Goal: Task Accomplishment & Management: Complete application form

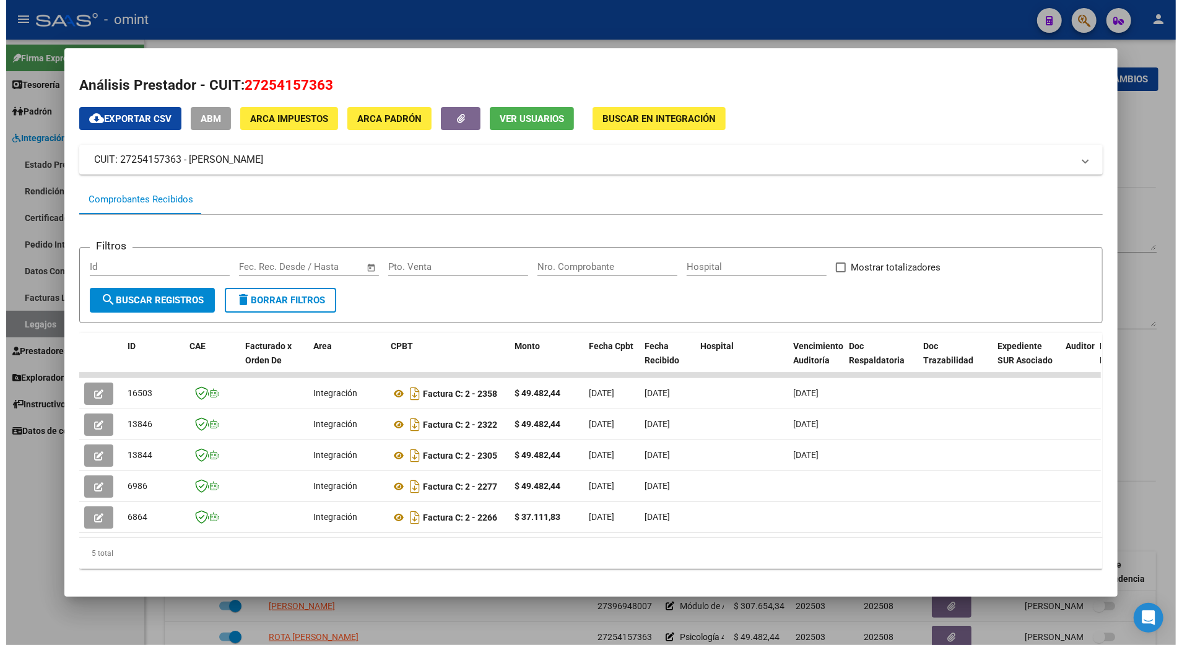
scroll to position [165, 0]
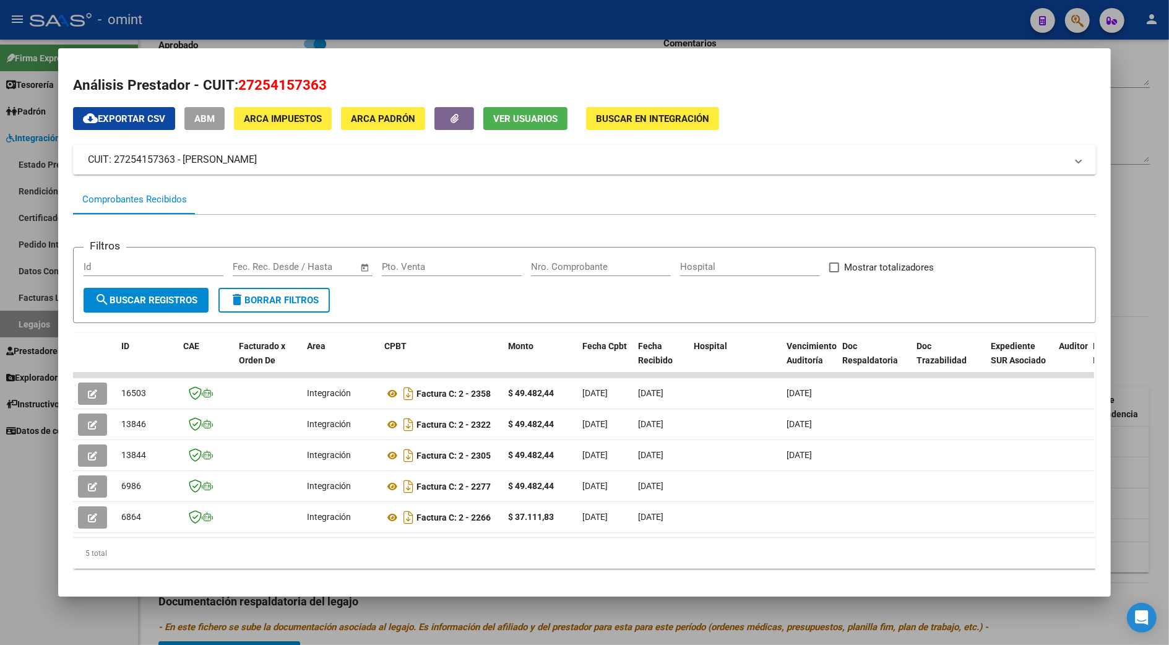
click at [1133, 262] on div at bounding box center [584, 322] width 1169 height 645
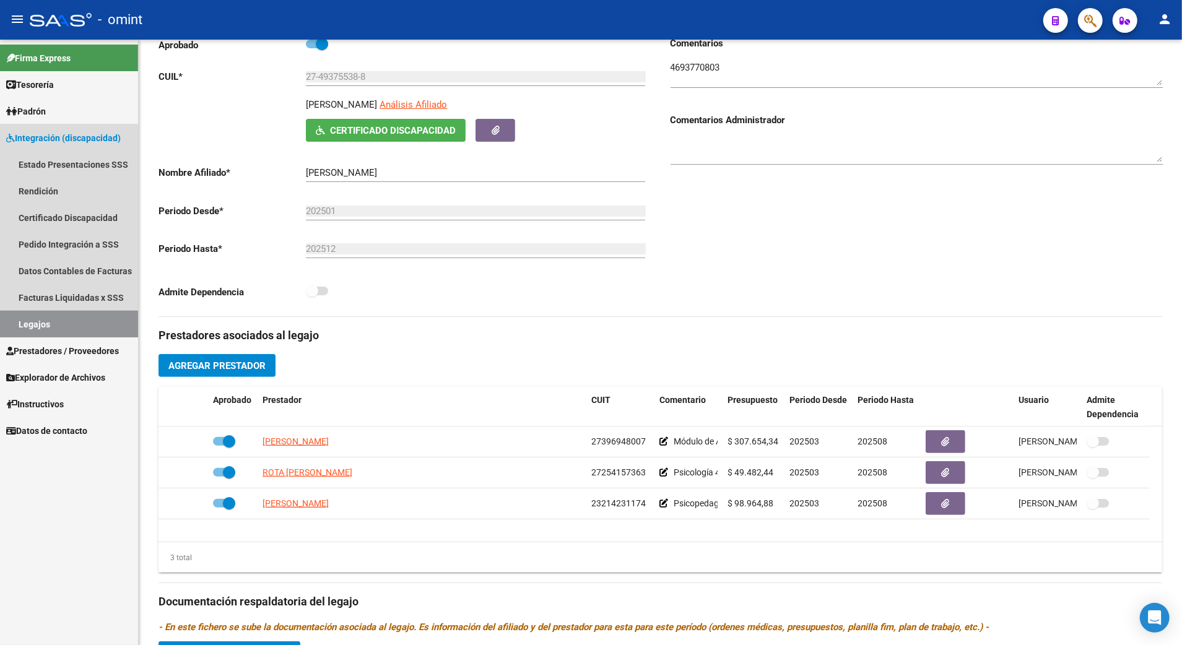
click at [38, 323] on link "Legajos" at bounding box center [69, 324] width 138 height 27
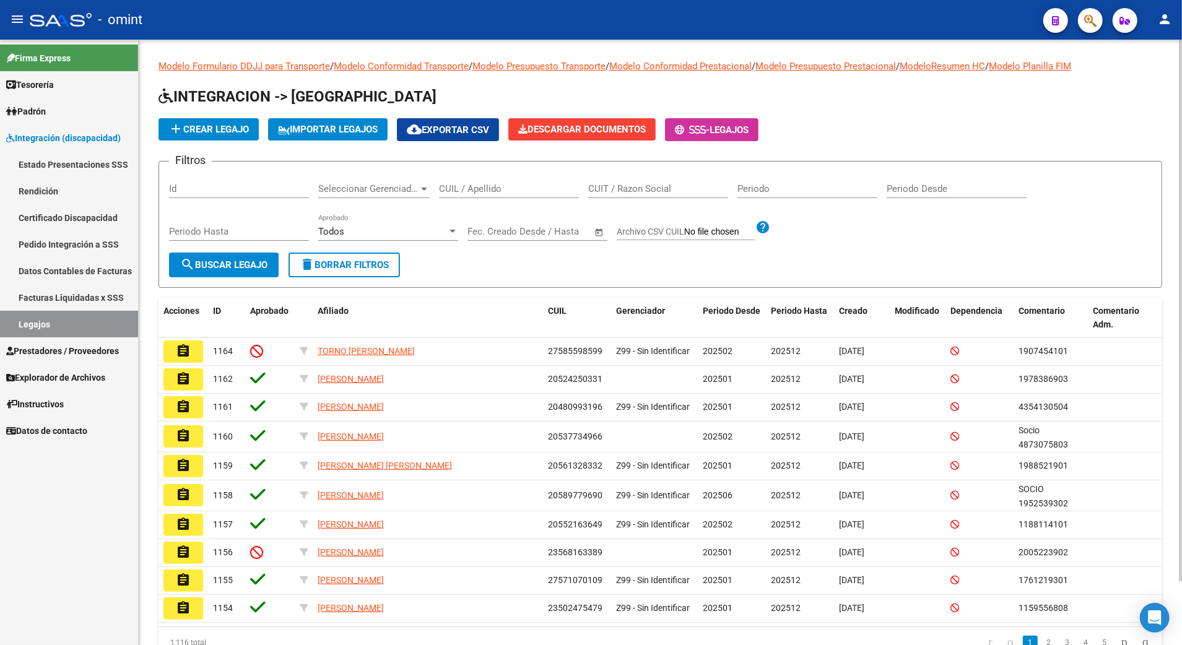
click at [476, 184] on input "CUIL / Apellido" at bounding box center [509, 188] width 140 height 11
paste input "20583112198"
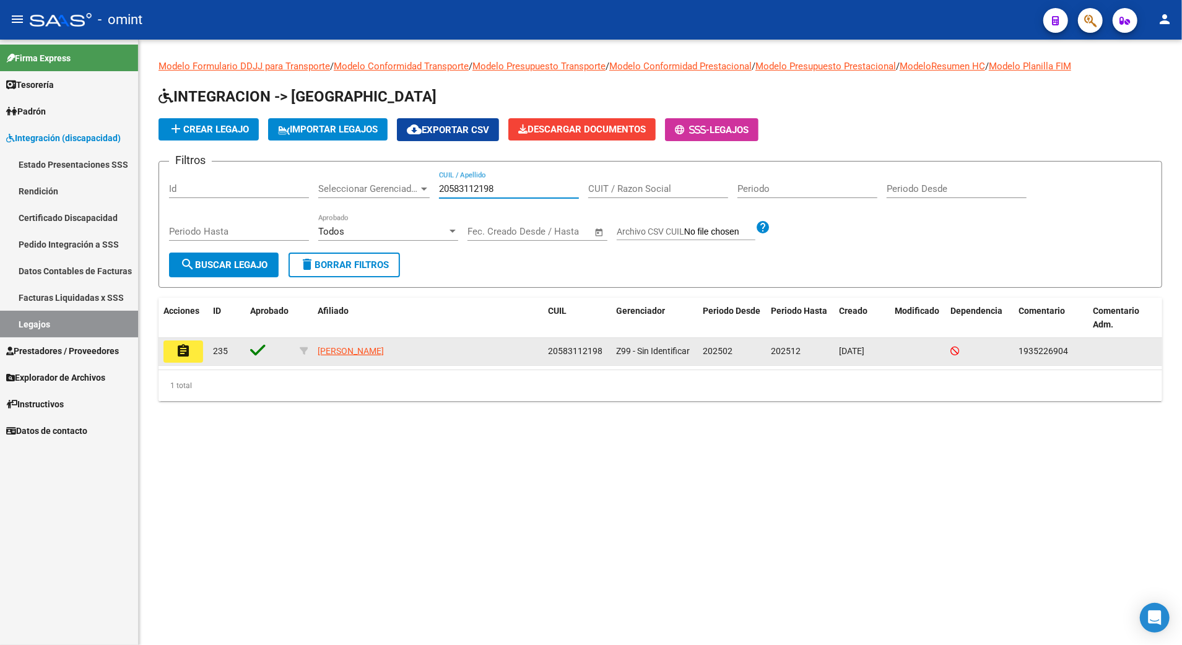
type input "20583112198"
click at [187, 355] on mat-icon "assignment" at bounding box center [183, 351] width 15 height 15
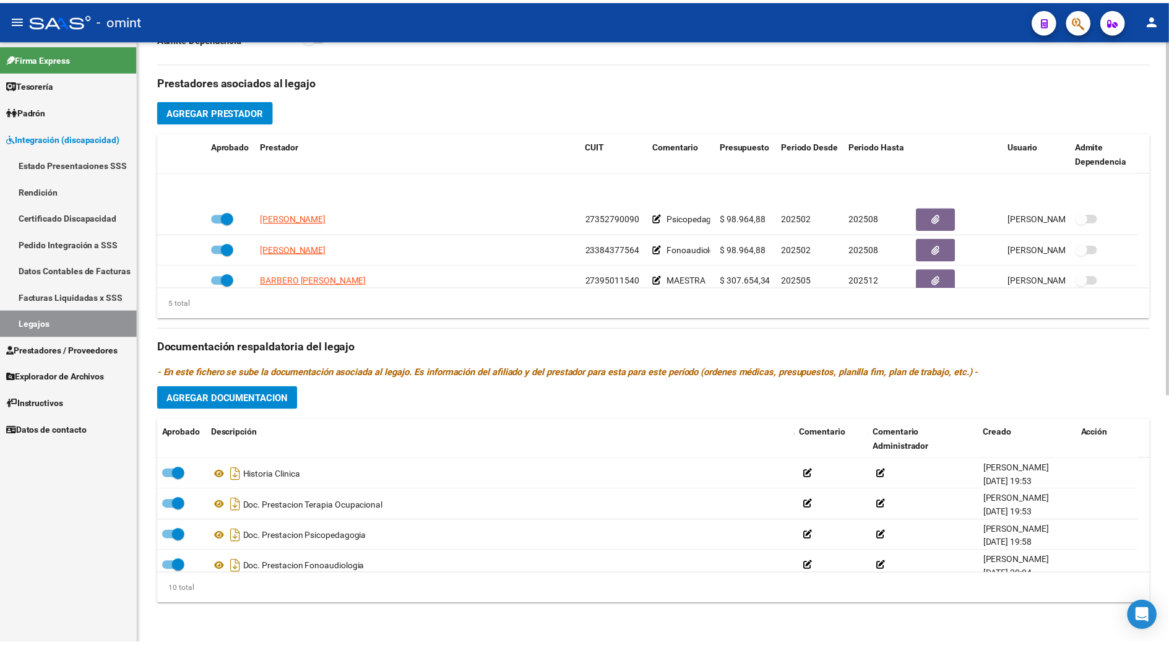
scroll to position [43, 0]
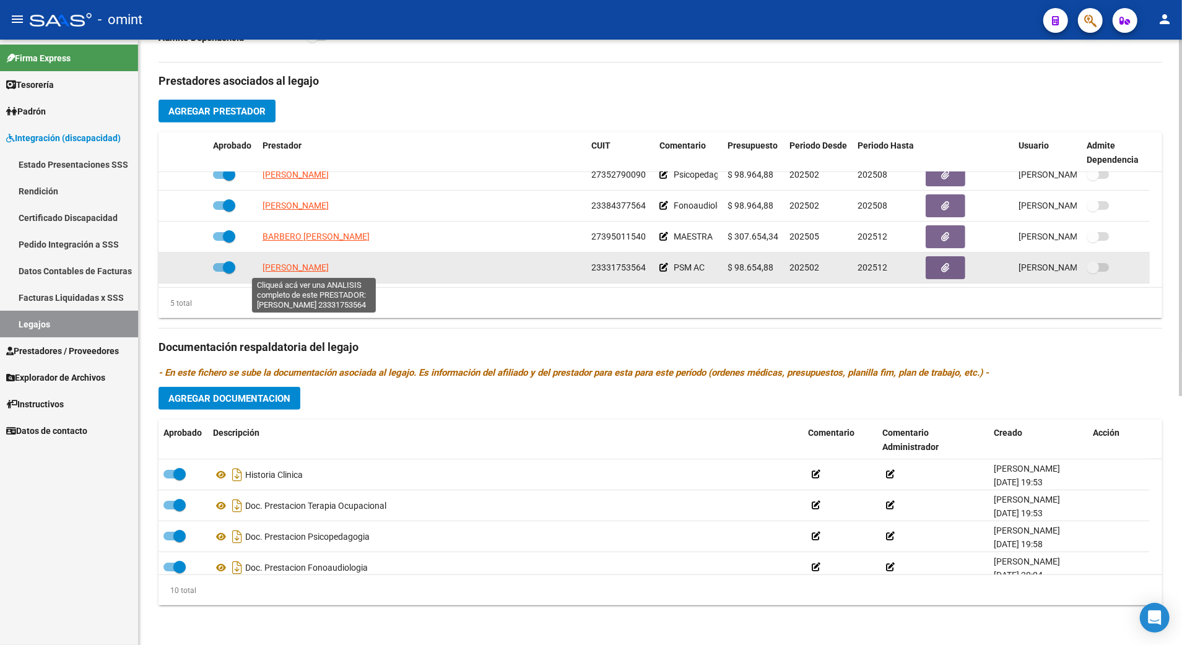
click at [308, 266] on span "PROST CECILIA MARCELA" at bounding box center [295, 267] width 66 height 10
type textarea "23331753564"
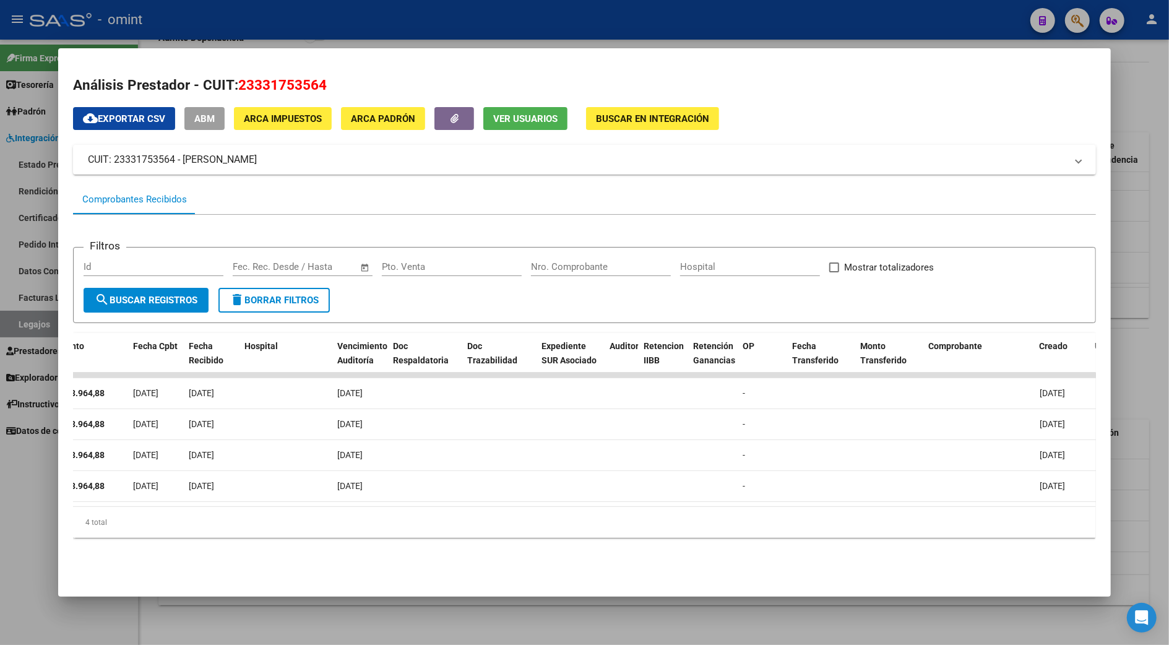
scroll to position [0, 0]
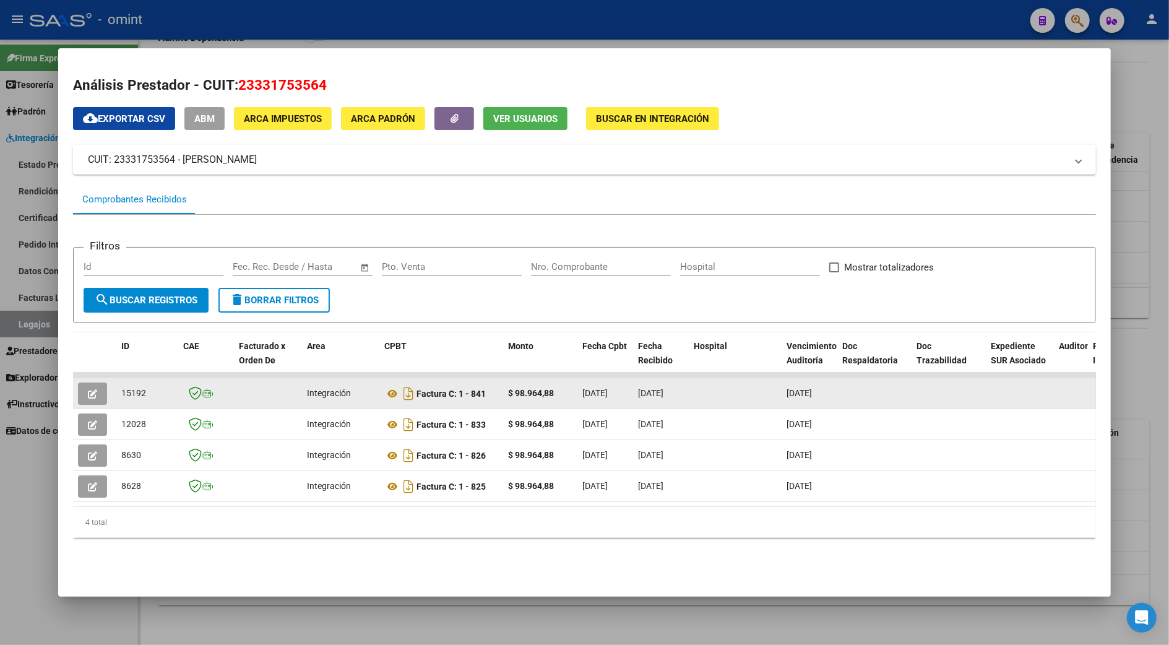
click at [108, 387] on datatable-body-cell at bounding box center [94, 393] width 43 height 30
click at [80, 392] on button "button" at bounding box center [92, 394] width 29 height 22
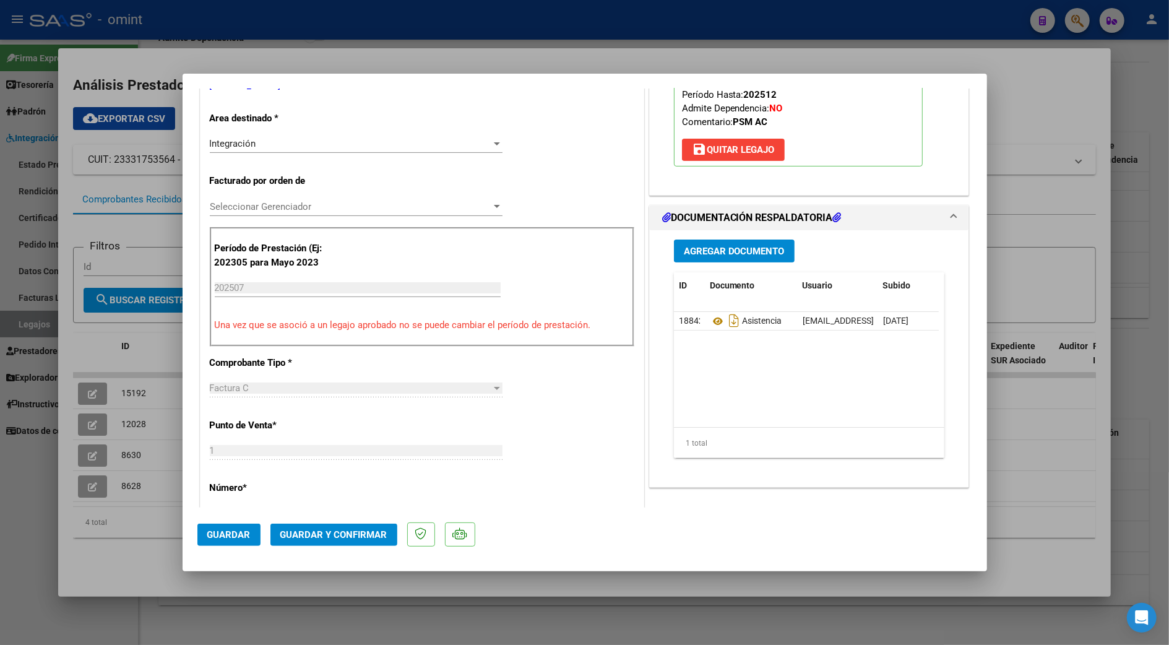
scroll to position [330, 0]
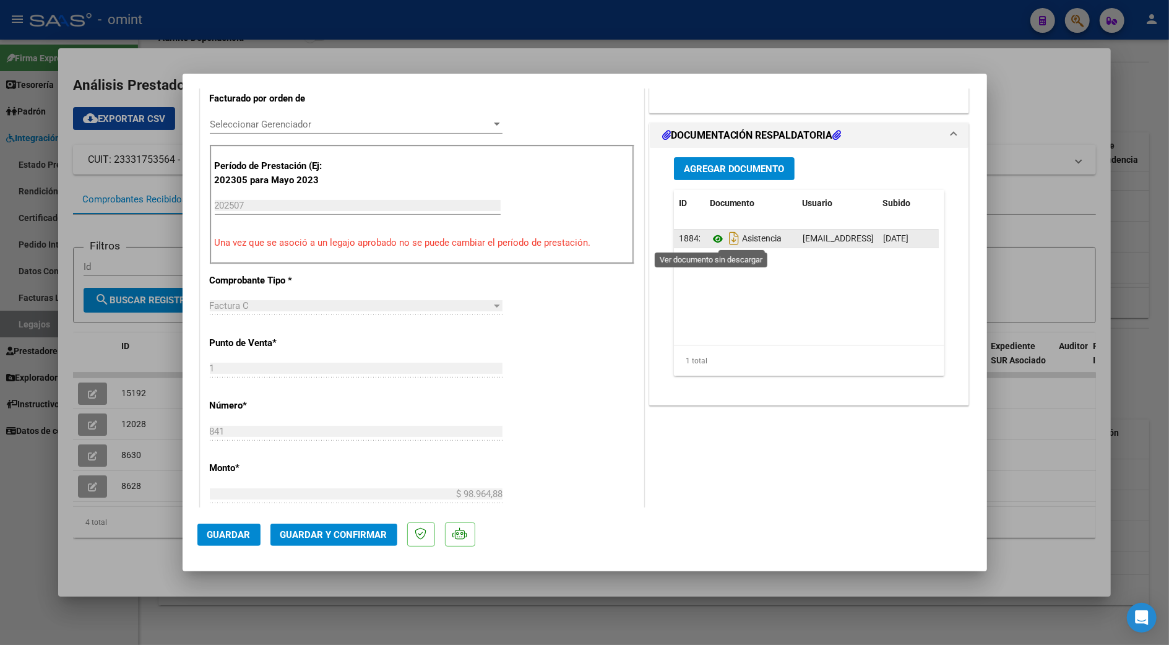
click at [711, 238] on icon at bounding box center [718, 238] width 16 height 15
click at [727, 241] on icon "Descargar documento" at bounding box center [734, 238] width 16 height 20
click at [327, 538] on span "Guardar y Confirmar" at bounding box center [333, 534] width 107 height 11
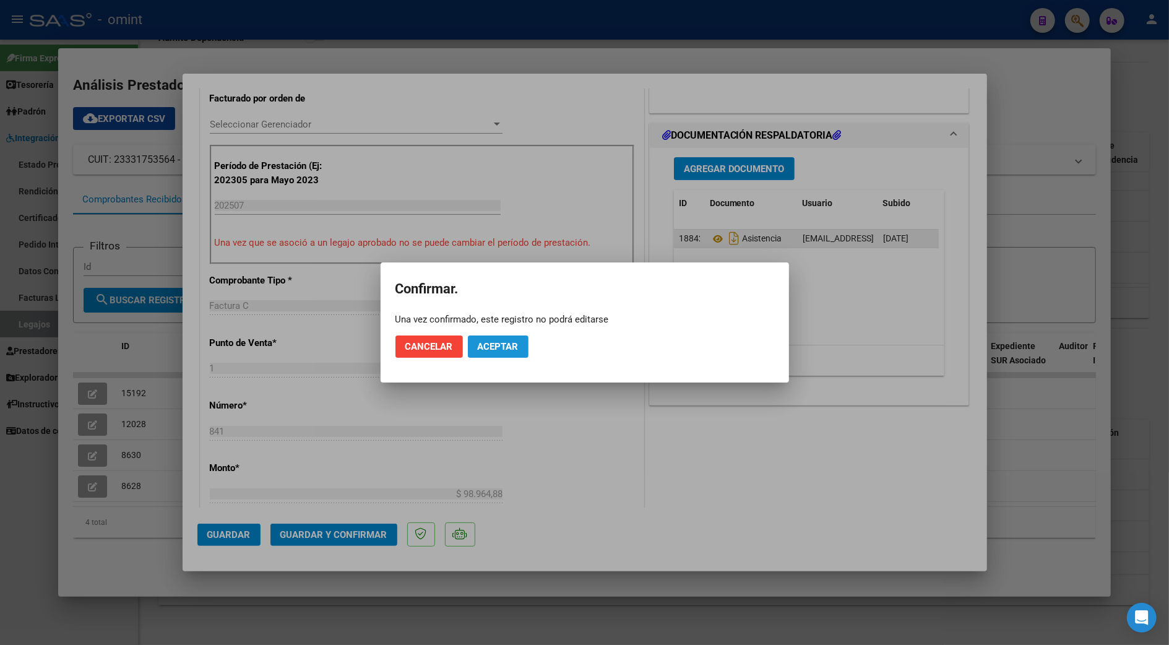
click at [505, 342] on span "Aceptar" at bounding box center [498, 346] width 41 height 11
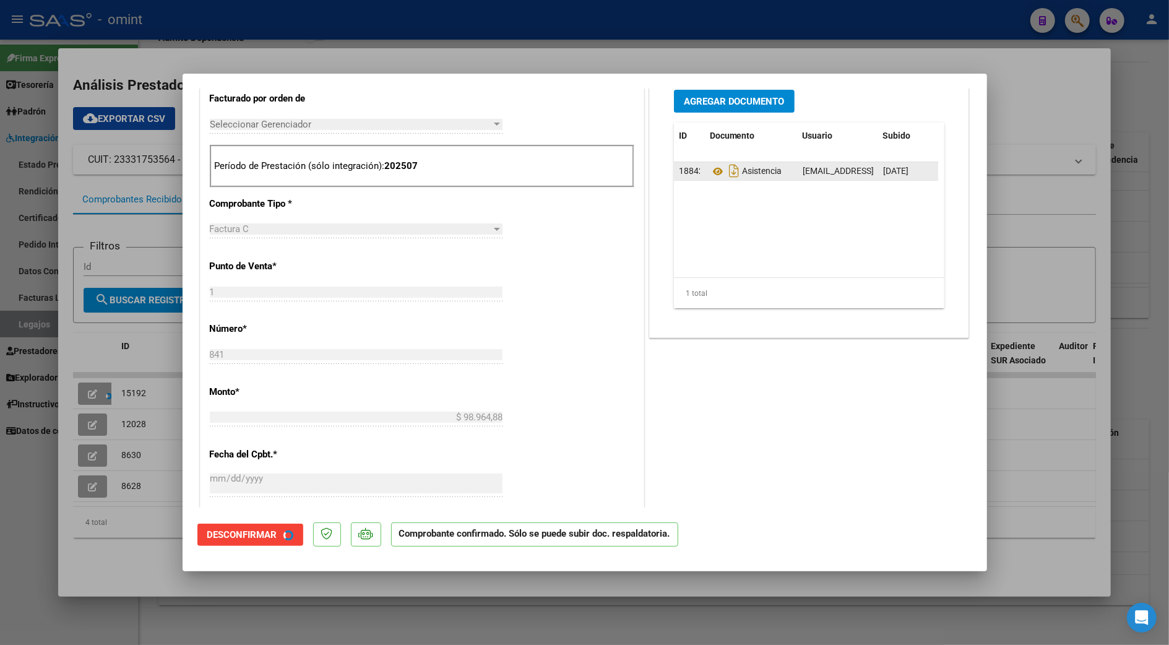
scroll to position [329, 0]
click at [1076, 126] on div at bounding box center [584, 322] width 1169 height 645
type input "$ 0,00"
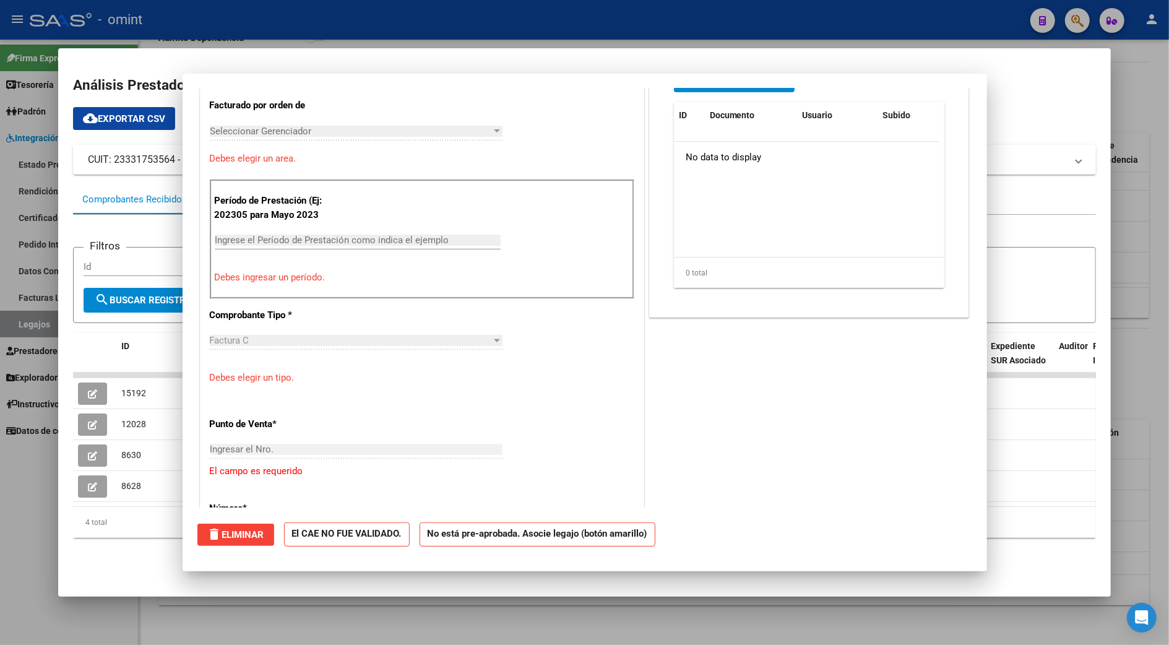
scroll to position [0, 0]
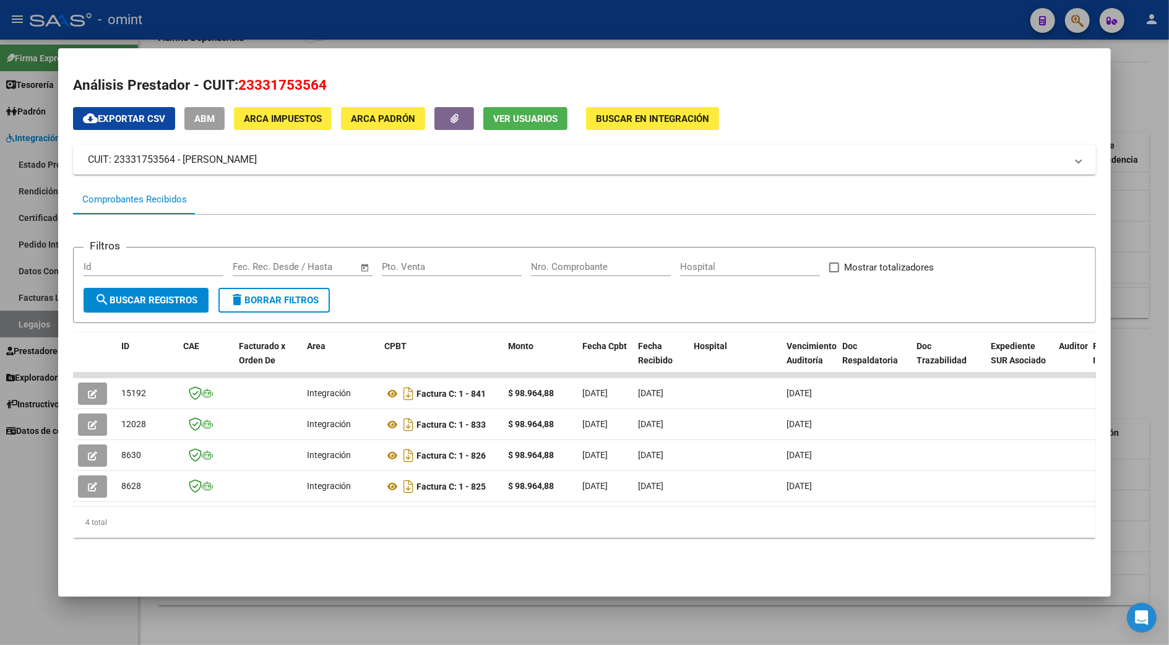
click at [1136, 94] on div at bounding box center [584, 322] width 1169 height 645
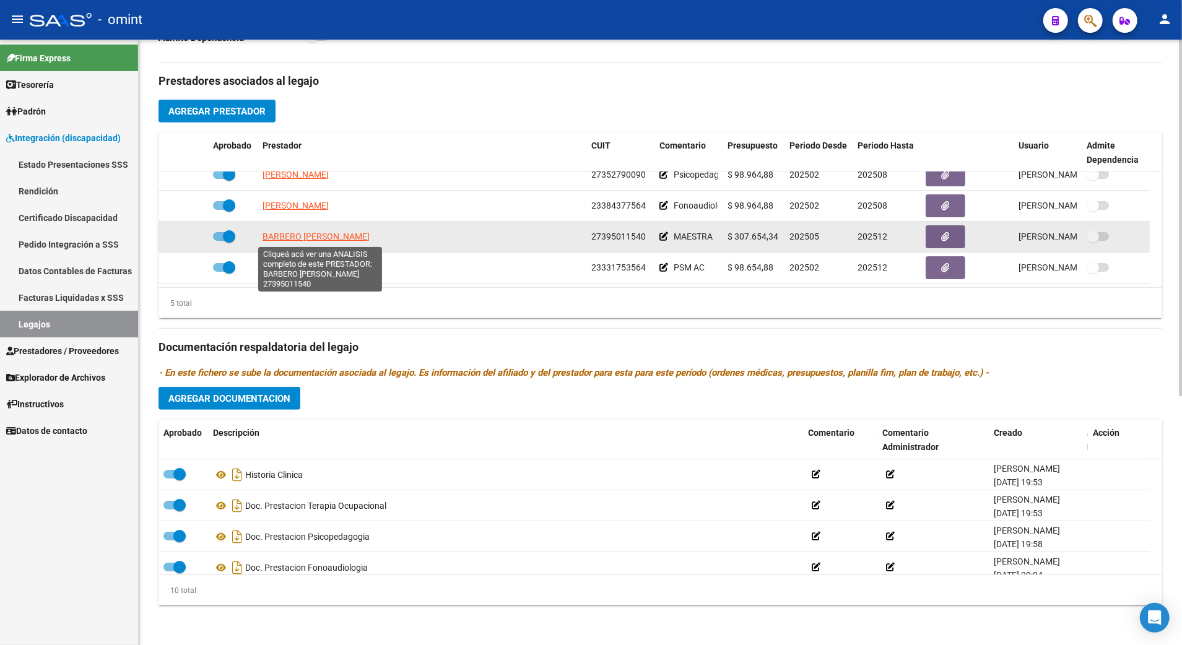
click at [320, 236] on span "BARBERO MARIA FLORENCIA" at bounding box center [315, 236] width 107 height 10
type textarea "27395011540"
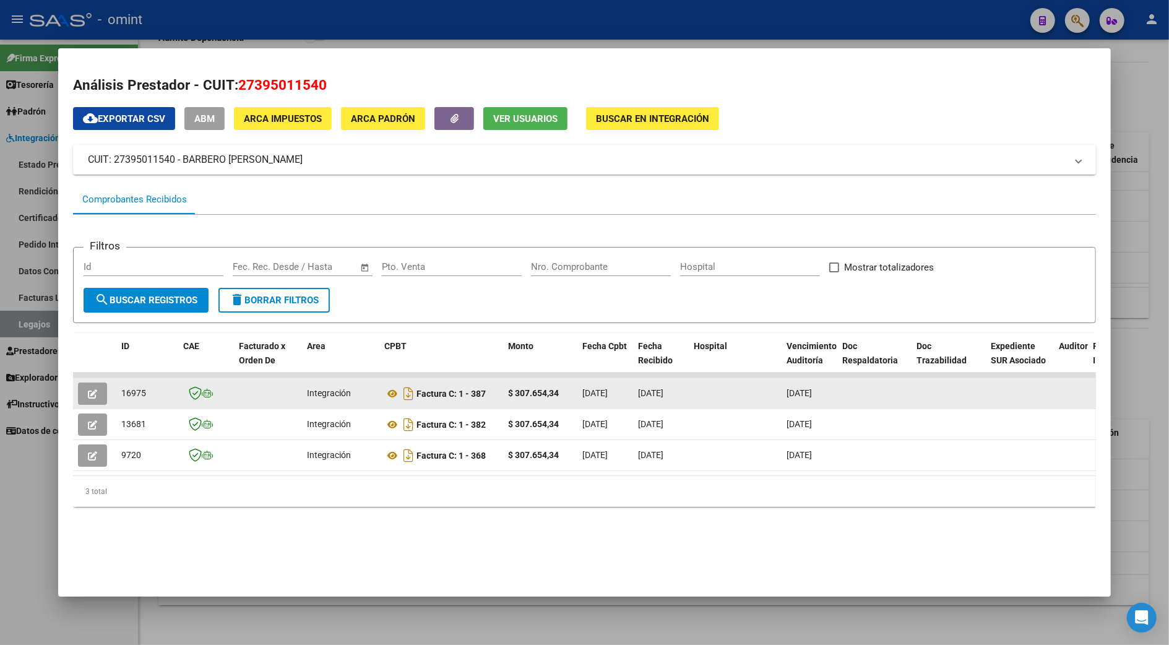
click at [85, 386] on button "button" at bounding box center [92, 394] width 29 height 22
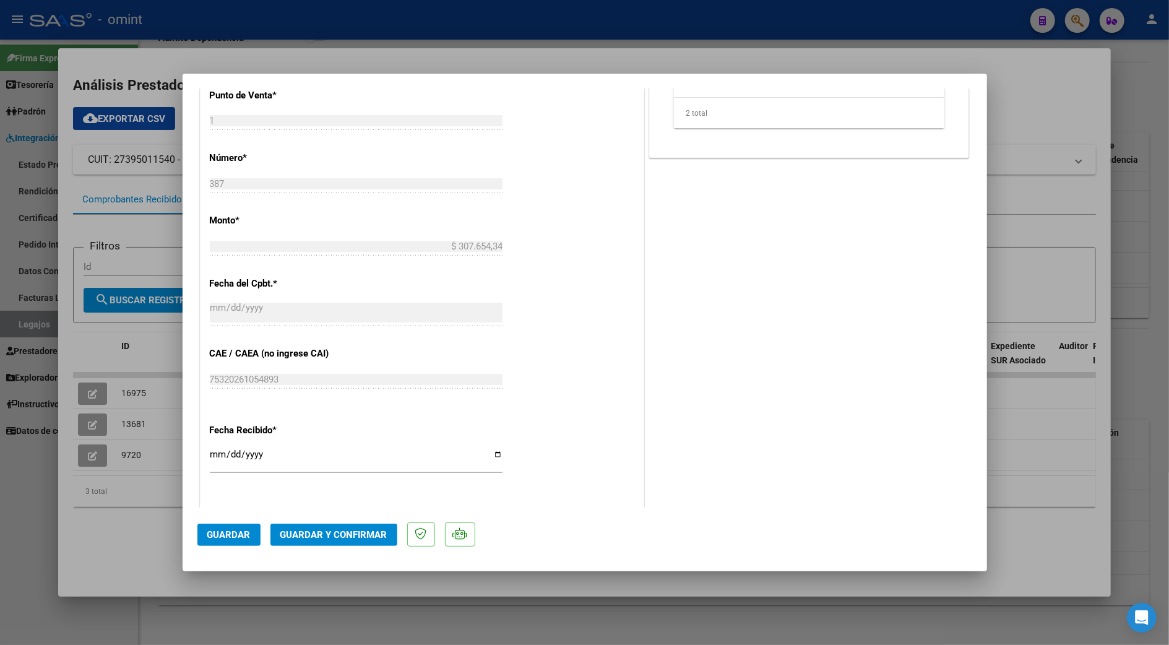
scroll to position [248, 0]
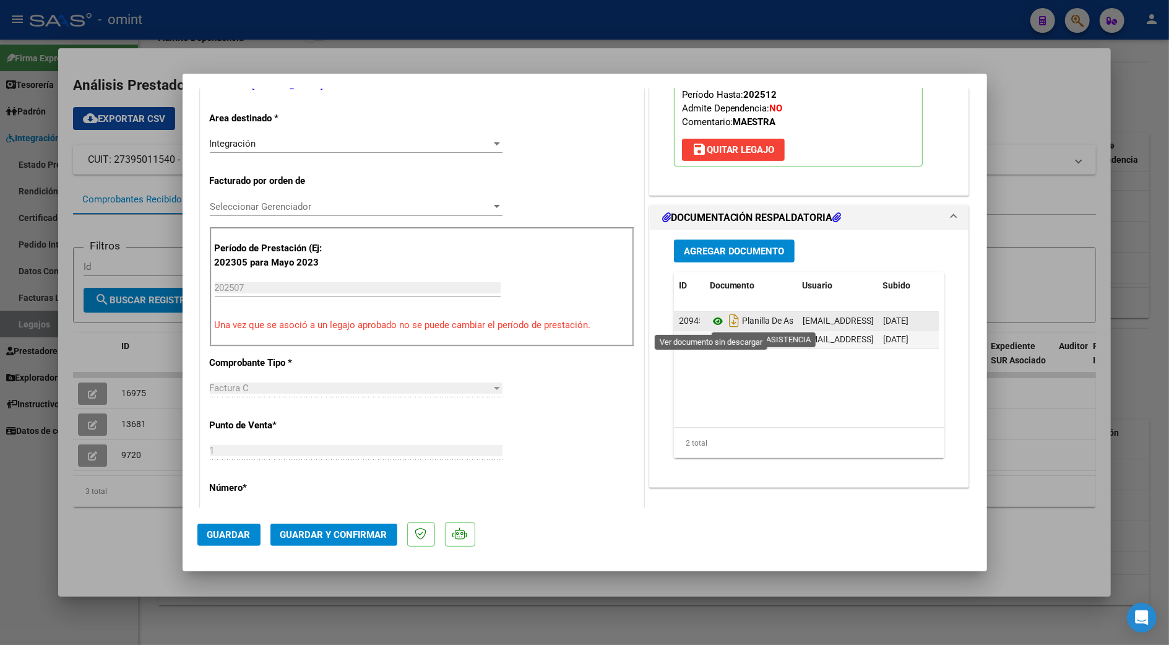
click at [714, 320] on icon at bounding box center [718, 321] width 16 height 15
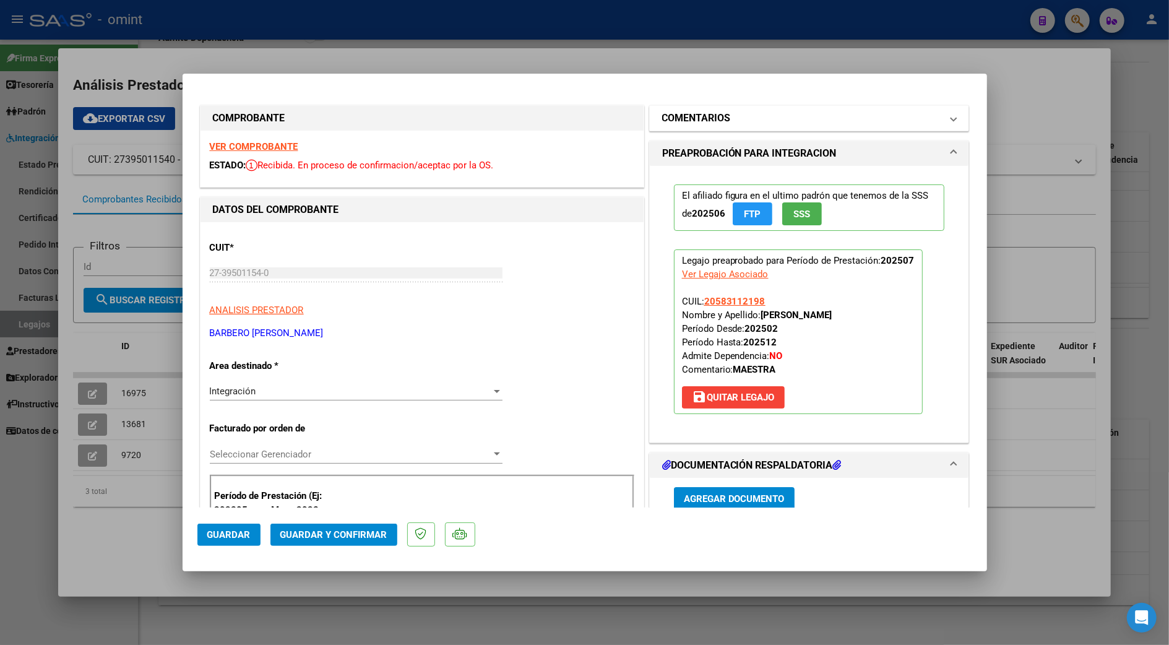
click at [684, 119] on h1 "COMENTARIOS" at bounding box center [696, 118] width 69 height 15
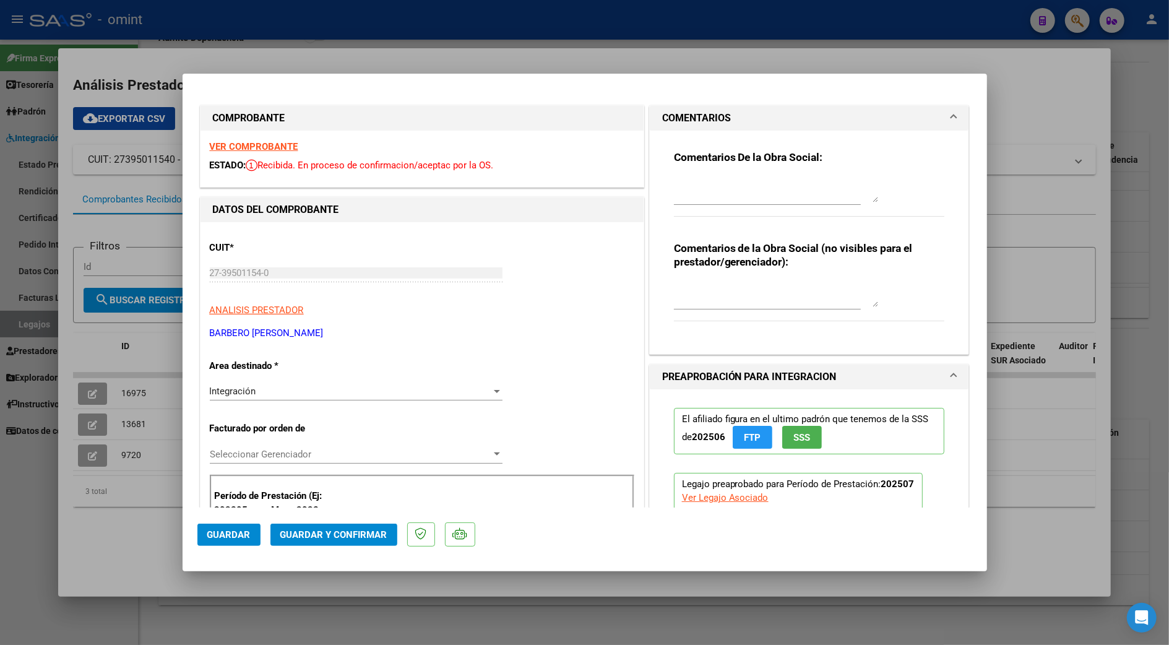
click at [703, 191] on textarea at bounding box center [776, 190] width 204 height 25
type textarea "e"
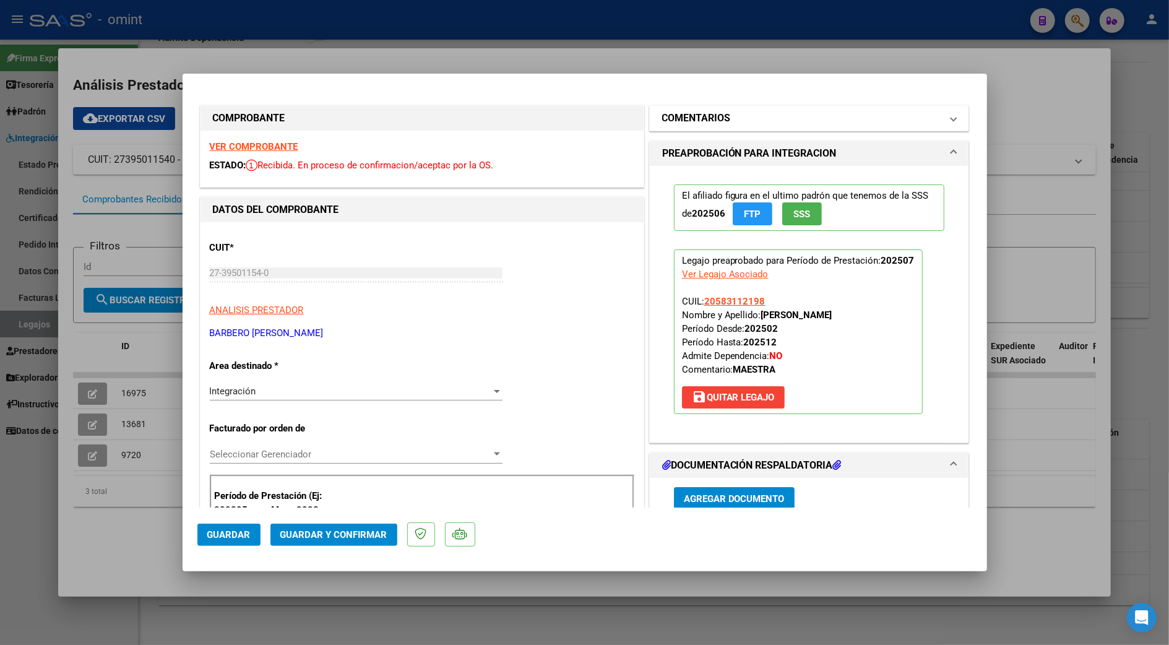
click at [718, 125] on mat-expansion-panel-header "COMENTARIOS" at bounding box center [809, 118] width 319 height 25
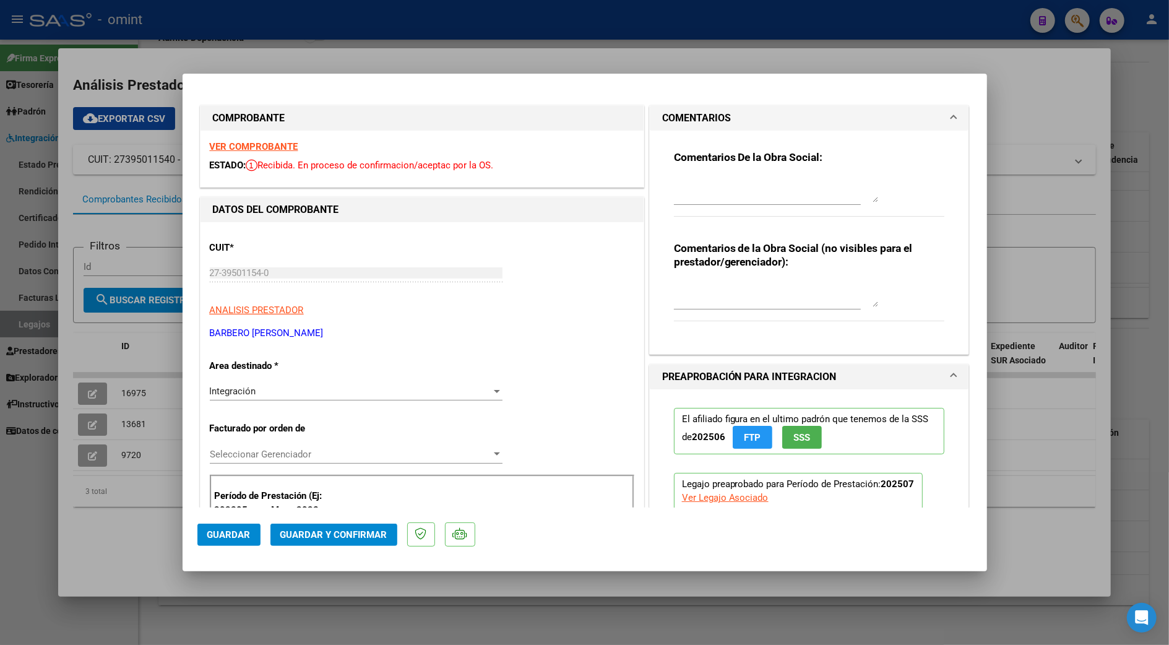
click at [697, 183] on textarea at bounding box center [776, 190] width 204 height 25
type textarea "Estimada prestadora por este medio solo se carga factura + P.A. El informe form…"
click at [331, 531] on span "Guardar y Confirmar" at bounding box center [333, 534] width 107 height 11
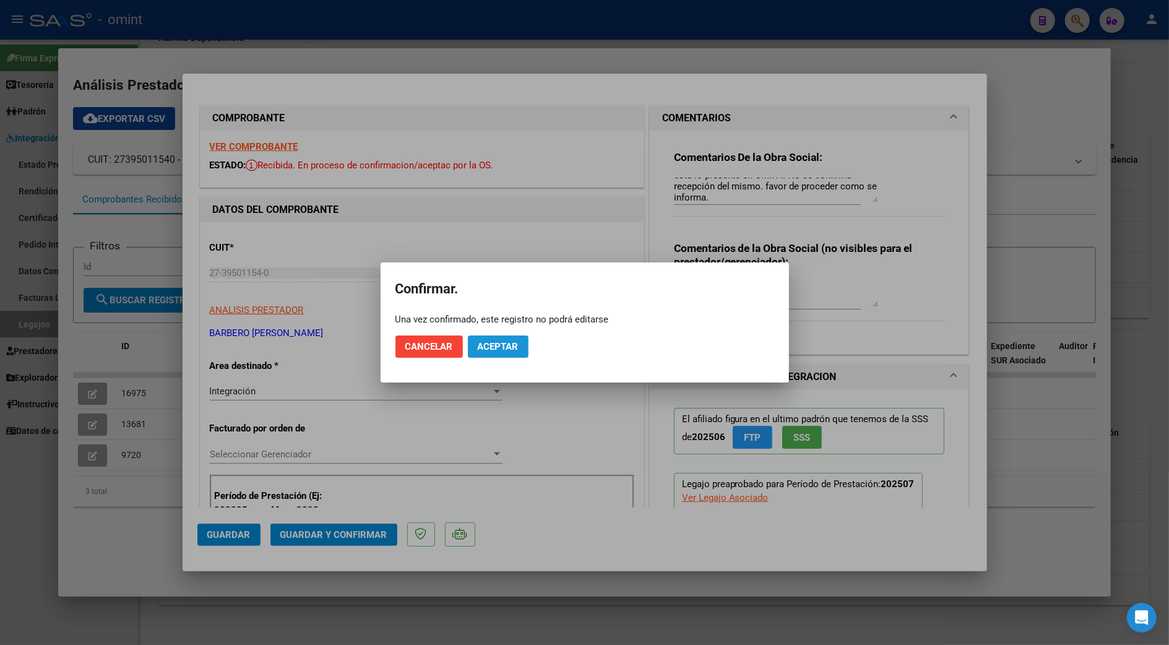
click at [493, 343] on span "Aceptar" at bounding box center [498, 346] width 41 height 11
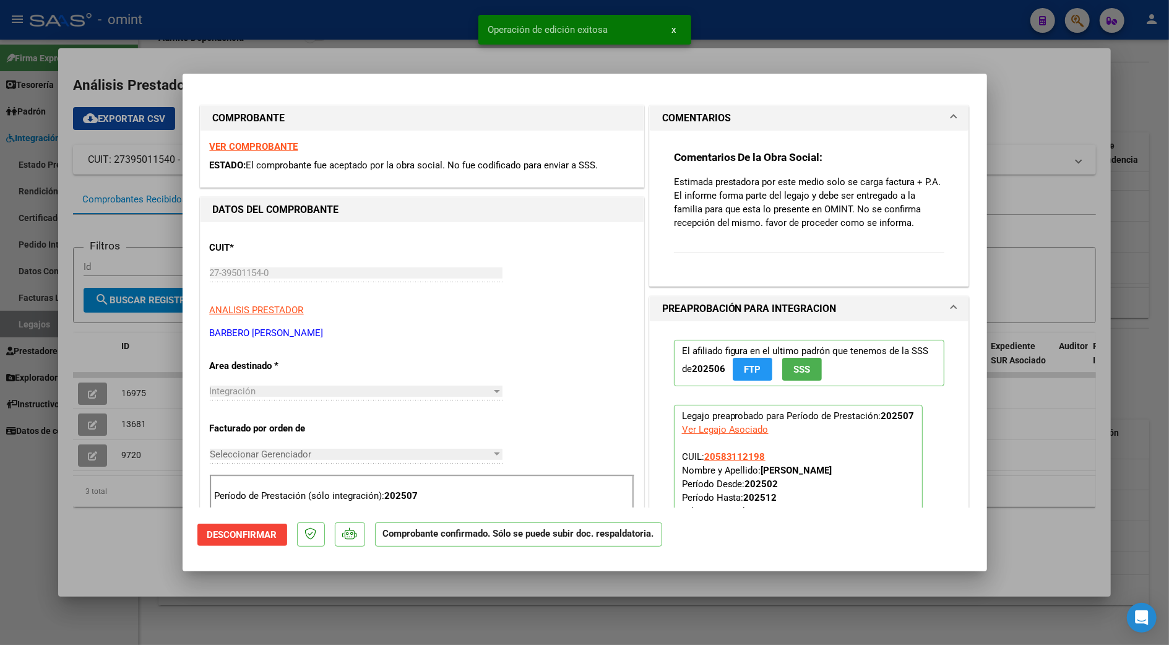
click at [1055, 175] on div at bounding box center [584, 322] width 1169 height 645
type input "$ 0,00"
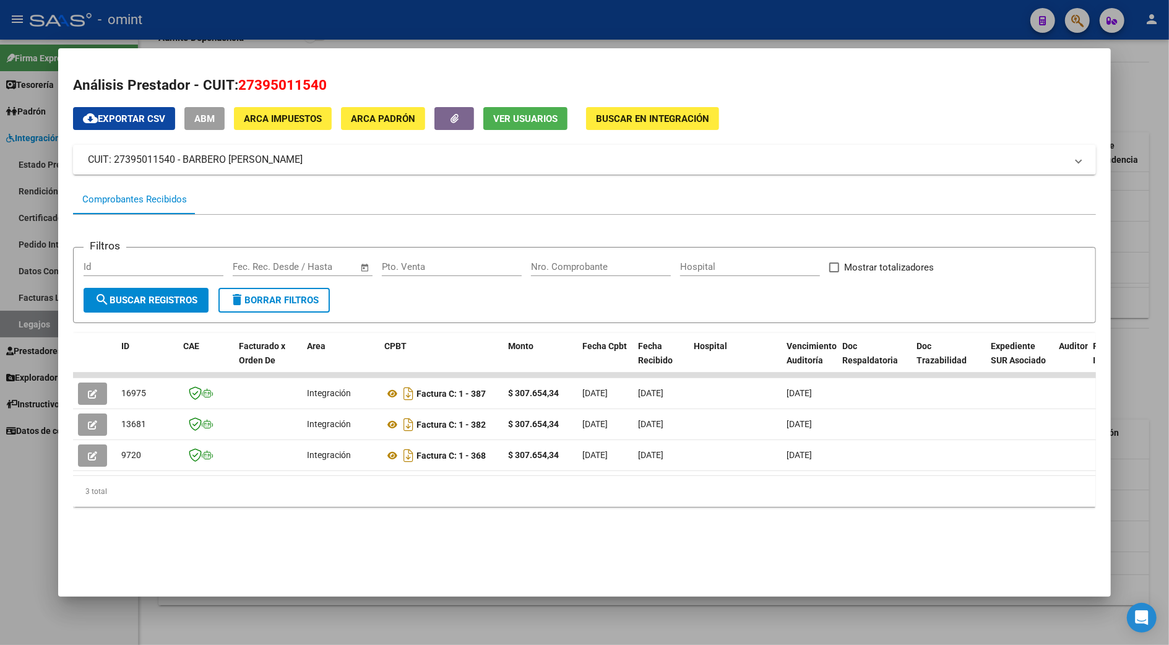
click at [1135, 93] on div at bounding box center [584, 322] width 1169 height 645
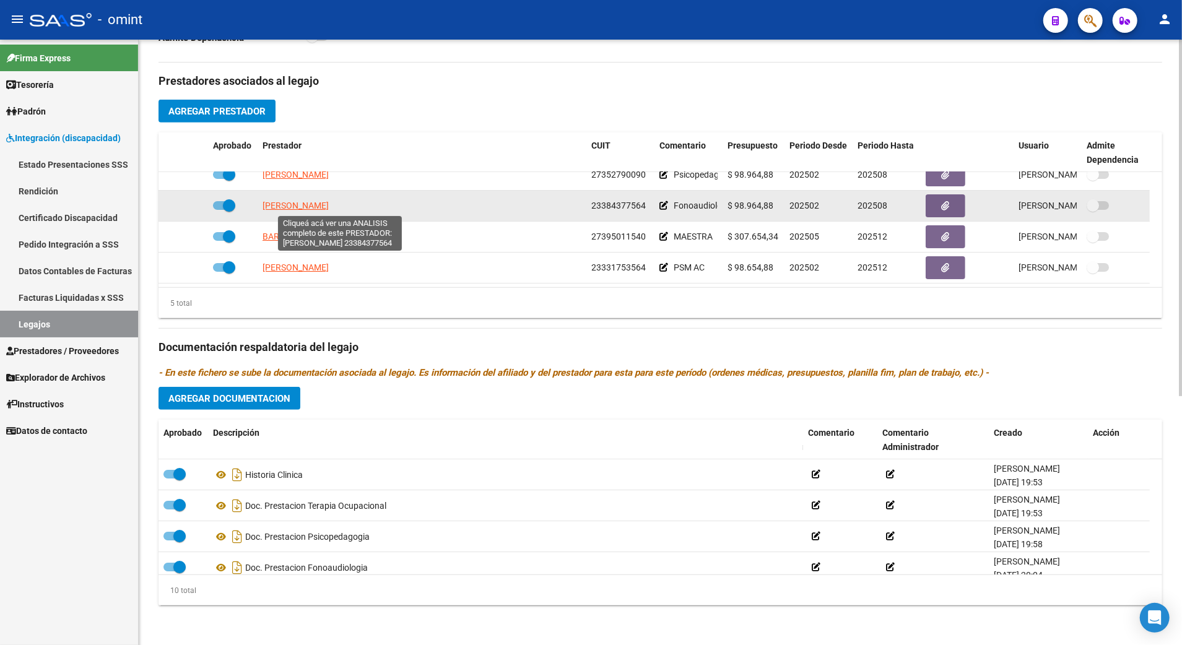
click at [329, 205] on span "SAYAS OSTERMEYER DANA KATHERINA" at bounding box center [295, 206] width 66 height 10
type textarea "23384377564"
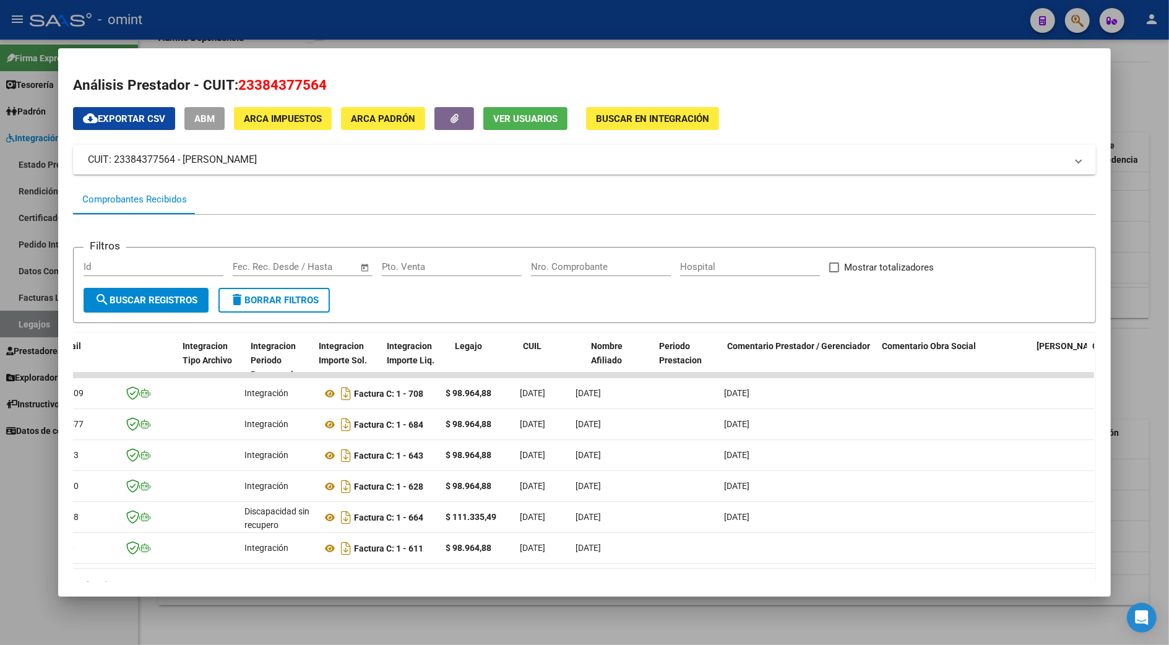
scroll to position [0, 0]
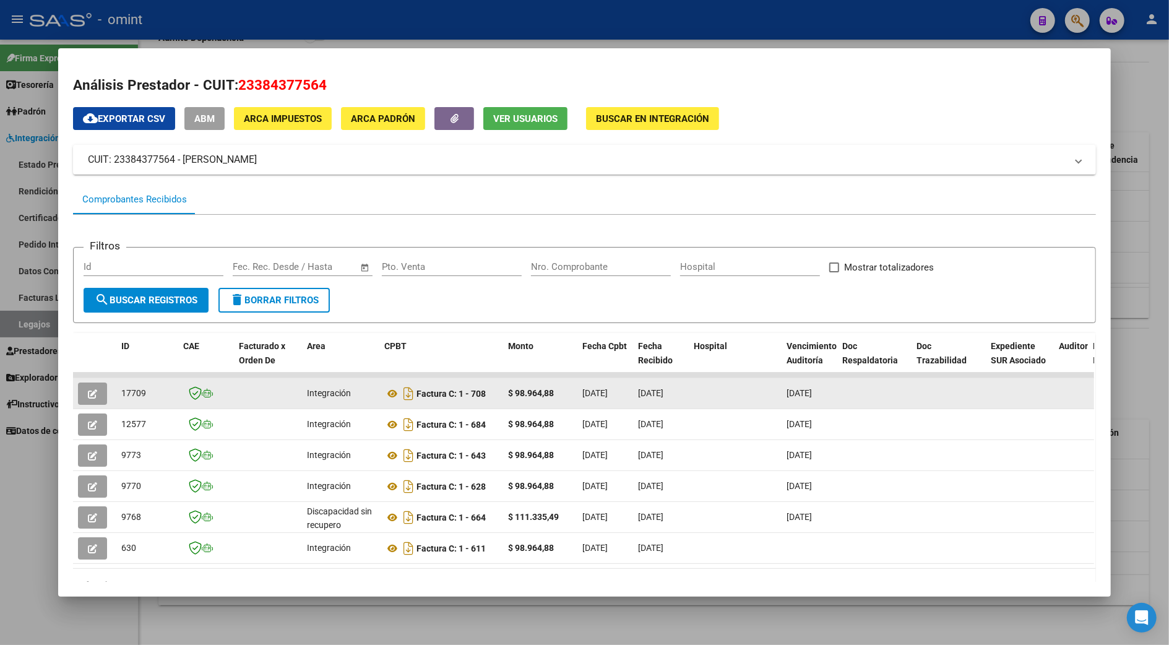
click at [88, 392] on icon "button" at bounding box center [92, 393] width 9 height 9
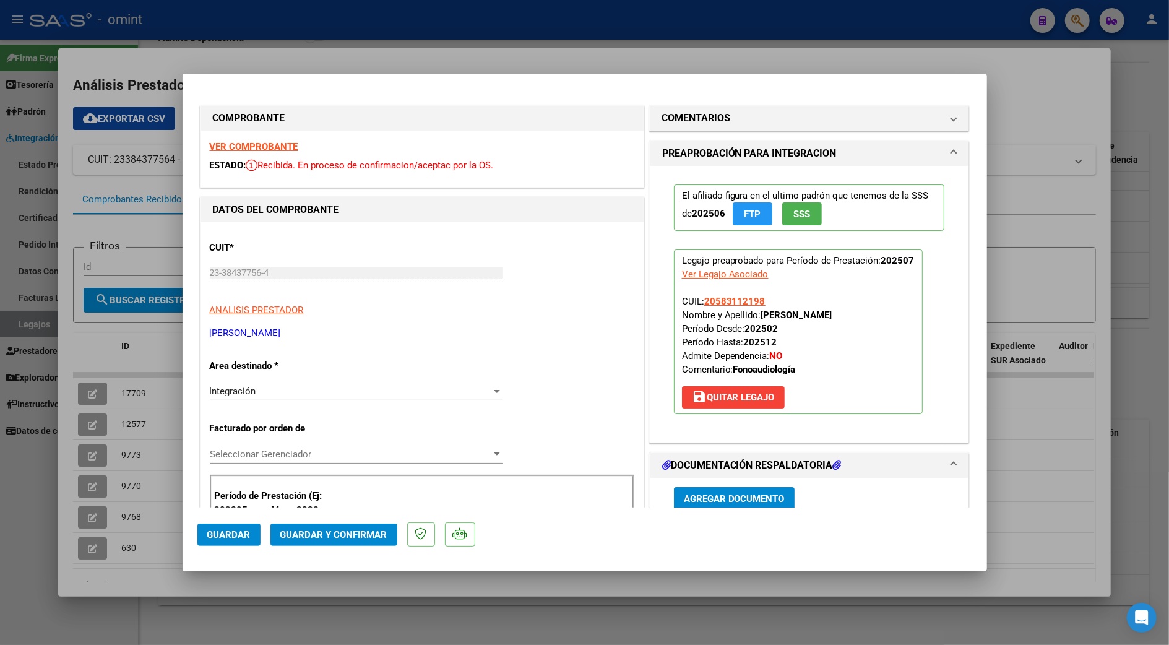
scroll to position [330, 0]
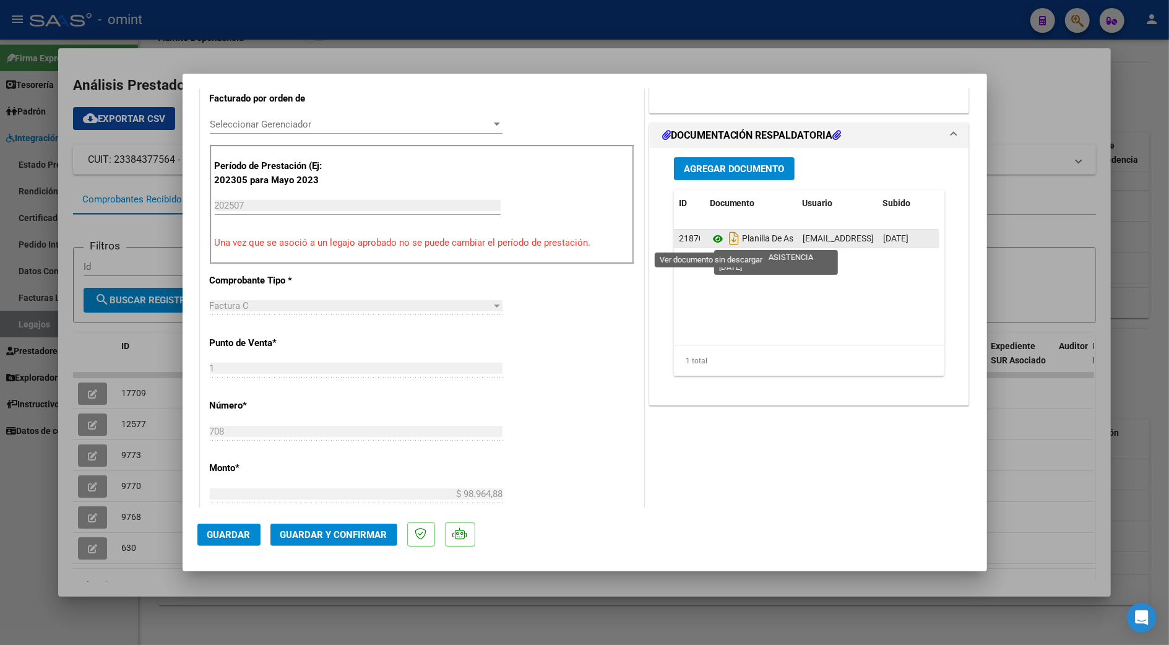
click at [710, 241] on icon at bounding box center [718, 238] width 16 height 15
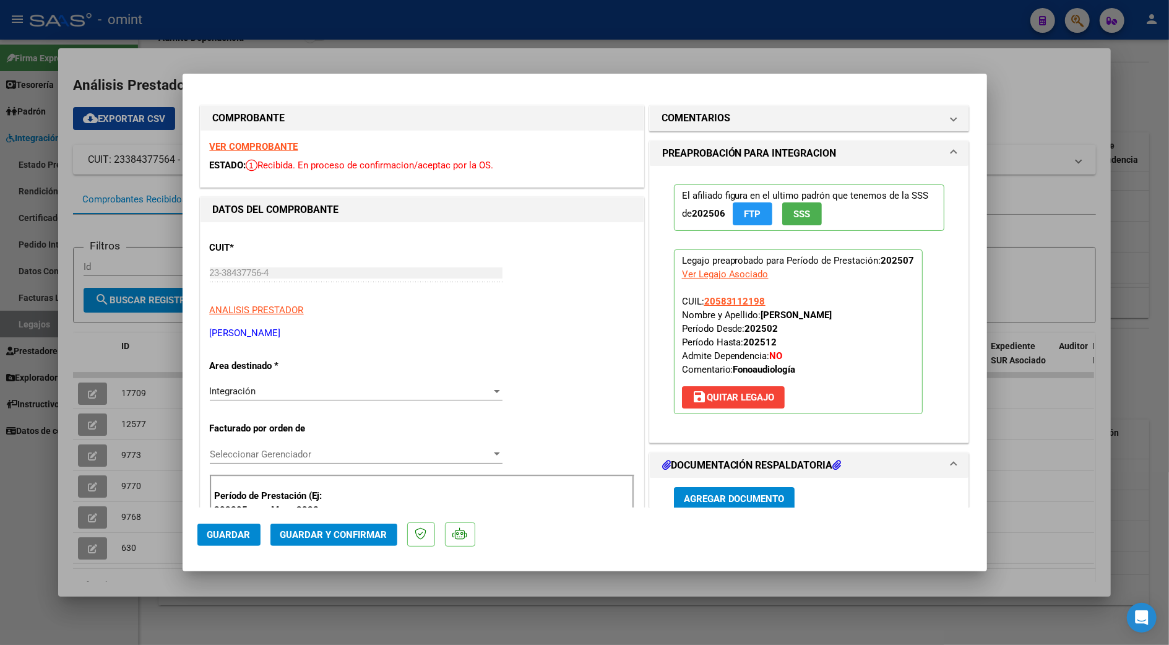
scroll to position [248, 0]
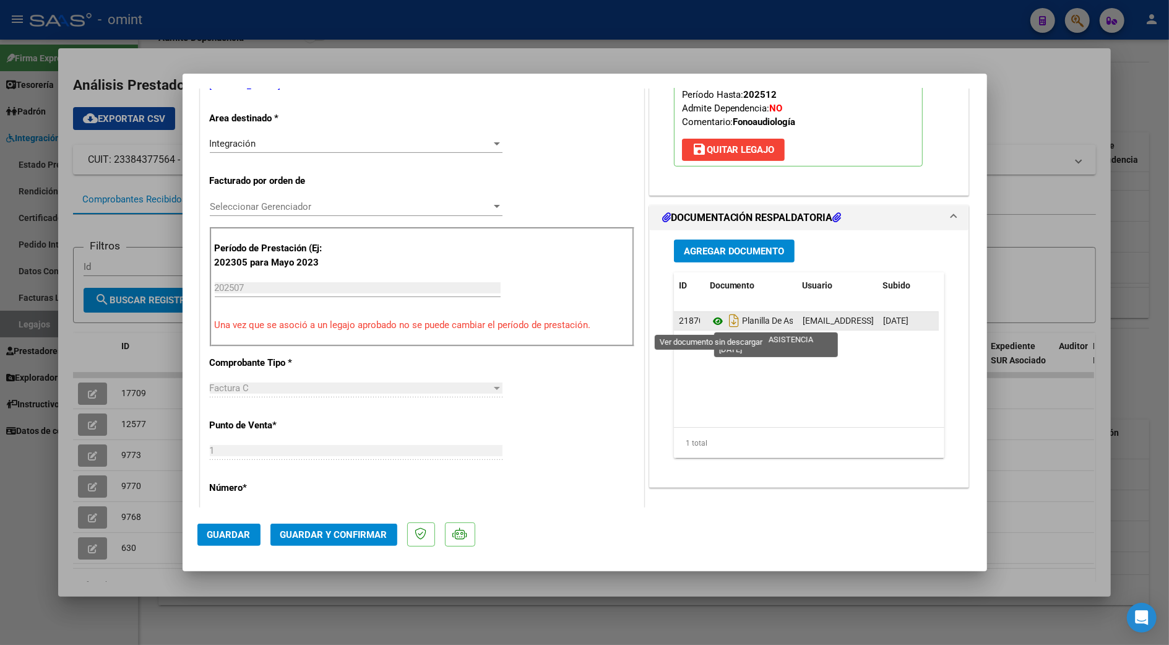
click at [711, 318] on icon at bounding box center [718, 321] width 16 height 15
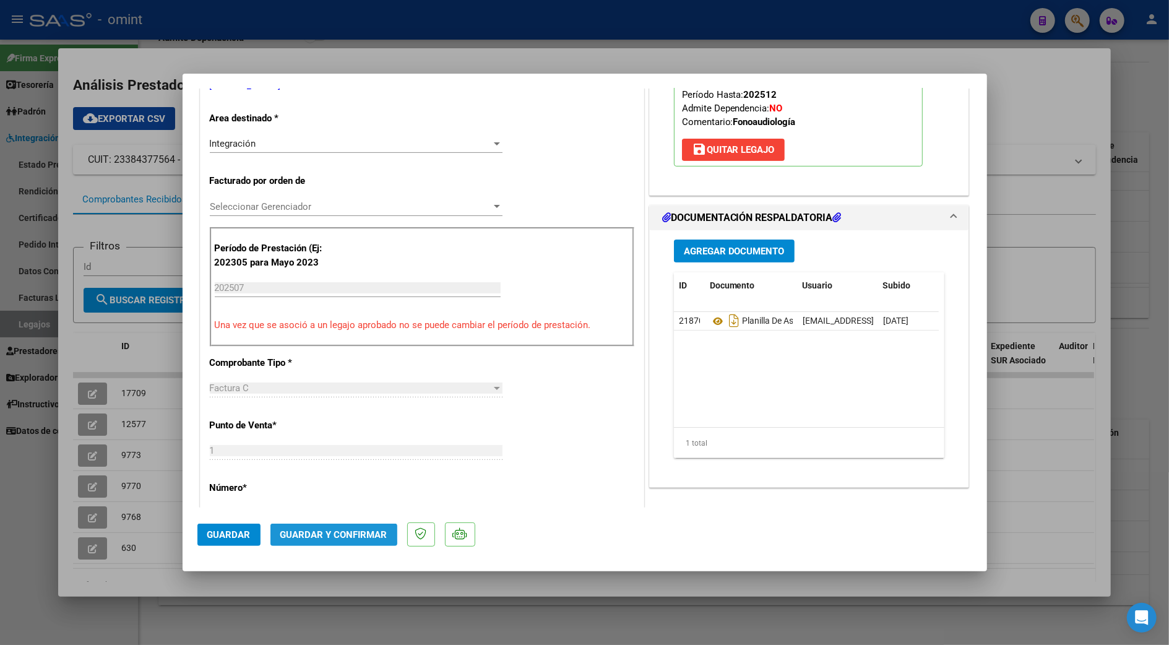
click at [322, 531] on span "Guardar y Confirmar" at bounding box center [333, 534] width 107 height 11
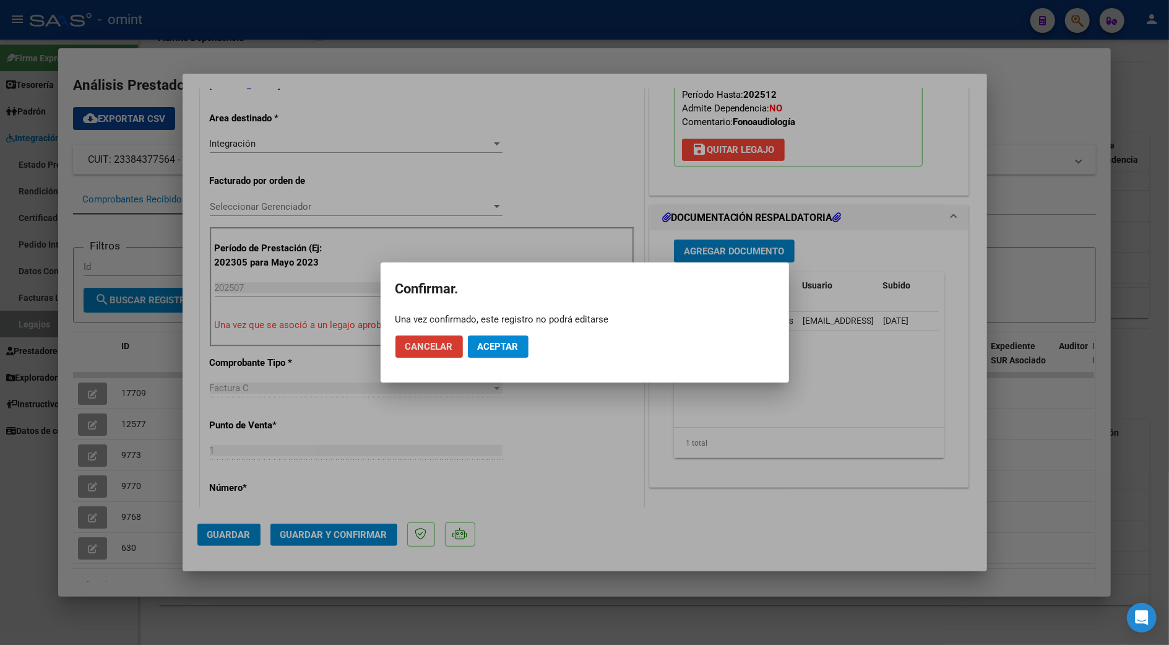
click at [506, 348] on span "Aceptar" at bounding box center [498, 346] width 41 height 11
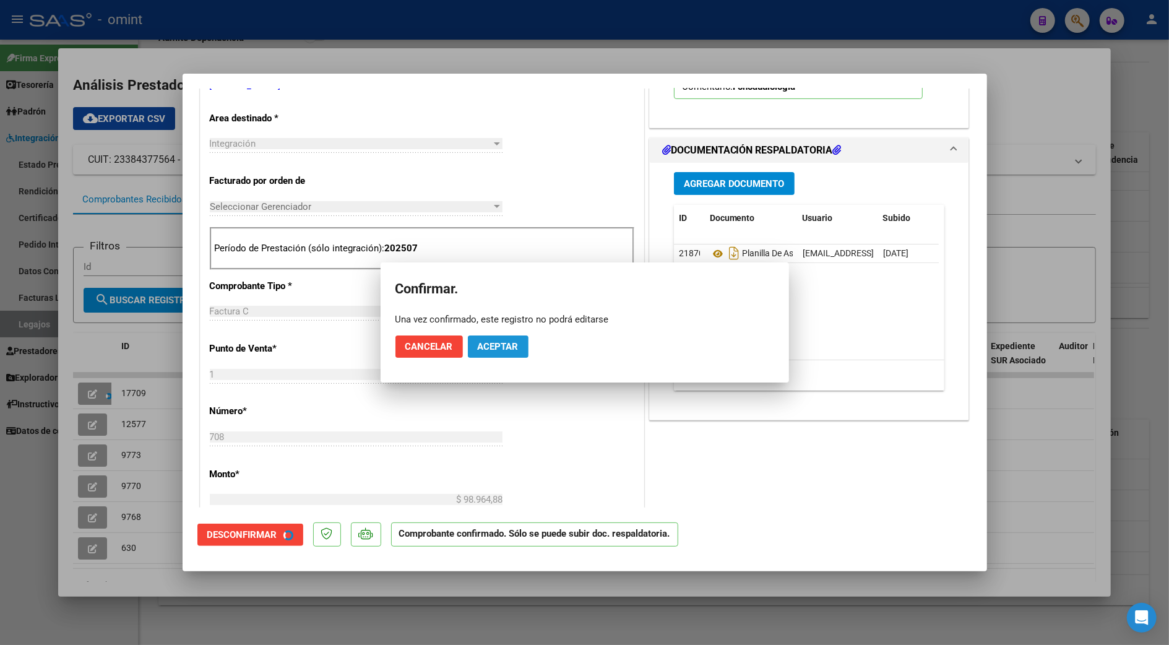
scroll to position [246, 0]
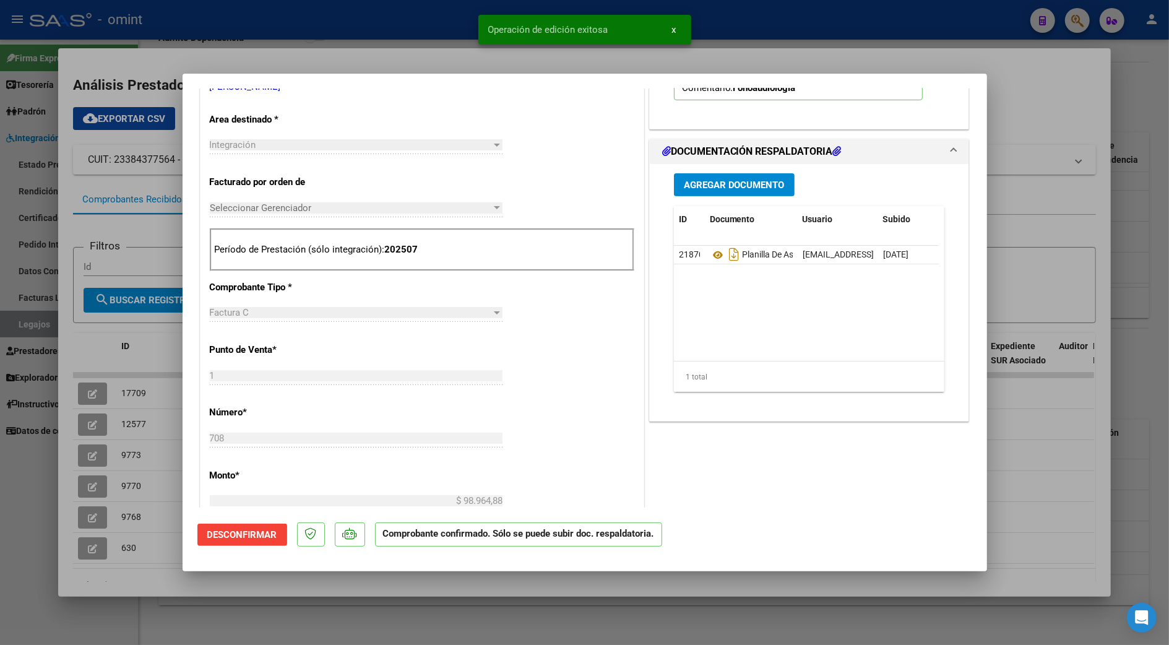
click at [1050, 105] on div at bounding box center [584, 322] width 1169 height 645
type input "$ 0,00"
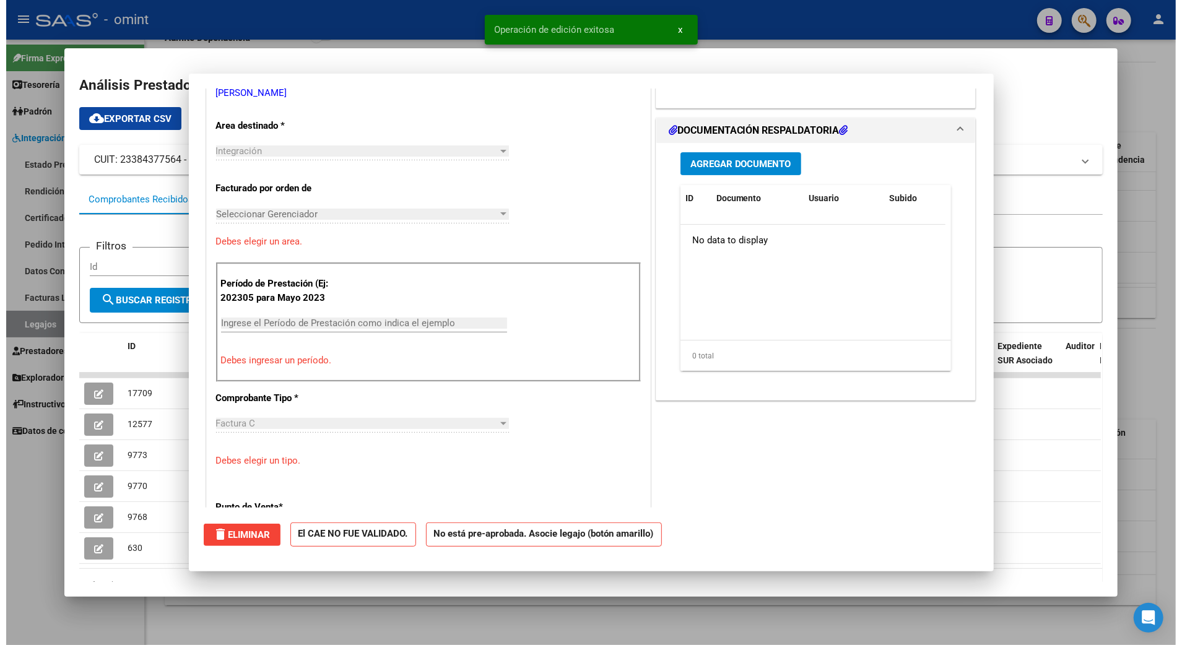
scroll to position [0, 0]
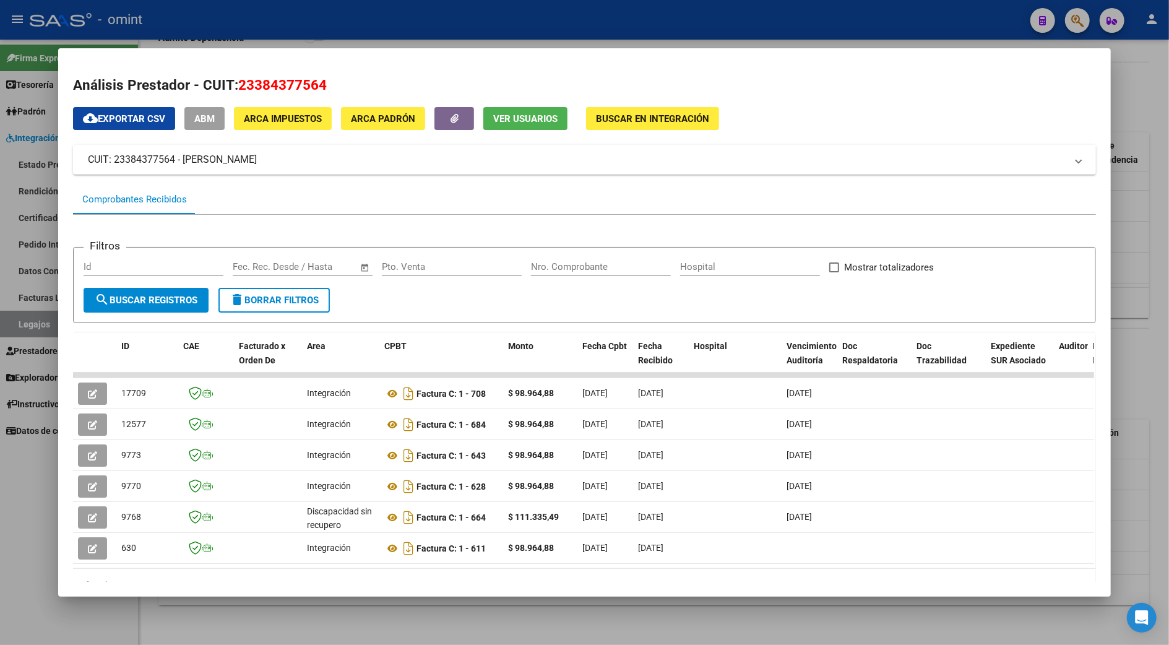
click at [1138, 283] on div at bounding box center [584, 322] width 1169 height 645
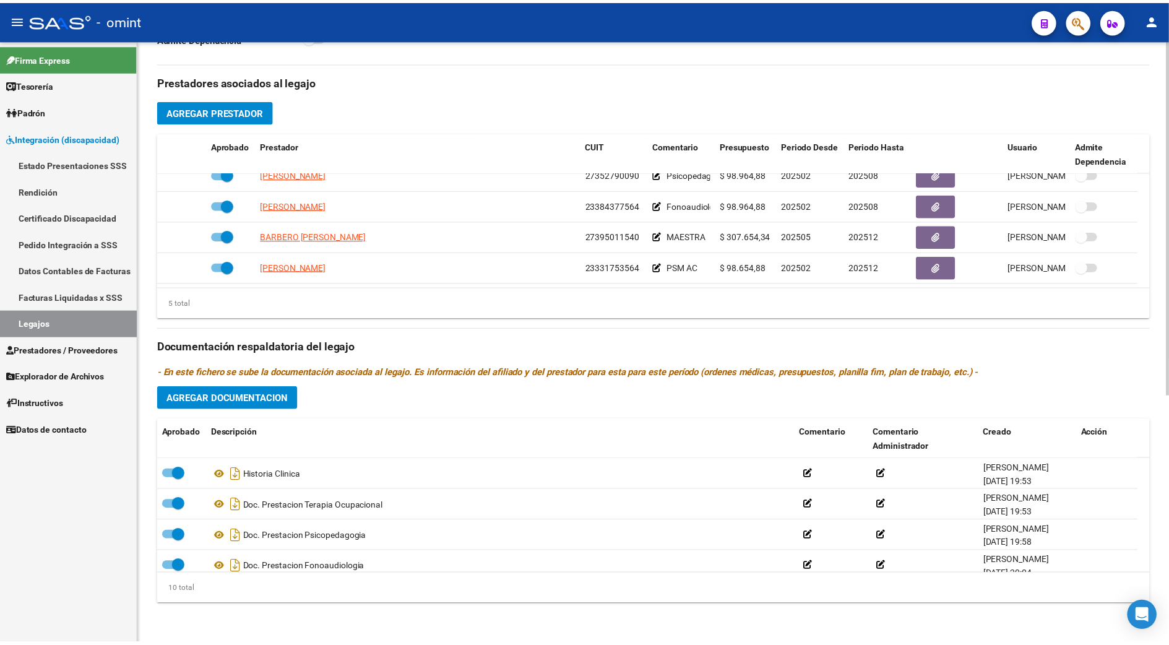
scroll to position [256, 0]
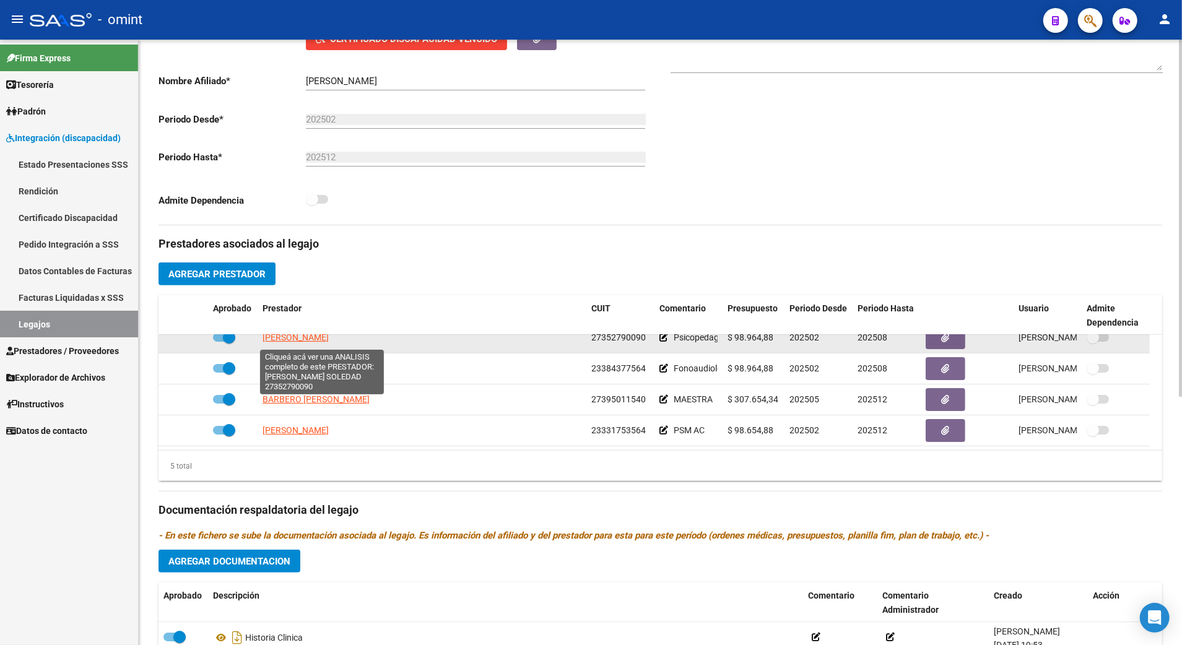
click at [311, 337] on span "[PERSON_NAME]" at bounding box center [295, 337] width 66 height 10
type textarea "27352790090"
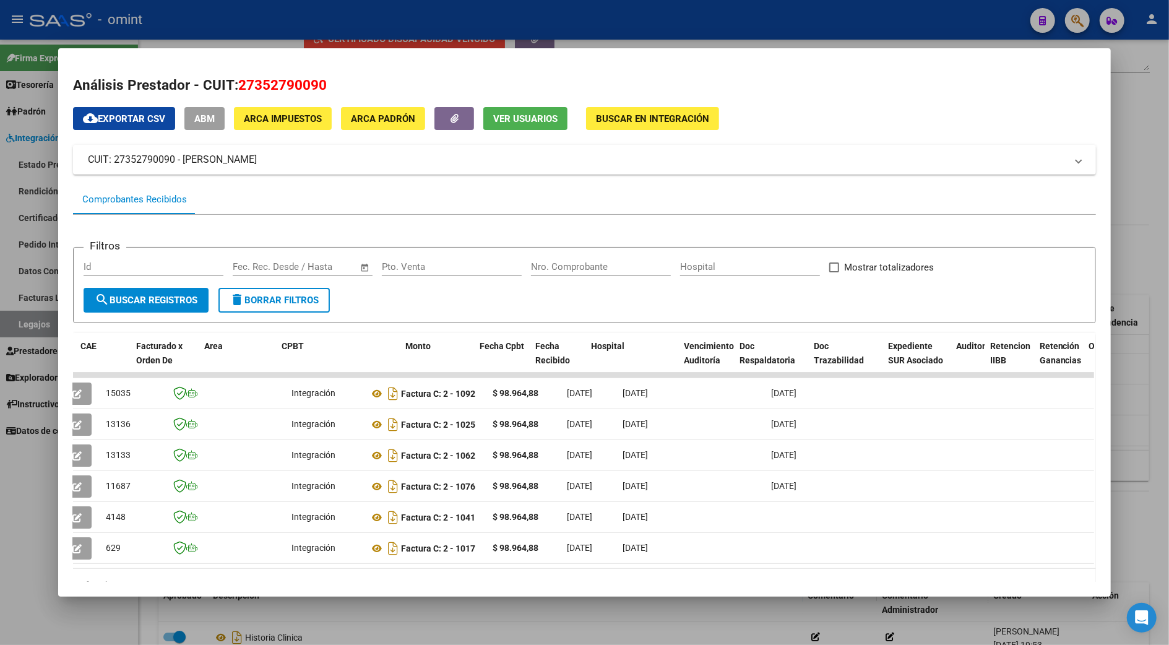
scroll to position [0, 0]
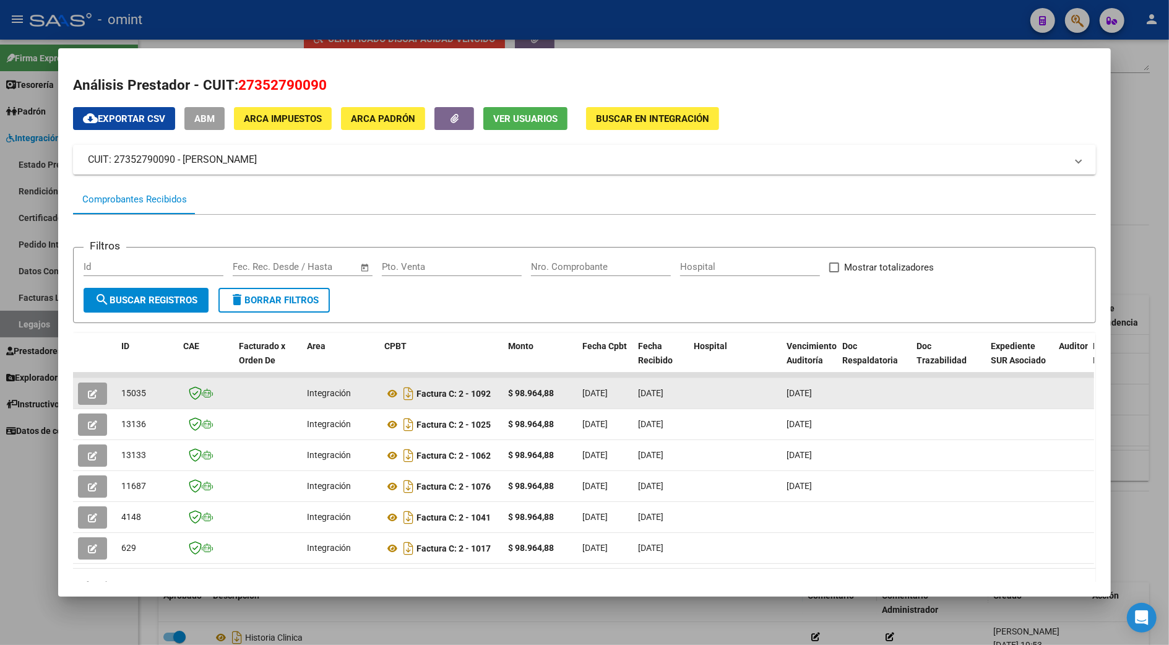
click at [78, 401] on button "button" at bounding box center [92, 394] width 29 height 22
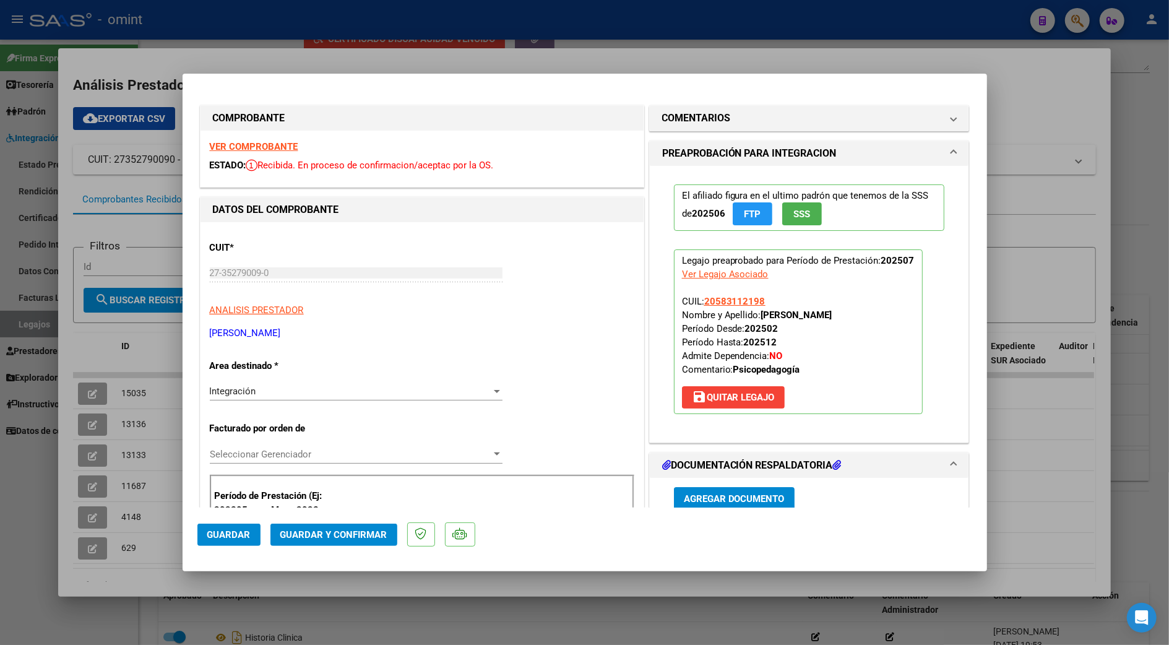
scroll to position [248, 0]
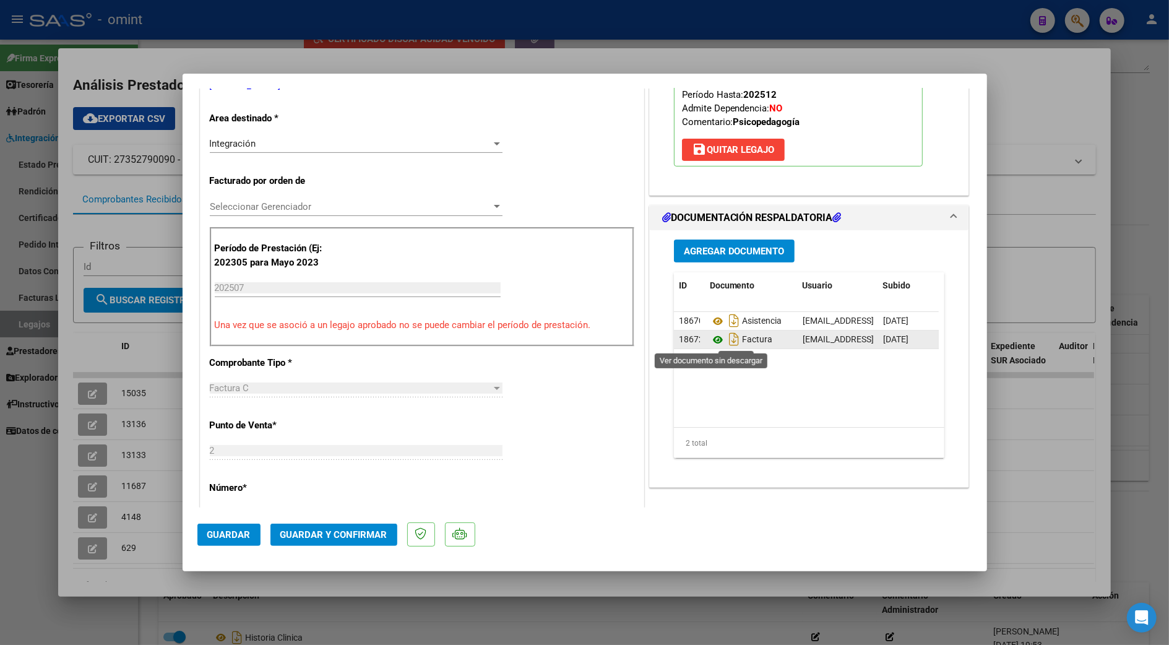
click at [710, 335] on icon at bounding box center [718, 339] width 16 height 15
click at [726, 321] on icon "Descargar documento" at bounding box center [734, 321] width 16 height 20
click at [360, 531] on span "Guardar y Confirmar" at bounding box center [333, 534] width 107 height 11
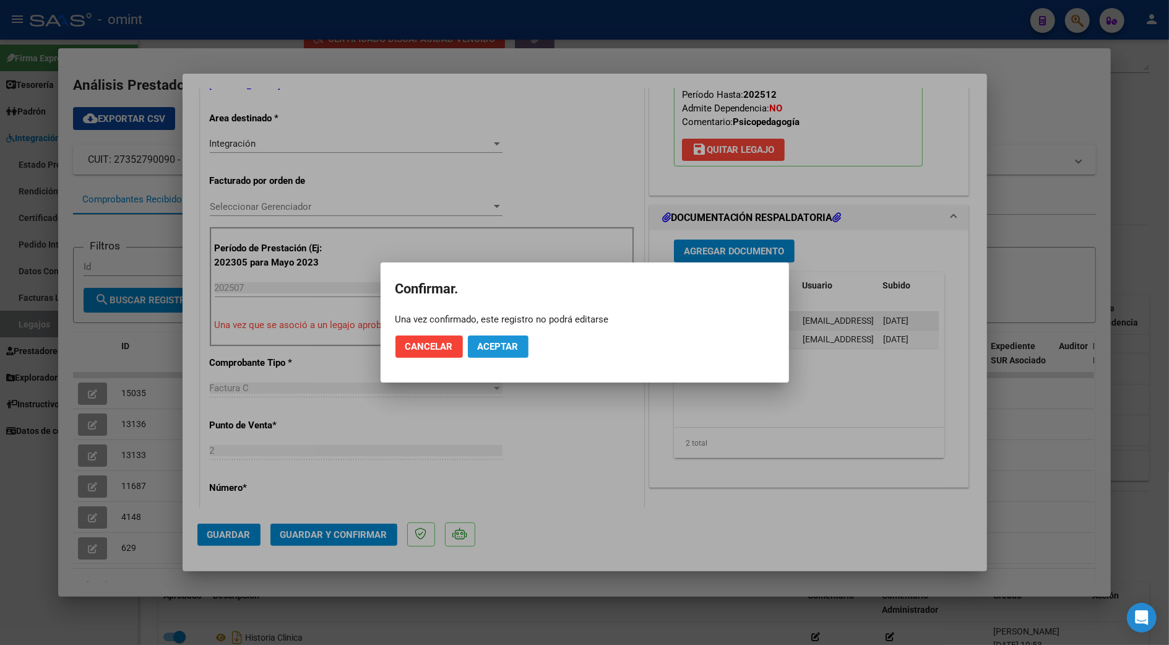
click at [493, 349] on span "Aceptar" at bounding box center [498, 346] width 41 height 11
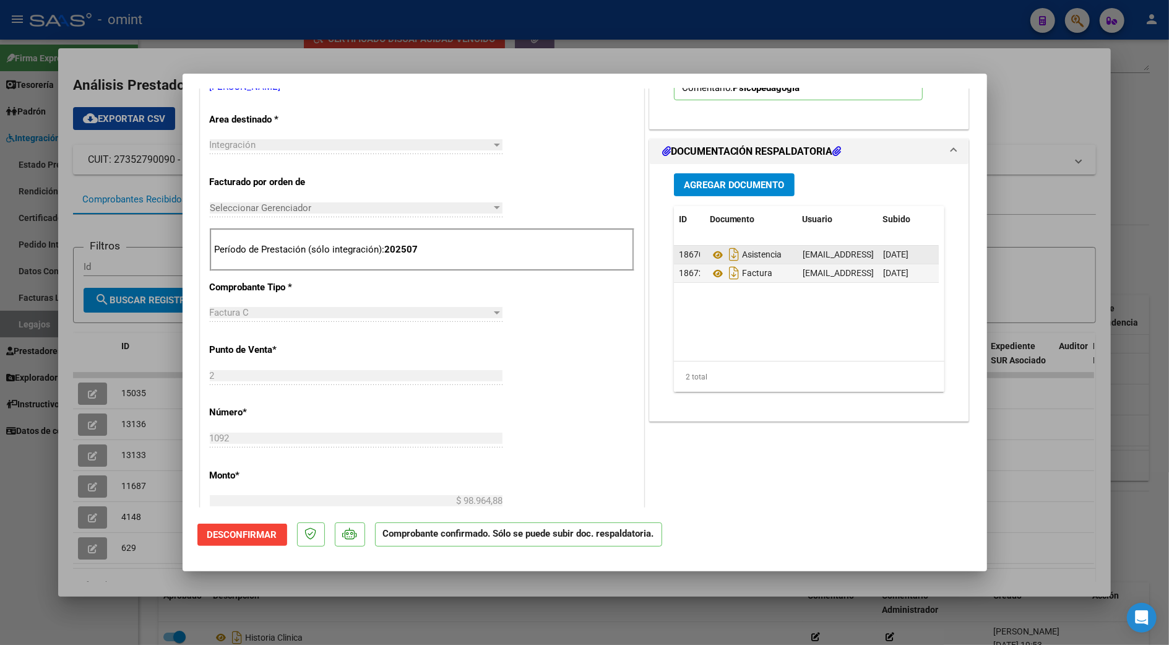
click at [1078, 223] on div at bounding box center [584, 322] width 1169 height 645
type input "$ 0,00"
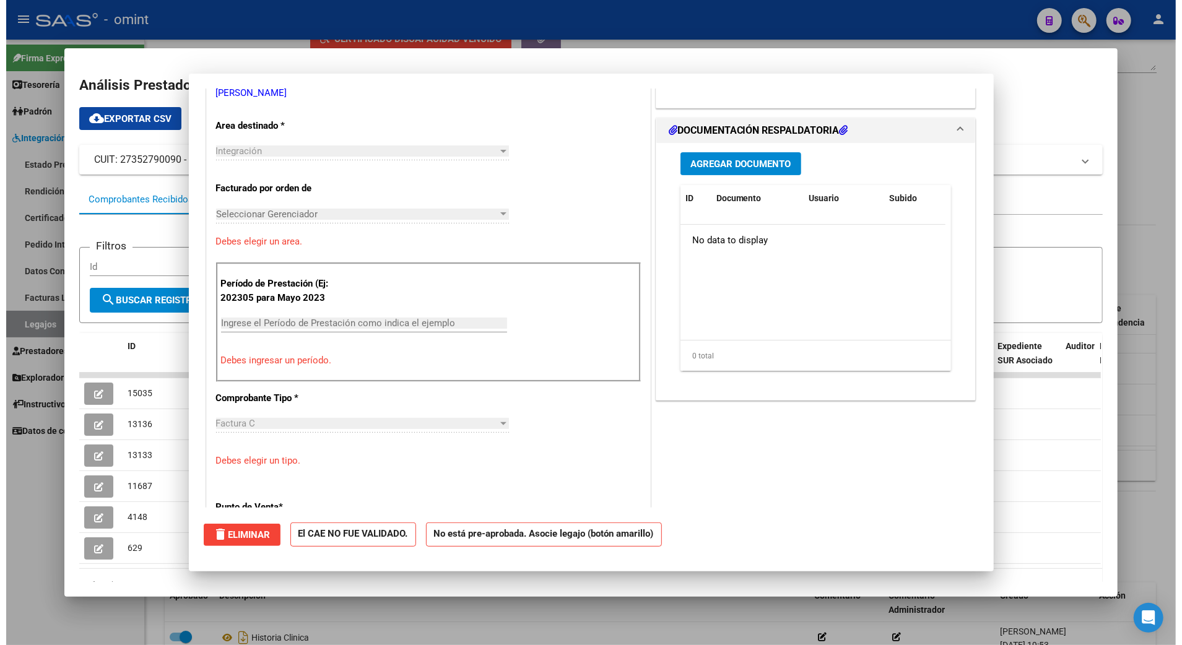
scroll to position [253, 0]
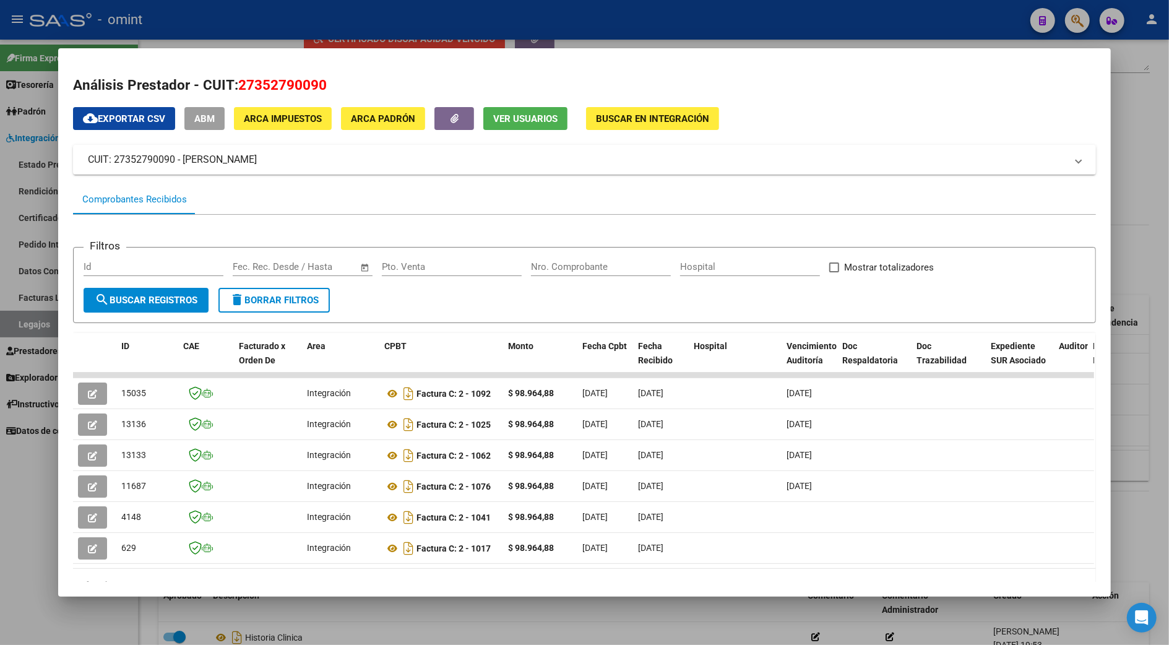
click at [1143, 218] on div at bounding box center [584, 322] width 1169 height 645
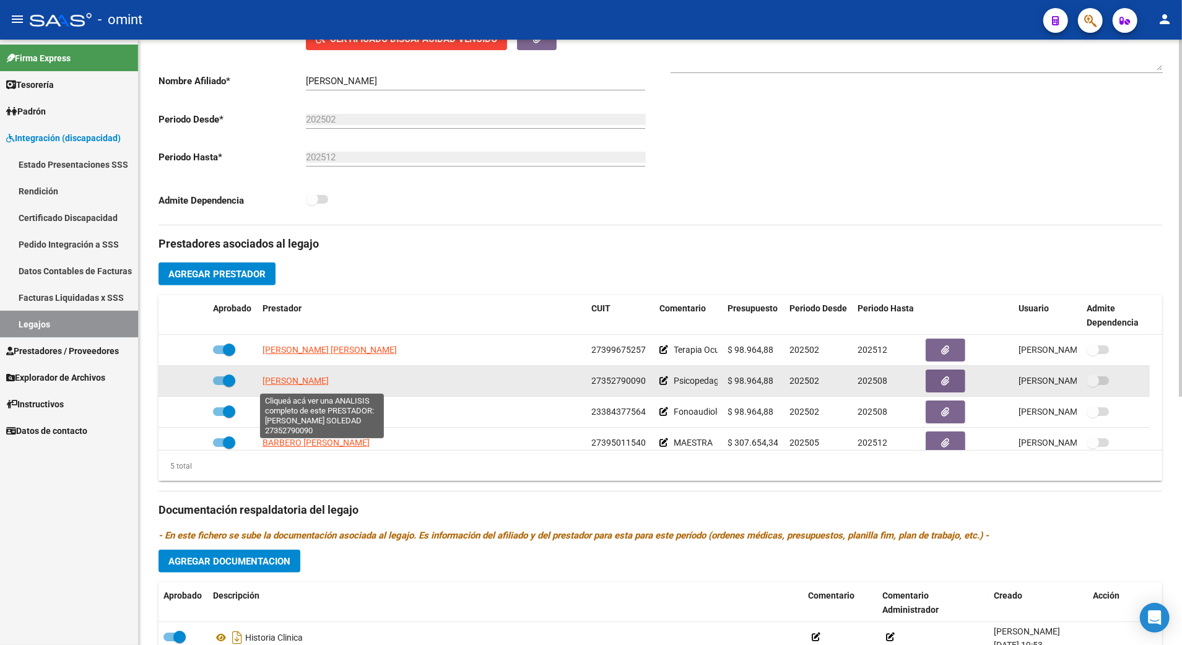
scroll to position [0, 0]
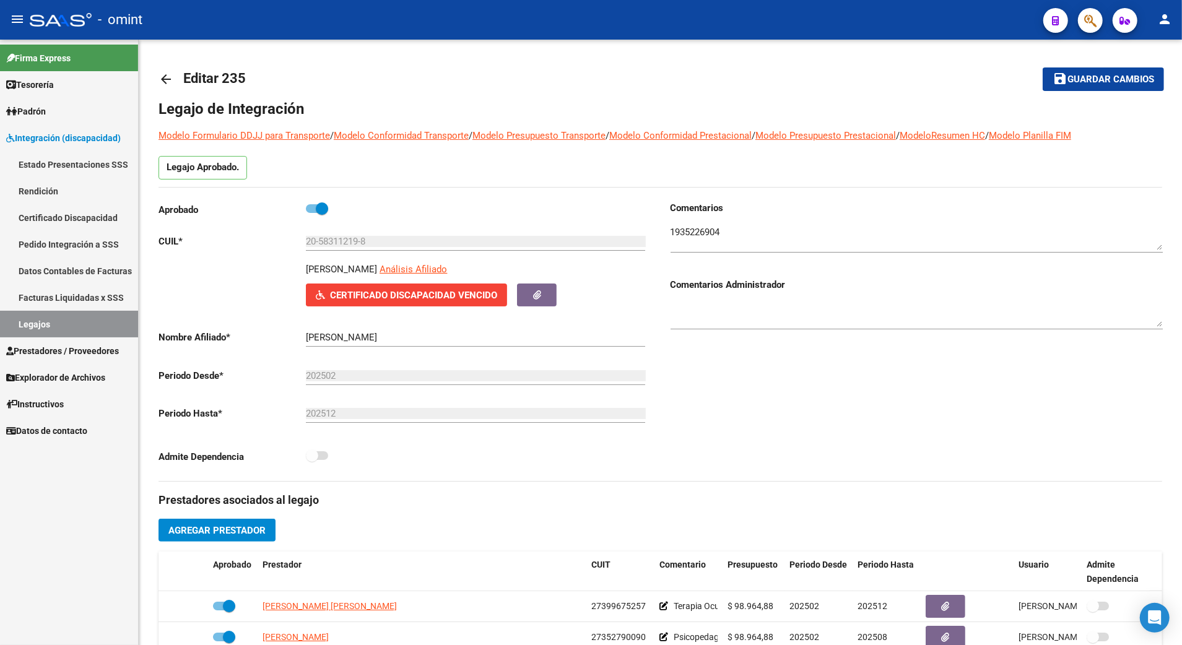
click at [28, 317] on link "Legajos" at bounding box center [69, 324] width 138 height 27
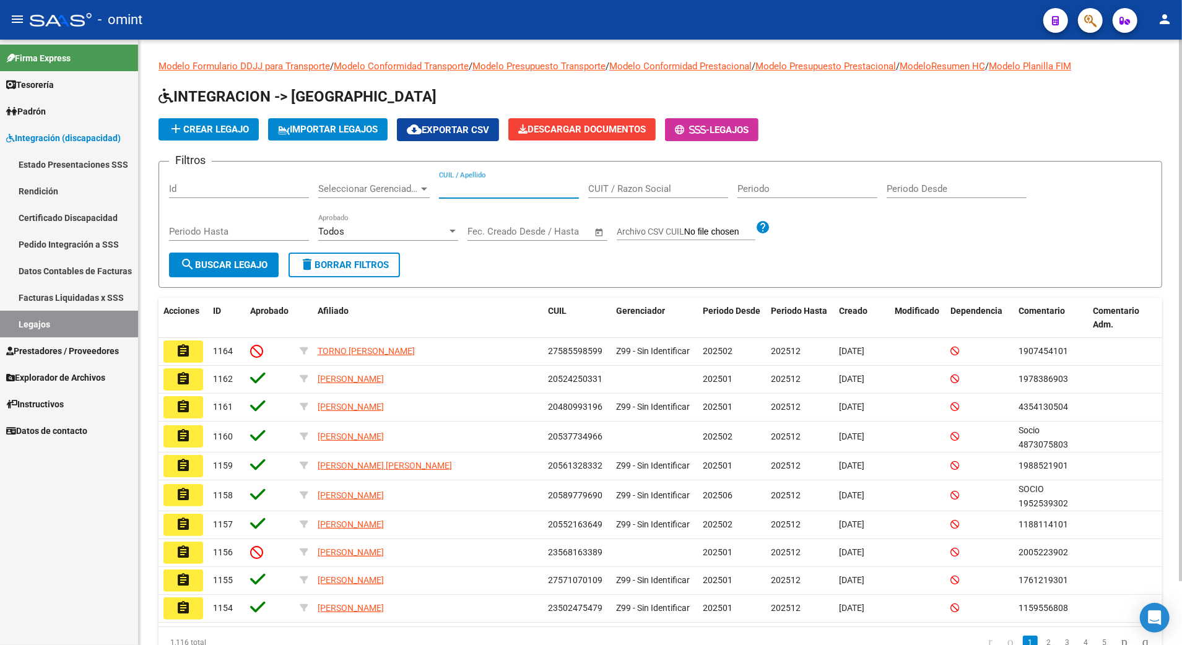
click at [491, 192] on input "CUIL / Apellido" at bounding box center [509, 188] width 140 height 11
paste input "27535050096"
type input "27535050096"
click at [439, 191] on div "Filtros Id Seleccionar Gerenciador Seleccionar Gerenciador 27535050096 CUIL / A…" at bounding box center [660, 211] width 982 height 81
click at [446, 184] on input "27535050096" at bounding box center [509, 188] width 140 height 11
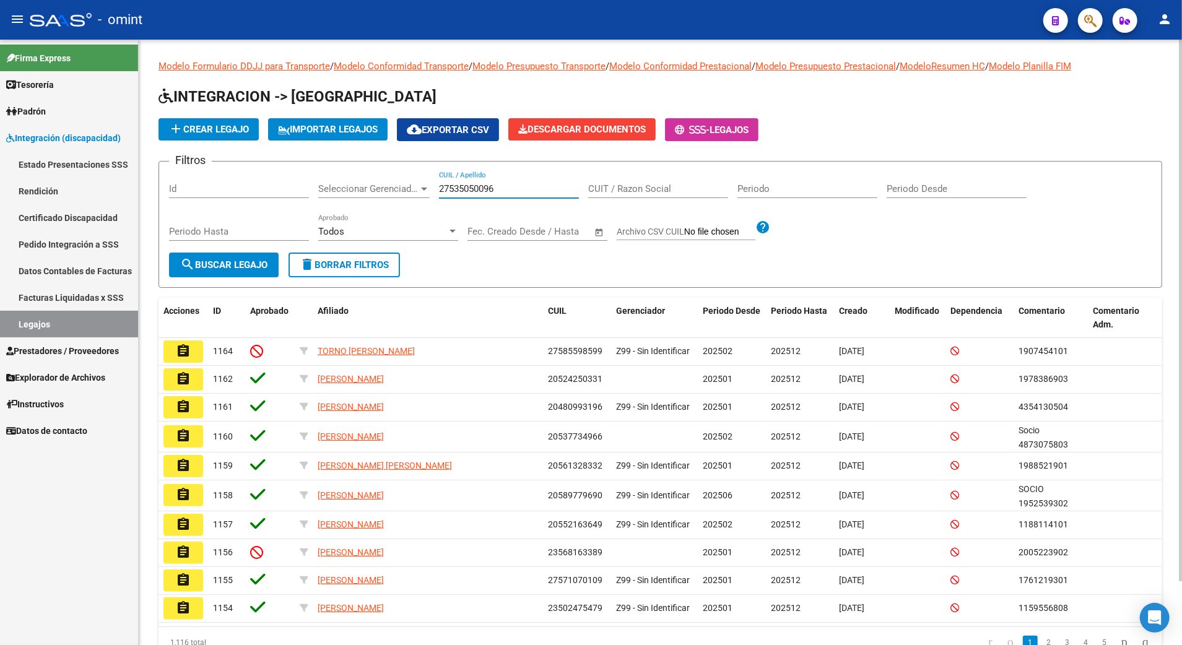
click at [453, 188] on input "27535050096" at bounding box center [509, 188] width 140 height 11
click at [244, 263] on span "search Buscar Legajo" at bounding box center [223, 264] width 87 height 11
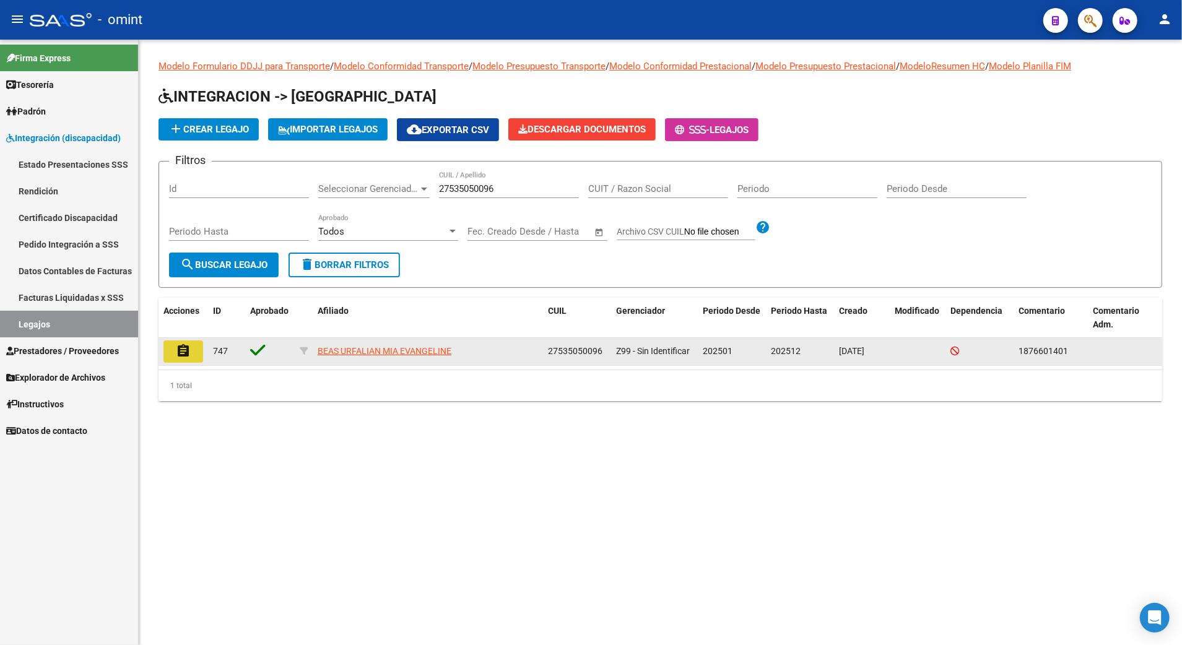
click at [182, 355] on mat-icon "assignment" at bounding box center [183, 351] width 15 height 15
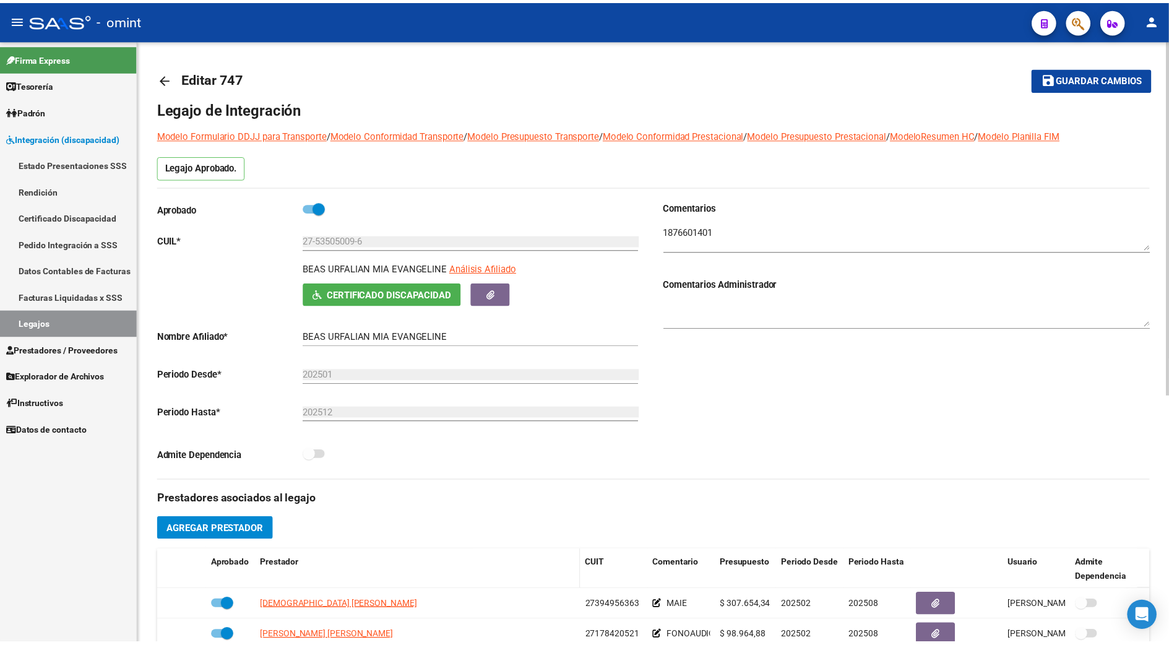
scroll to position [330, 0]
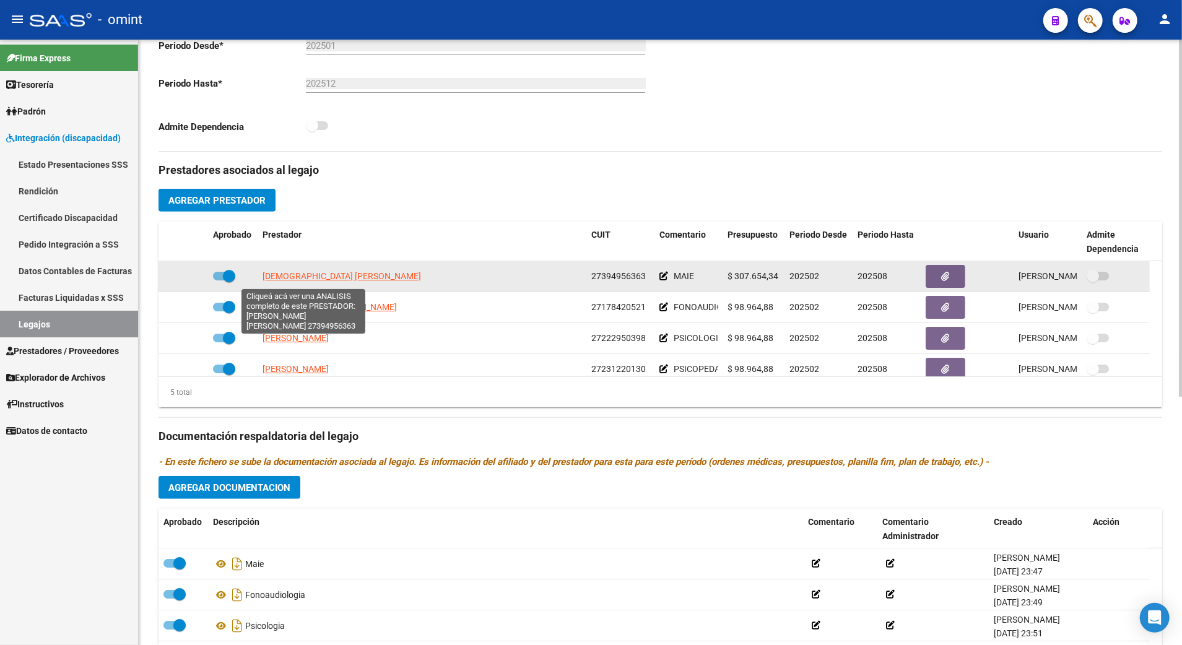
click at [291, 275] on span "BRITO MARIA BELEN" at bounding box center [341, 276] width 158 height 10
type textarea "27394956363"
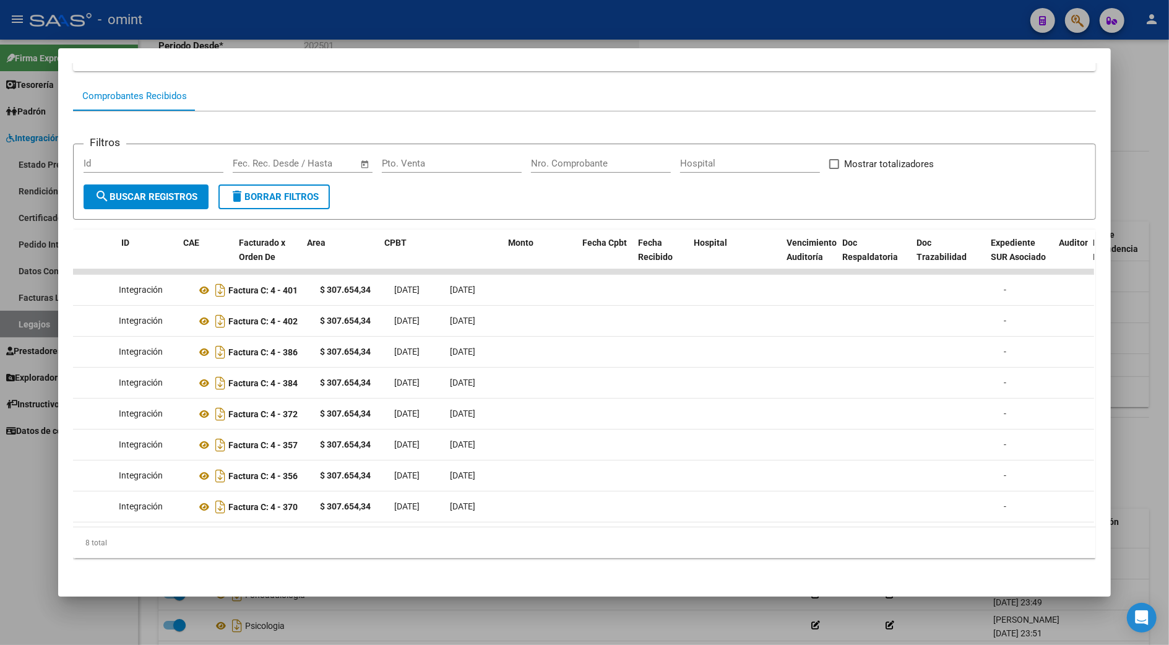
scroll to position [0, 0]
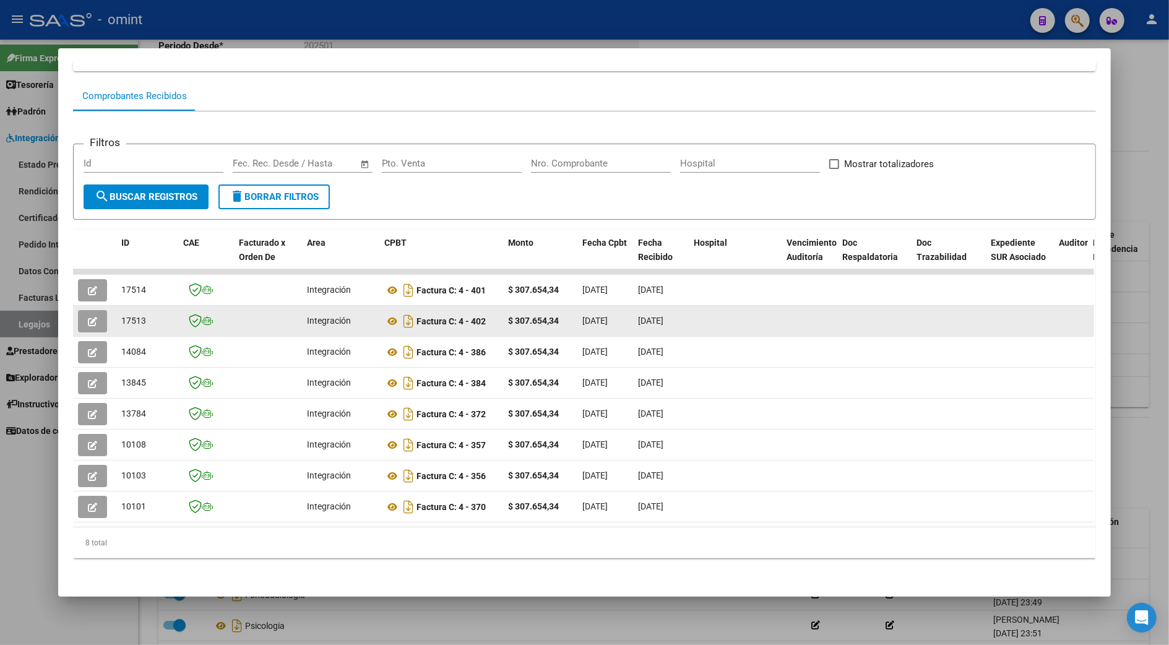
click at [90, 317] on icon "button" at bounding box center [92, 321] width 9 height 9
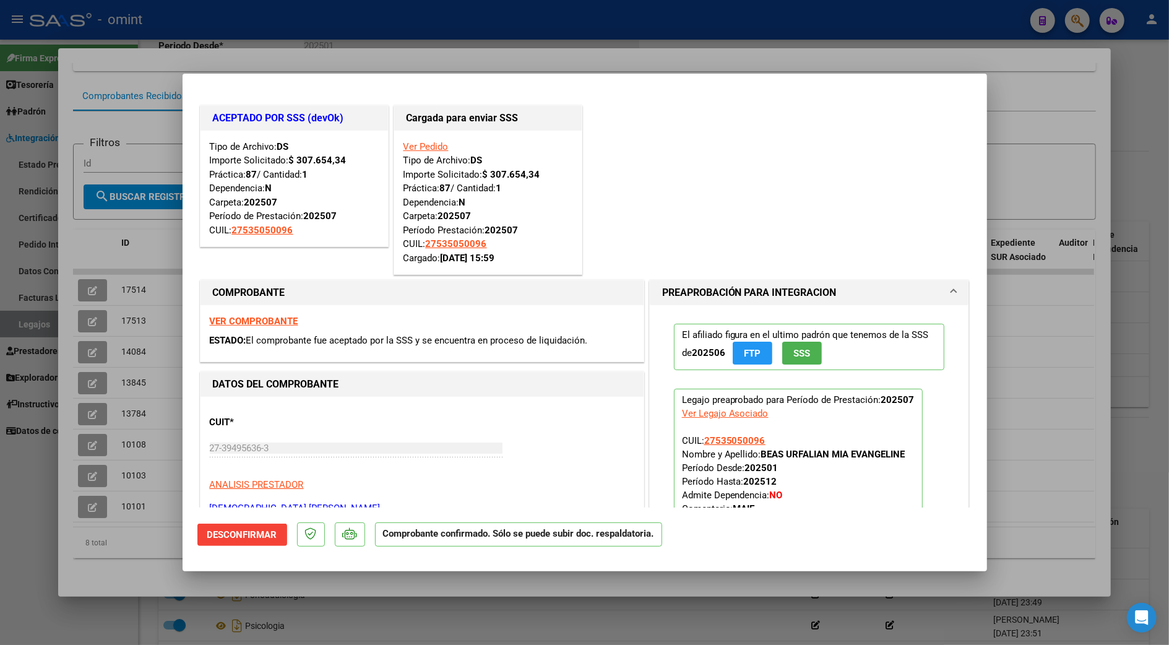
click at [1144, 102] on div at bounding box center [584, 322] width 1169 height 645
type input "$ 0,00"
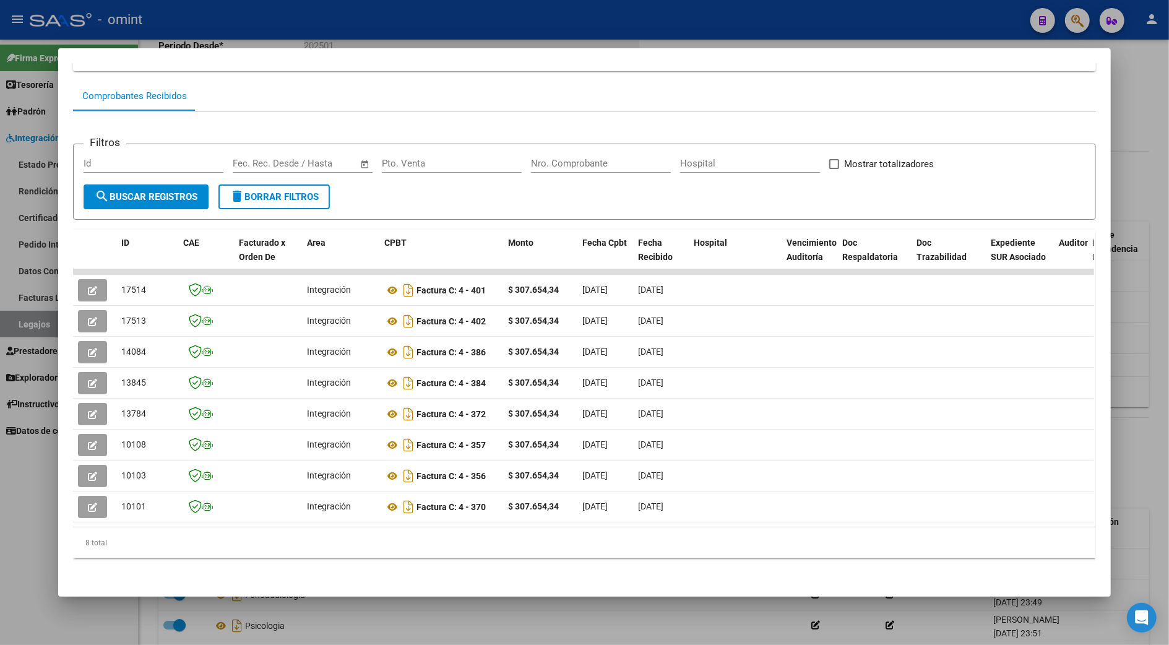
click at [1157, 134] on div at bounding box center [584, 322] width 1169 height 645
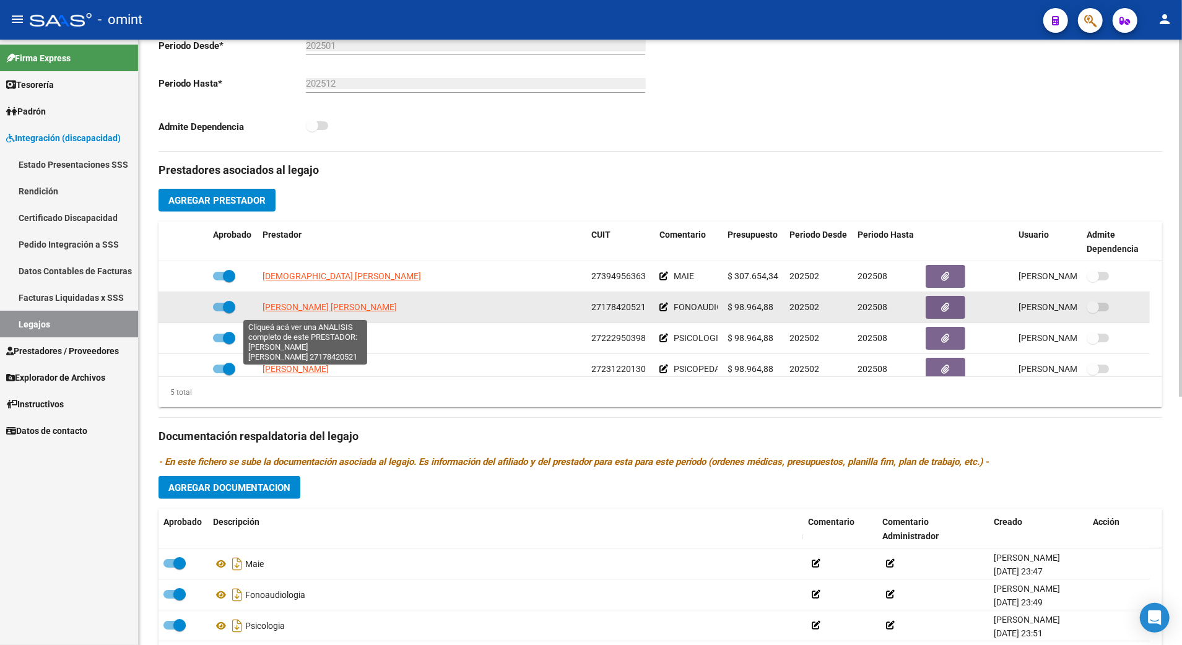
click at [307, 310] on span "[PERSON_NAME] [PERSON_NAME]" at bounding box center [329, 307] width 134 height 10
type textarea "27178420521"
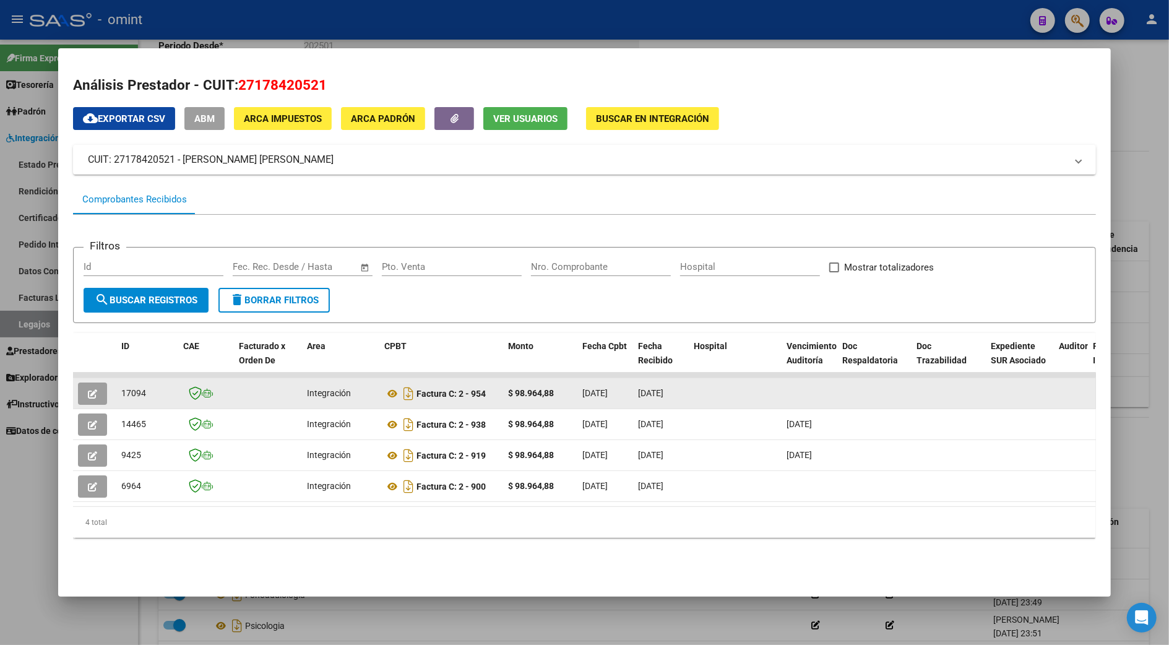
click at [90, 384] on button "button" at bounding box center [92, 394] width 29 height 22
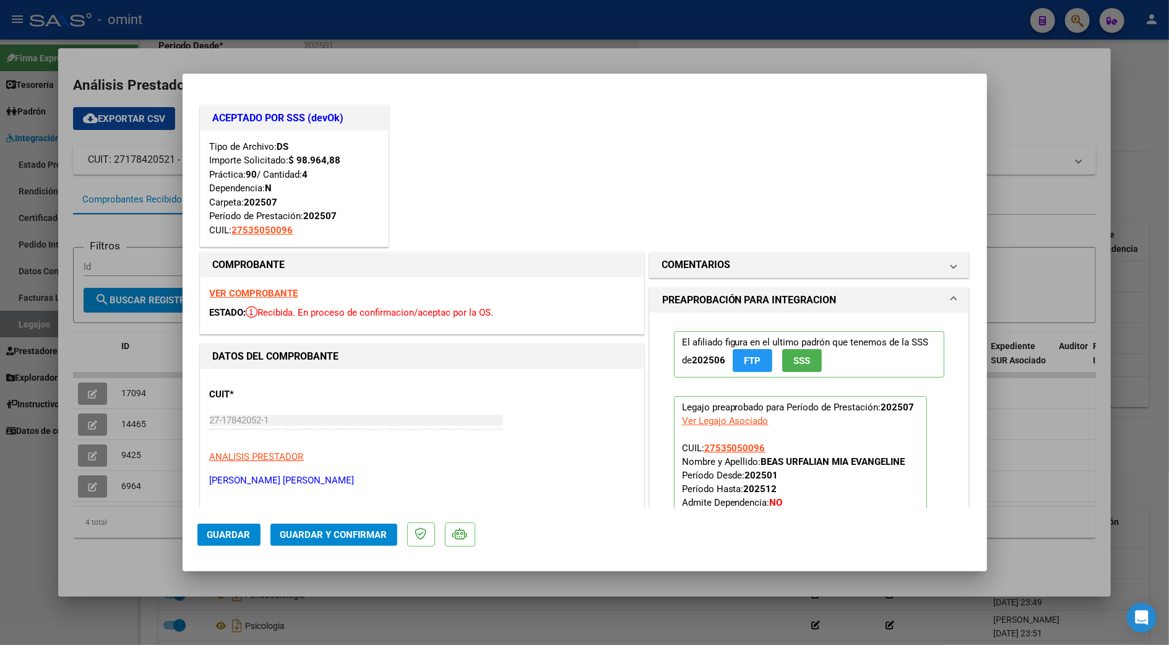
click at [1061, 89] on div at bounding box center [584, 322] width 1169 height 645
type input "$ 0,00"
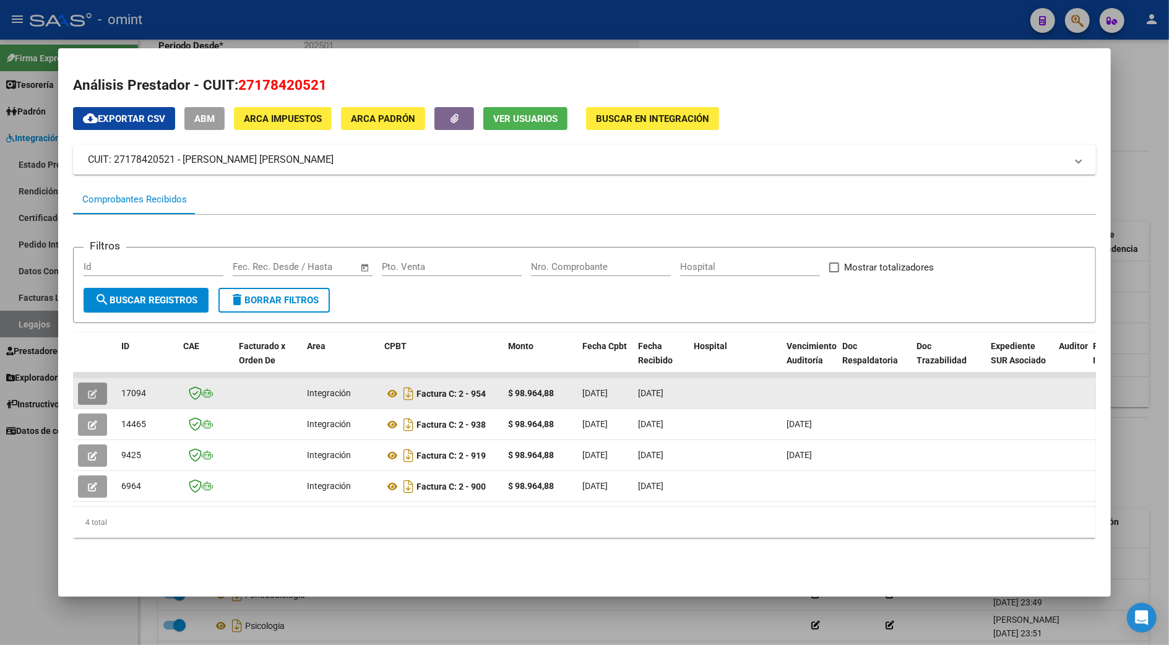
click at [90, 392] on icon "button" at bounding box center [92, 393] width 9 height 9
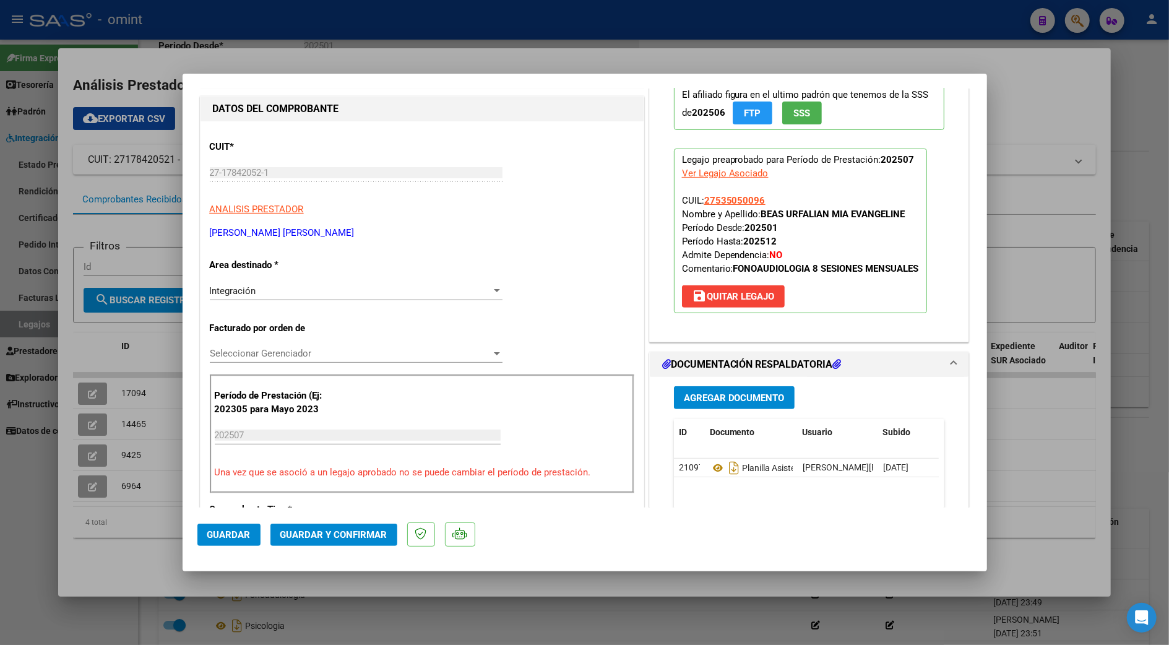
scroll to position [330, 0]
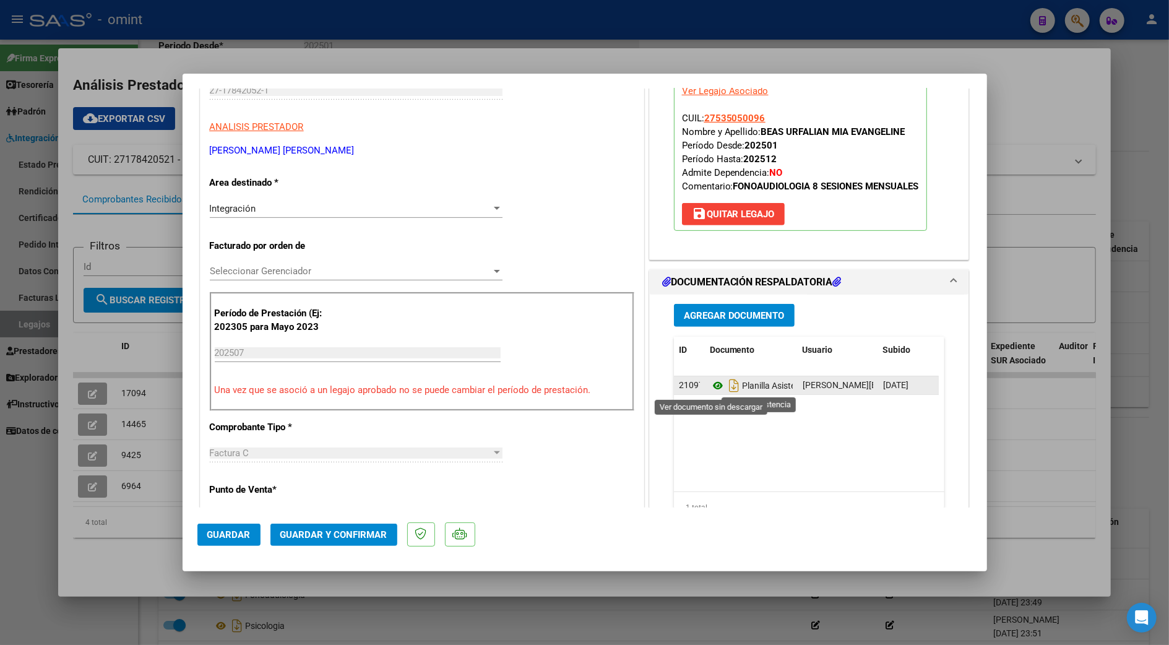
click at [710, 389] on icon at bounding box center [718, 385] width 16 height 15
click at [1044, 176] on div at bounding box center [584, 322] width 1169 height 645
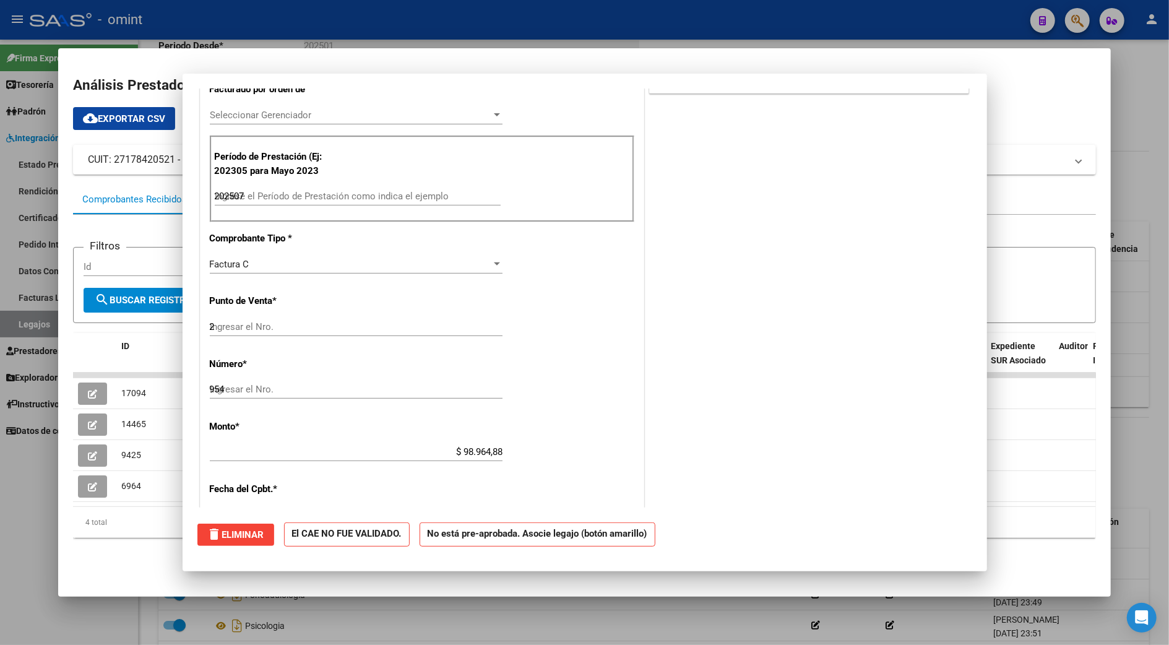
type input "$ 0,00"
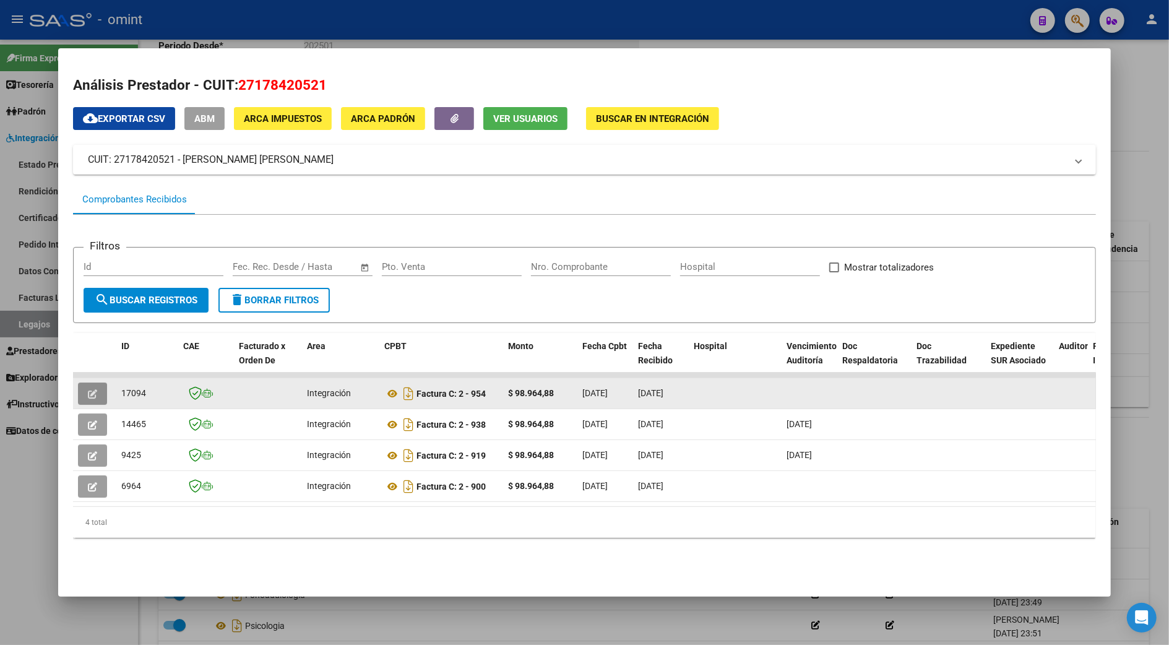
click at [85, 386] on button "button" at bounding box center [92, 394] width 29 height 22
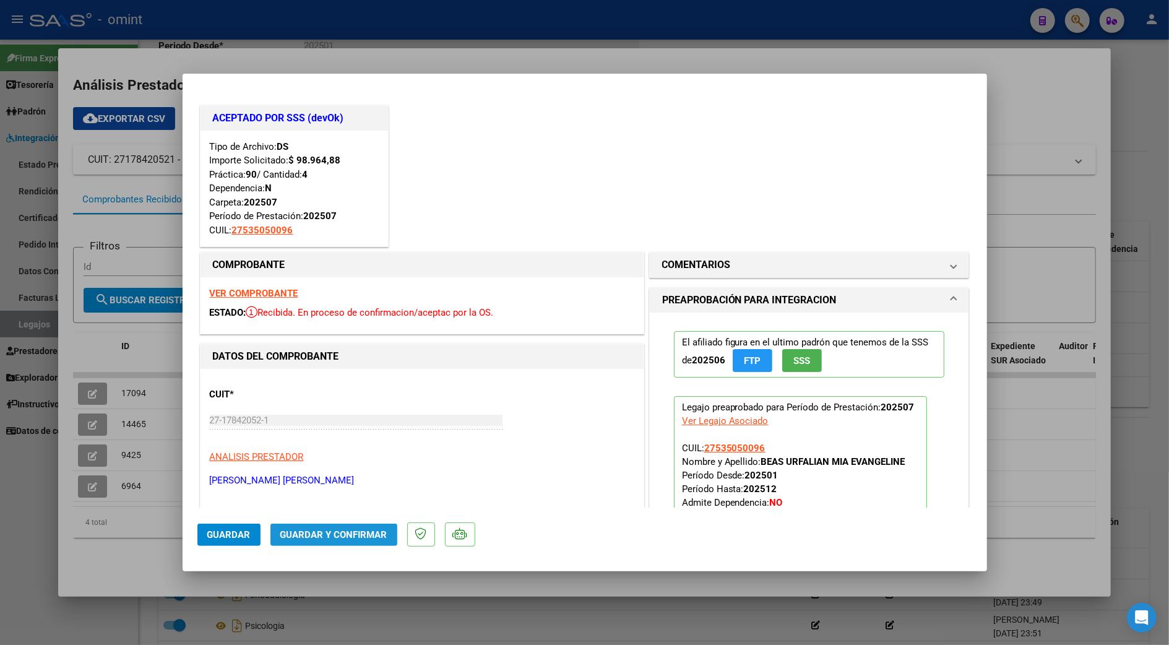
click at [326, 525] on button "Guardar y Confirmar" at bounding box center [333, 535] width 127 height 22
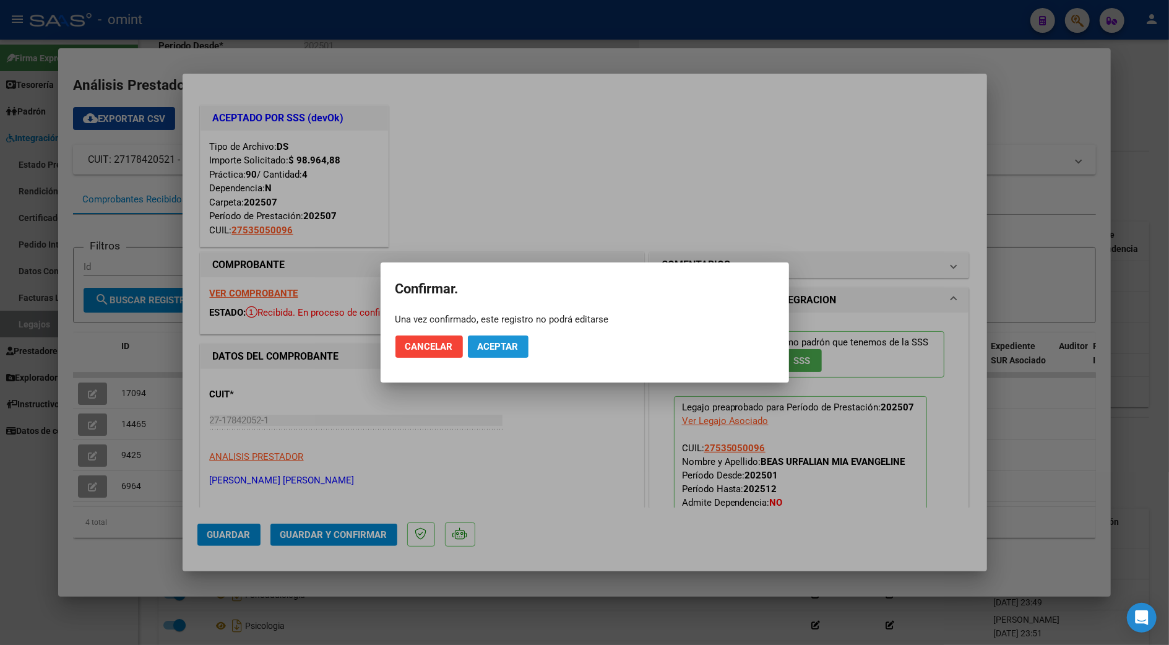
click at [495, 350] on span "Aceptar" at bounding box center [498, 346] width 41 height 11
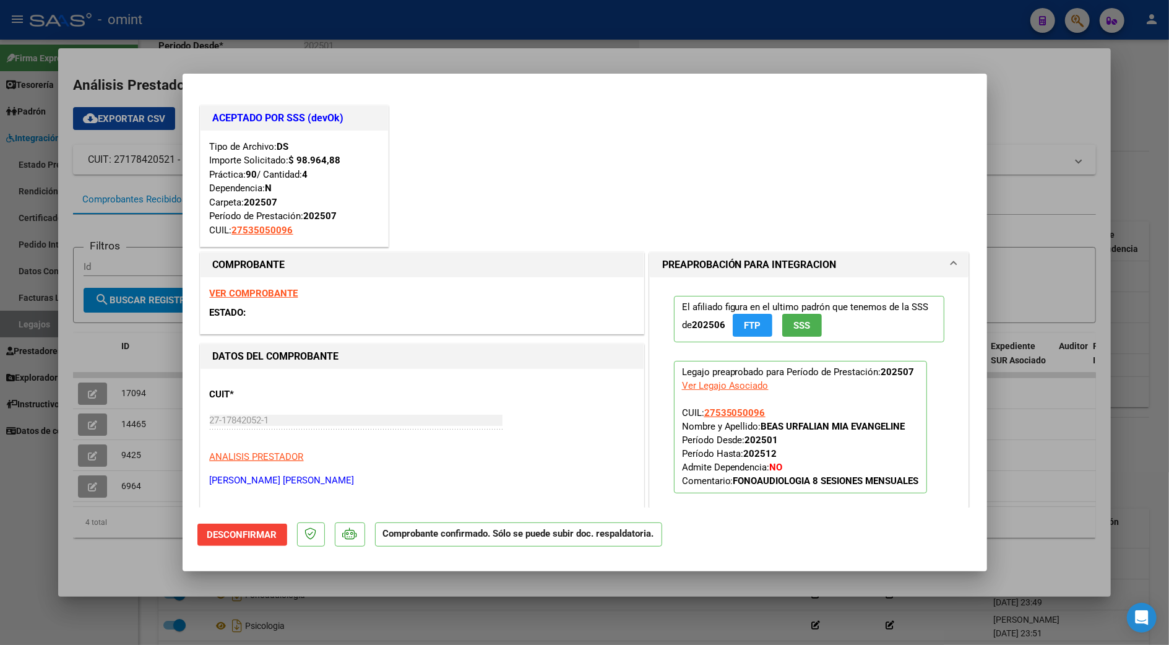
click at [1063, 110] on div at bounding box center [584, 322] width 1169 height 645
type input "$ 0,00"
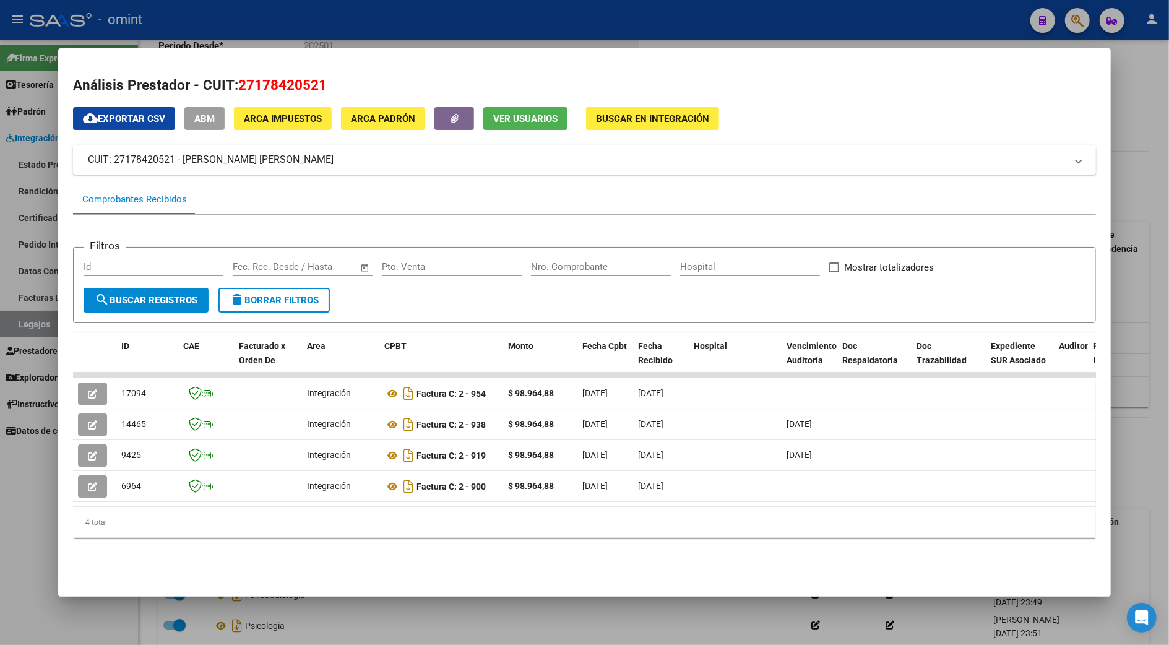
click at [1159, 139] on div at bounding box center [584, 322] width 1169 height 645
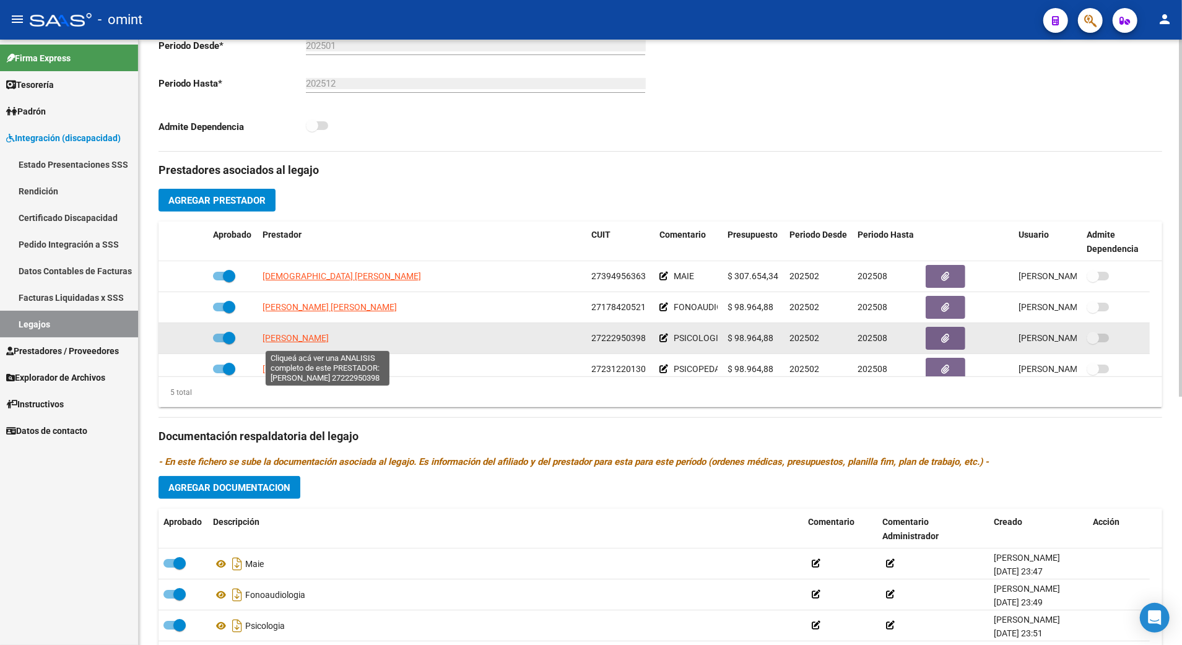
click at [300, 342] on span "[PERSON_NAME]" at bounding box center [295, 338] width 66 height 10
type textarea "27222950398"
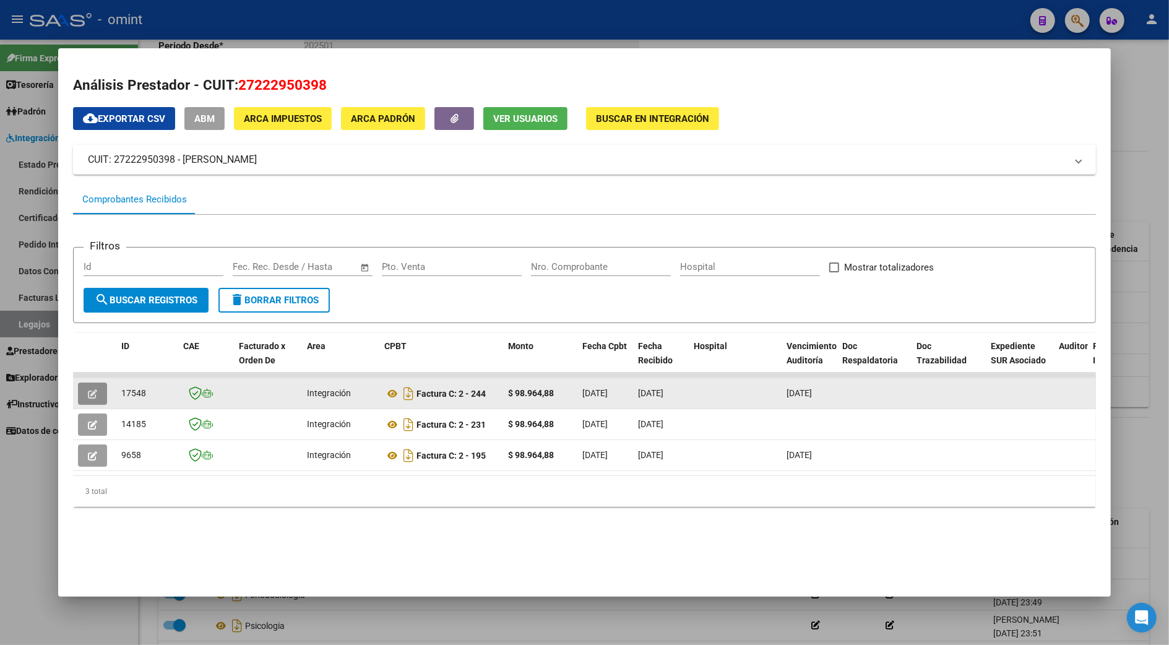
click at [95, 389] on button "button" at bounding box center [92, 394] width 29 height 22
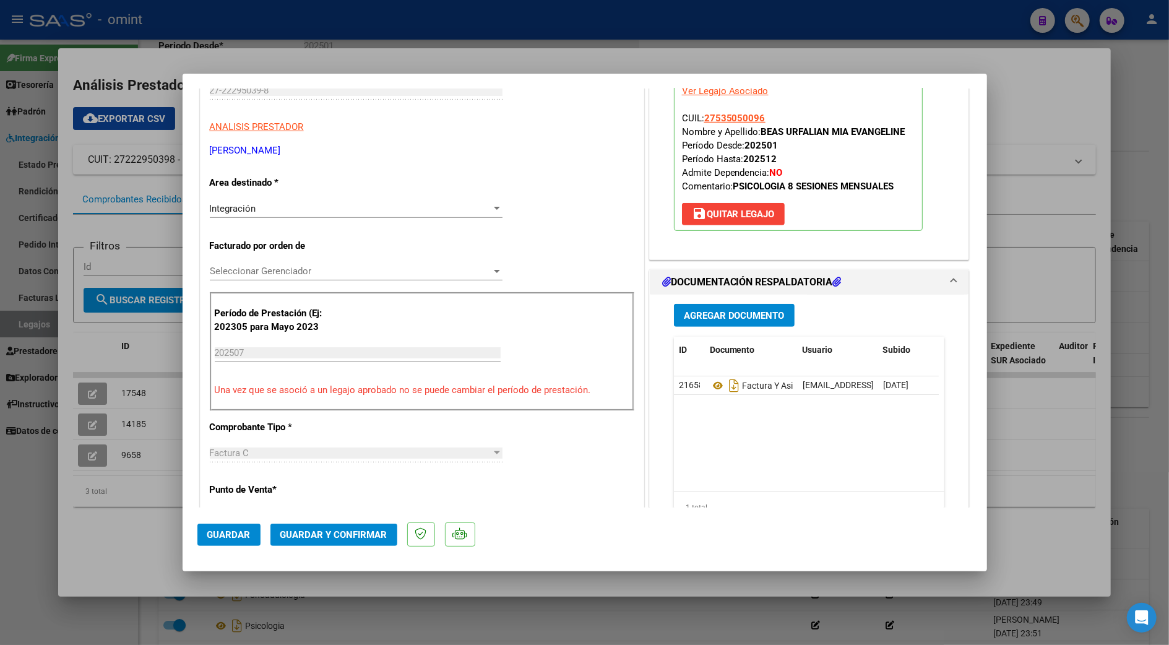
scroll to position [412, 0]
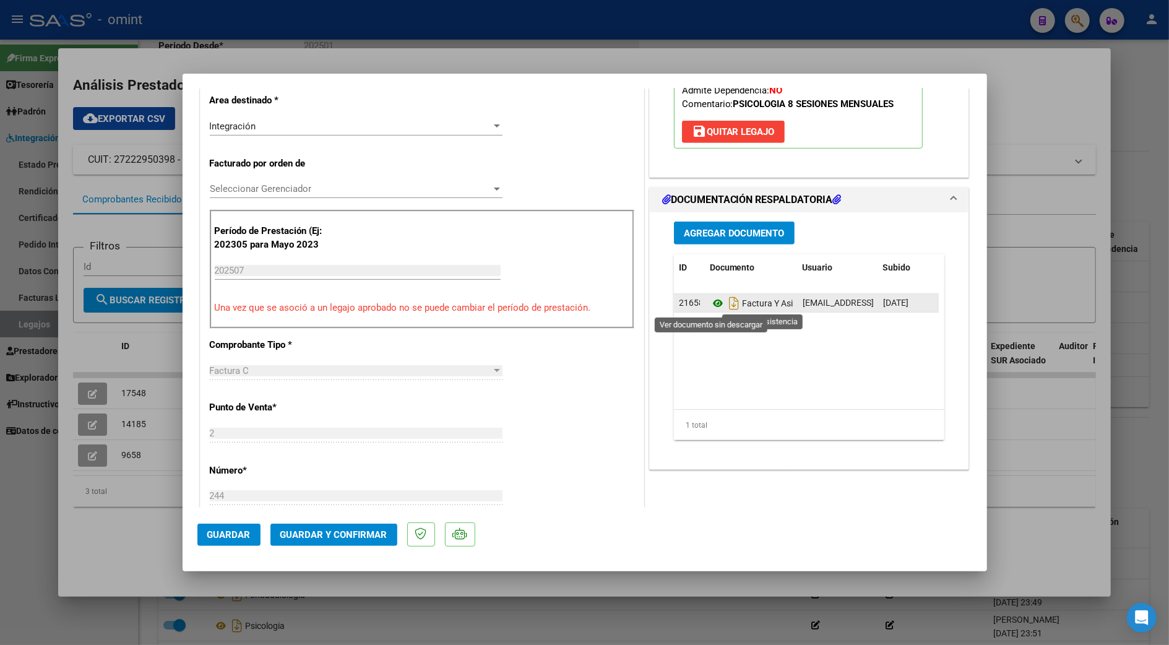
click at [711, 306] on icon at bounding box center [718, 303] width 16 height 15
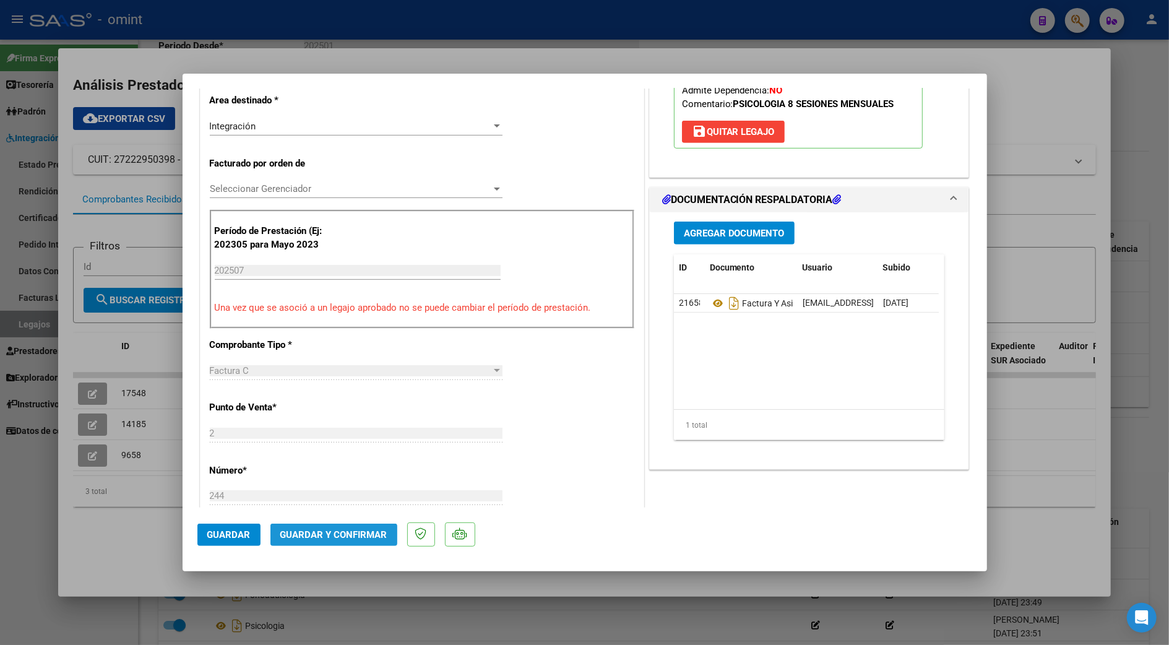
click at [358, 538] on span "Guardar y Confirmar" at bounding box center [333, 534] width 107 height 11
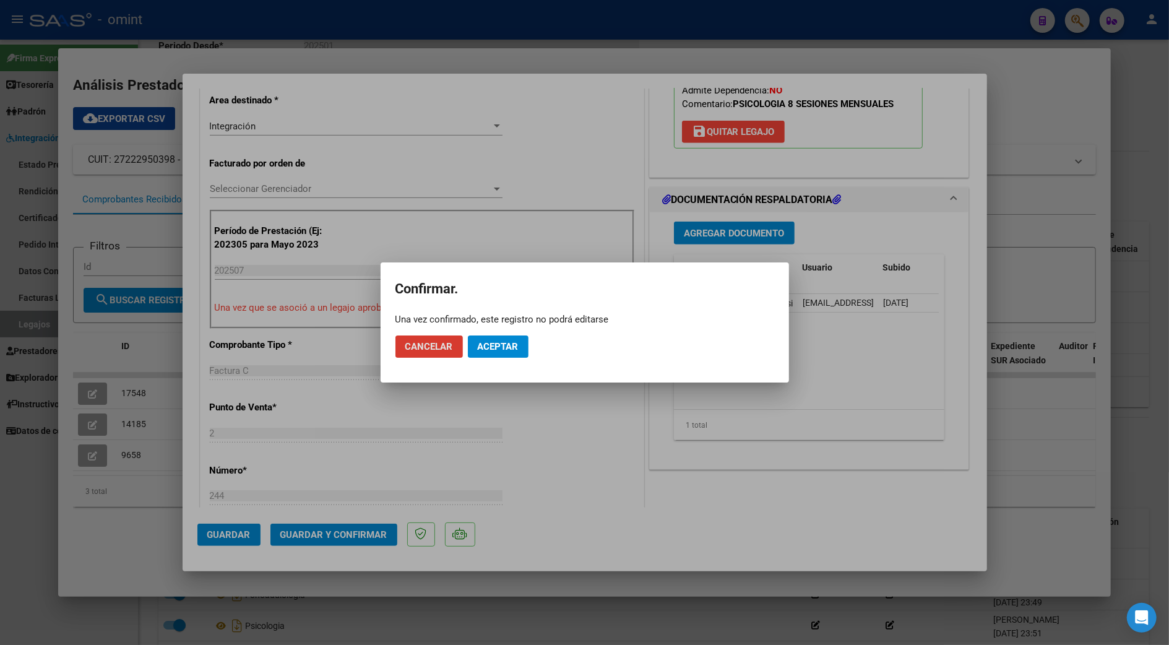
click at [495, 335] on button "Aceptar" at bounding box center [498, 346] width 61 height 22
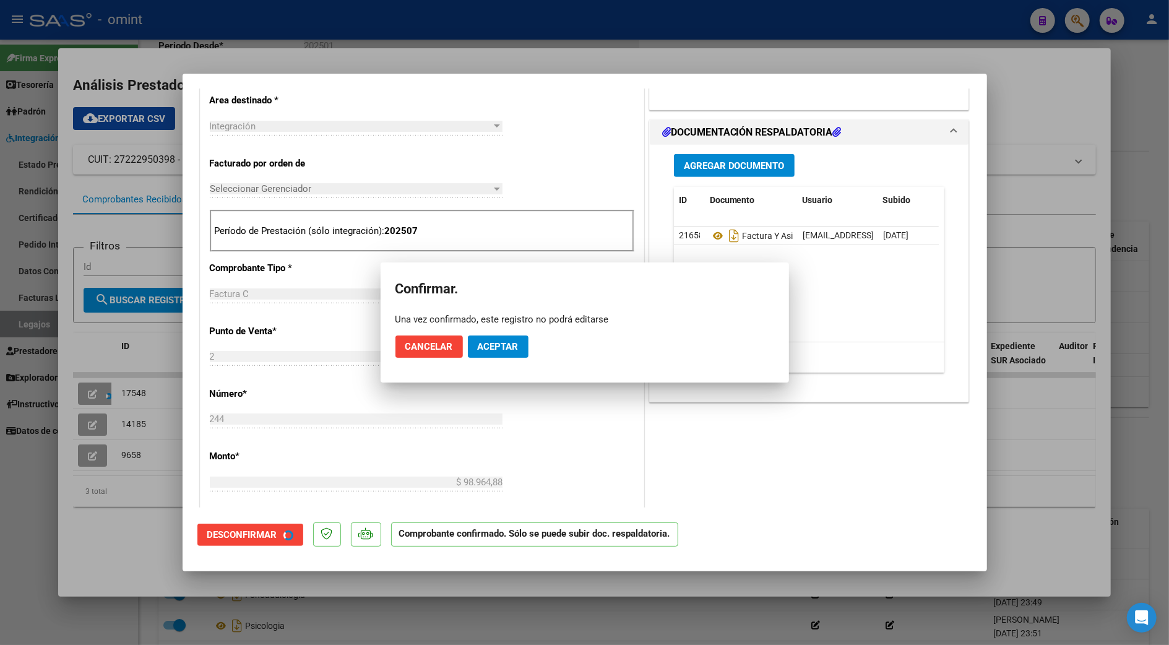
scroll to position [412, 0]
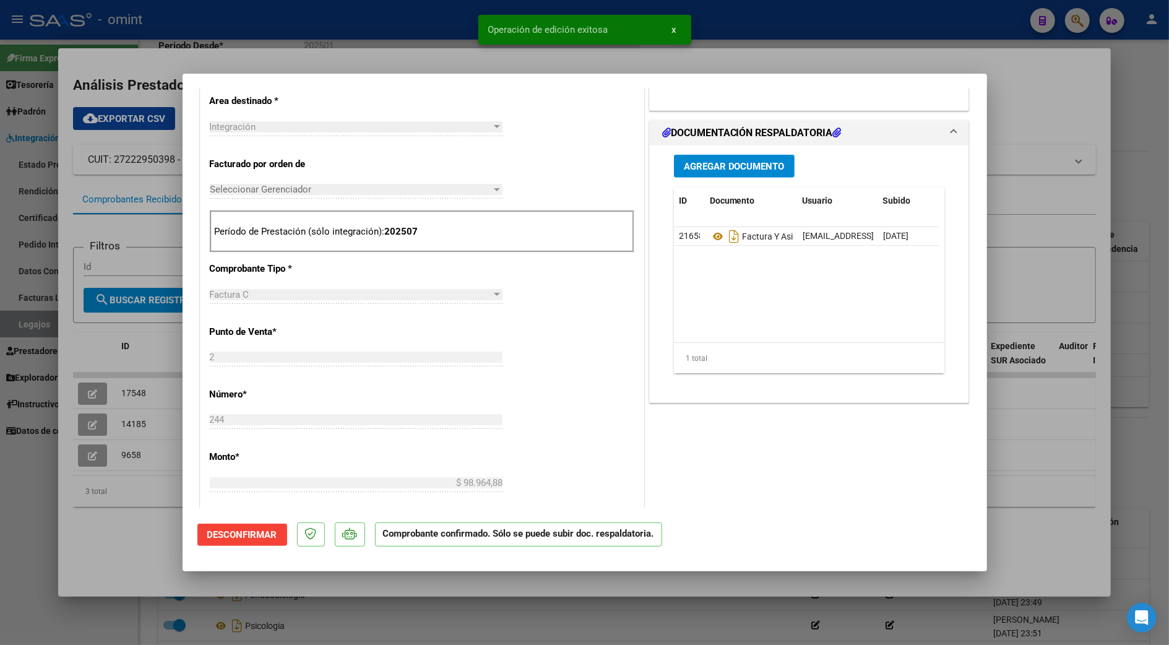
click at [1060, 78] on div at bounding box center [584, 322] width 1169 height 645
type input "$ 0,00"
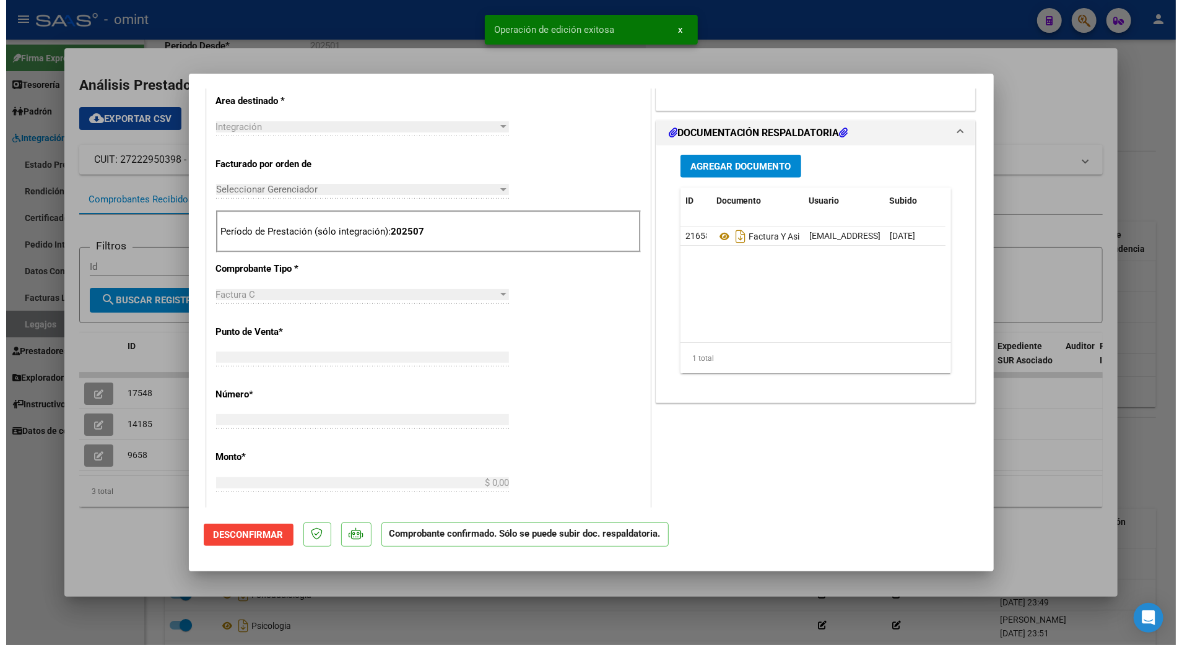
scroll to position [287, 0]
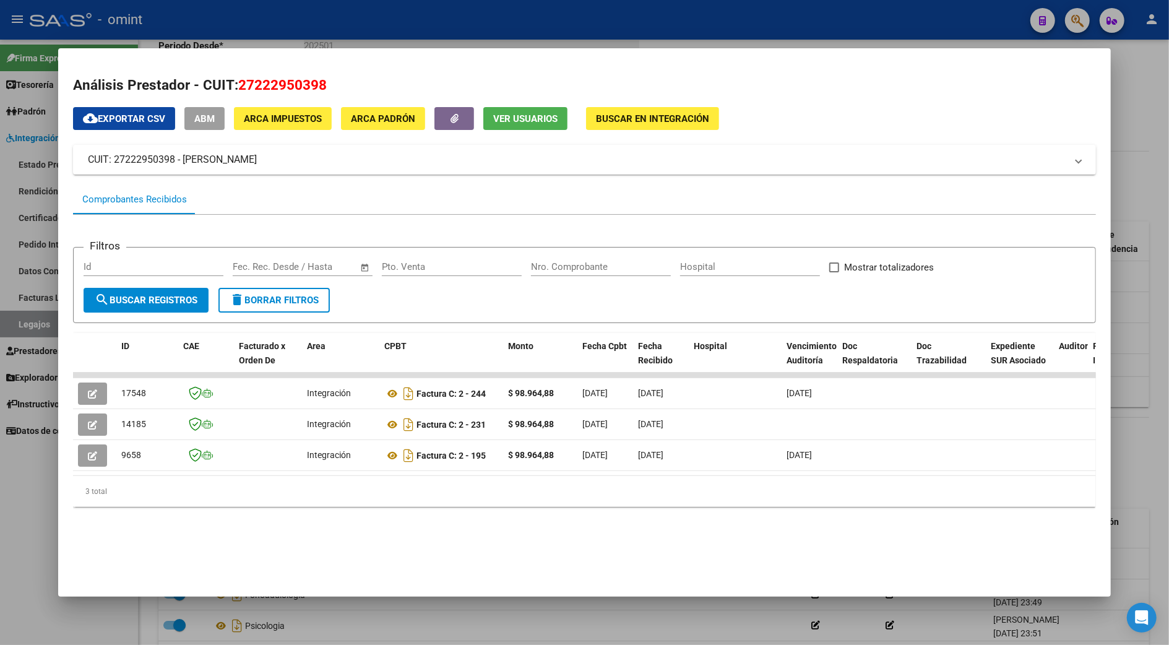
click at [1130, 186] on div at bounding box center [584, 322] width 1169 height 645
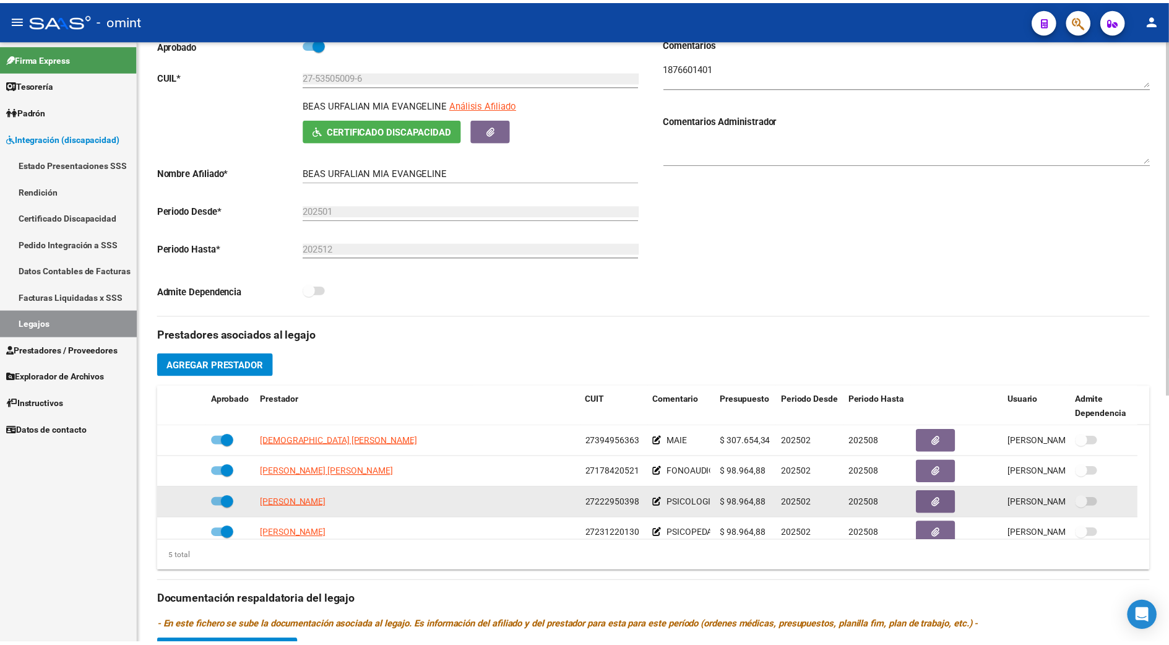
scroll to position [248, 0]
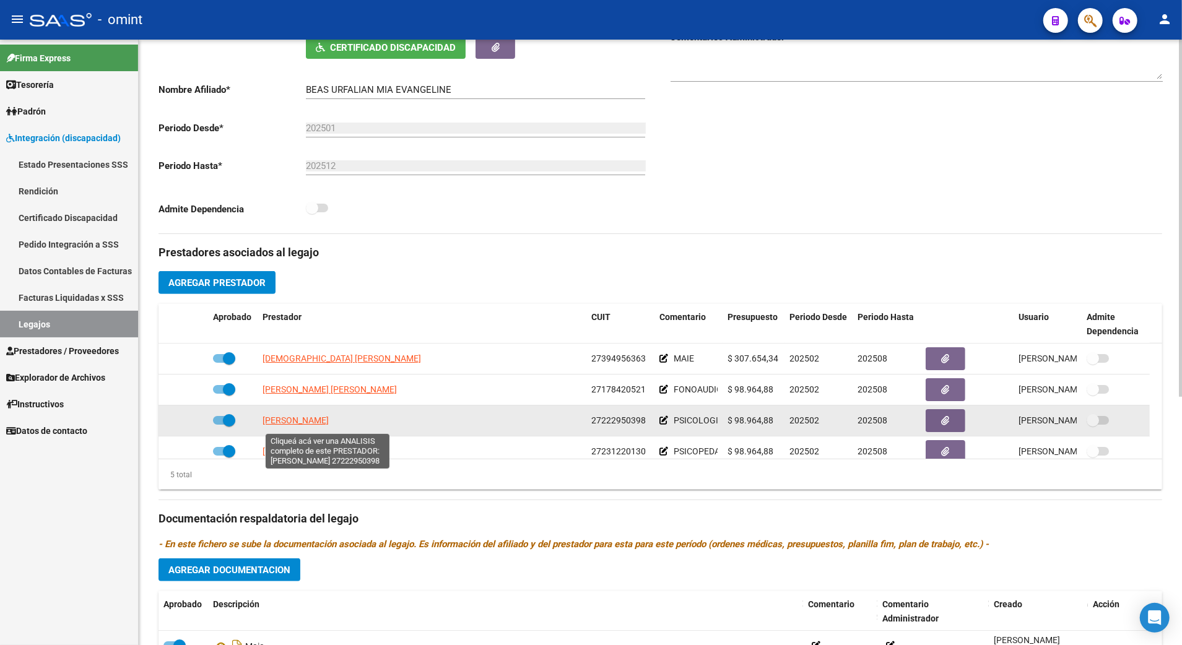
click at [326, 422] on span "[PERSON_NAME]" at bounding box center [295, 420] width 66 height 10
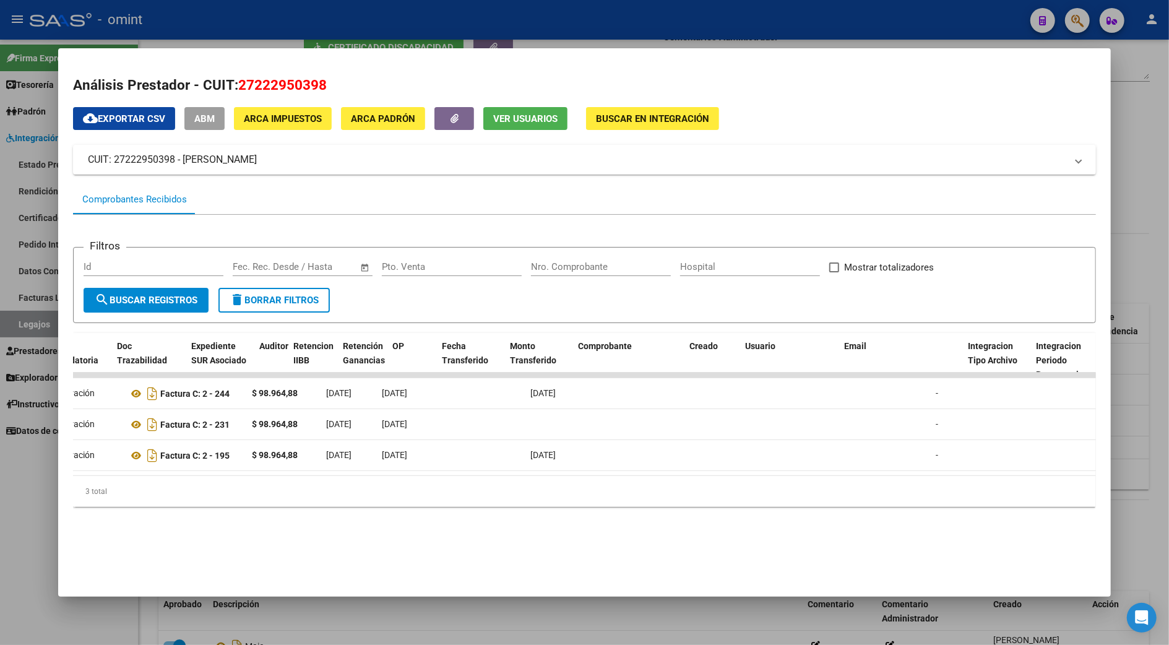
scroll to position [0, 0]
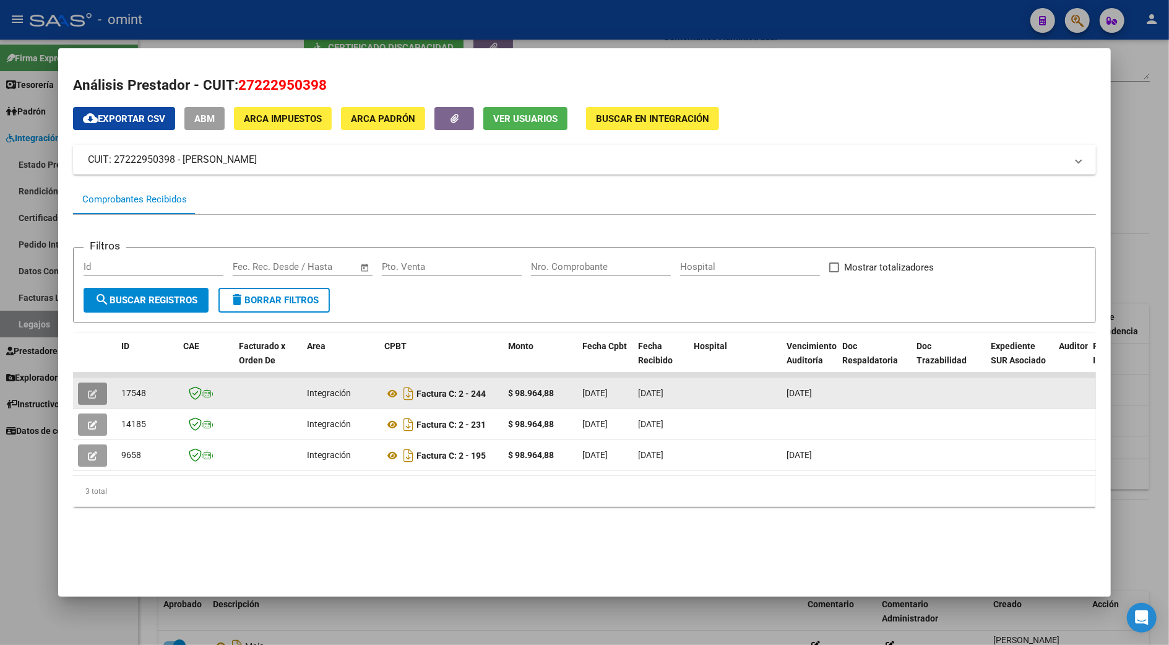
click at [88, 388] on span "button" at bounding box center [92, 393] width 9 height 11
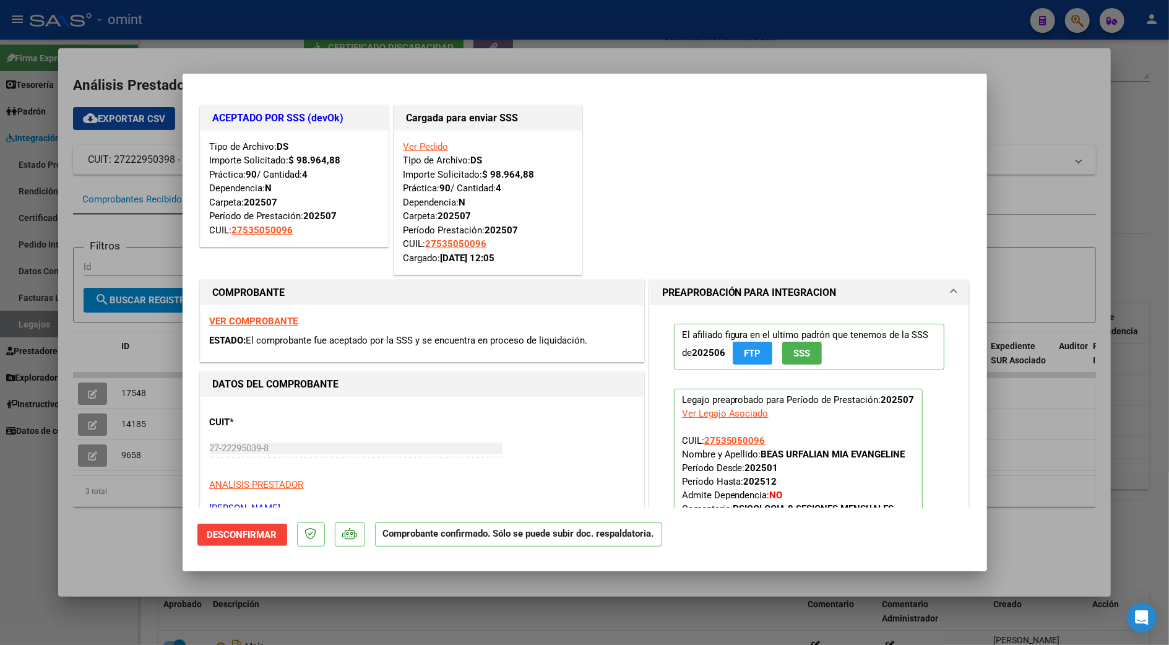
click at [1136, 100] on div at bounding box center [584, 322] width 1169 height 645
type input "$ 0,00"
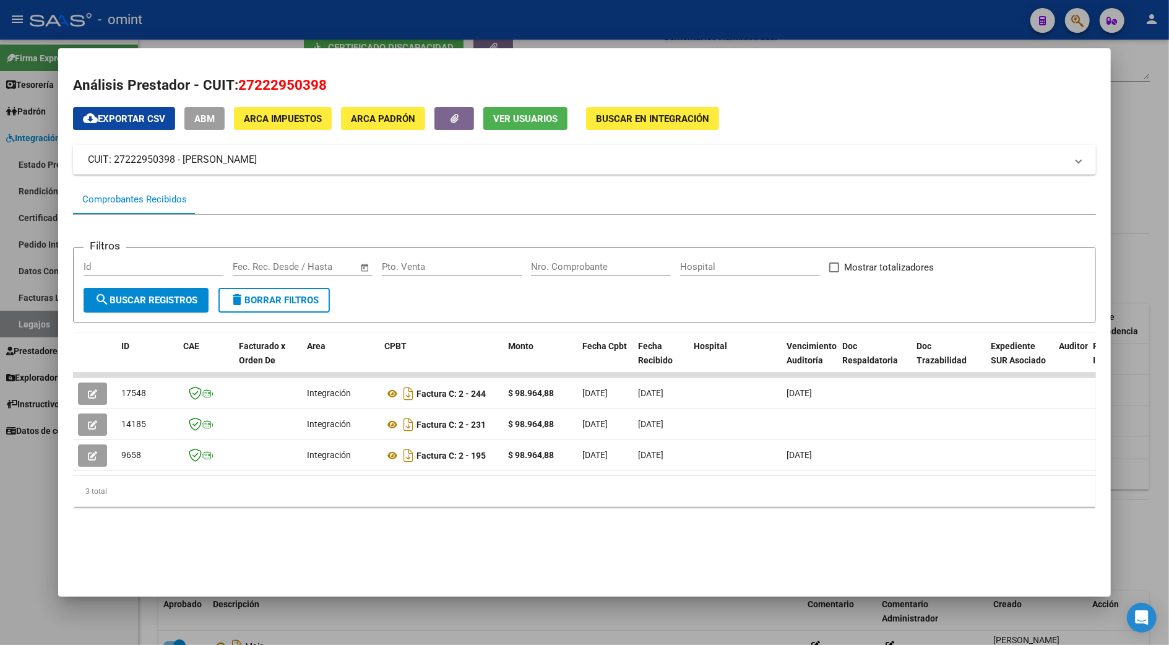
click at [1143, 241] on div at bounding box center [584, 322] width 1169 height 645
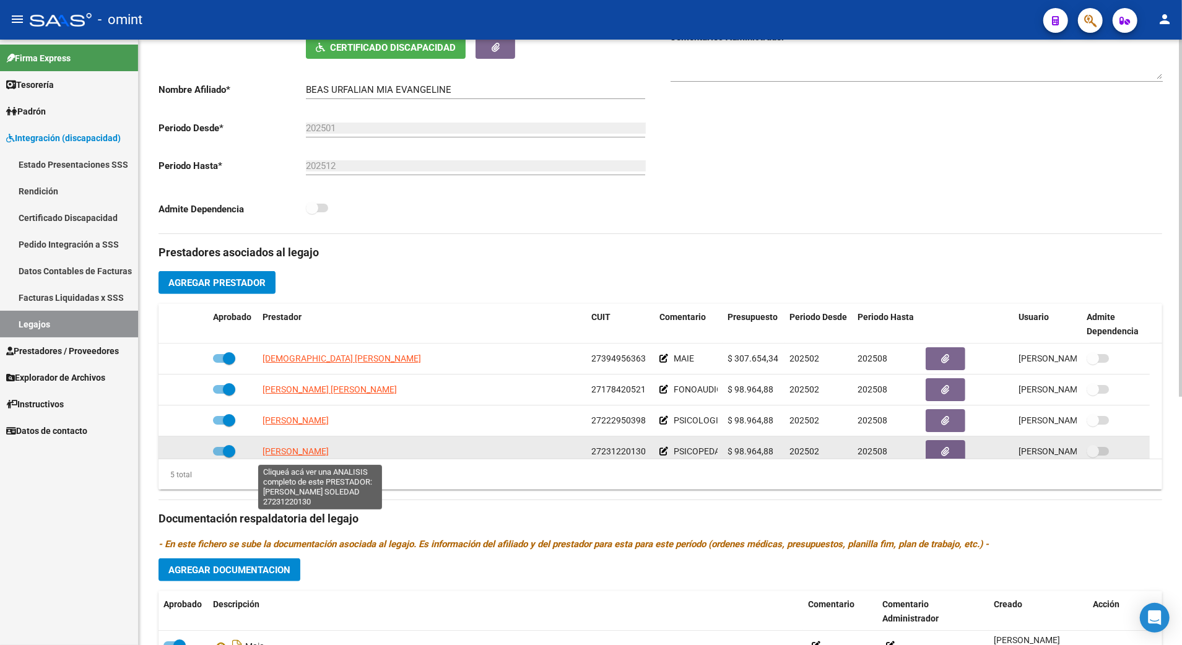
click at [325, 456] on span "[PERSON_NAME]" at bounding box center [295, 451] width 66 height 10
type textarea "27231220130"
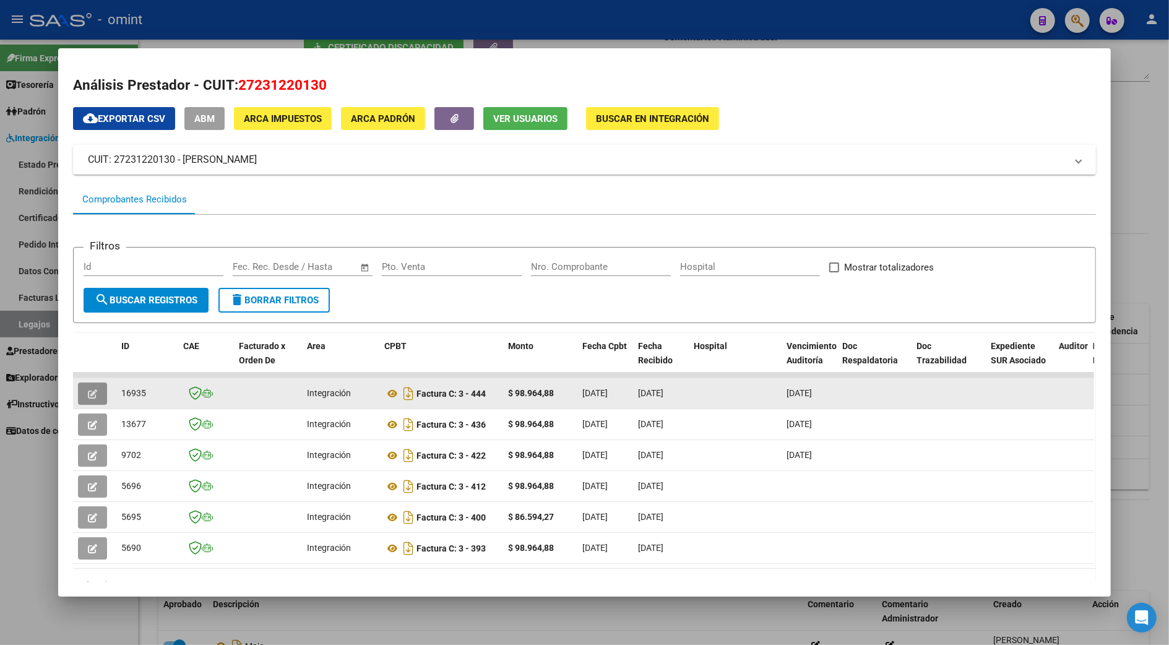
click at [80, 392] on button "button" at bounding box center [92, 394] width 29 height 22
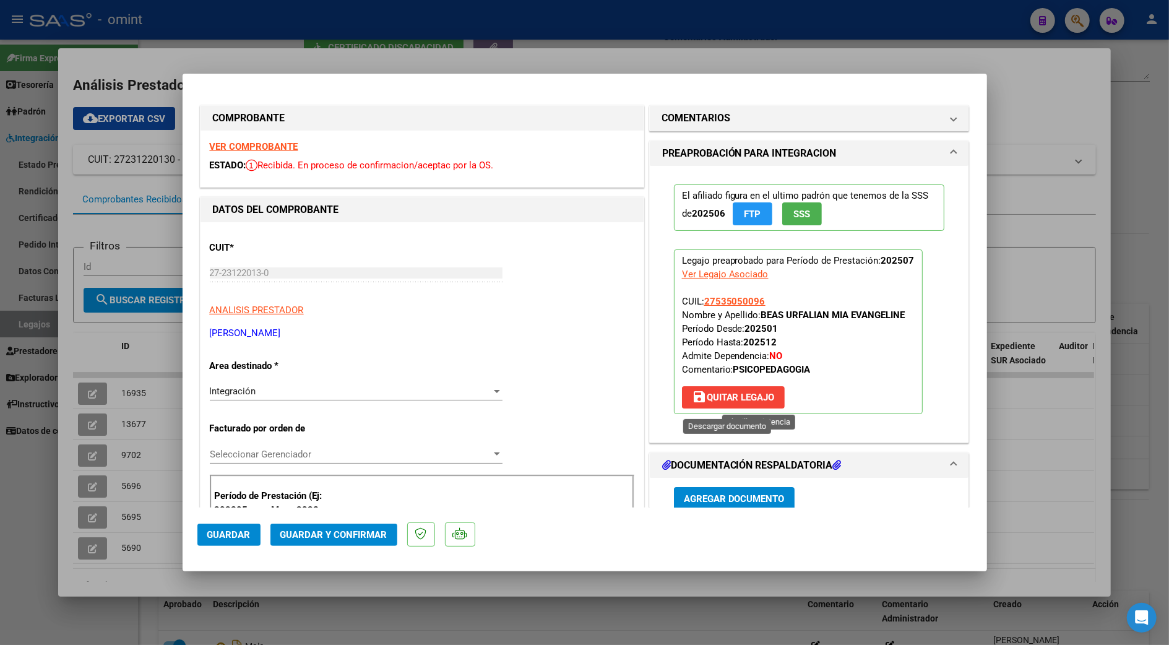
scroll to position [330, 0]
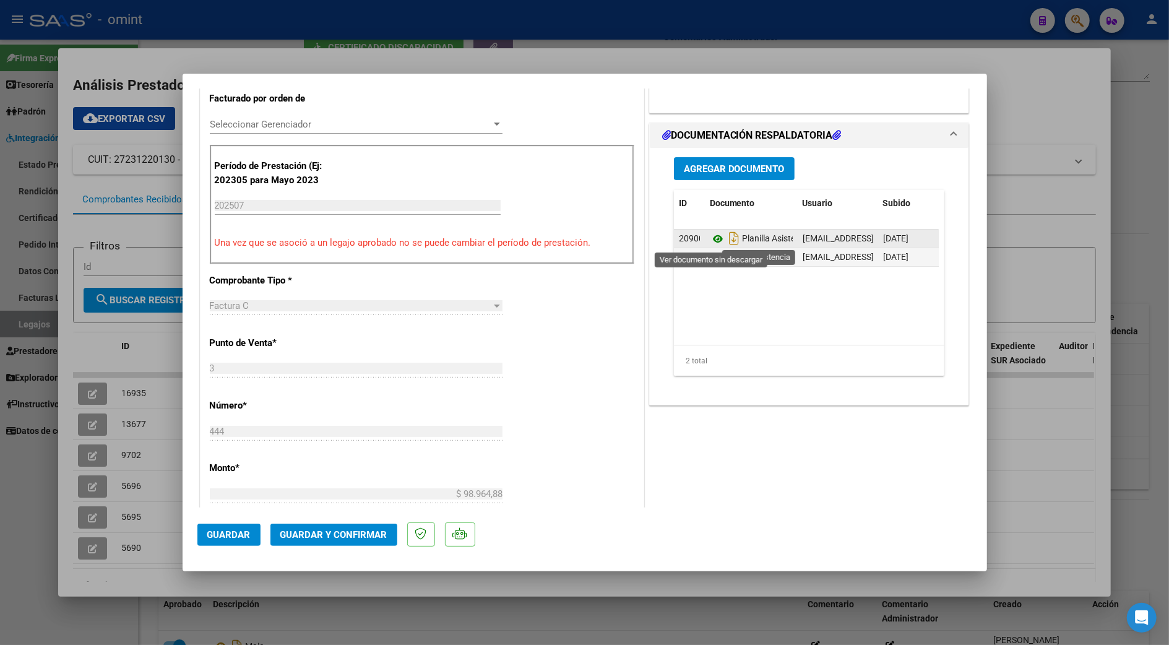
click at [714, 240] on icon at bounding box center [718, 238] width 16 height 15
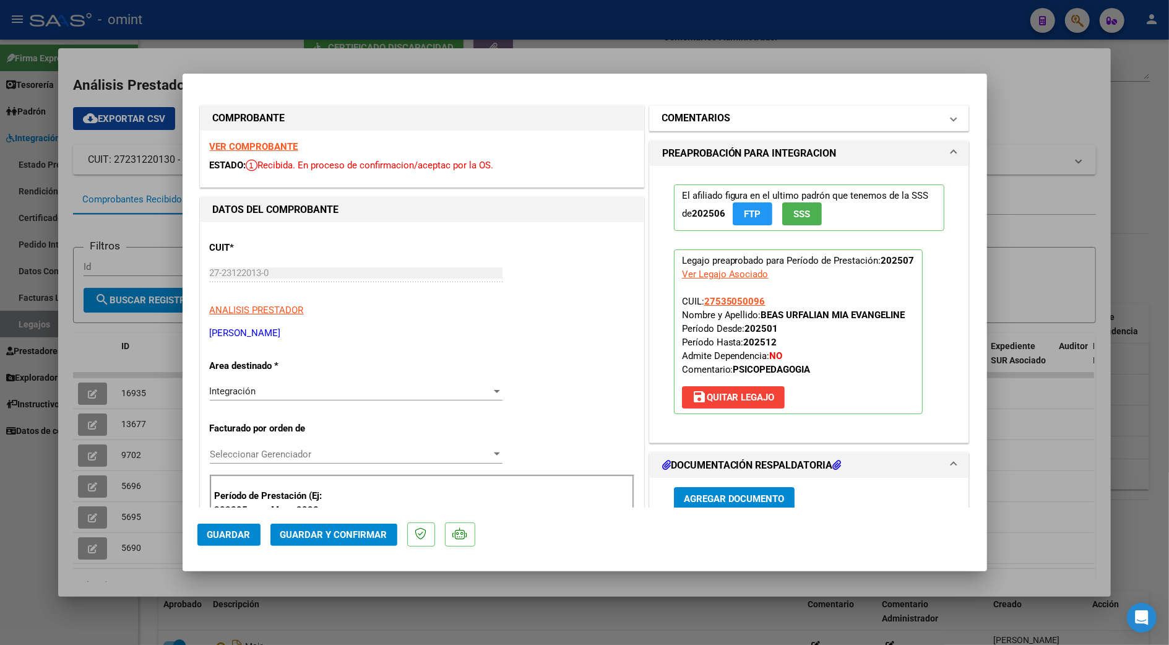
click at [704, 124] on h1 "COMENTARIOS" at bounding box center [696, 118] width 69 height 15
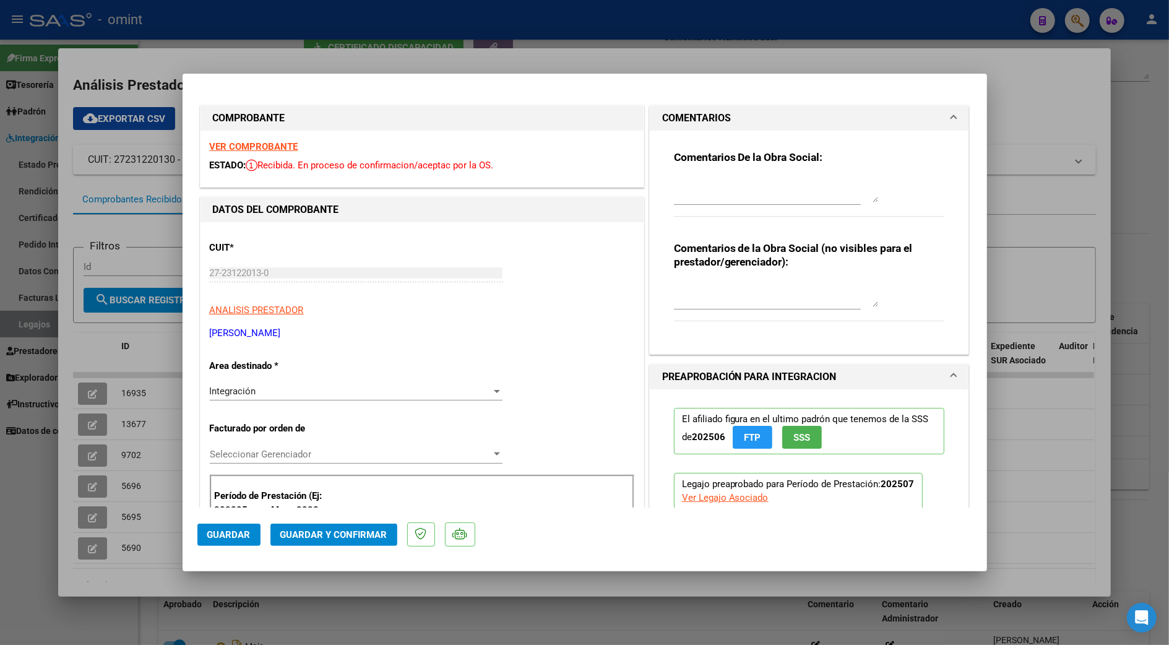
click at [704, 124] on h1 "COMENTARIOS" at bounding box center [696, 118] width 69 height 15
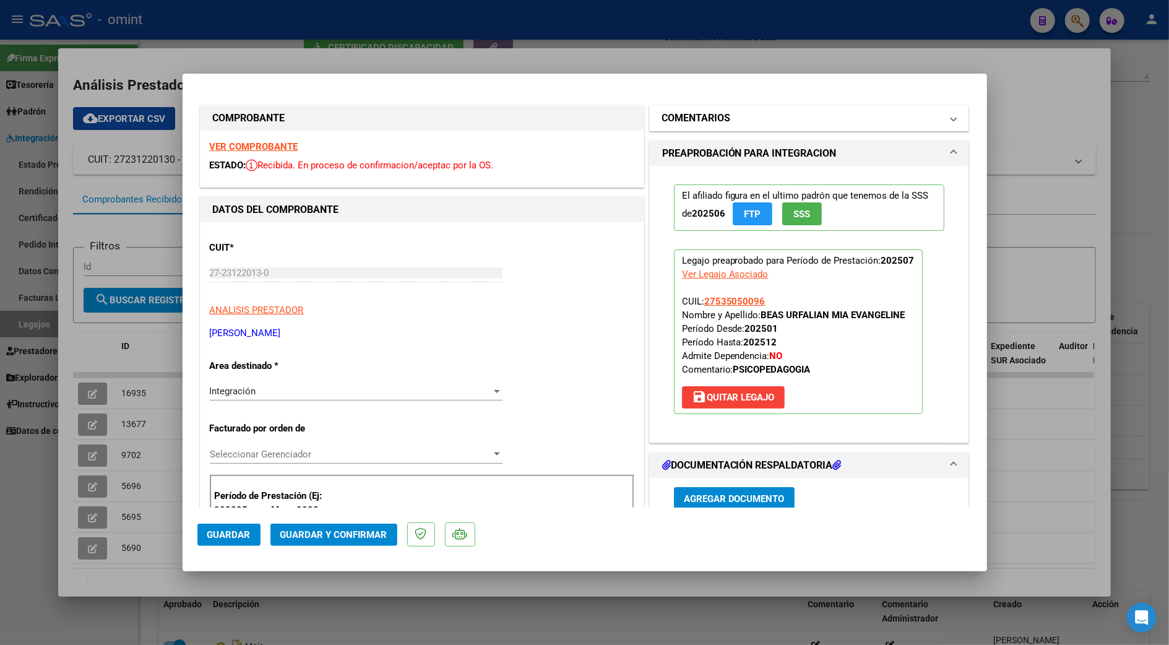
click at [704, 124] on h1 "COMENTARIOS" at bounding box center [696, 118] width 69 height 15
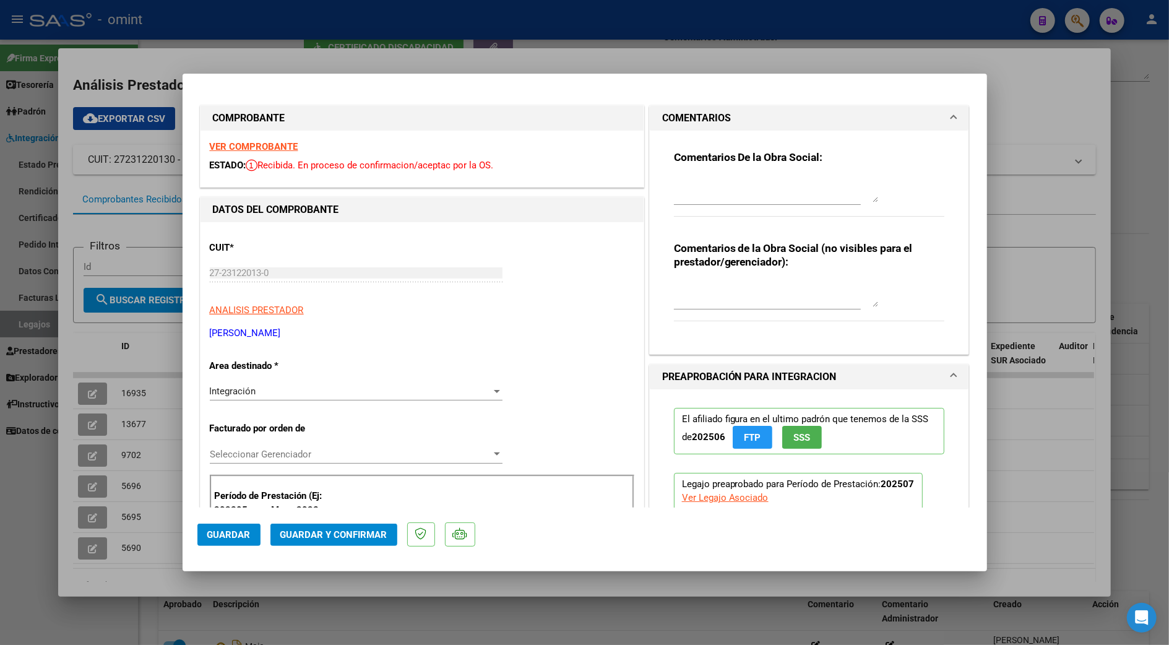
click at [698, 155] on strong "Comentarios De la Obra Social:" at bounding box center [748, 157] width 149 height 12
click at [681, 191] on textarea at bounding box center [776, 190] width 204 height 25
click at [798, 193] on textarea "Estimada, el informe no es documetnación que se recibe poreste medio. el mismo …" at bounding box center [776, 190] width 204 height 25
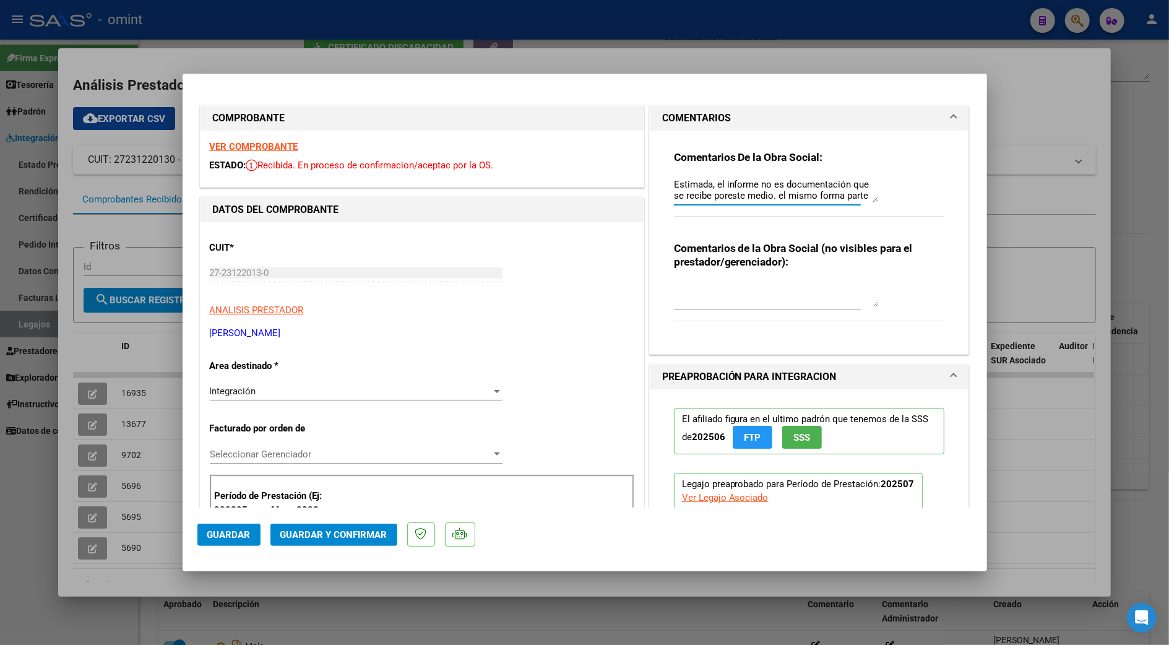
drag, startPoint x: 738, startPoint y: 192, endPoint x: 745, endPoint y: 192, distance: 7.4
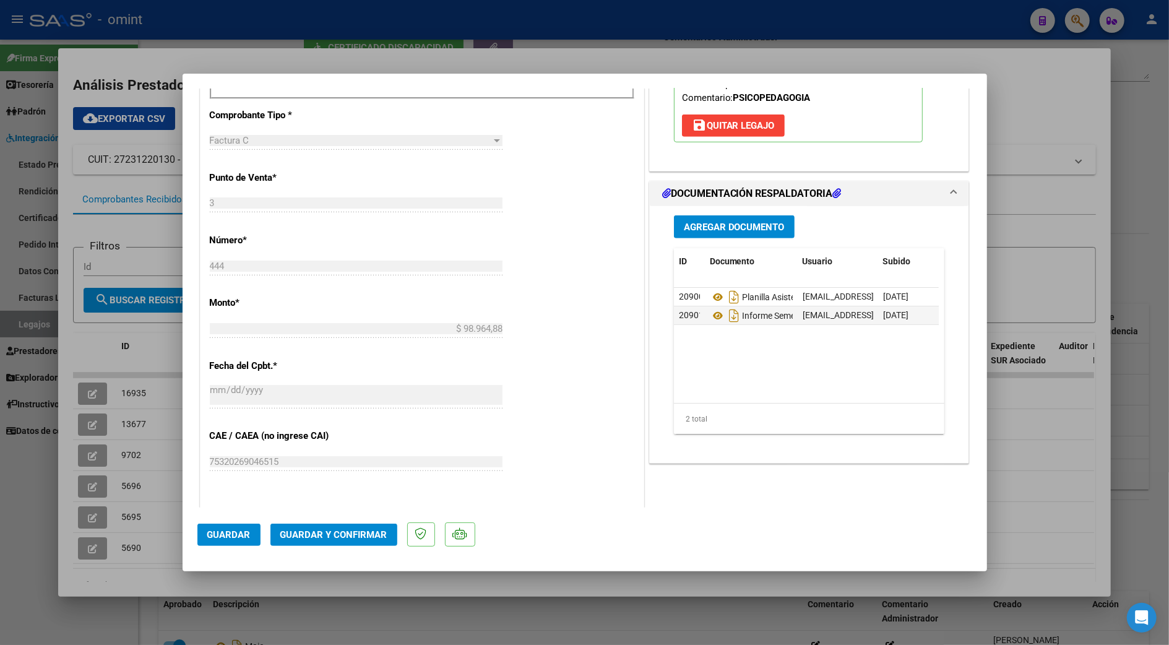
scroll to position [577, 0]
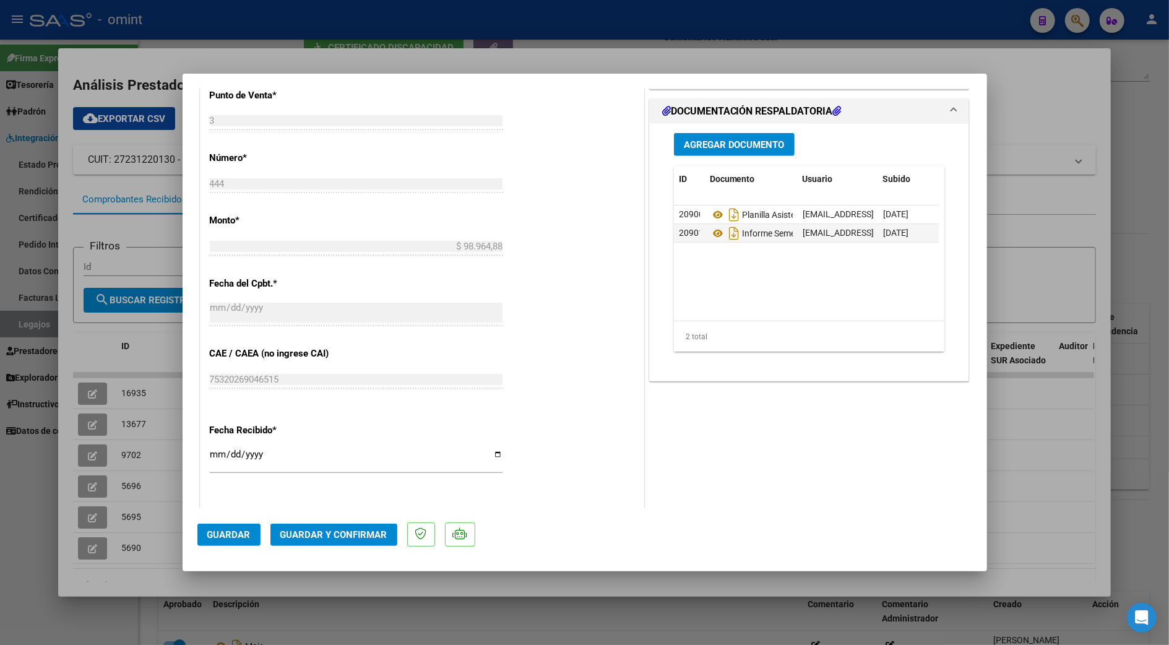
type textarea "Estimada, el informe no es documentación que se recibe por este medio. el mismo…"
click at [343, 533] on span "Guardar y Confirmar" at bounding box center [333, 534] width 107 height 11
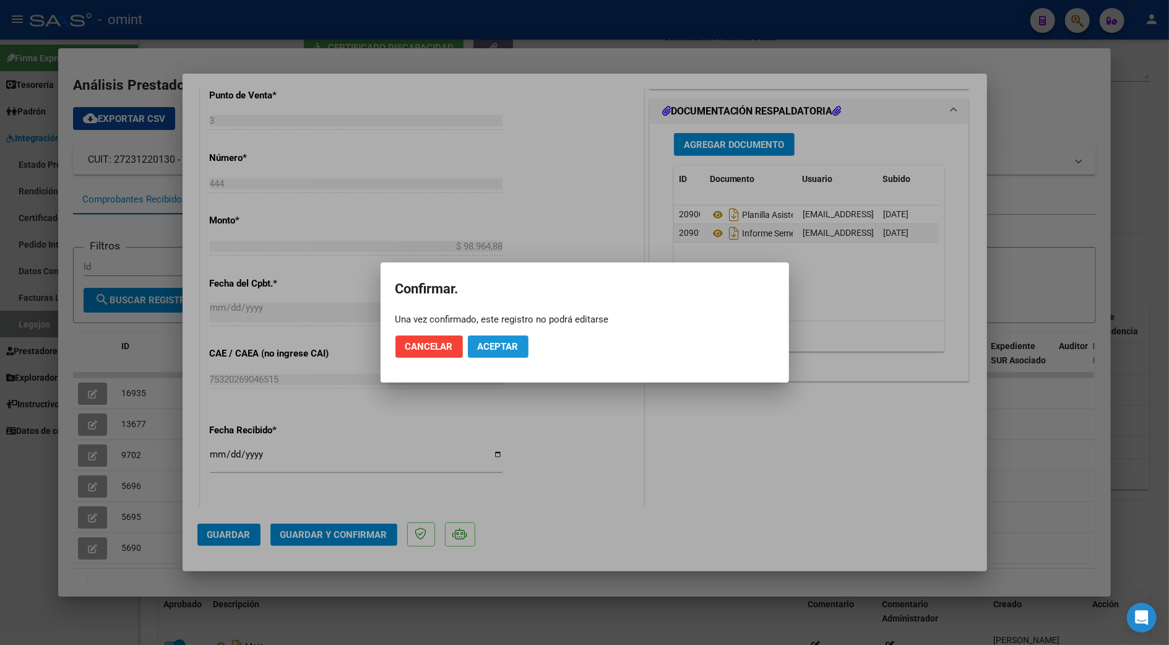
click at [488, 345] on span "Aceptar" at bounding box center [498, 346] width 41 height 11
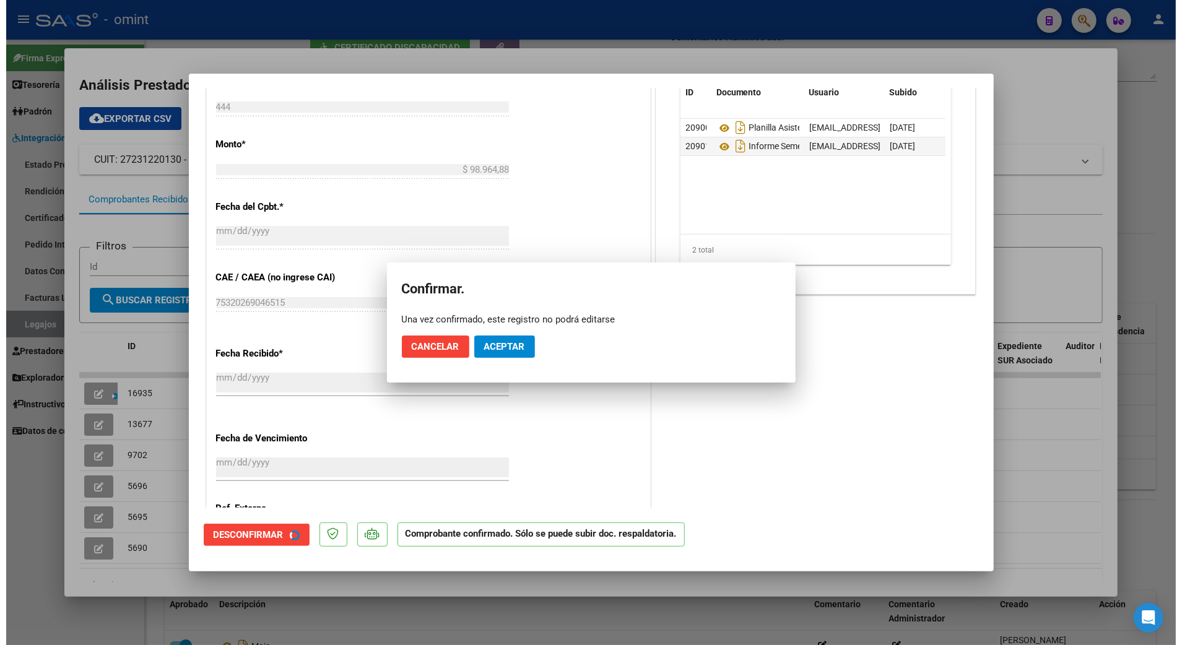
scroll to position [501, 0]
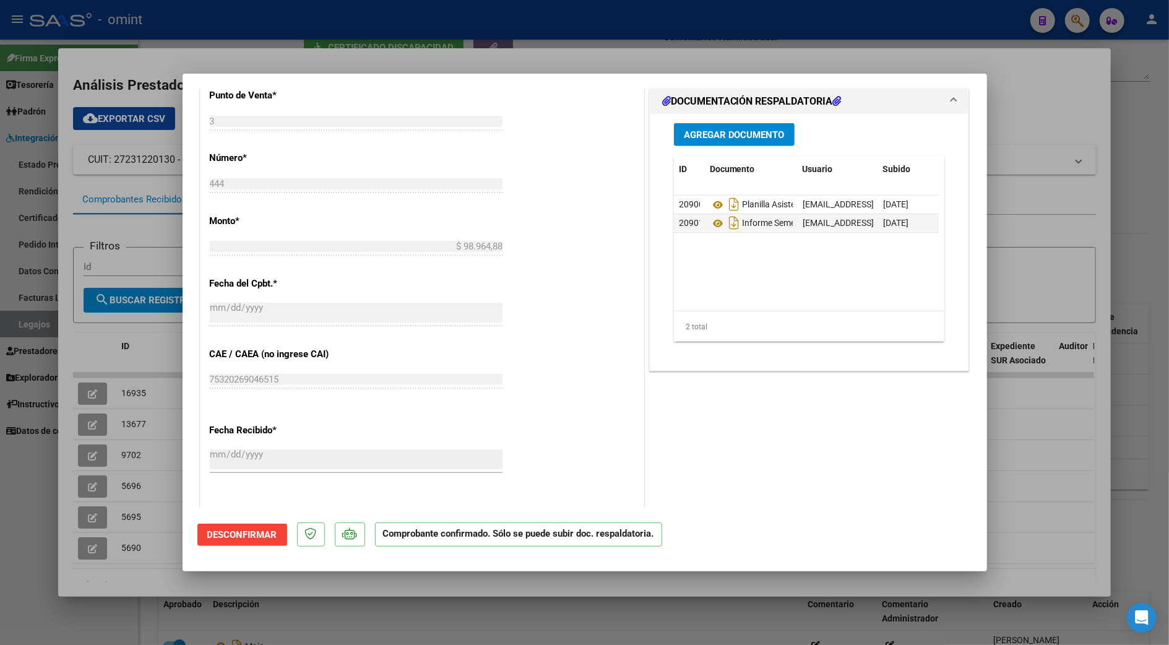
click at [1118, 107] on div at bounding box center [584, 322] width 1169 height 645
type input "$ 0,00"
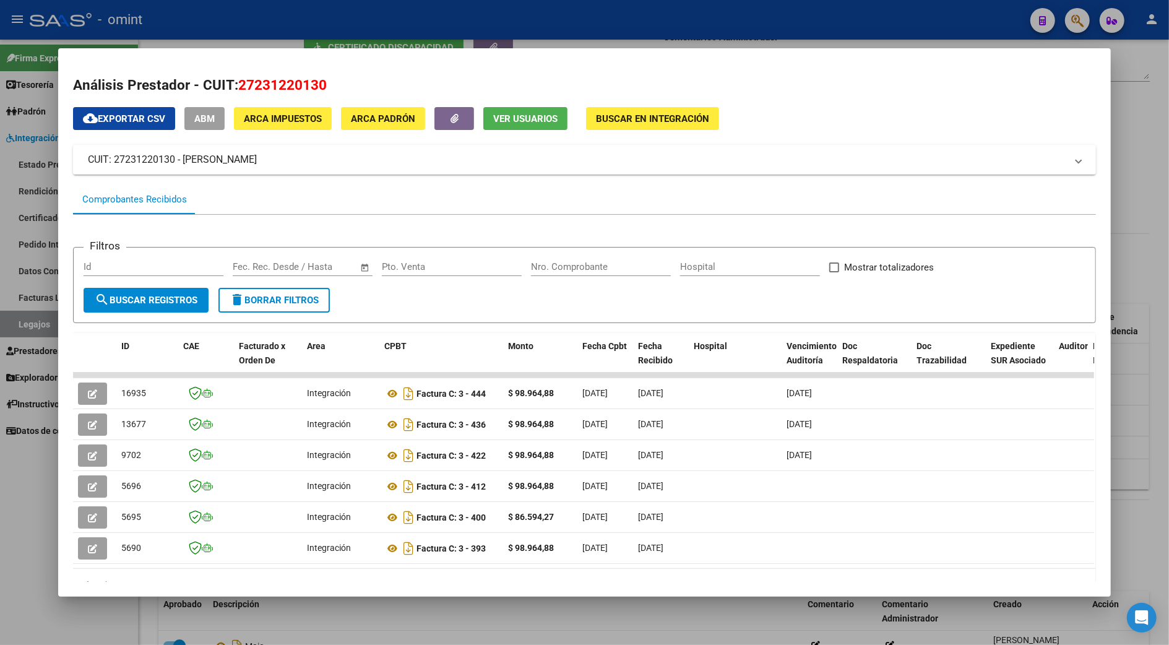
click at [1148, 347] on div at bounding box center [584, 322] width 1169 height 645
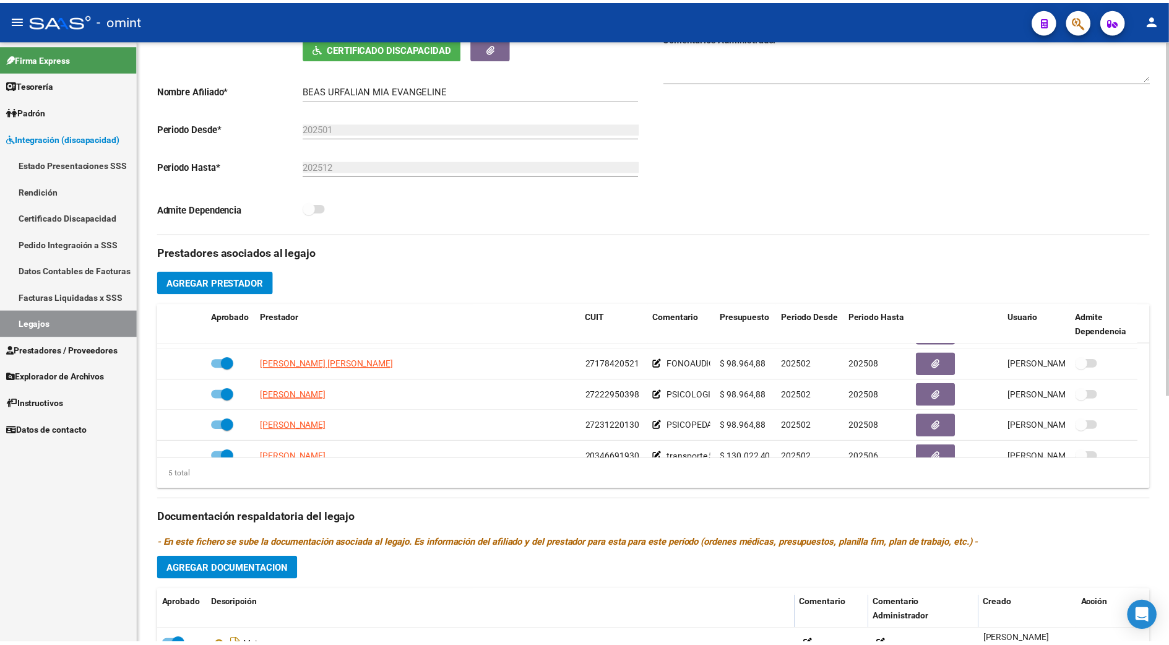
scroll to position [43, 0]
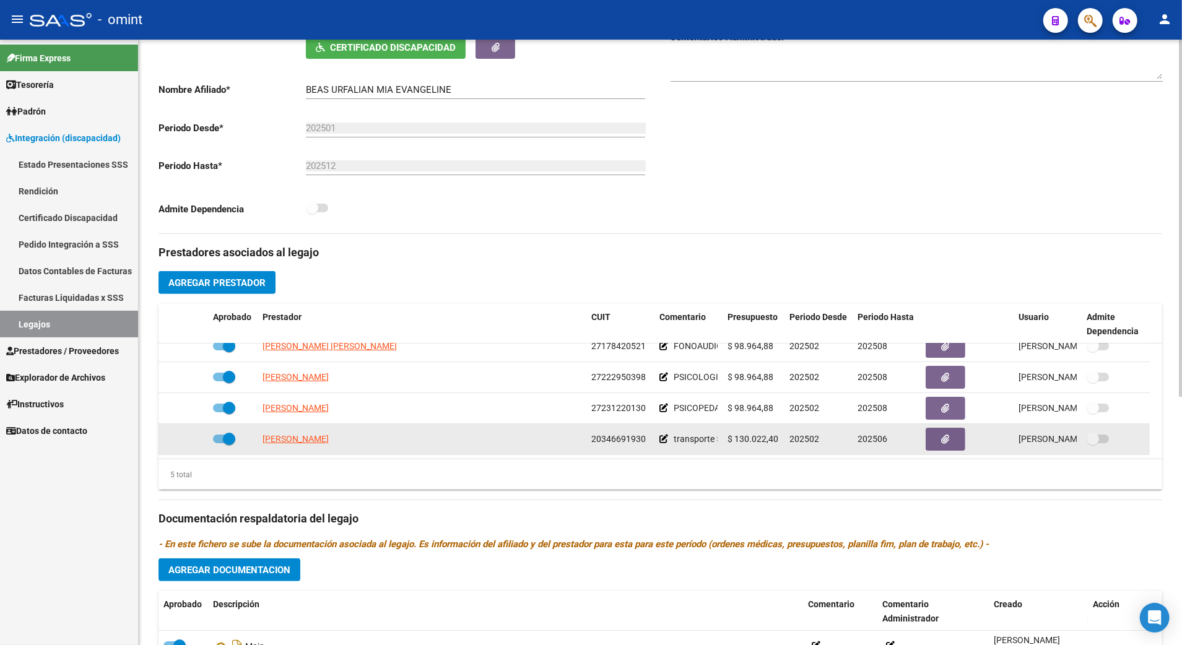
drag, startPoint x: 318, startPoint y: 441, endPoint x: 620, endPoint y: 456, distance: 302.4
click at [620, 455] on div "POSSETTO MATIAS NICOLAS 20346691930 transporte 541.76 km $ 130.022,40 202502 20…" at bounding box center [653, 439] width 991 height 31
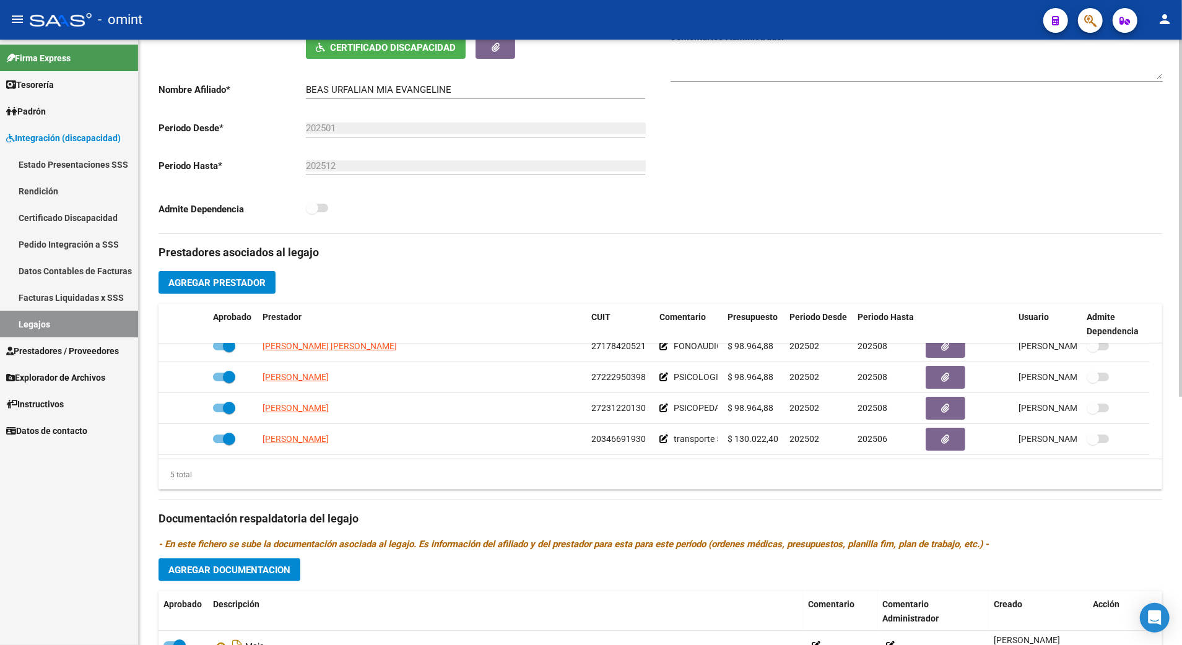
drag, startPoint x: 620, startPoint y: 456, endPoint x: 713, endPoint y: 471, distance: 94.6
click at [713, 478] on div "5 total" at bounding box center [659, 474] width 1003 height 31
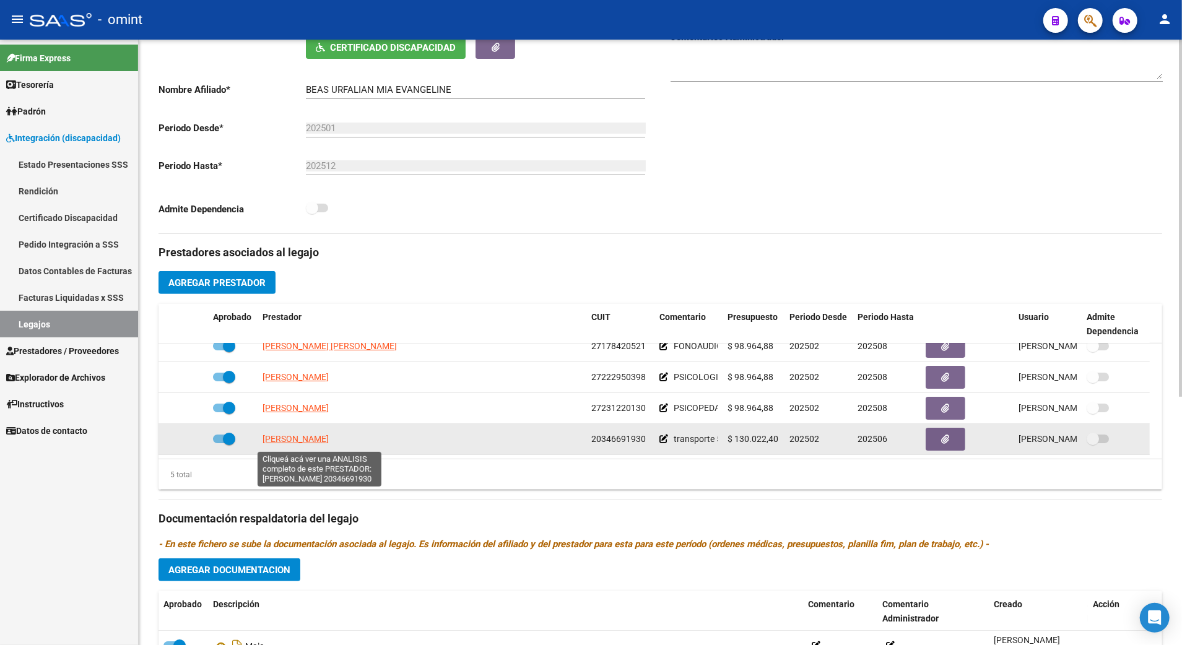
click at [326, 441] on span "POSSETTO MATIAS NICOLAS" at bounding box center [295, 439] width 66 height 10
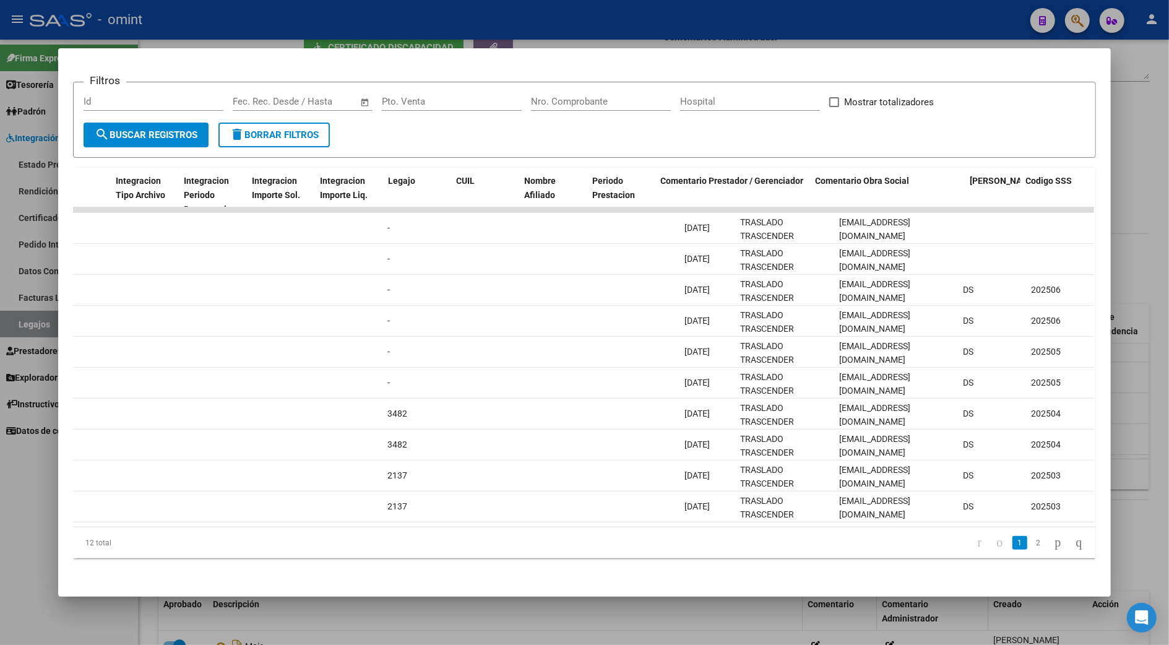
scroll to position [0, 1652]
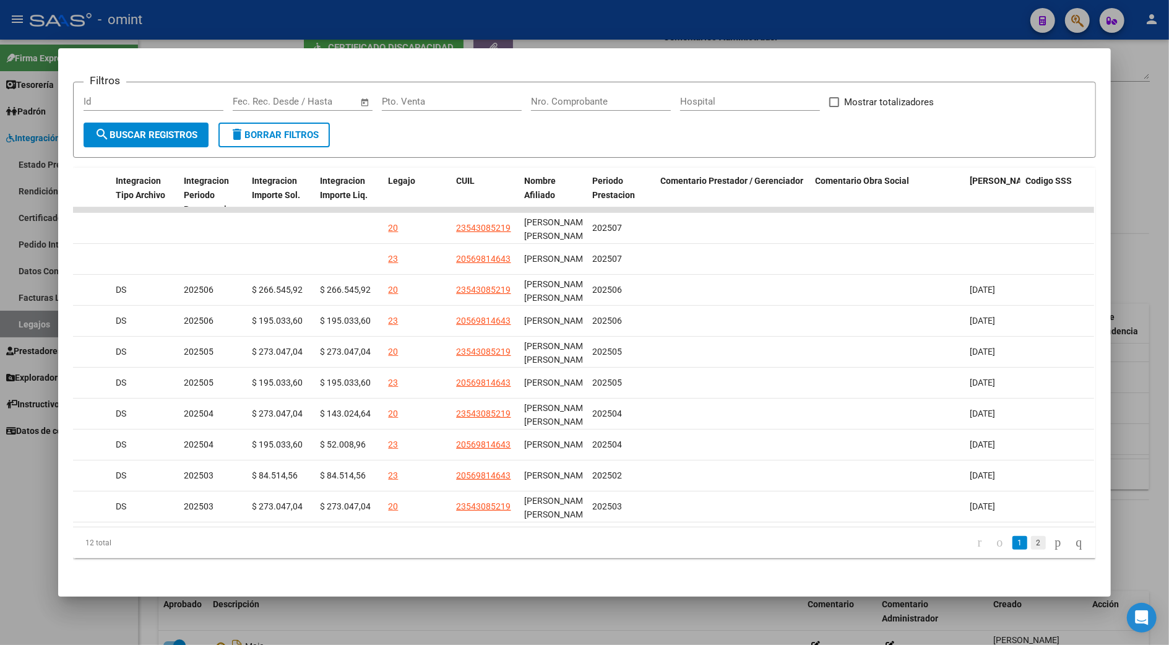
click at [1031, 541] on link "2" at bounding box center [1038, 543] width 15 height 14
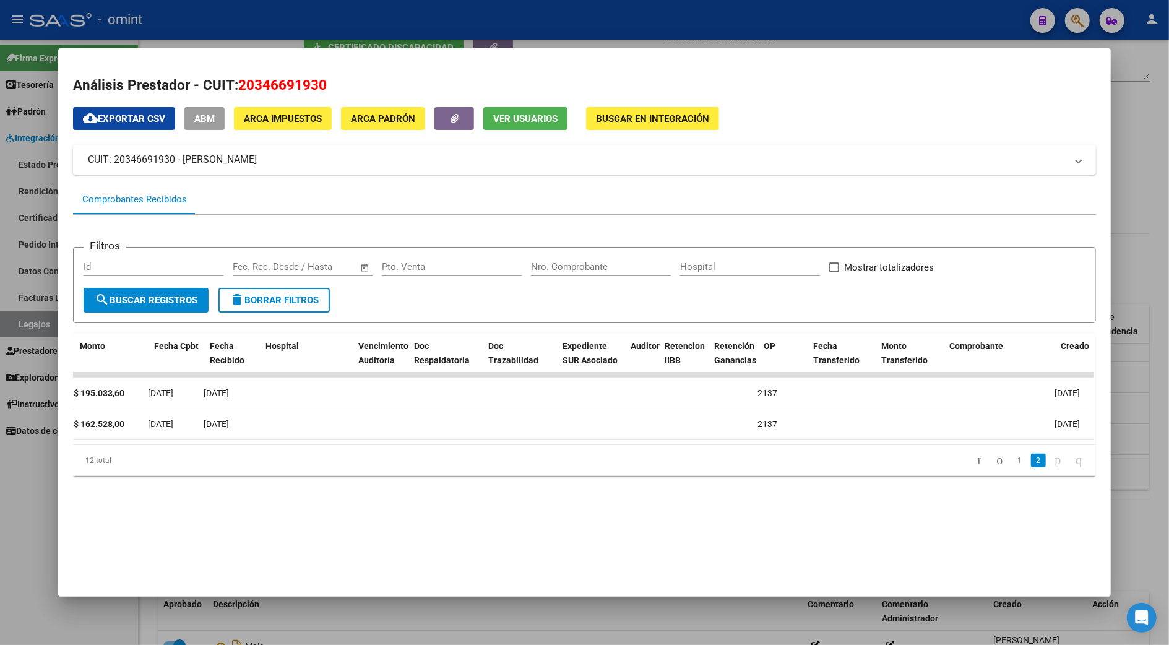
scroll to position [0, 428]
click at [995, 467] on icon "go to previous page" at bounding box center [1000, 459] width 10 height 15
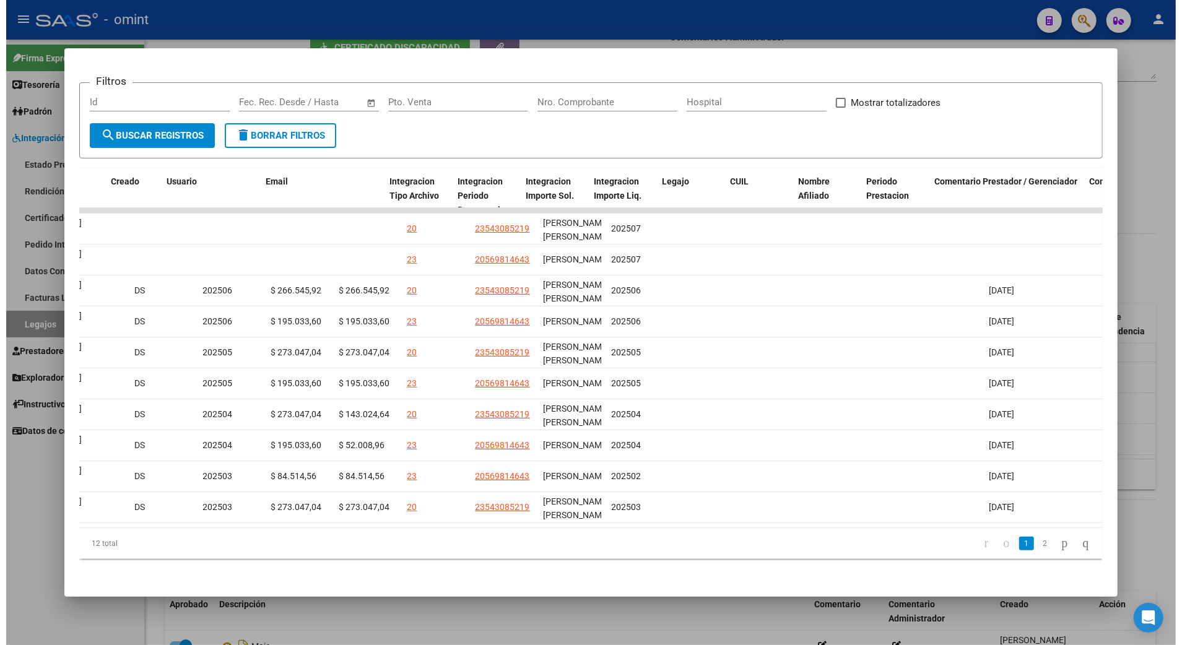
scroll to position [0, 0]
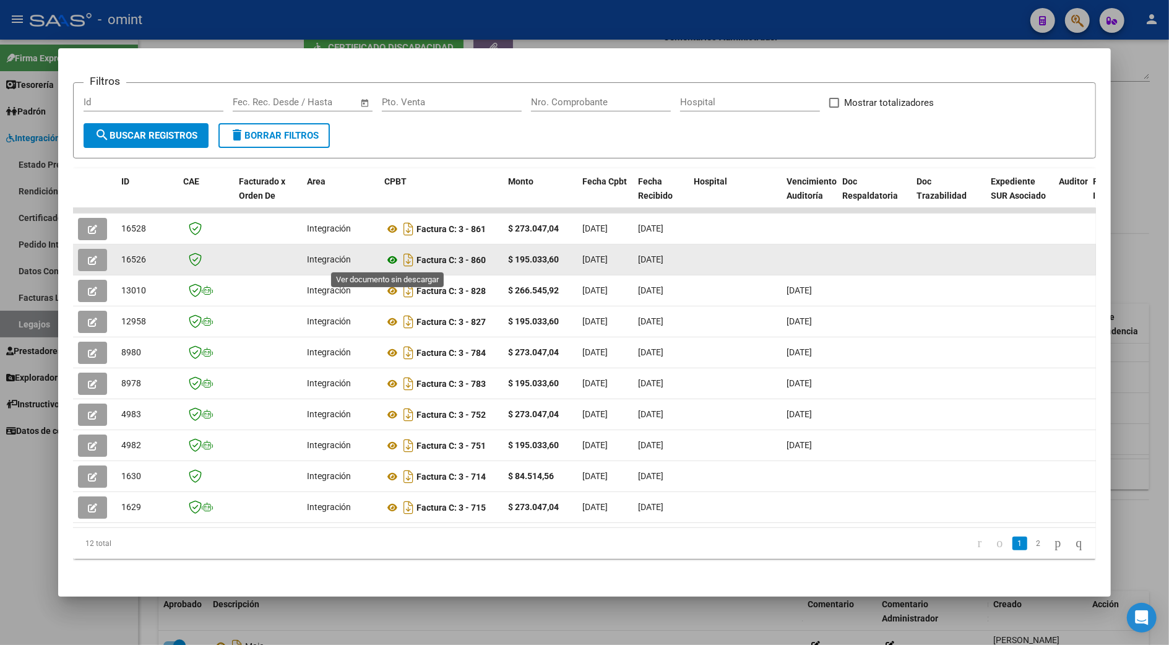
click at [387, 260] on icon at bounding box center [392, 260] width 16 height 15
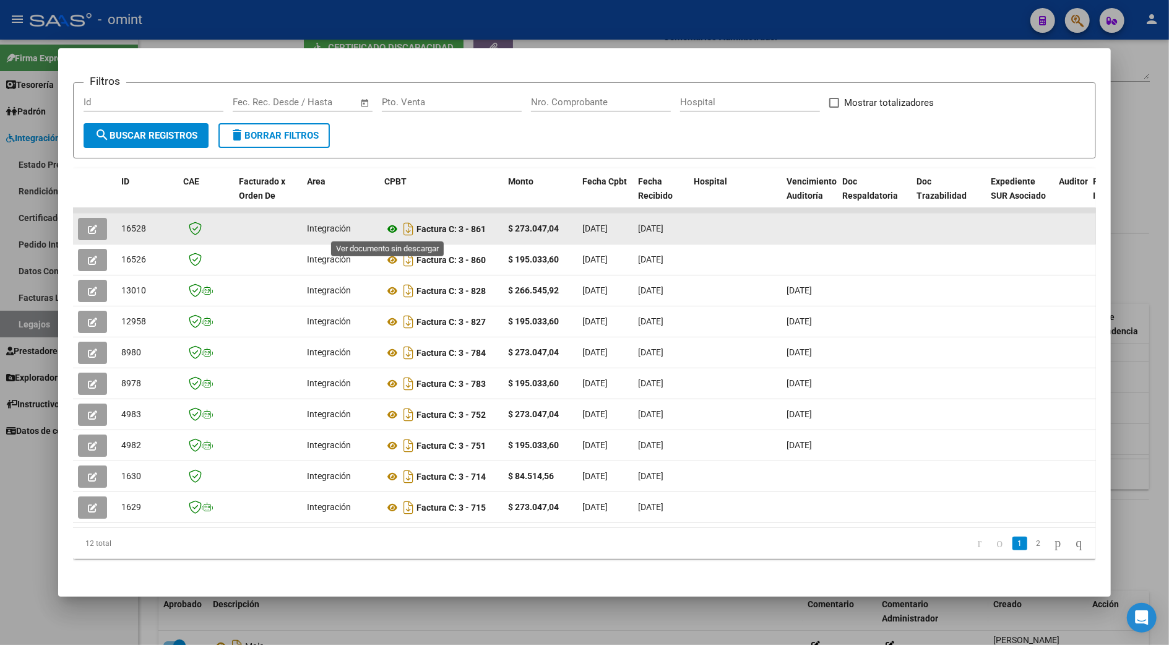
click at [387, 228] on icon at bounding box center [392, 229] width 16 height 15
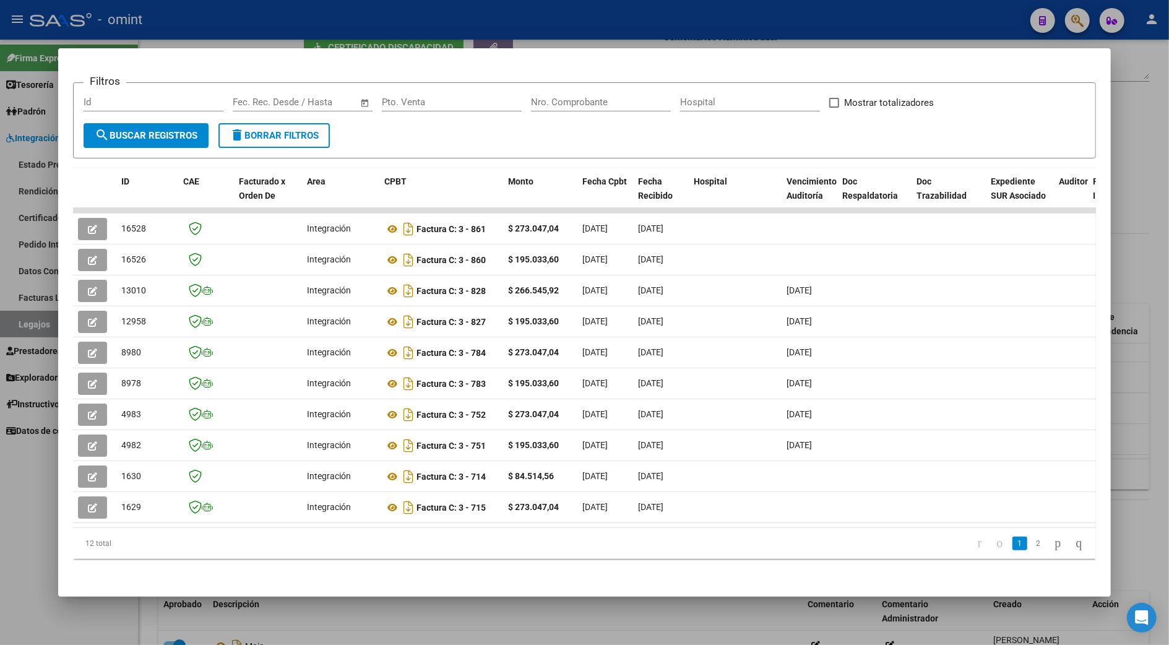
click at [1149, 136] on div at bounding box center [584, 322] width 1169 height 645
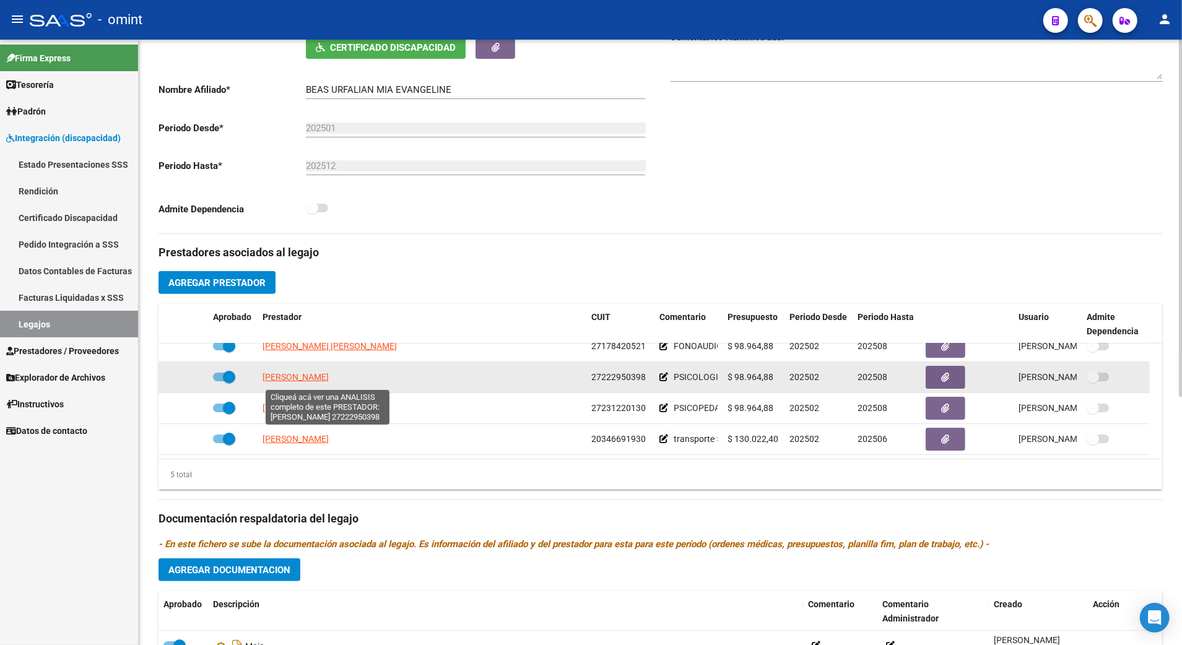
click at [313, 379] on span "[PERSON_NAME]" at bounding box center [295, 377] width 66 height 10
type textarea "27222950398"
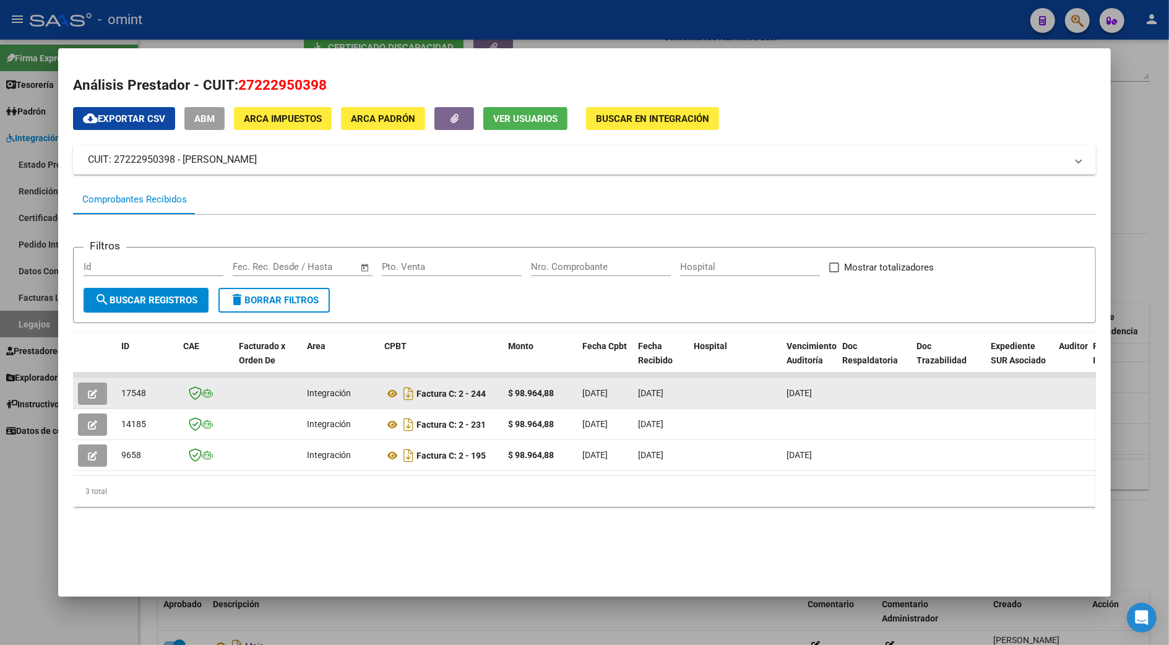
click at [88, 389] on icon "button" at bounding box center [92, 393] width 9 height 9
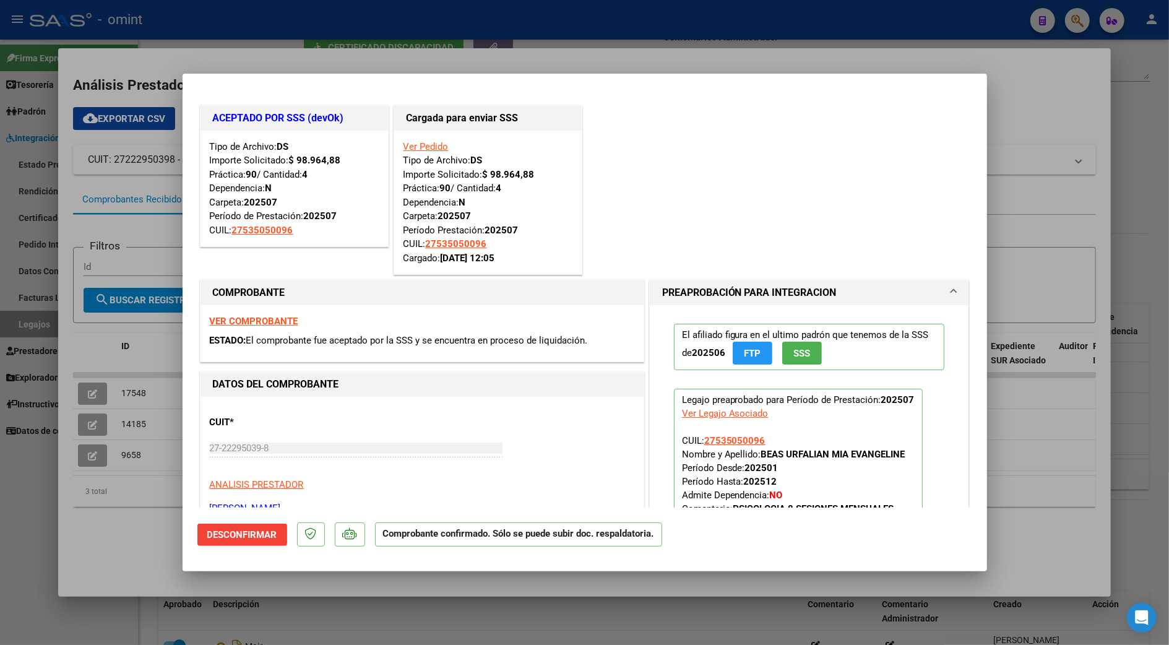
click at [1055, 105] on div at bounding box center [584, 322] width 1169 height 645
type input "$ 0,00"
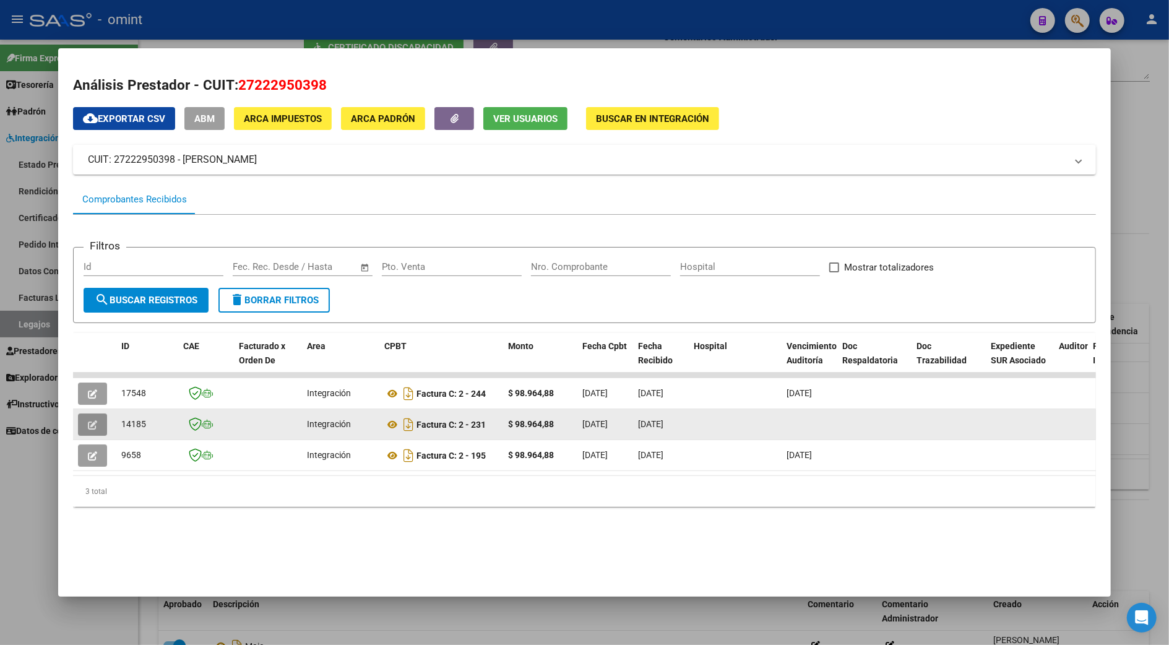
click at [88, 427] on icon "button" at bounding box center [92, 424] width 9 height 9
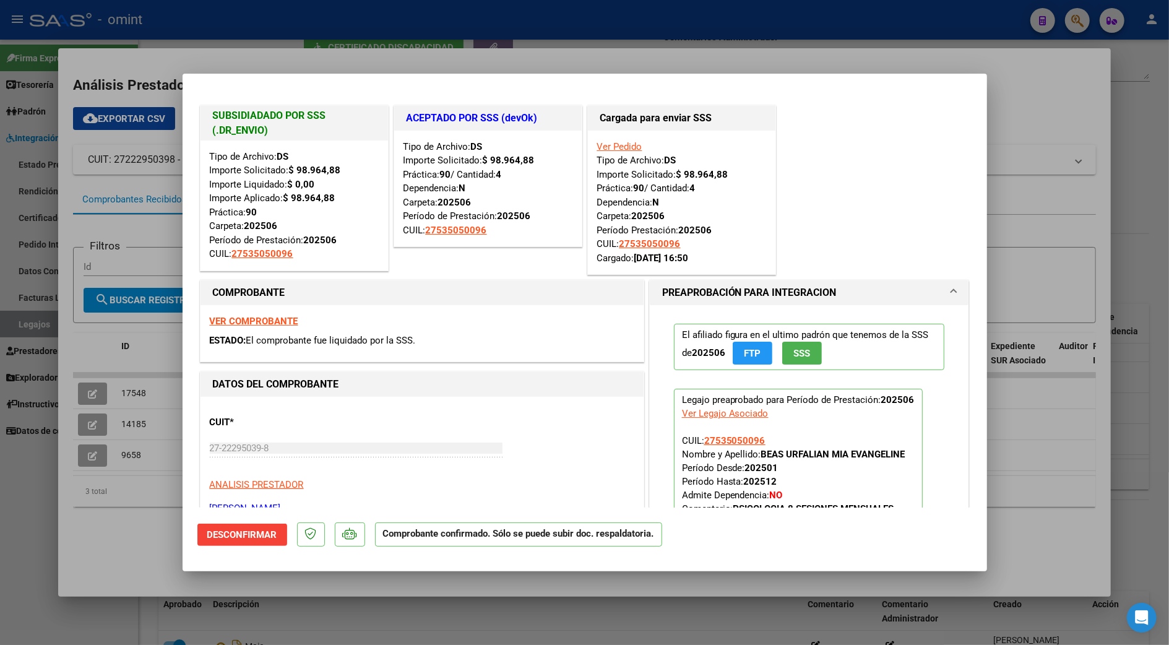
click at [1036, 93] on div at bounding box center [584, 322] width 1169 height 645
type input "$ 0,00"
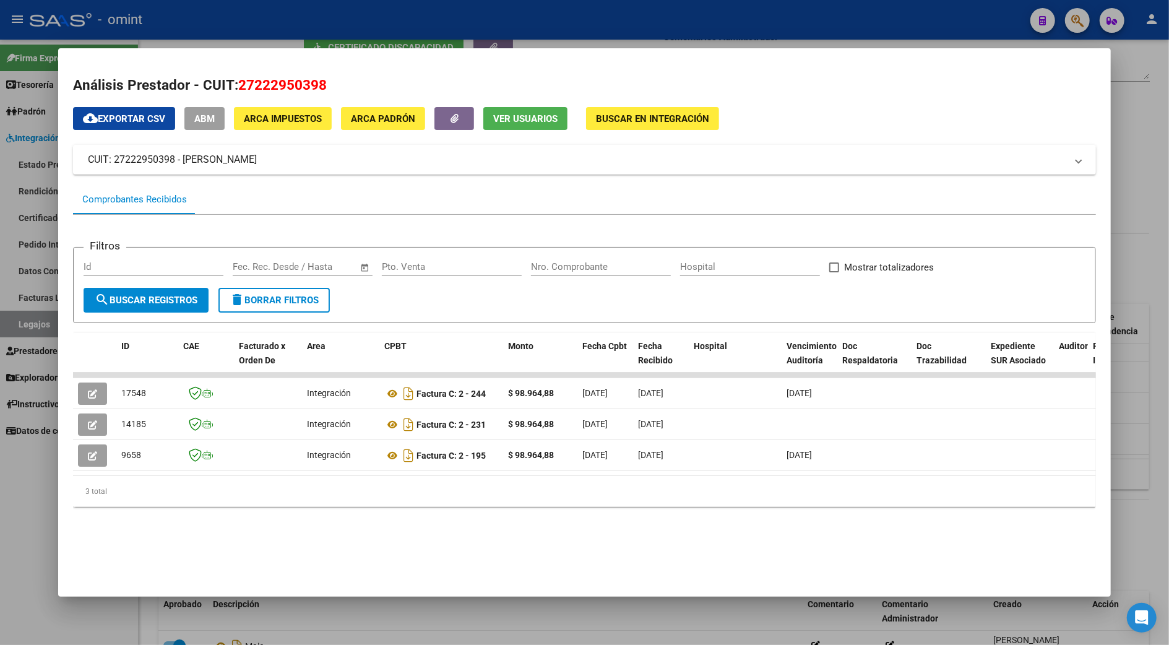
click at [1137, 421] on div at bounding box center [584, 322] width 1169 height 645
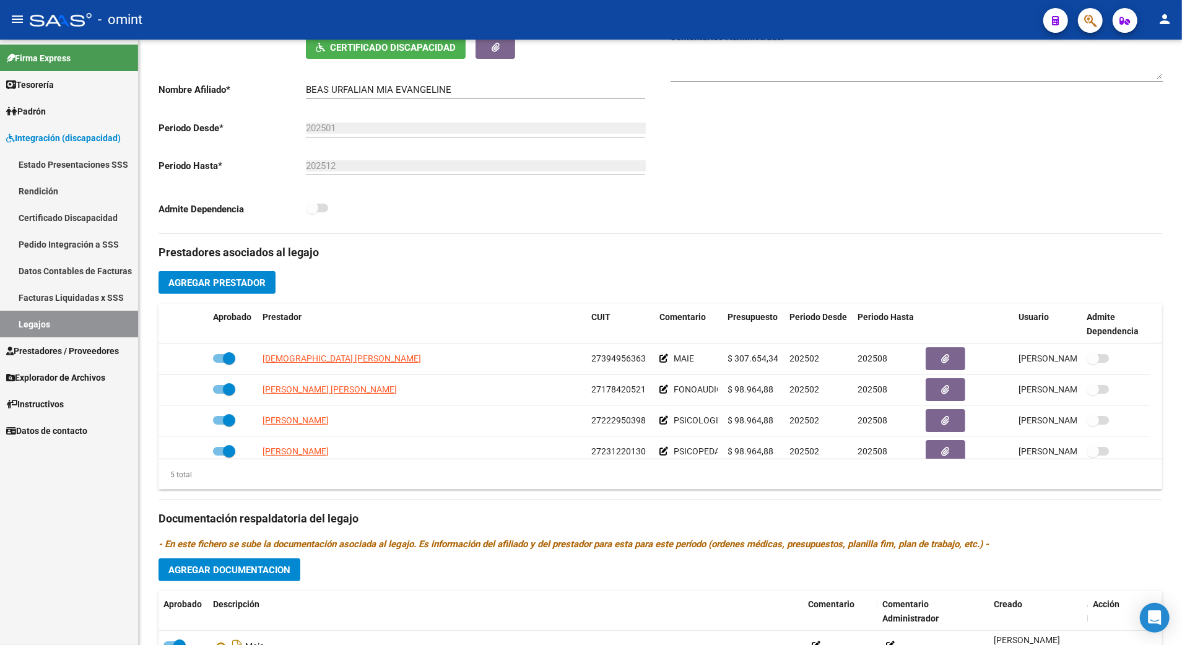
click at [36, 322] on link "Legajos" at bounding box center [69, 324] width 138 height 27
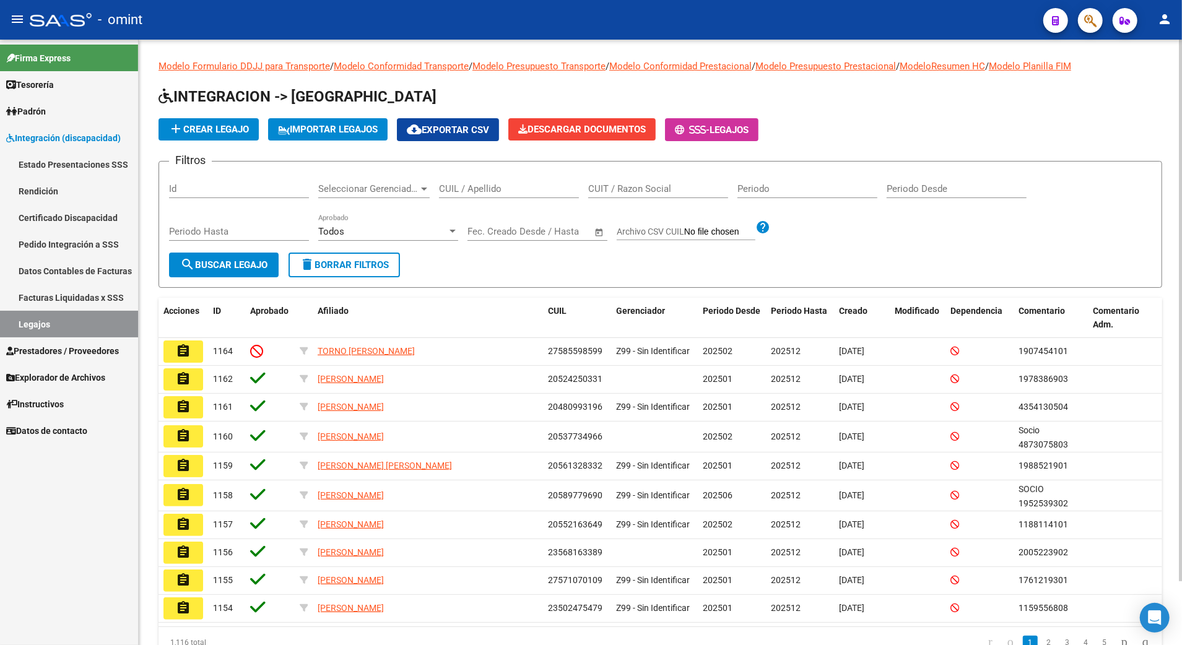
click at [498, 182] on div "CUIL / Apellido" at bounding box center [509, 184] width 140 height 27
paste input "27537331874"
type input "27537331874"
click at [241, 262] on span "search Buscar Legajo" at bounding box center [223, 264] width 87 height 11
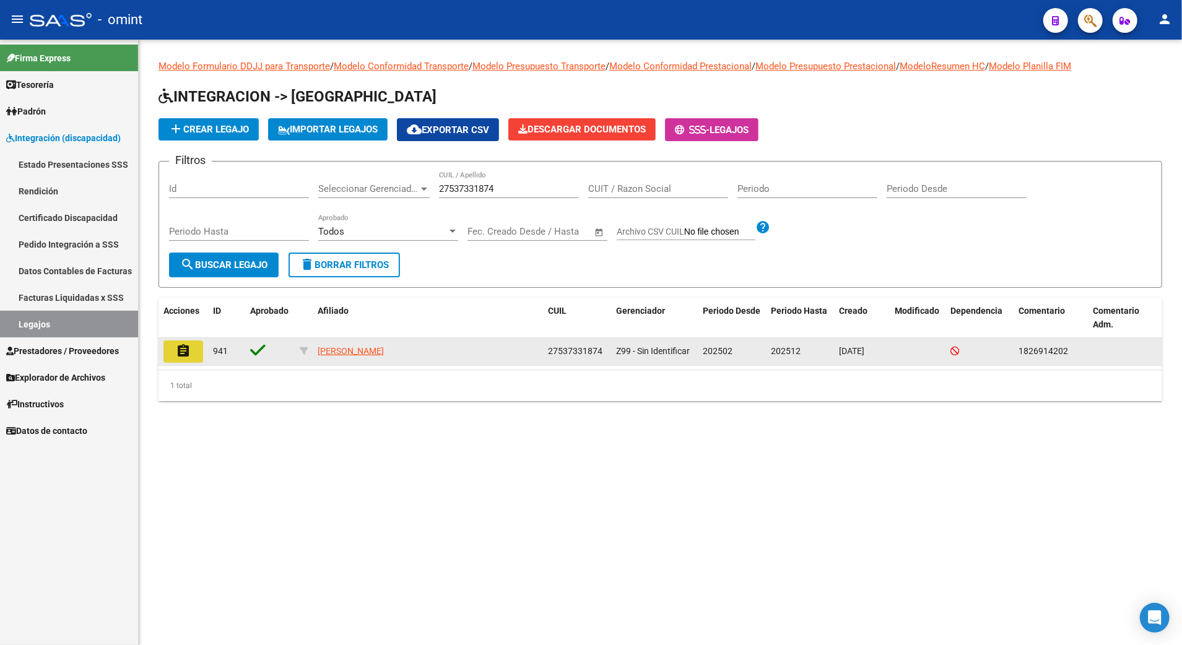
click at [188, 352] on mat-icon "assignment" at bounding box center [183, 351] width 15 height 15
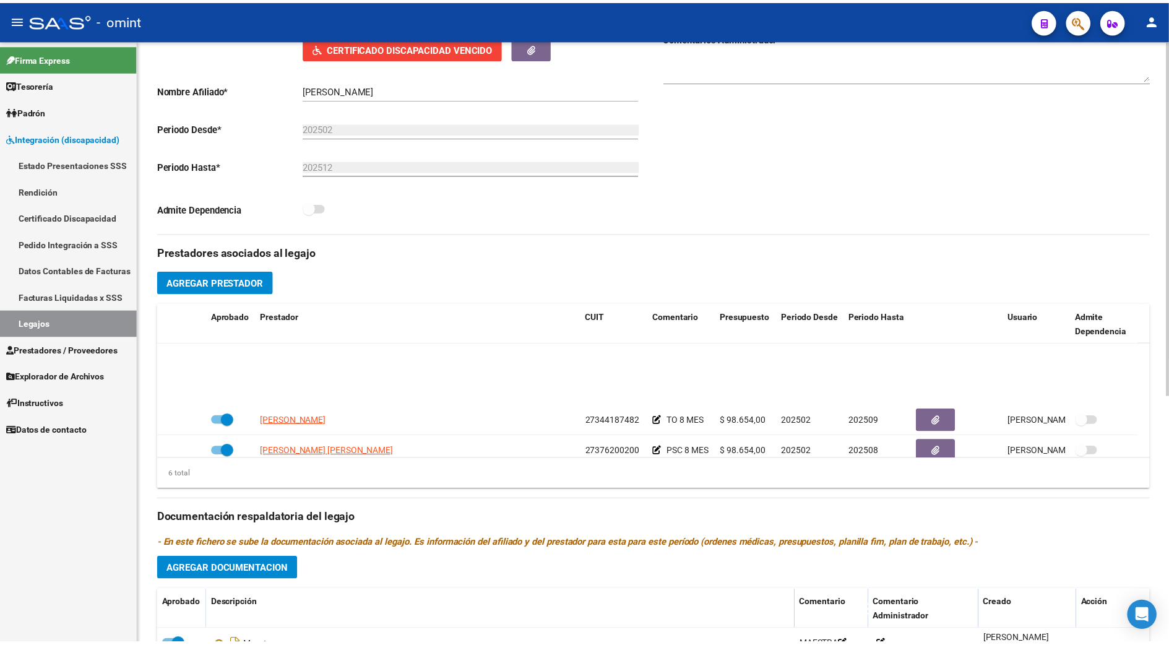
scroll to position [75, 0]
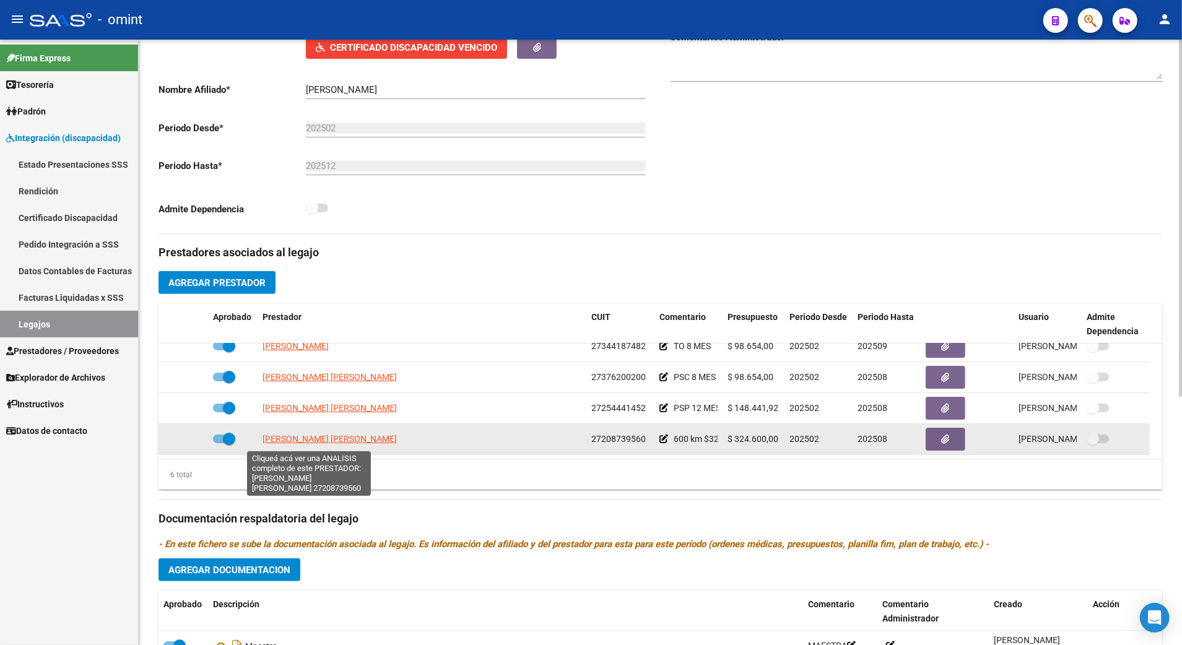
click at [295, 444] on span "ORONA SANDRA ALICIA" at bounding box center [329, 439] width 134 height 10
type textarea "27208739560"
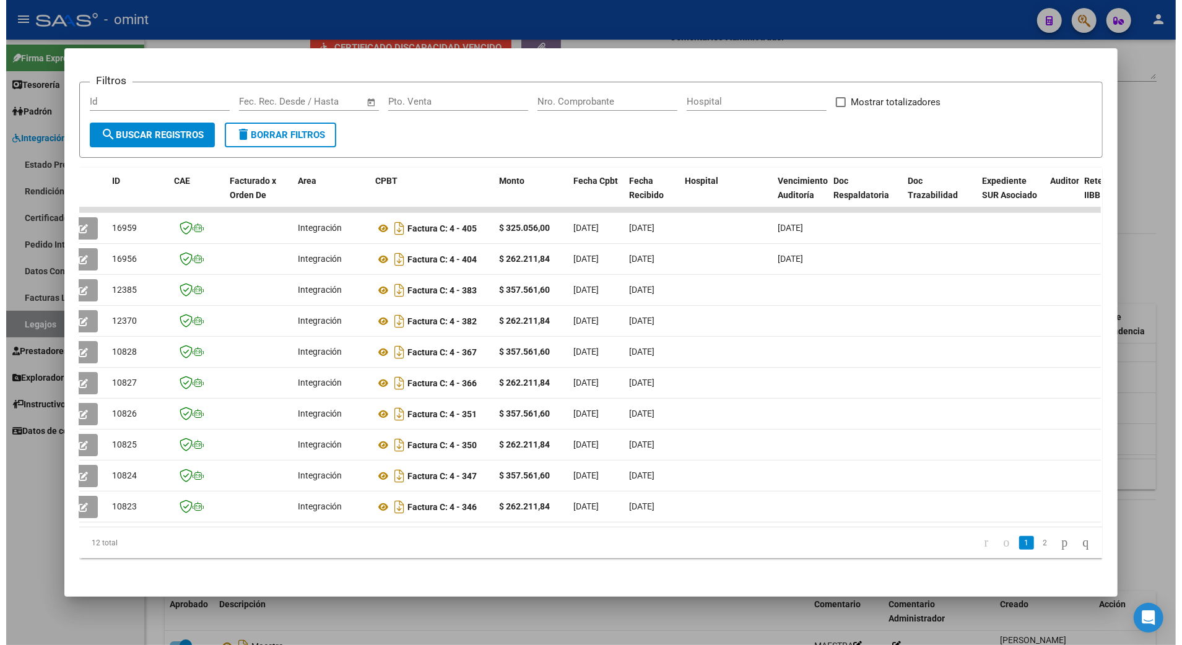
scroll to position [0, 0]
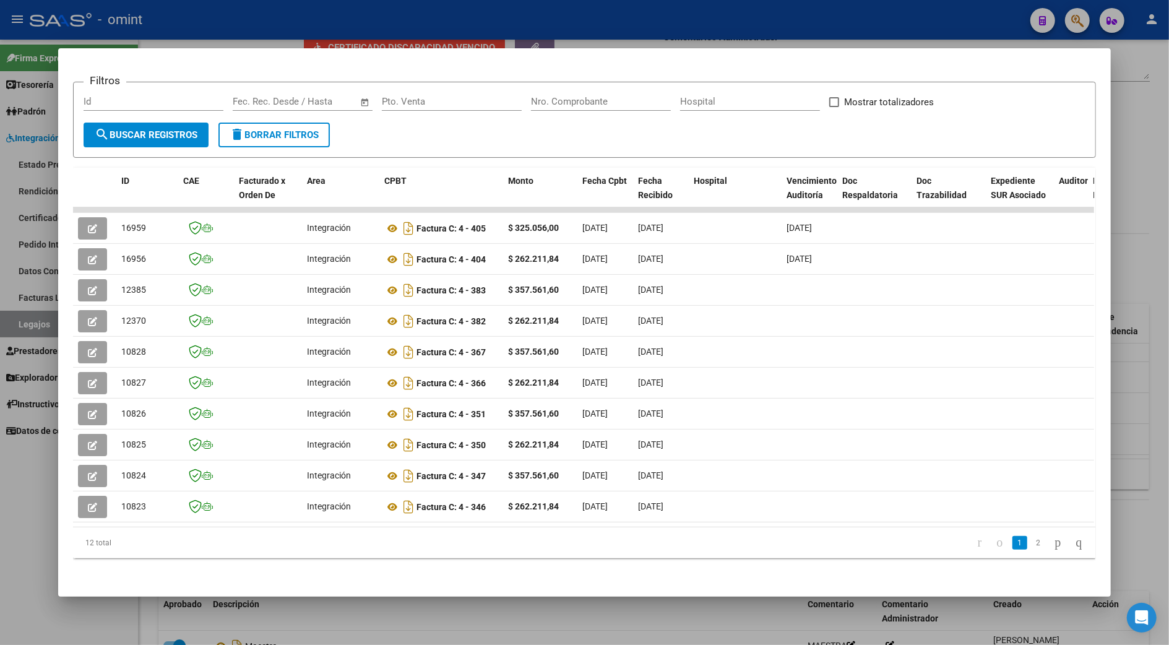
click at [1137, 250] on div at bounding box center [584, 322] width 1169 height 645
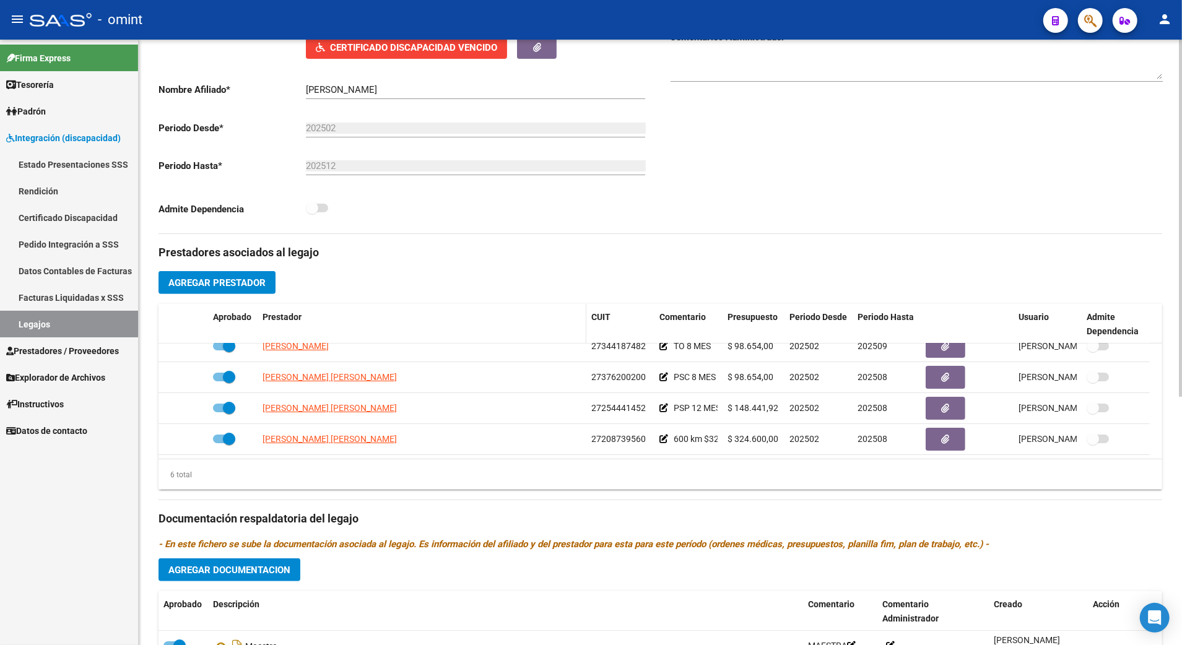
scroll to position [82, 0]
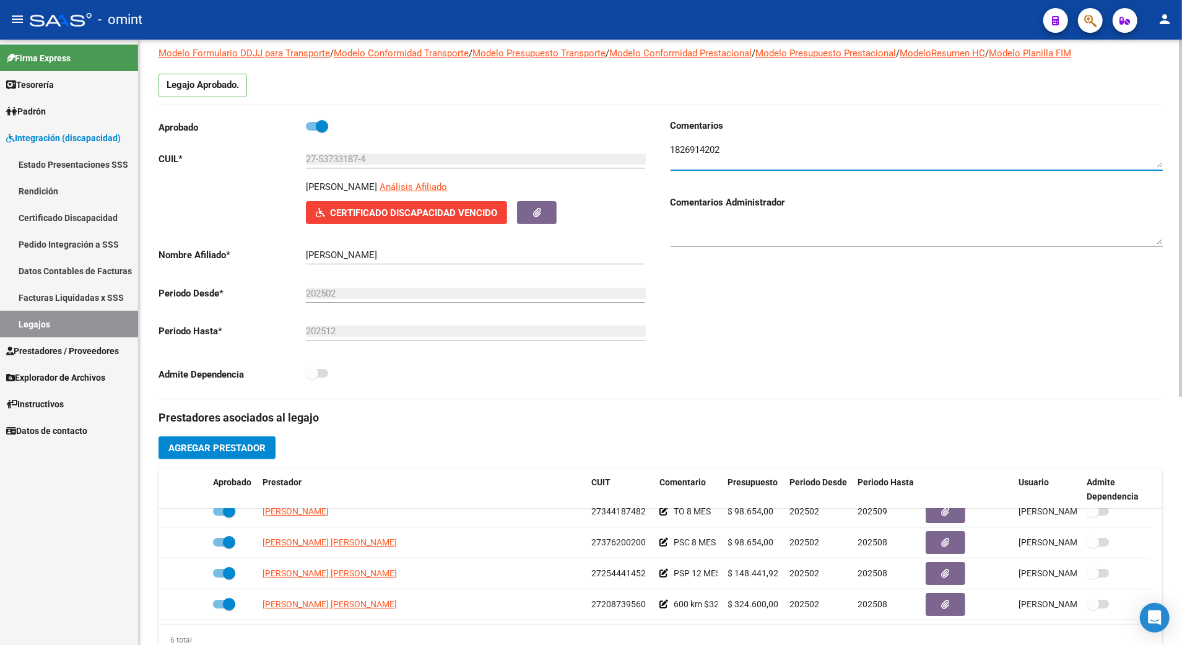
drag, startPoint x: 733, startPoint y: 152, endPoint x: 656, endPoint y: 144, distance: 77.2
click at [656, 144] on div "Aprobado CUIL * 27-53733187-4 Ingresar CUIL ARIANO GUADALUPE Análisis Afiliado …" at bounding box center [659, 259] width 1003 height 280
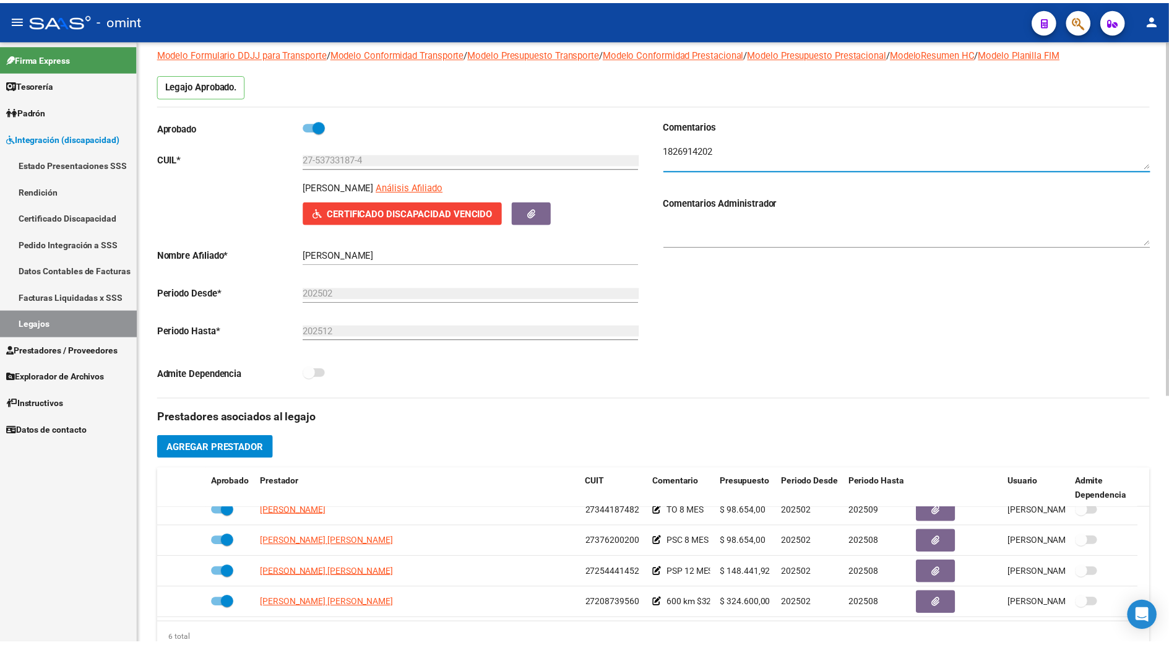
scroll to position [165, 0]
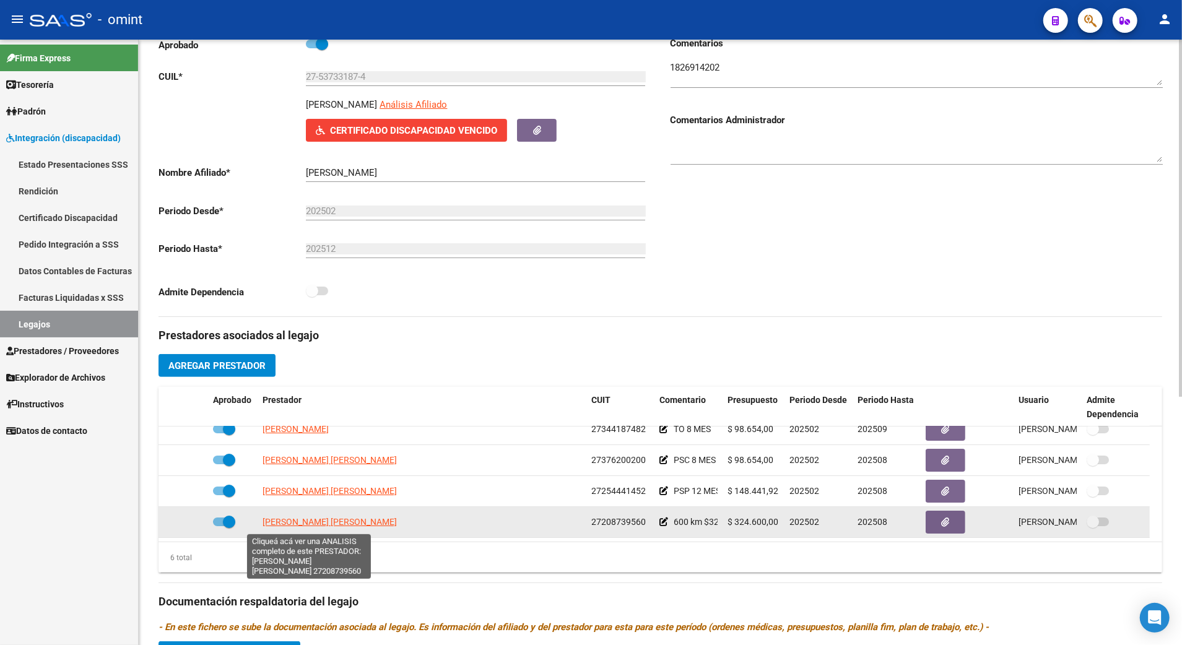
click at [313, 520] on span "ORONA SANDRA ALICIA" at bounding box center [329, 522] width 134 height 10
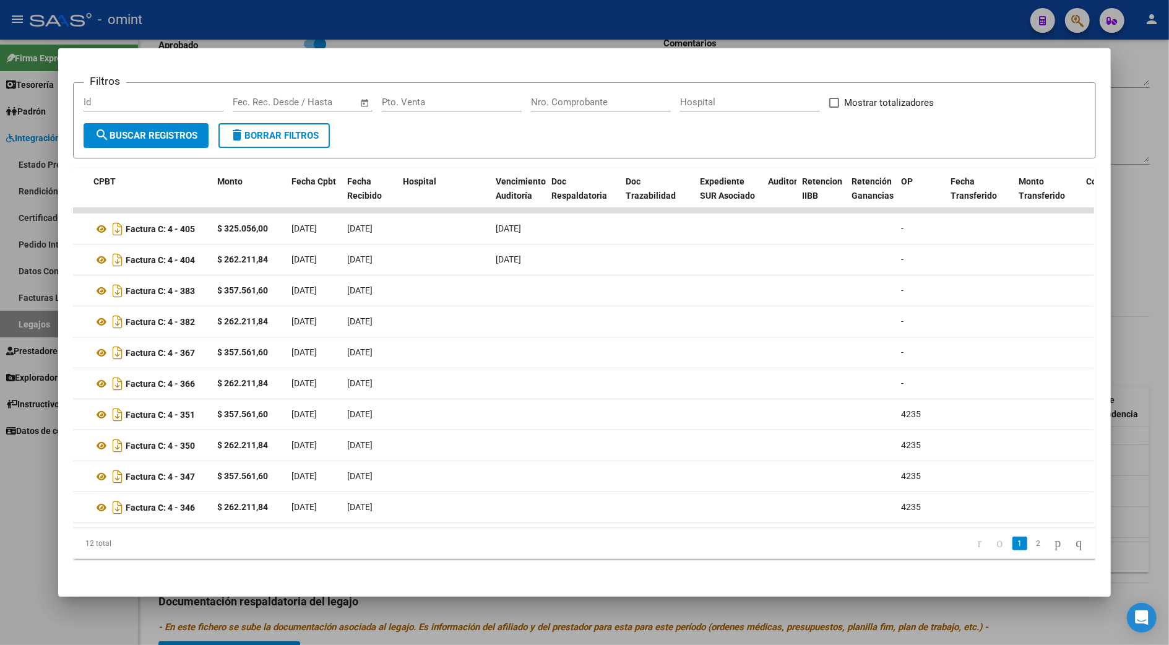
scroll to position [0, 0]
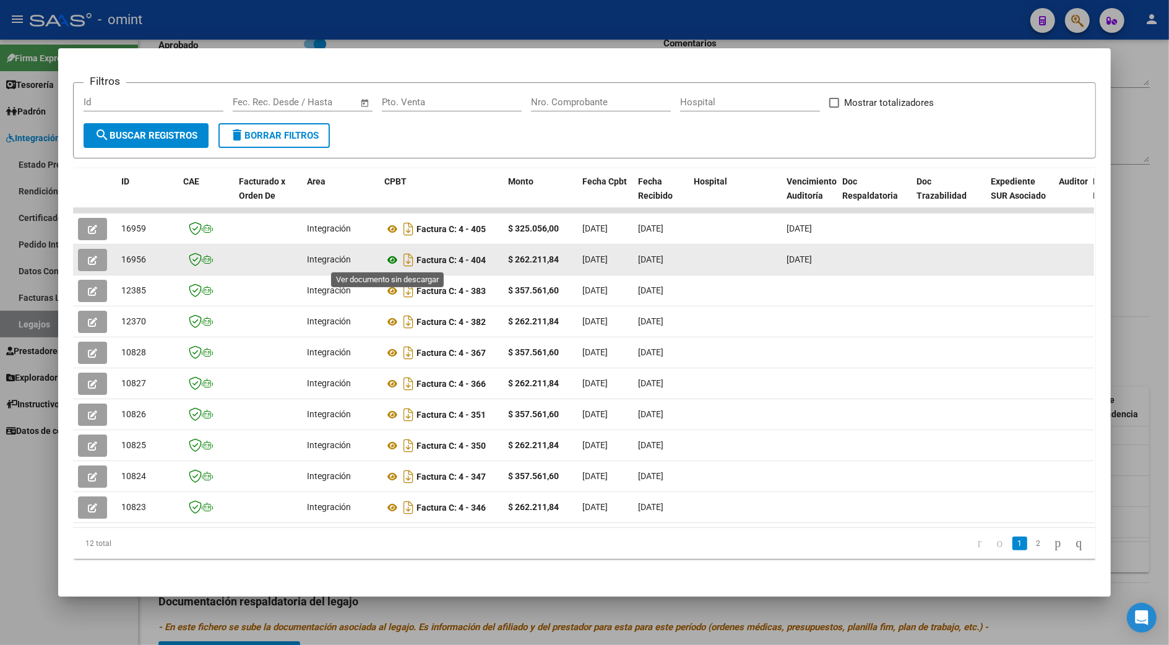
click at [384, 254] on icon at bounding box center [392, 260] width 16 height 15
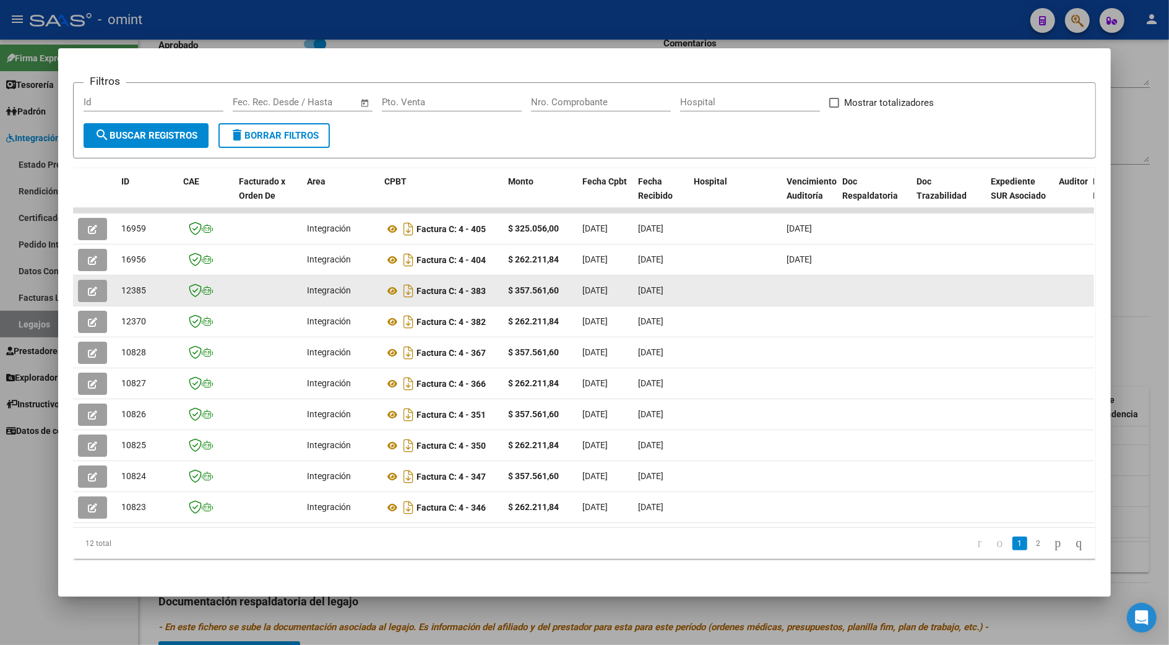
drag, startPoint x: 387, startPoint y: 258, endPoint x: 499, endPoint y: 287, distance: 115.7
click at [499, 287] on datatable-scroller "16959 Integración Factura C: 4 - 405 $ 325.056,00 06/08/2025 06/08/2025 16/08/2…" at bounding box center [583, 365] width 1021 height 315
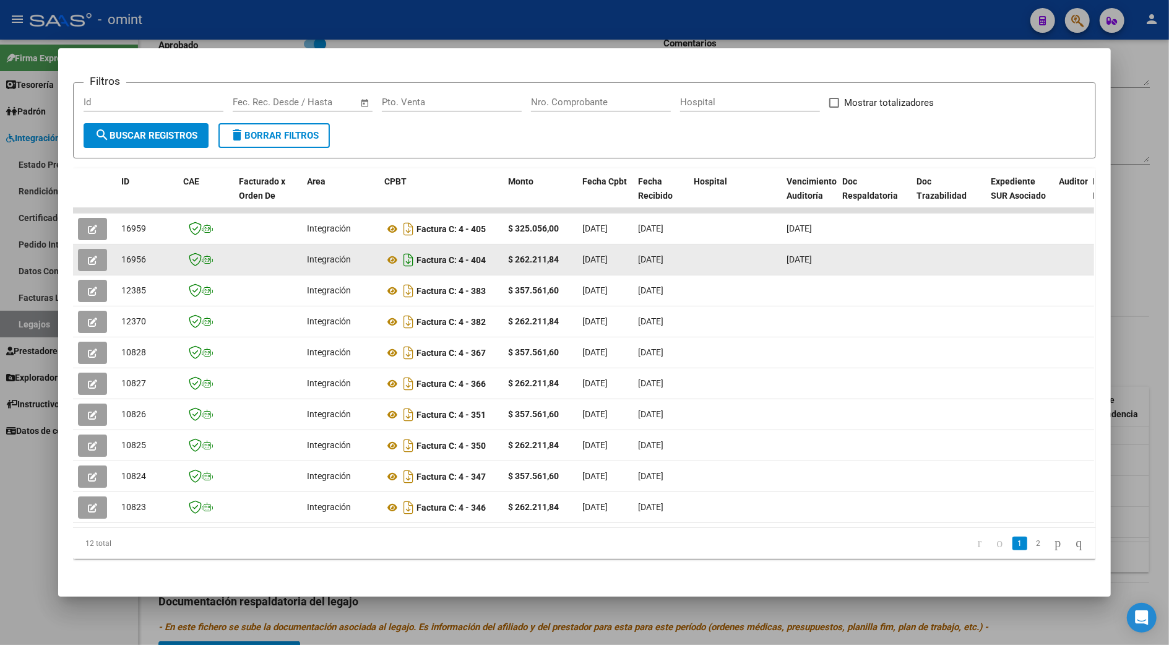
drag, startPoint x: 499, startPoint y: 287, endPoint x: 402, endPoint y: 257, distance: 101.0
click at [402, 257] on icon "Descargar documento" at bounding box center [408, 260] width 16 height 20
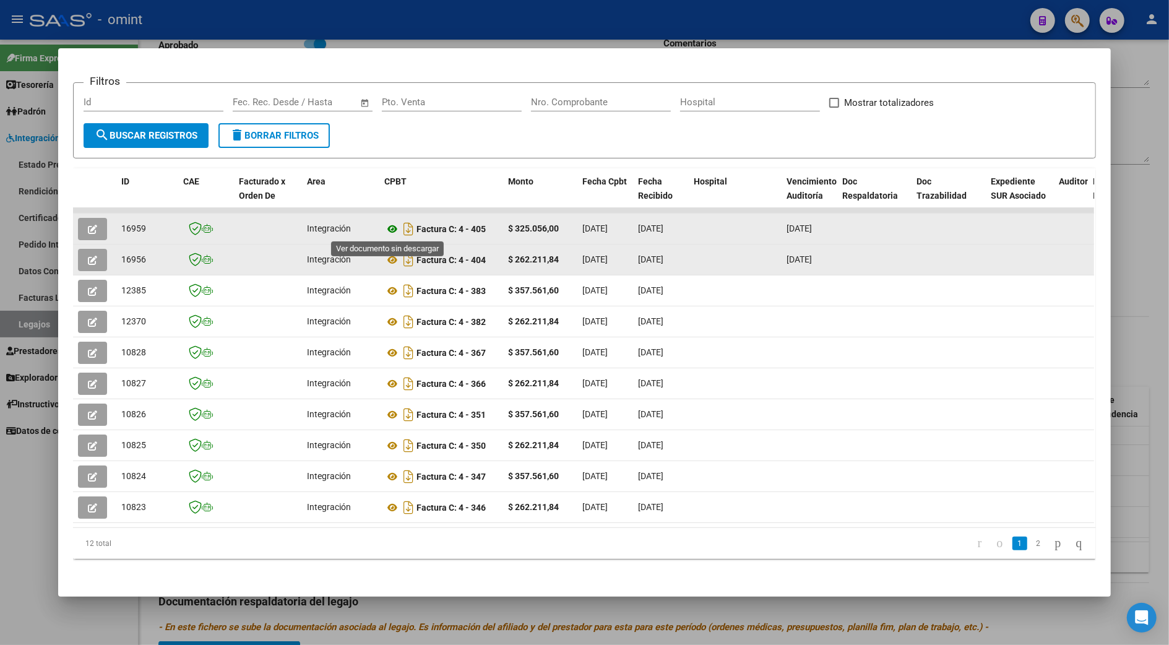
click at [387, 228] on icon at bounding box center [392, 229] width 16 height 15
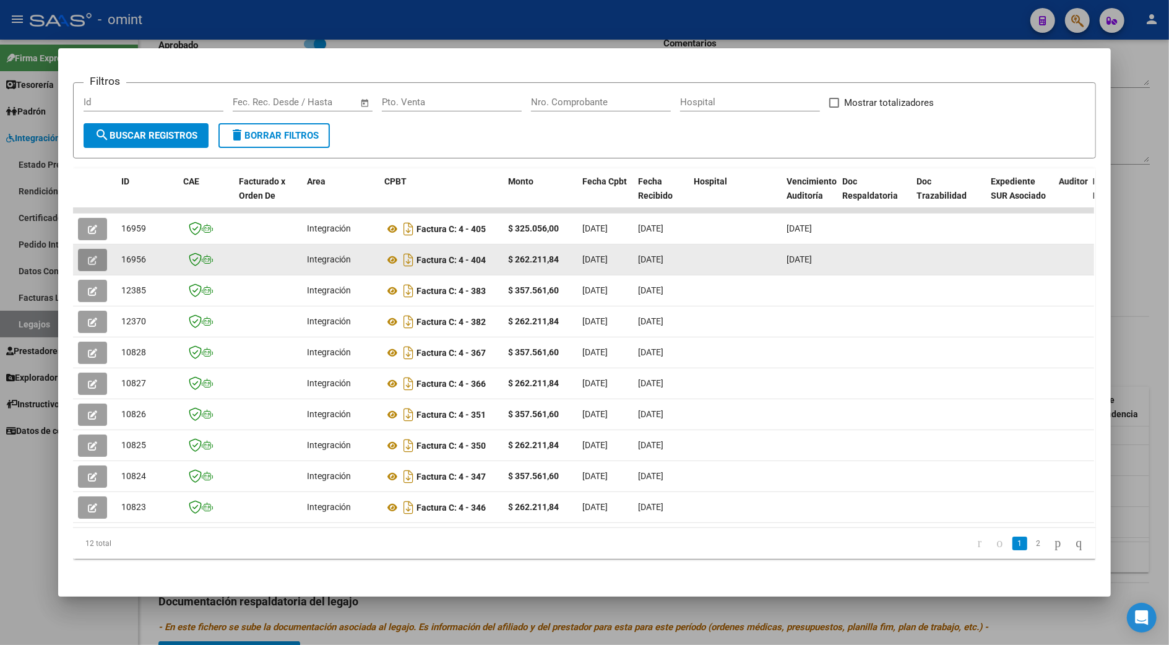
click at [93, 261] on button "button" at bounding box center [92, 260] width 29 height 22
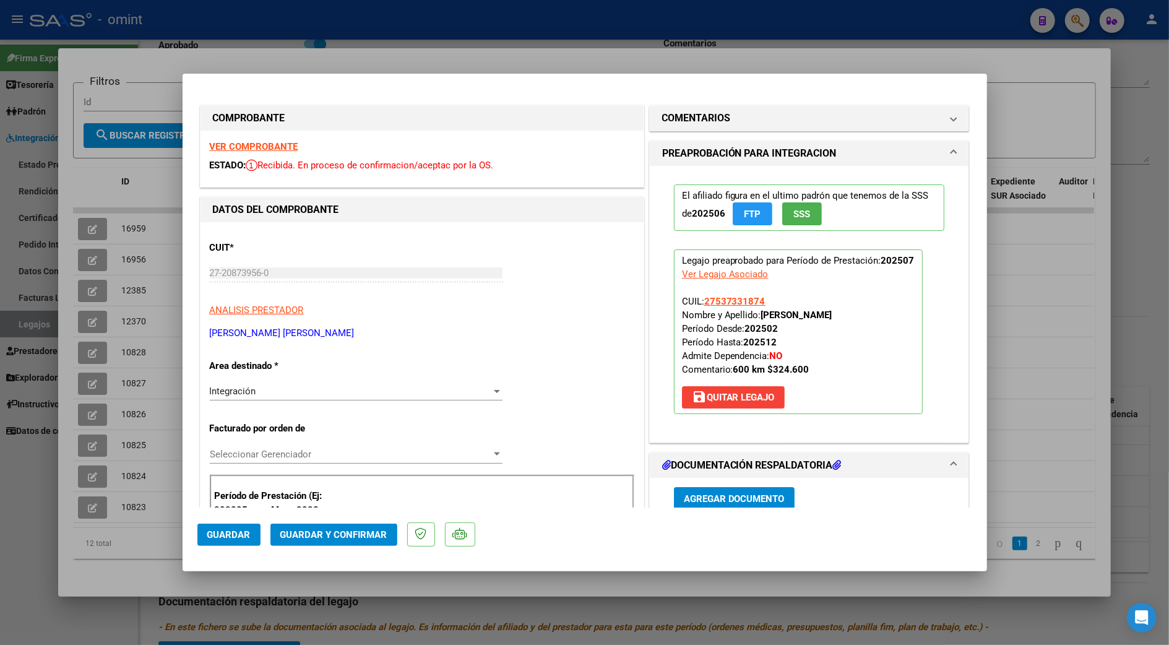
scroll to position [330, 0]
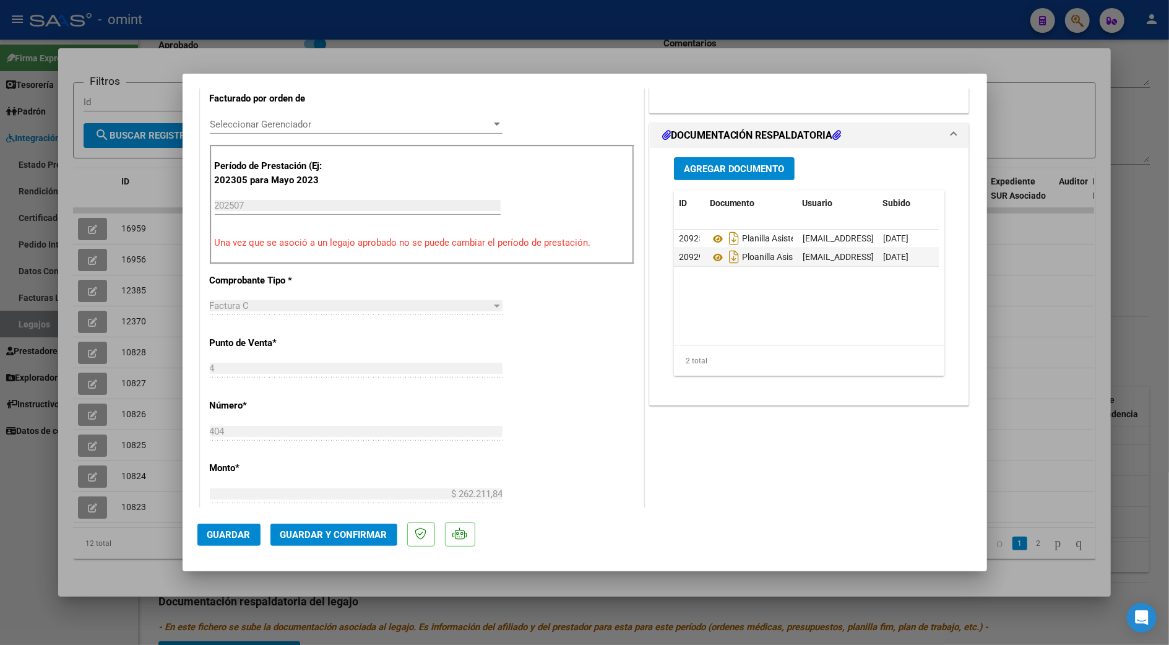
click at [335, 520] on mat-dialog-actions "Guardar Guardar y Confirmar" at bounding box center [584, 532] width 775 height 49
click at [340, 543] on button "Guardar y Confirmar" at bounding box center [333, 535] width 127 height 22
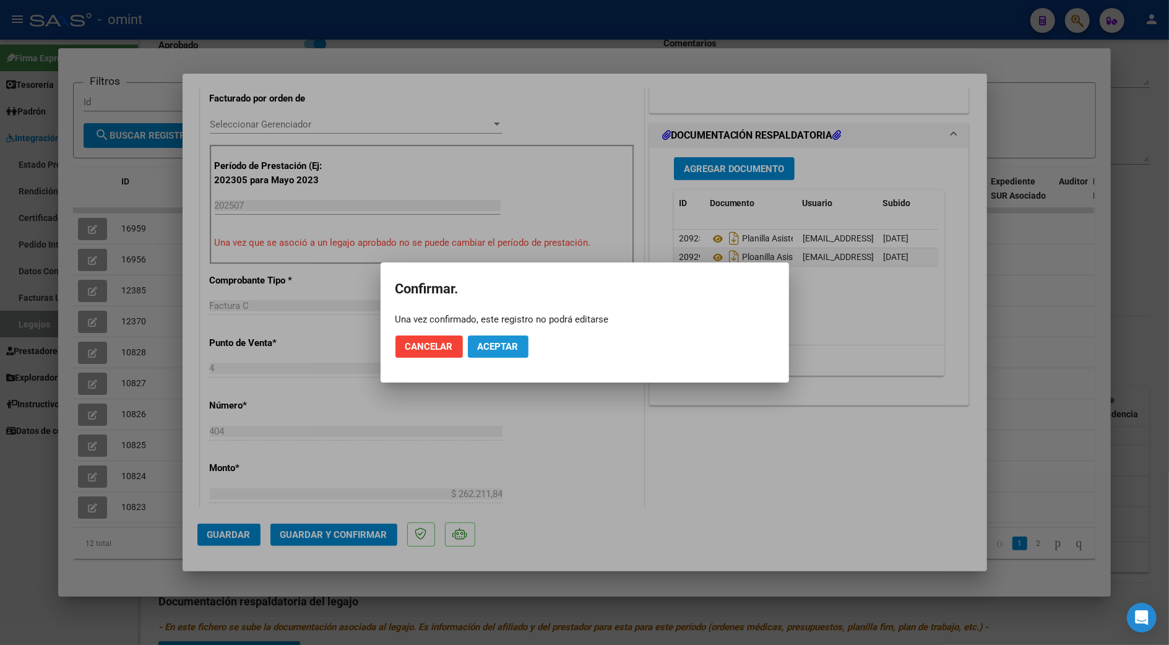
click at [491, 350] on span "Aceptar" at bounding box center [498, 346] width 41 height 11
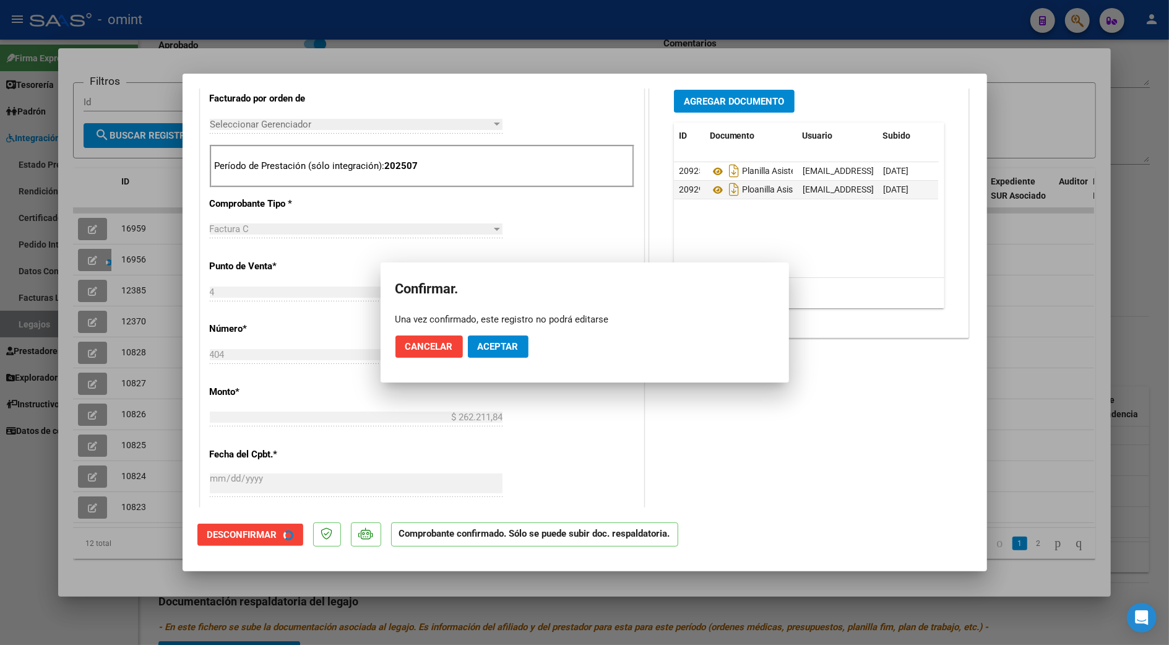
scroll to position [329, 0]
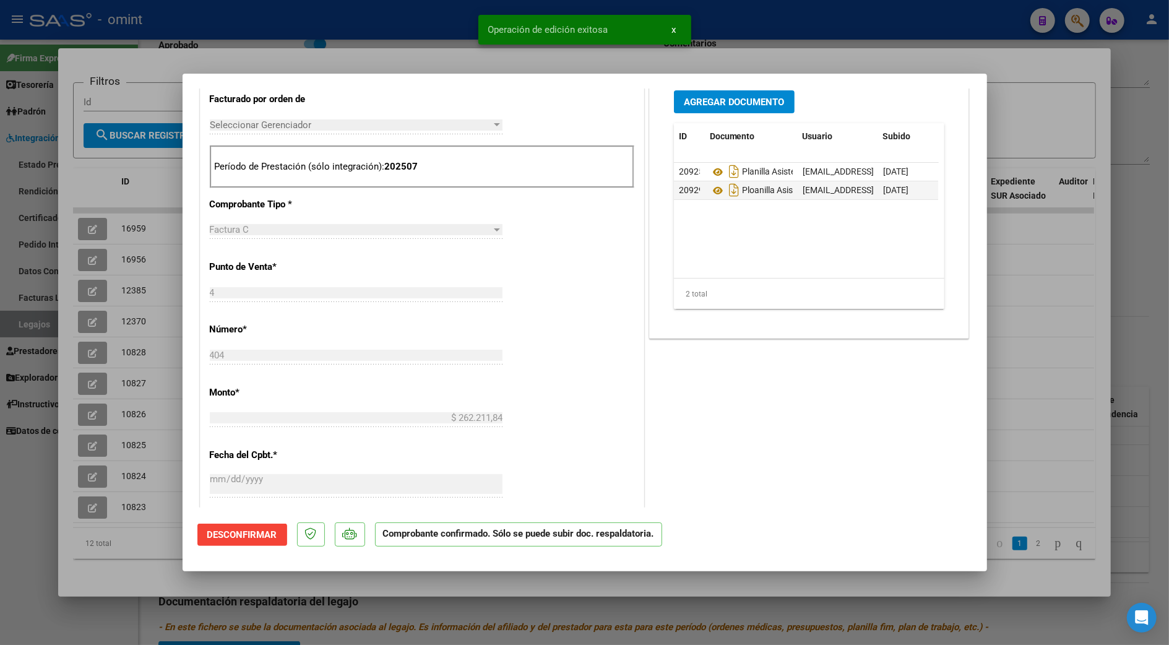
click at [801, 40] on div at bounding box center [584, 322] width 1169 height 645
type input "$ 0,00"
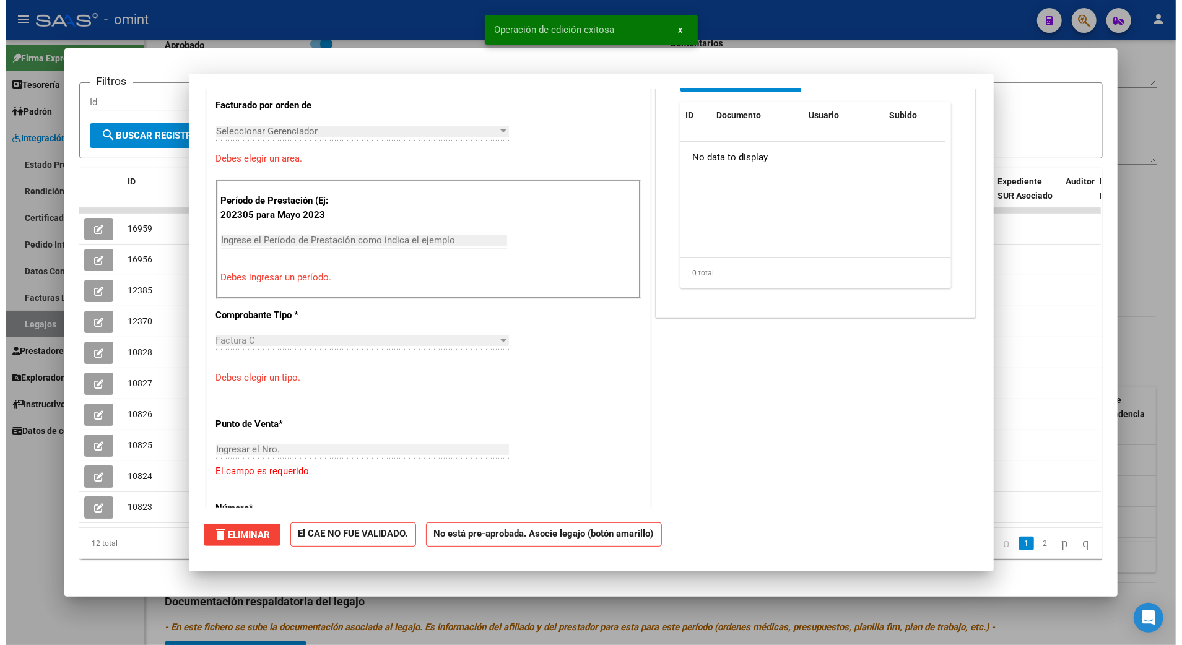
scroll to position [0, 0]
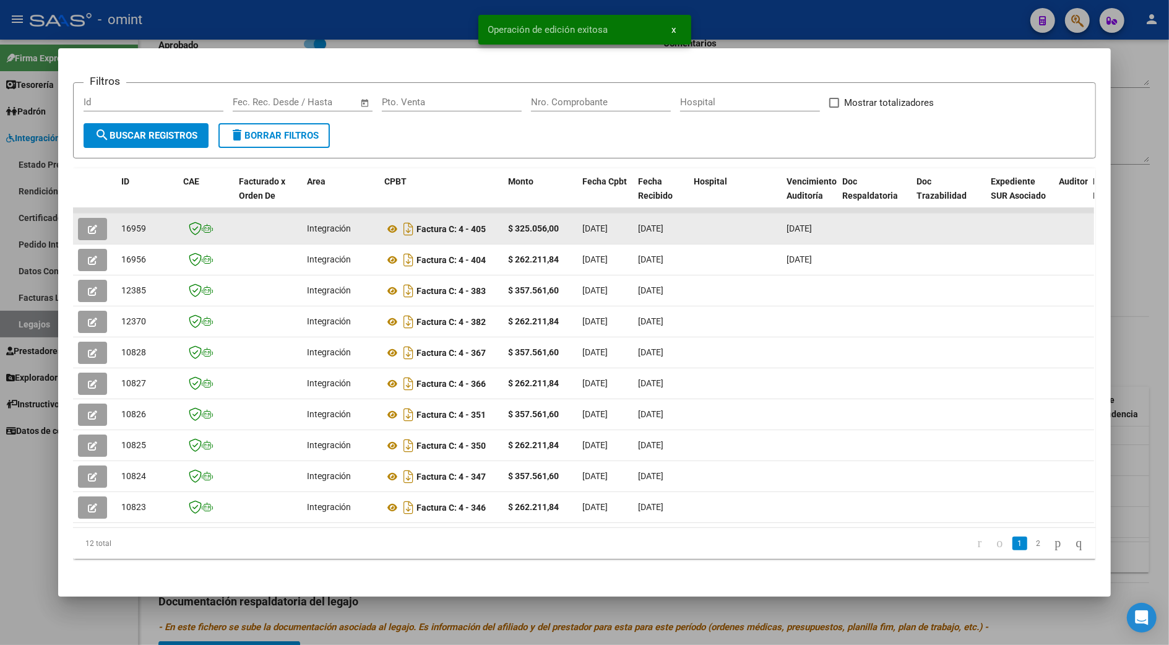
click at [88, 228] on icon "button" at bounding box center [92, 229] width 9 height 9
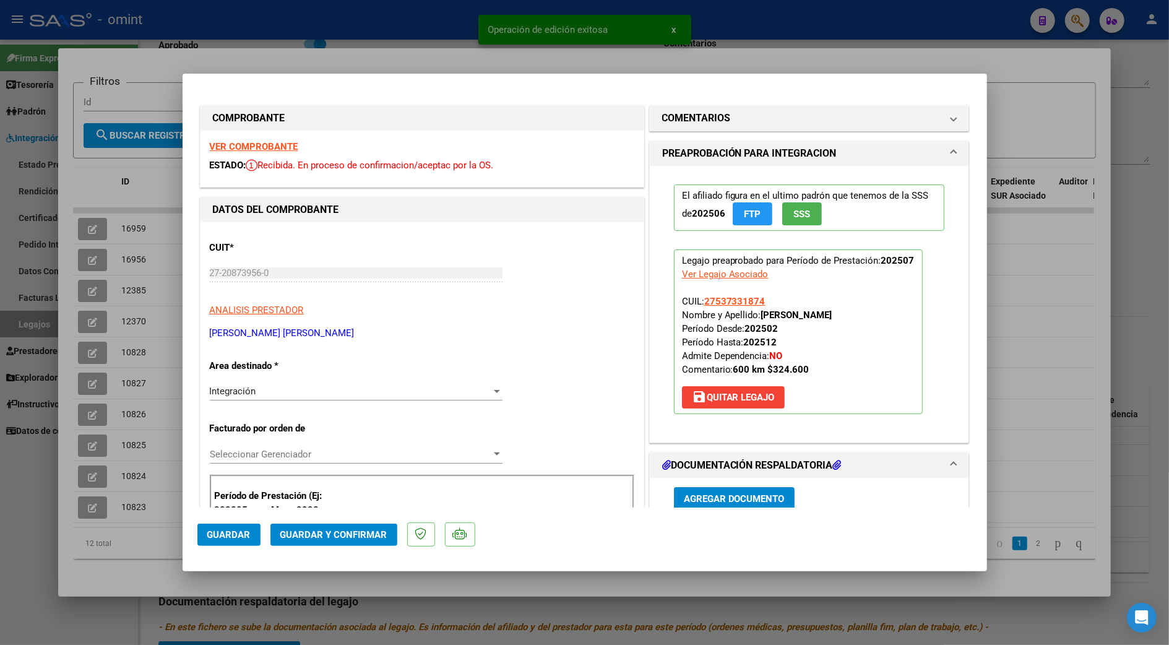
click at [352, 529] on span "Guardar y Confirmar" at bounding box center [333, 534] width 107 height 11
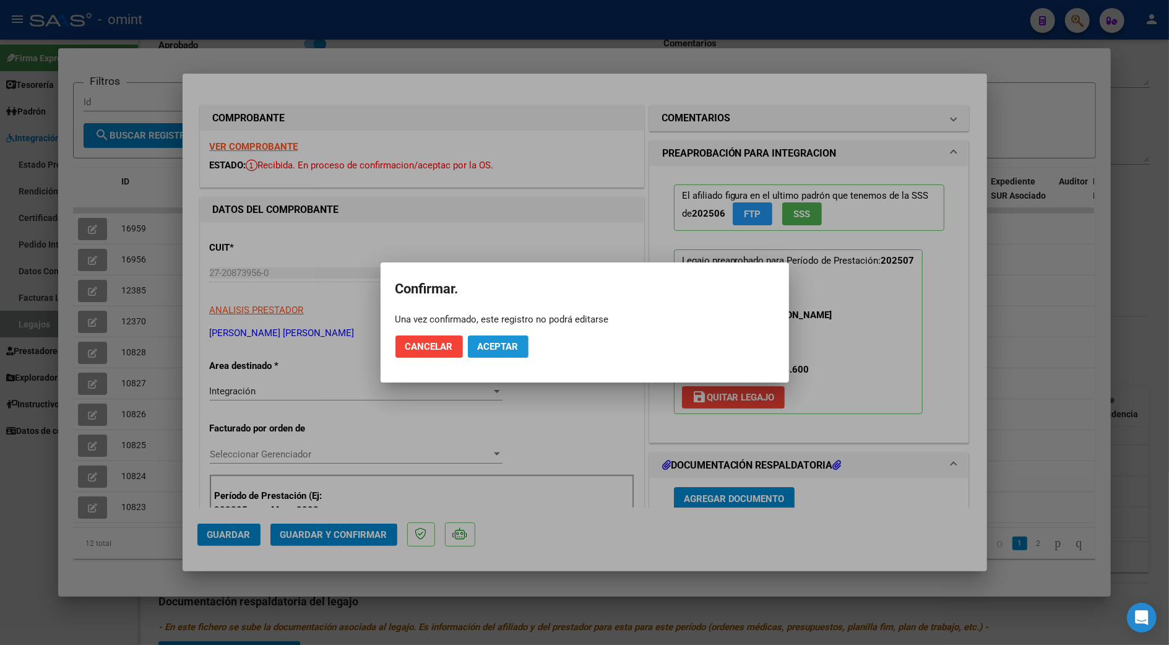
click at [496, 352] on span "Aceptar" at bounding box center [498, 346] width 41 height 11
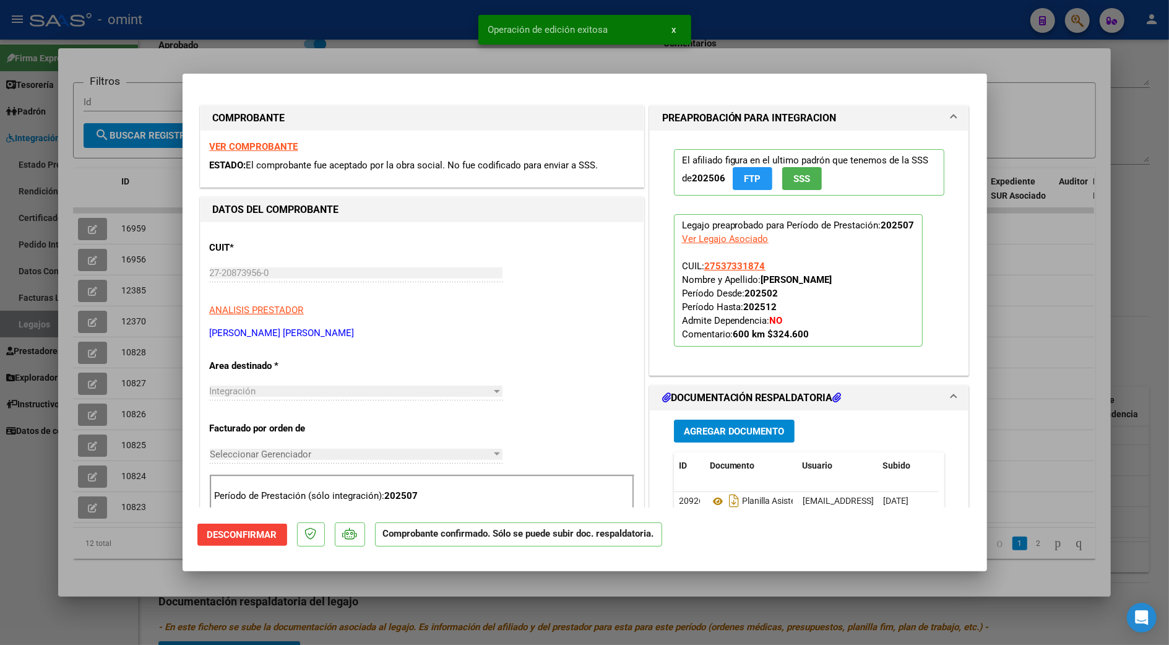
click at [97, 251] on div at bounding box center [584, 322] width 1169 height 645
type input "$ 0,00"
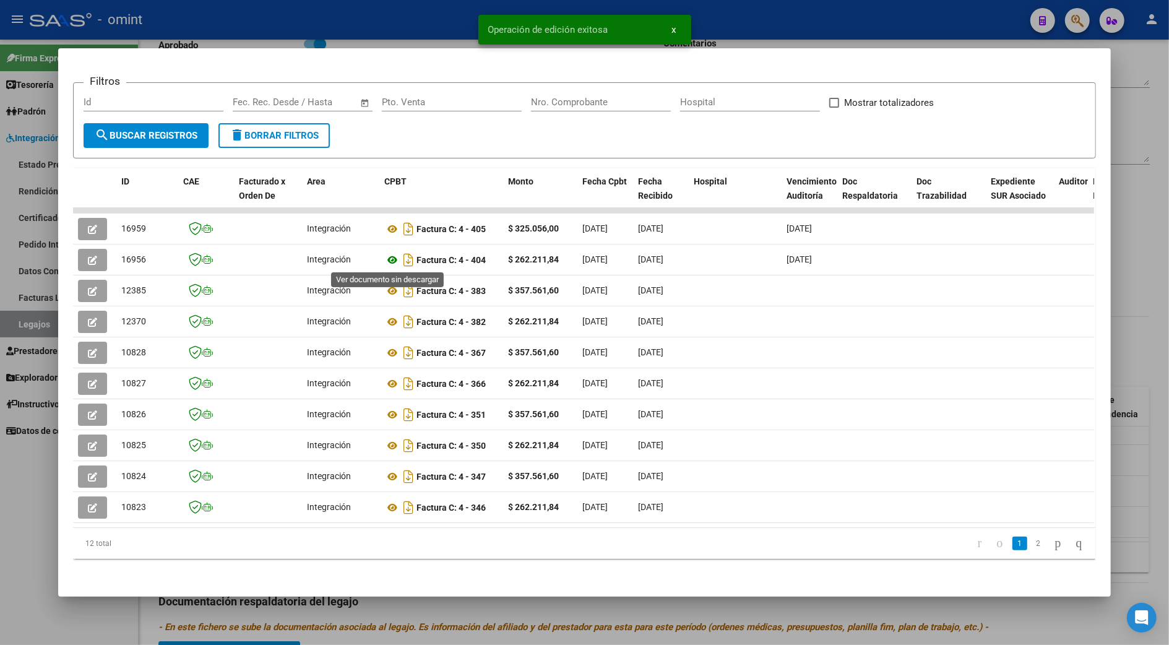
click at [390, 261] on icon at bounding box center [392, 260] width 16 height 15
click at [1136, 290] on div at bounding box center [584, 322] width 1169 height 645
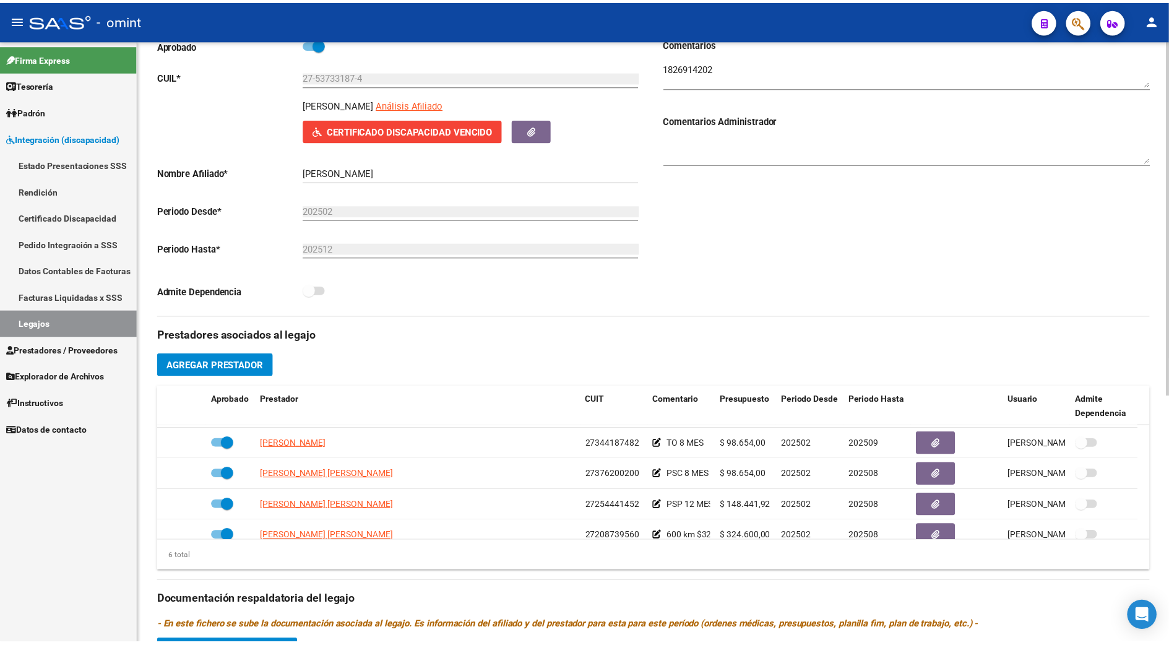
scroll to position [75, 0]
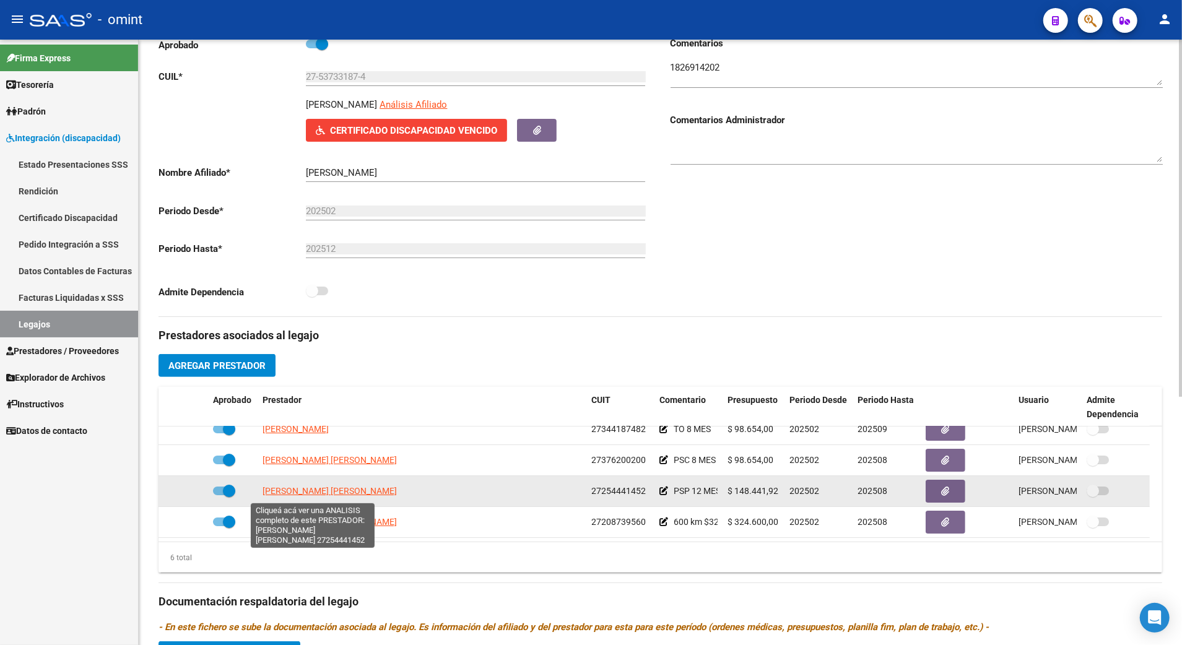
click at [321, 488] on span "RUIZ LOBO MARIA BELEN" at bounding box center [329, 491] width 134 height 10
type textarea "27254441452"
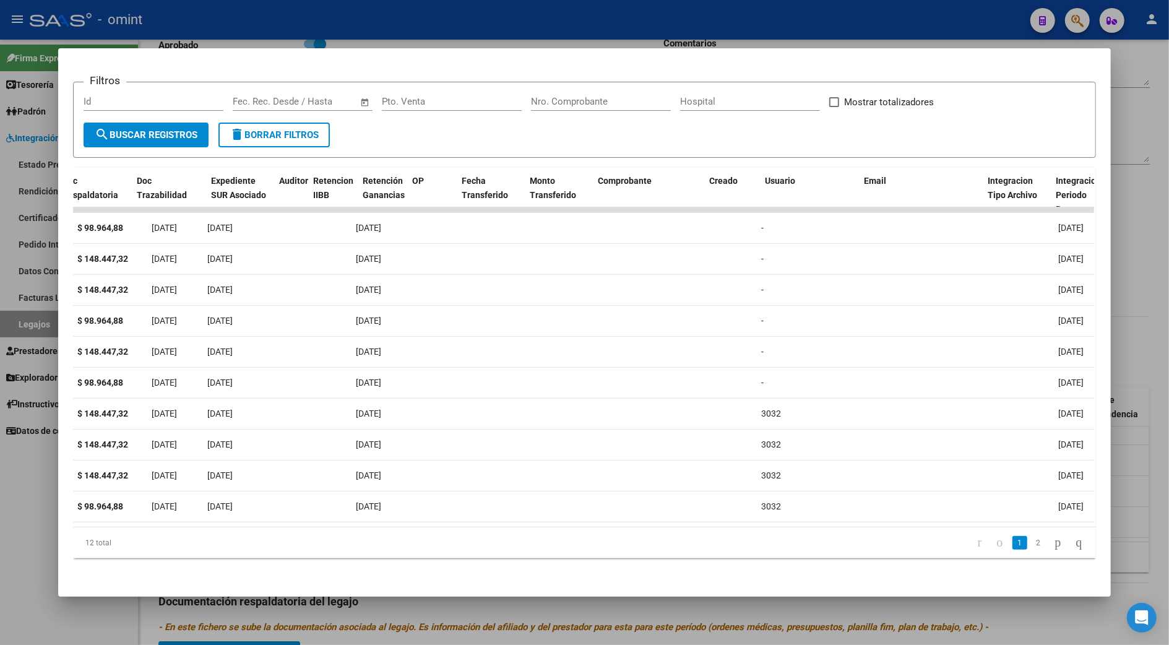
scroll to position [0, 0]
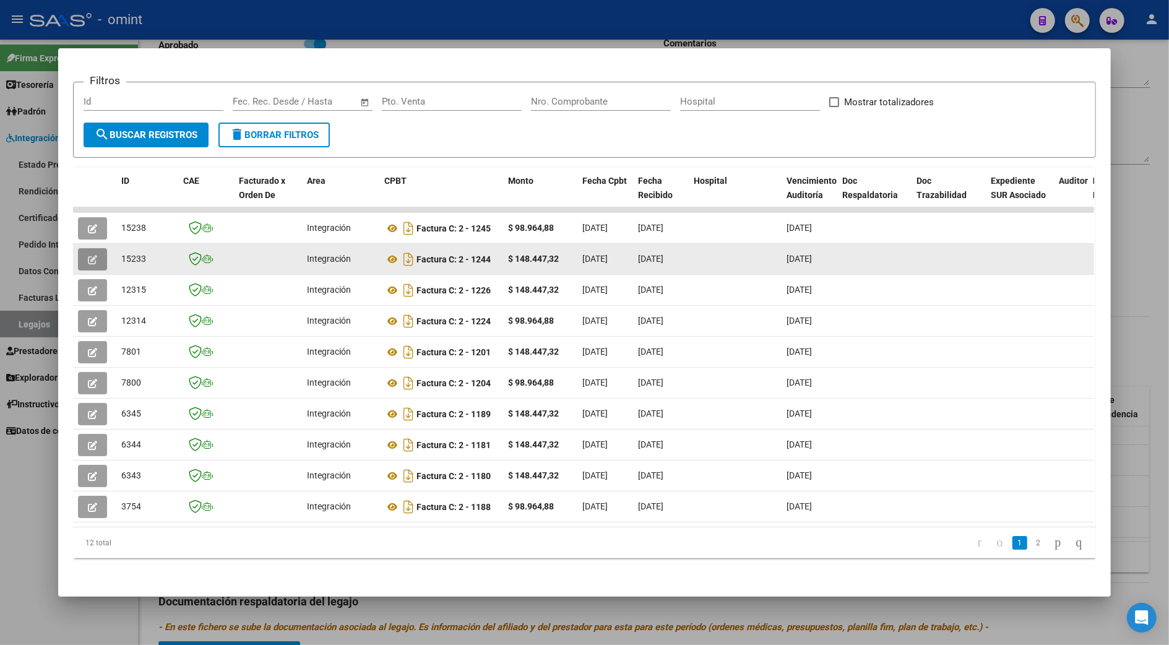
click at [88, 248] on button "button" at bounding box center [92, 259] width 29 height 22
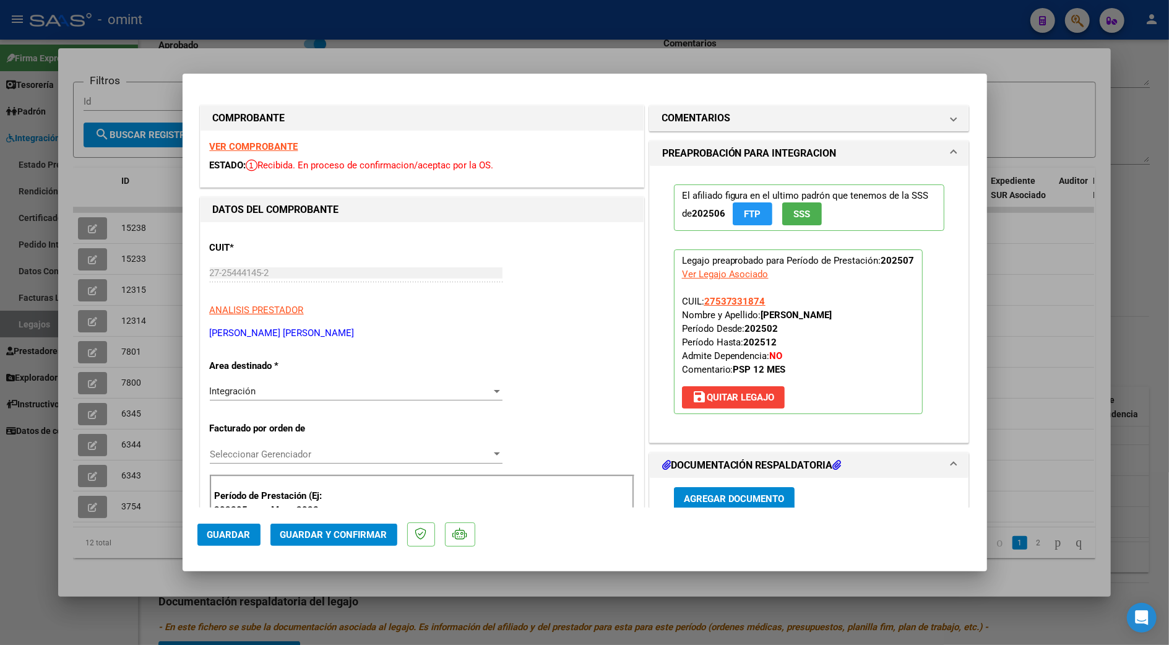
click at [256, 149] on strong "VER COMPROBANTE" at bounding box center [254, 146] width 89 height 11
click at [326, 527] on button "Guardar y Confirmar" at bounding box center [333, 535] width 127 height 22
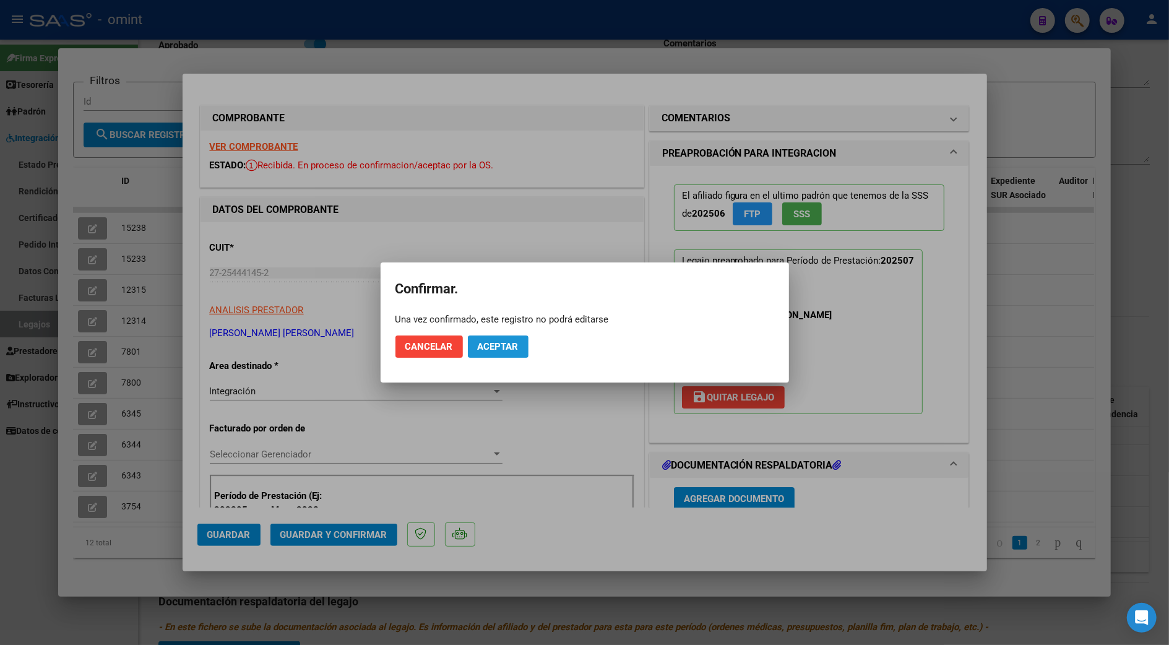
click at [515, 348] on span "Aceptar" at bounding box center [498, 346] width 41 height 11
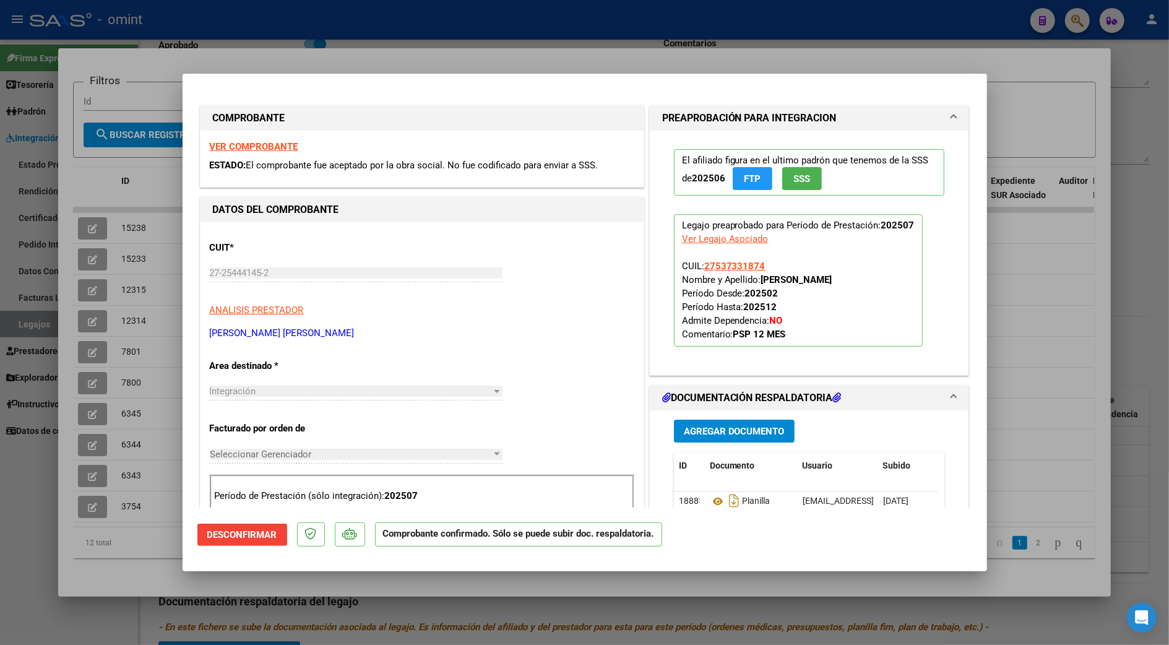
click at [1053, 305] on div at bounding box center [584, 322] width 1169 height 645
type input "$ 0,00"
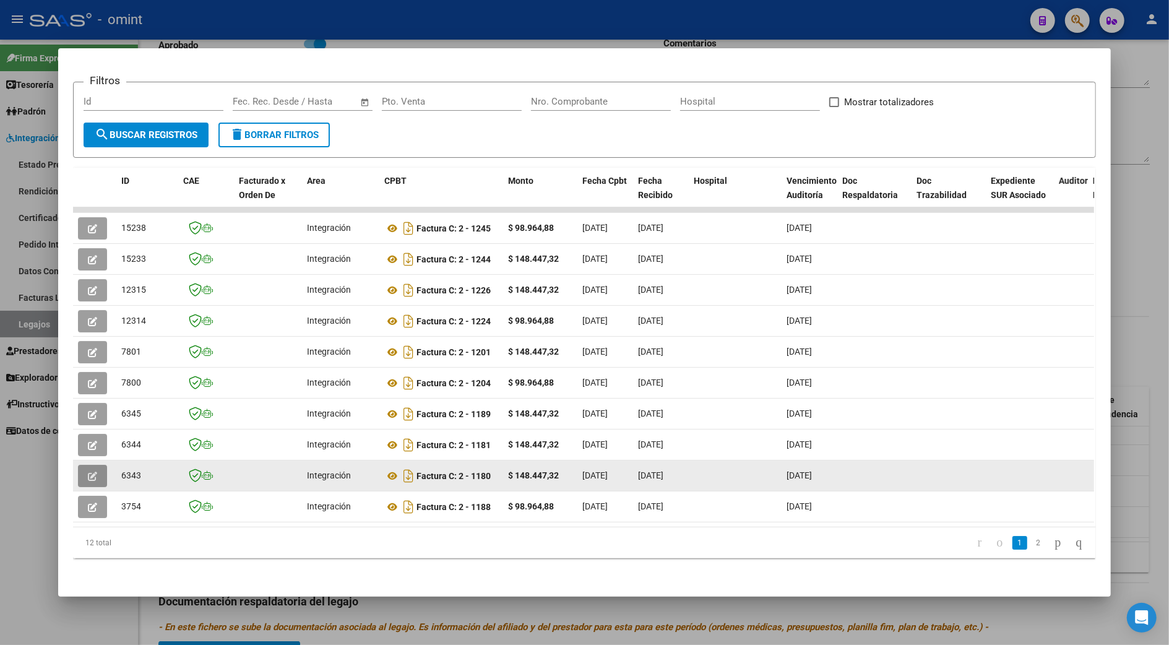
click at [88, 472] on icon "button" at bounding box center [92, 476] width 9 height 9
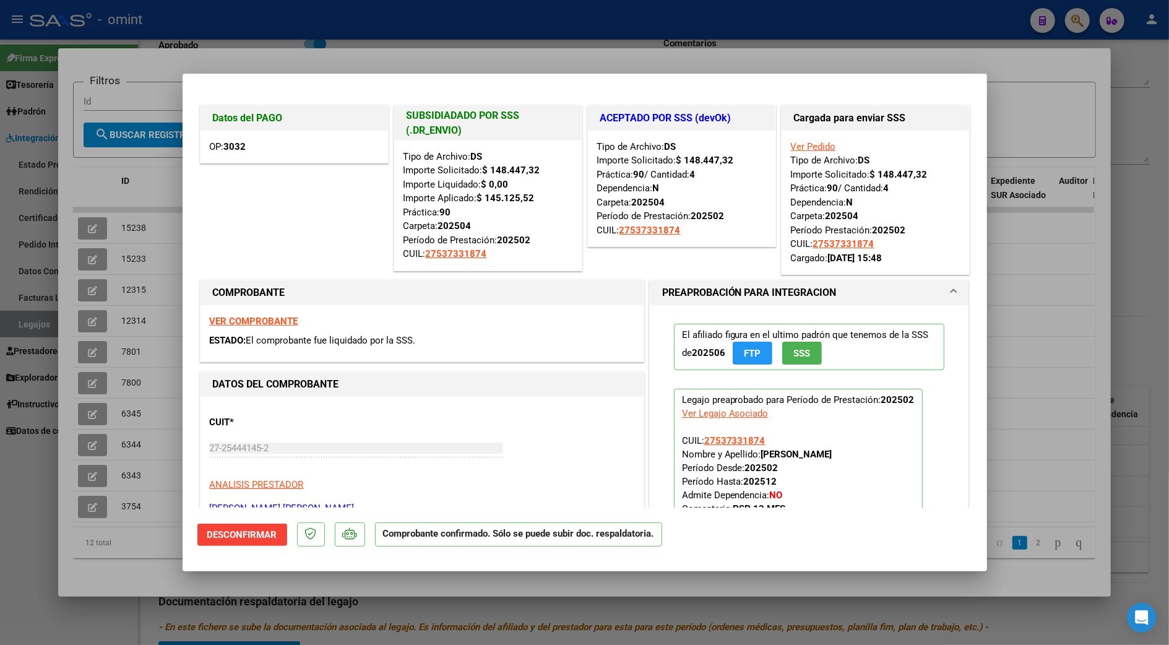
click at [1034, 288] on div at bounding box center [584, 322] width 1169 height 645
type input "$ 0,00"
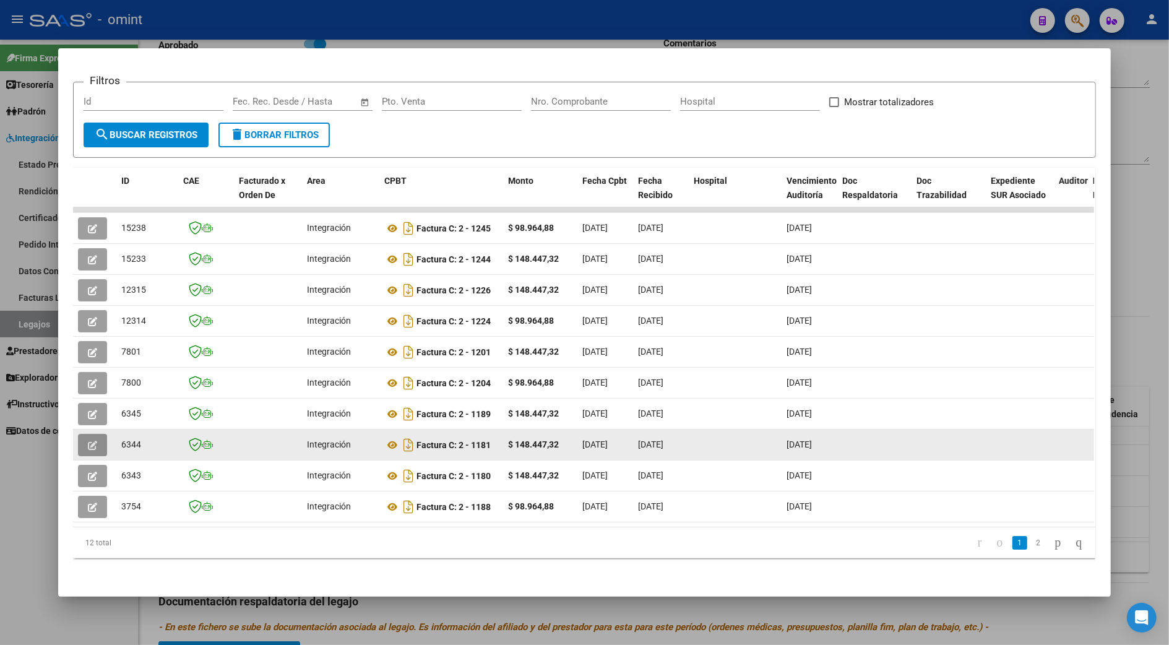
click at [83, 434] on button "button" at bounding box center [92, 445] width 29 height 22
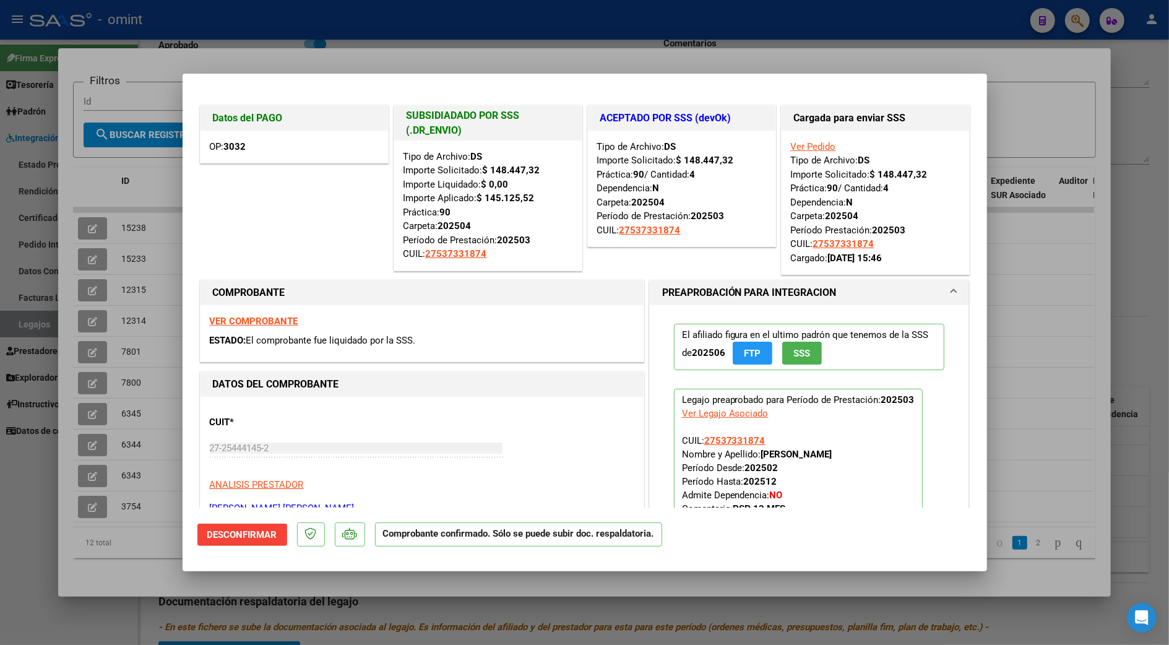
click at [1098, 248] on div at bounding box center [584, 322] width 1169 height 645
type input "$ 0,00"
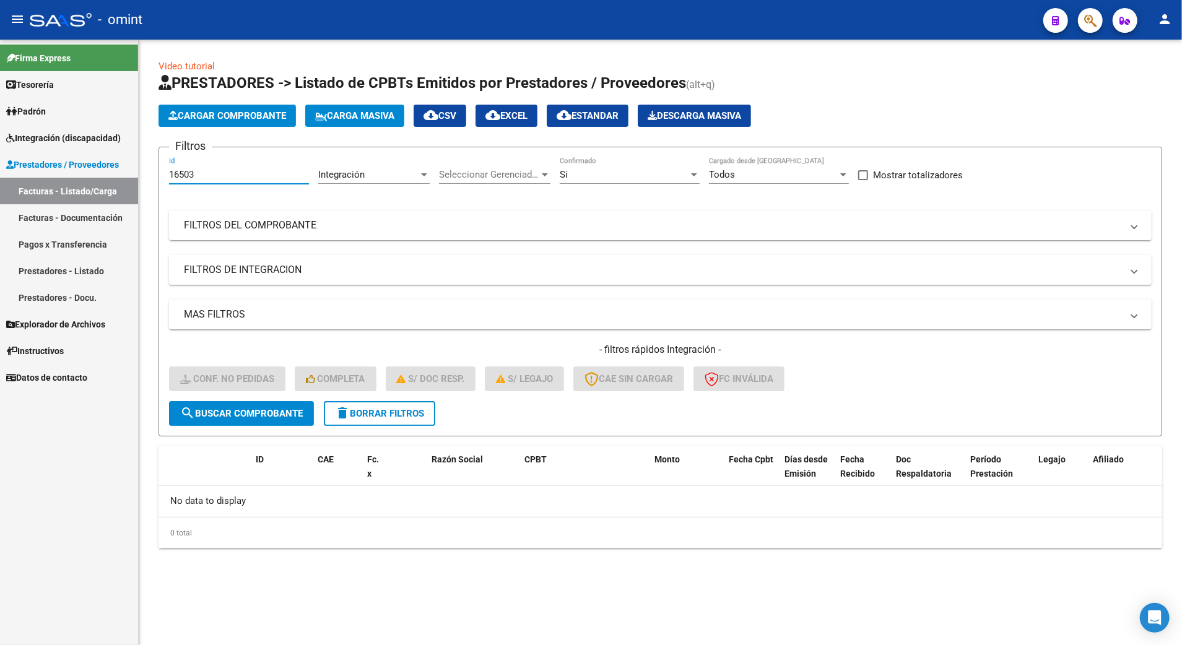
drag, startPoint x: 199, startPoint y: 171, endPoint x: 118, endPoint y: 171, distance: 81.7
click at [118, 171] on mat-sidenav-container "Firma Express Tesorería Extractos Procesados (csv) Extractos Originales (pdf) P…" at bounding box center [591, 342] width 1182 height 605
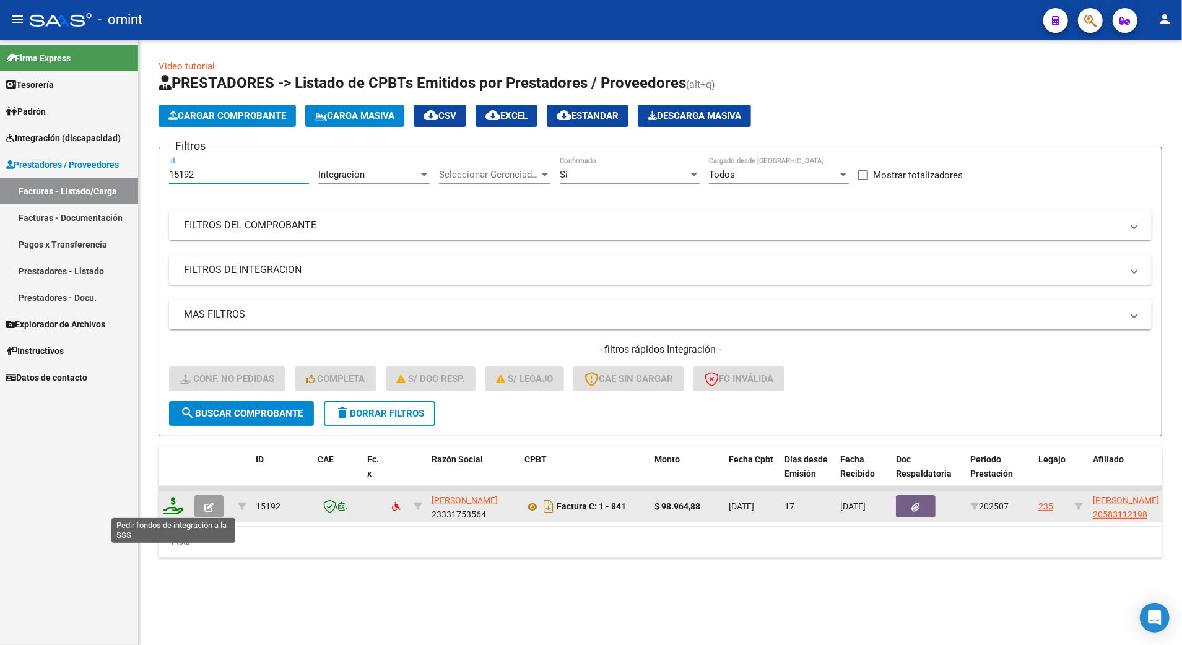
type input "15192"
click at [174, 497] on icon at bounding box center [173, 505] width 20 height 17
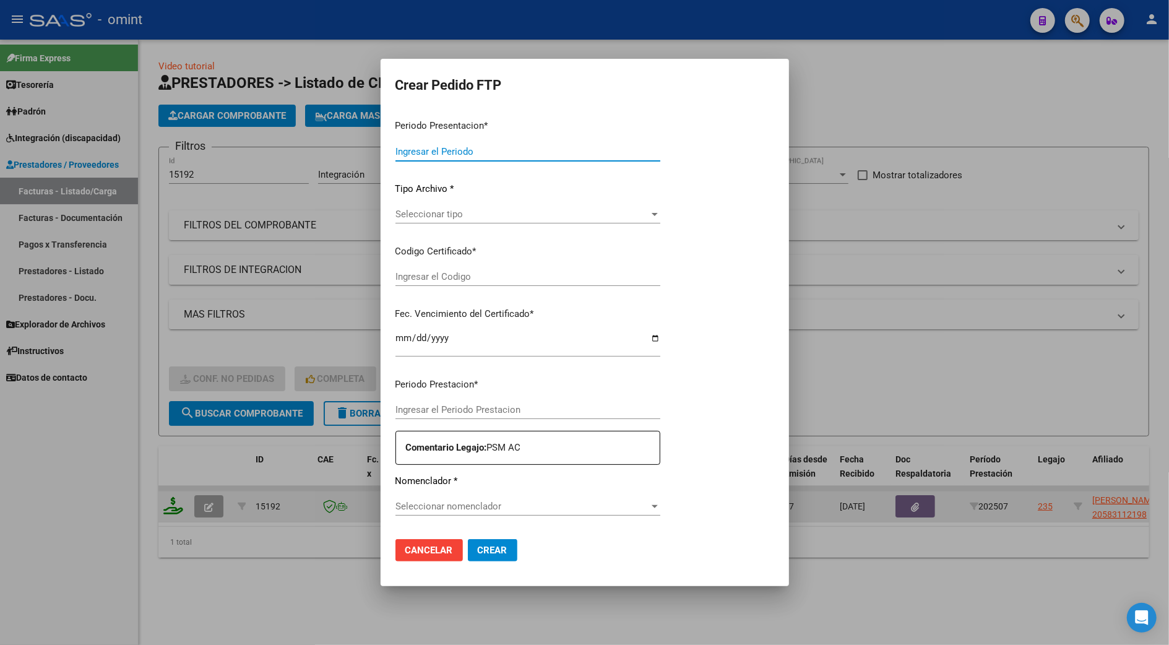
type input "202507"
type input "$ 98.964,88"
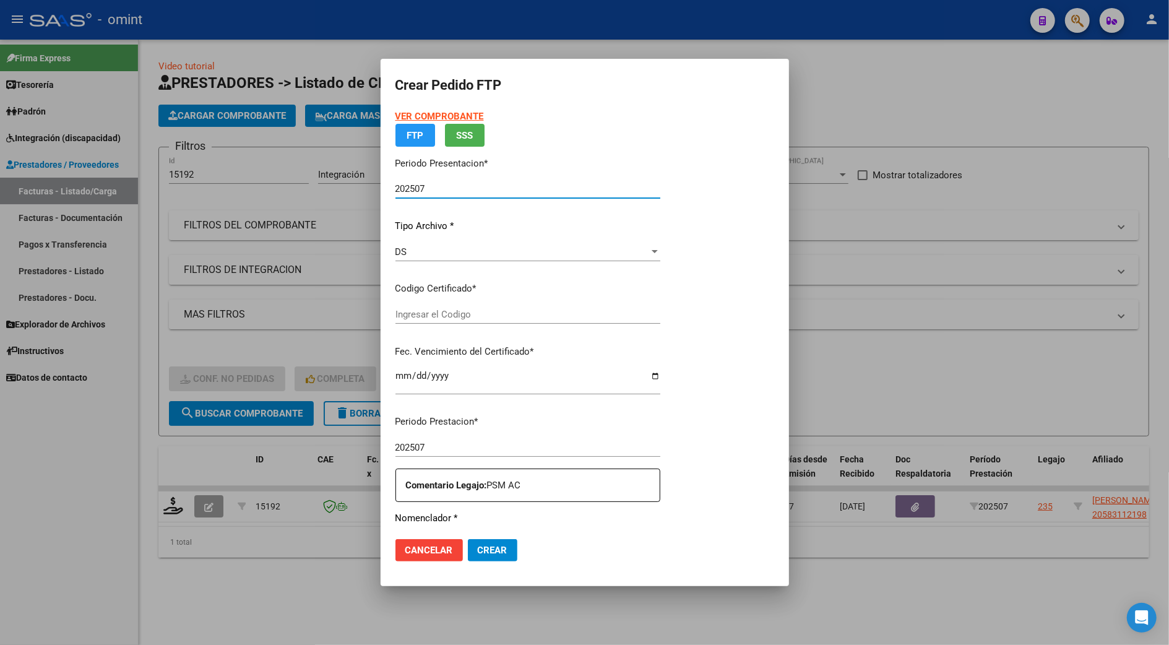
type input "58311219"
type input "[DATE]"
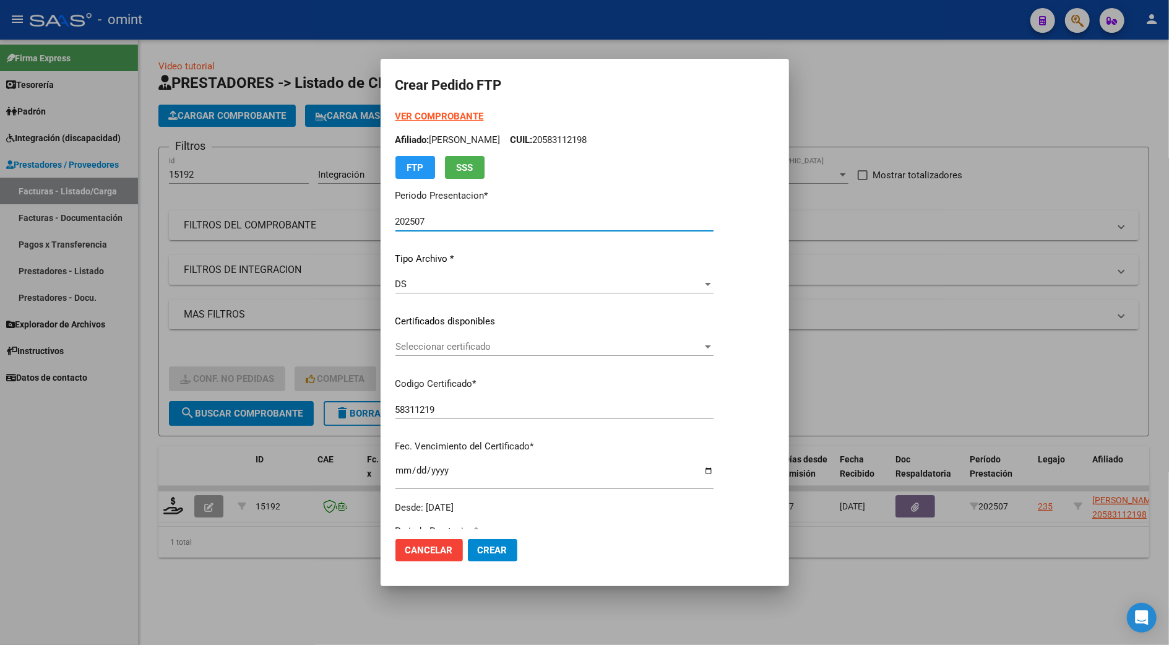
click at [456, 354] on div "Seleccionar certificado Seleccionar certificado" at bounding box center [555, 346] width 318 height 19
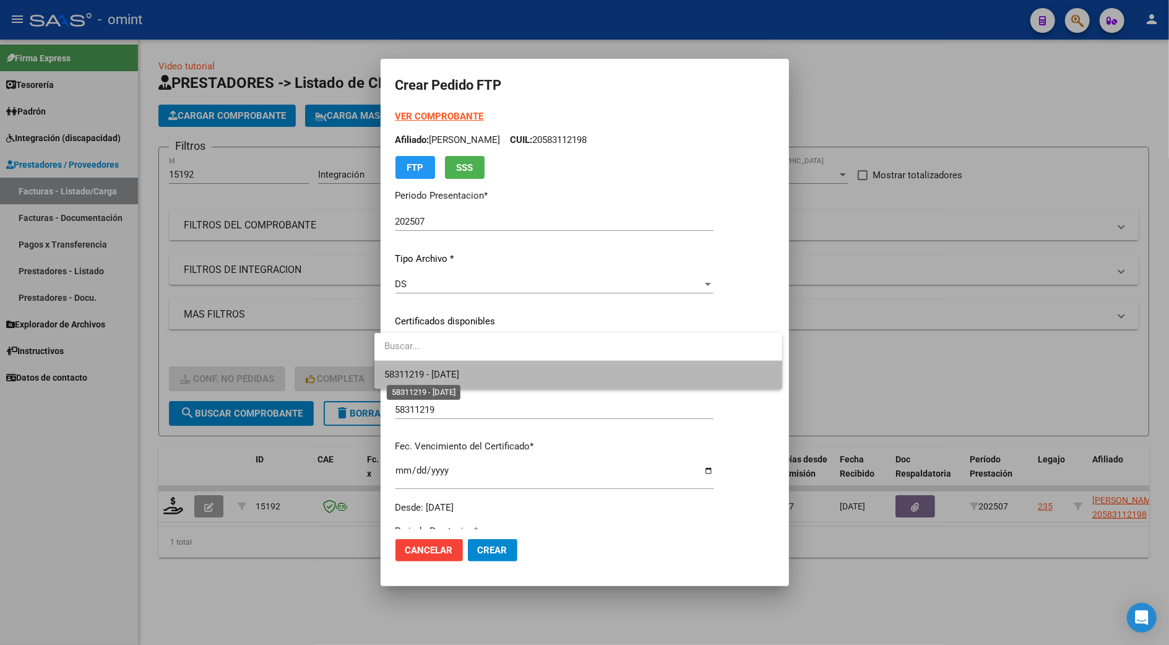
click at [457, 379] on span "58311219 - [DATE]" at bounding box center [421, 374] width 75 height 11
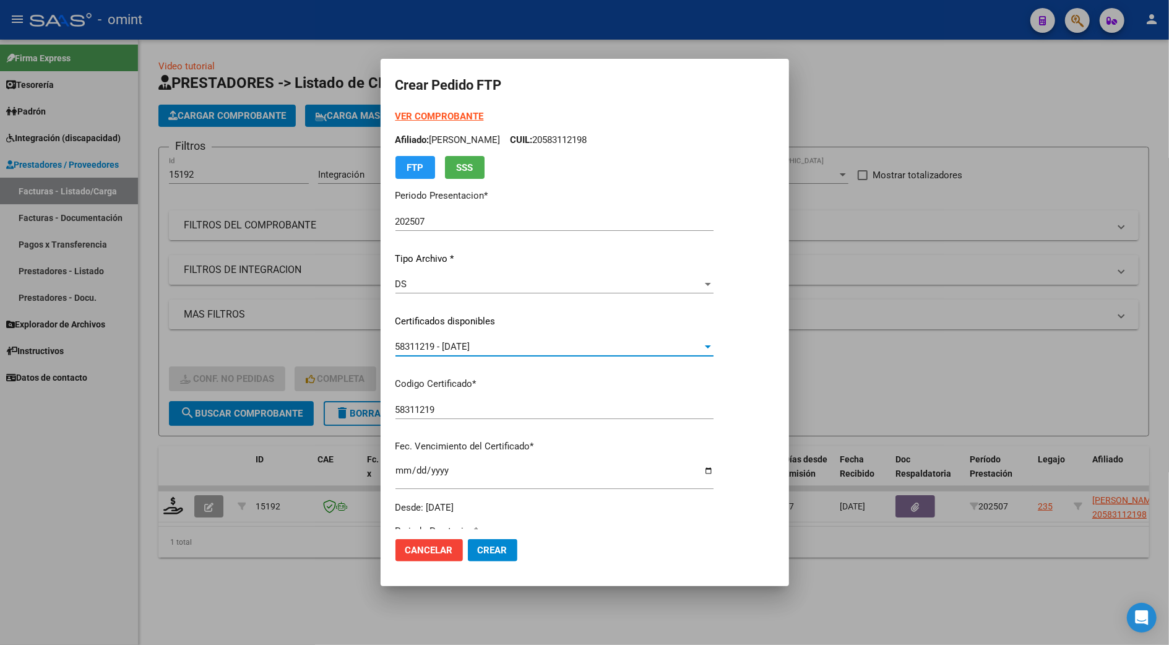
scroll to position [409, 0]
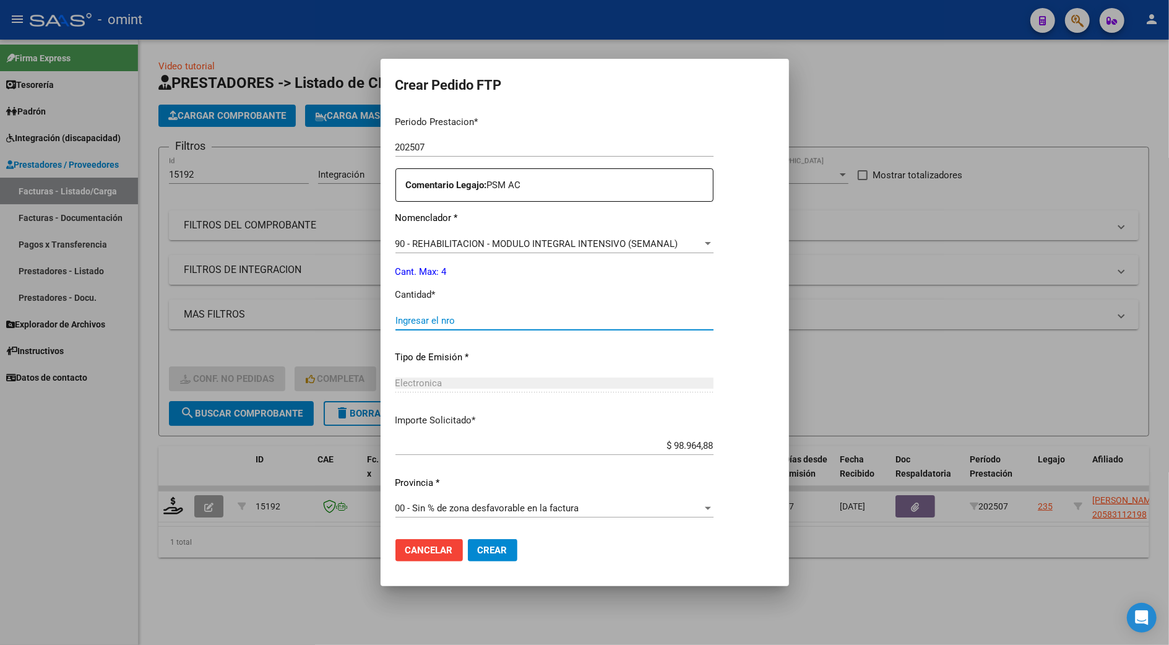
click at [407, 318] on input "Ingresar el nro" at bounding box center [555, 320] width 318 height 11
type input "4"
click at [483, 540] on button "Crear" at bounding box center [493, 550] width 50 height 22
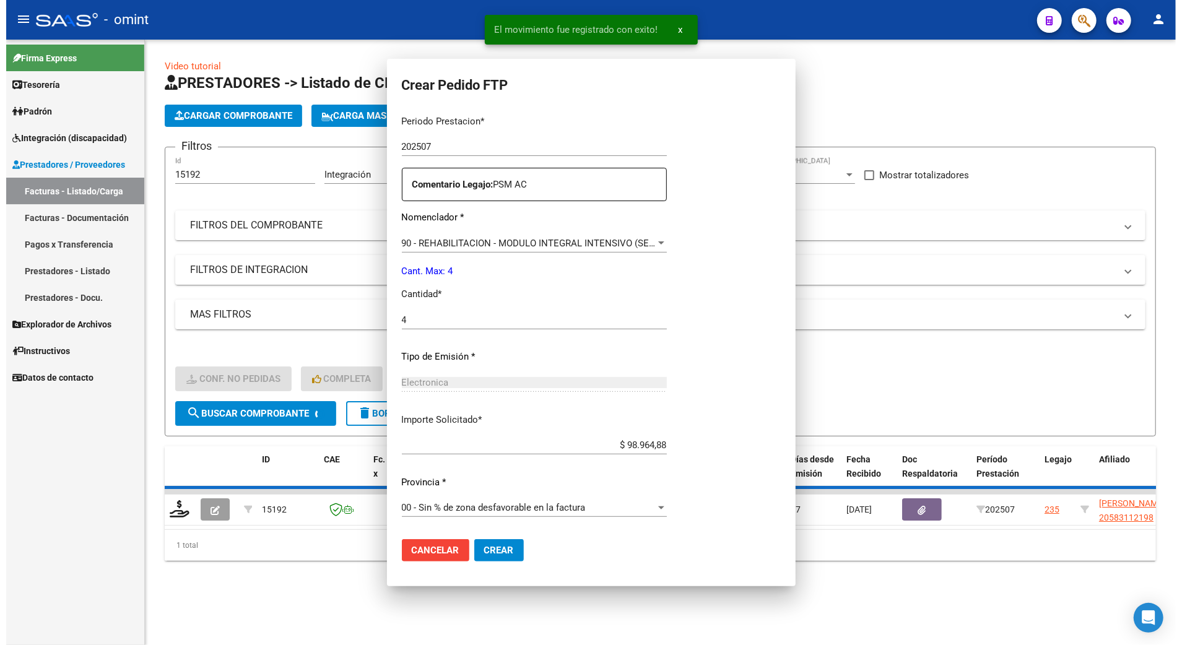
scroll to position [339, 0]
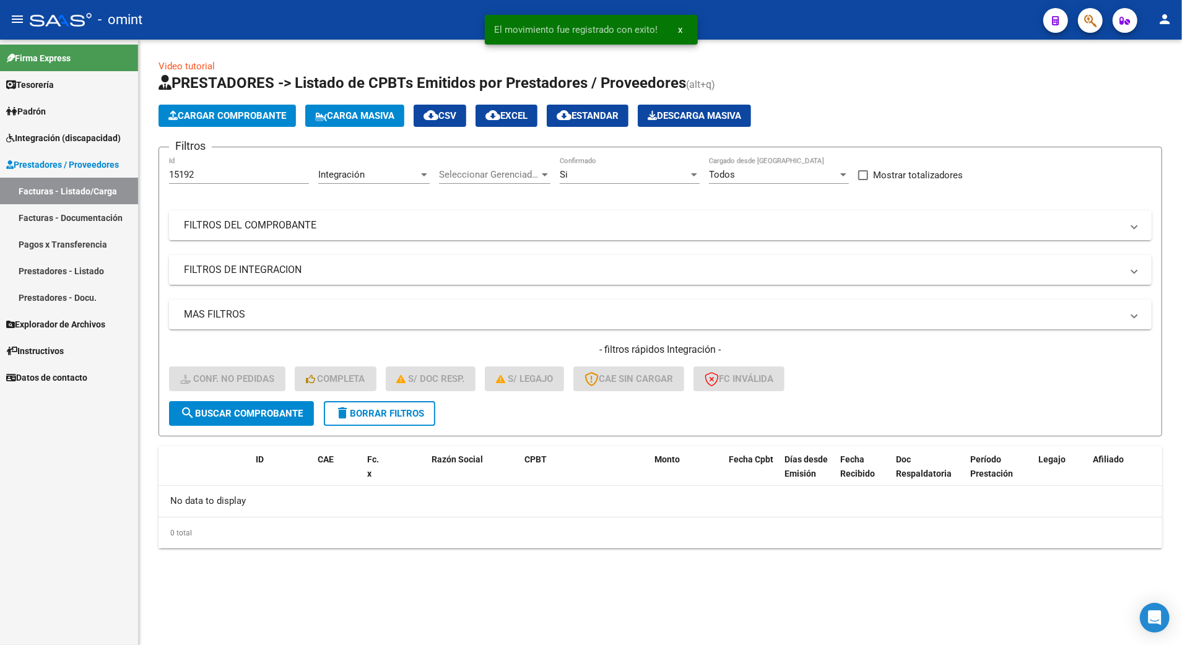
click at [899, 236] on mat-expansion-panel-header "FILTROS DEL COMPROBANTE" at bounding box center [660, 225] width 982 height 30
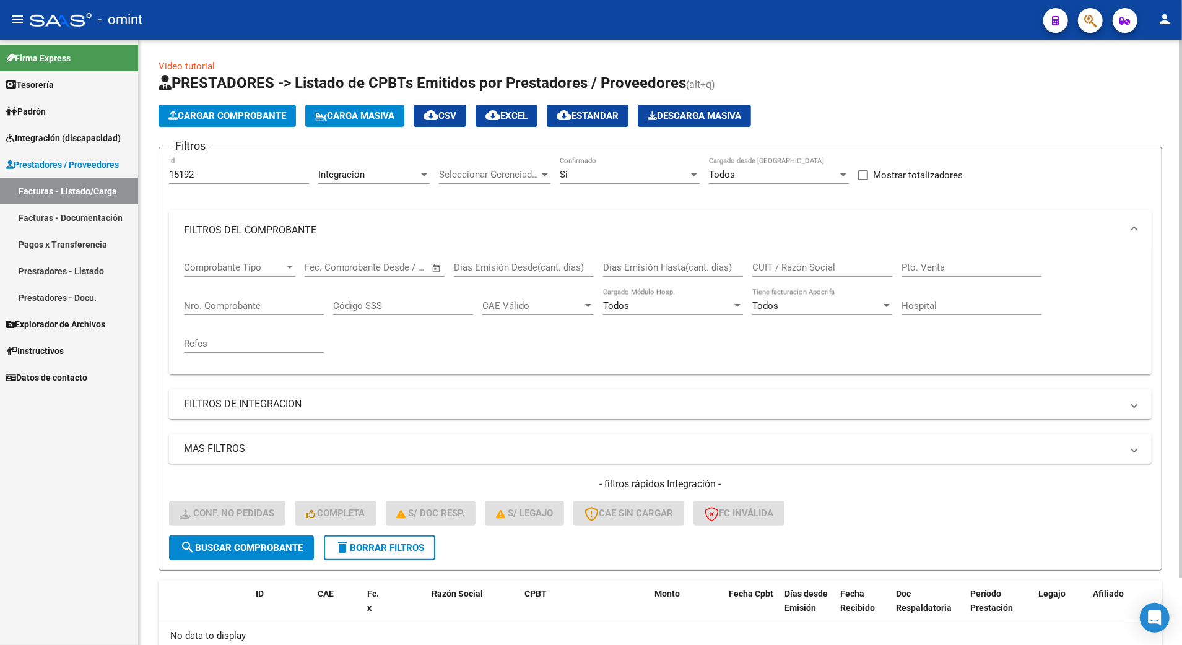
scroll to position [77, 0]
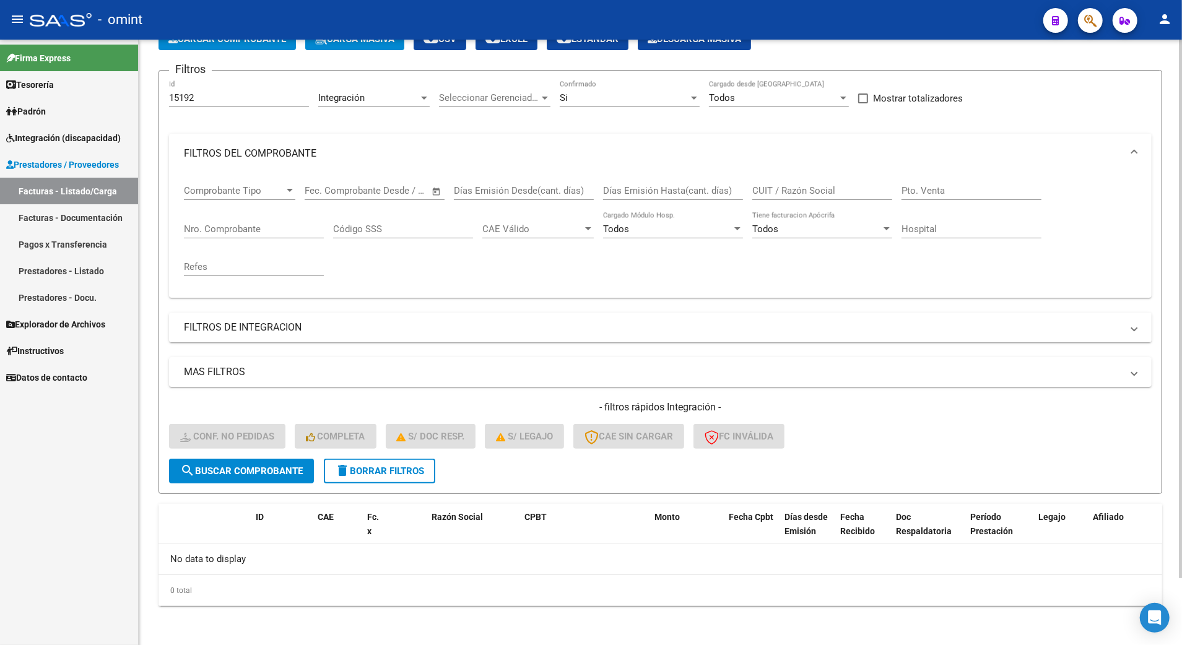
click at [208, 88] on div "15192 Id" at bounding box center [239, 93] width 140 height 27
drag, startPoint x: 206, startPoint y: 98, endPoint x: 164, endPoint y: 98, distance: 42.1
click at [164, 98] on form "Filtros 15192 Id Integración Area Seleccionar Gerenciador Seleccionar Gerenciad…" at bounding box center [659, 282] width 1003 height 424
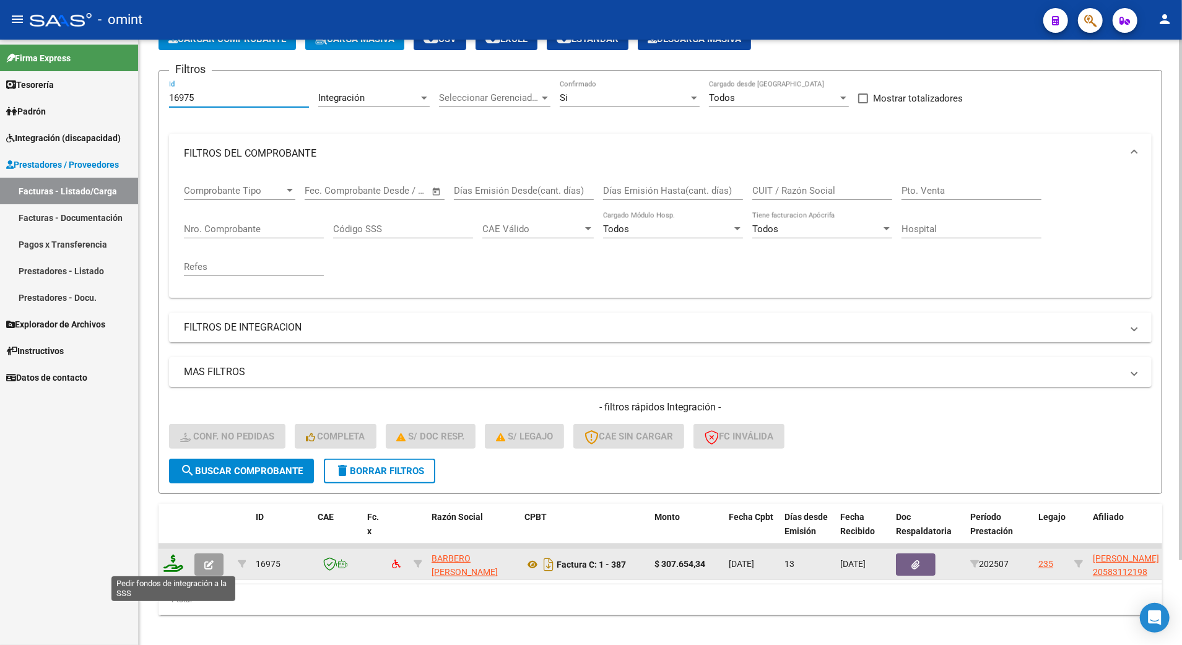
type input "16975"
click at [171, 560] on icon at bounding box center [173, 563] width 20 height 17
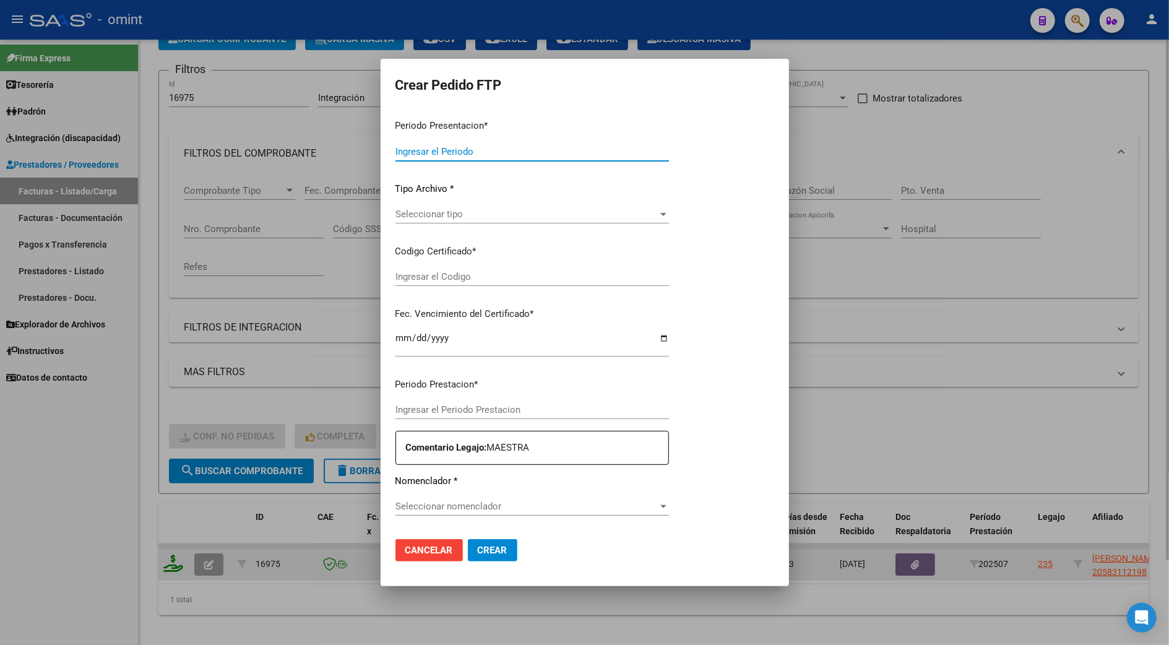
type input "202507"
type input "$ 307.654,34"
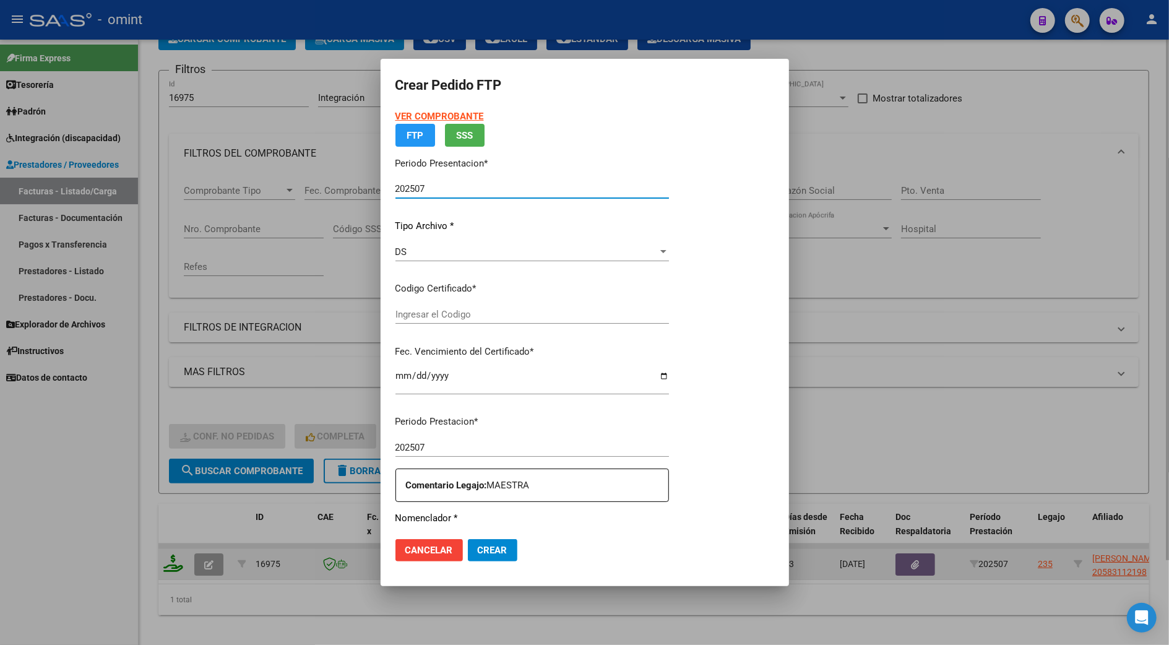
type input "58311219"
type input "[DATE]"
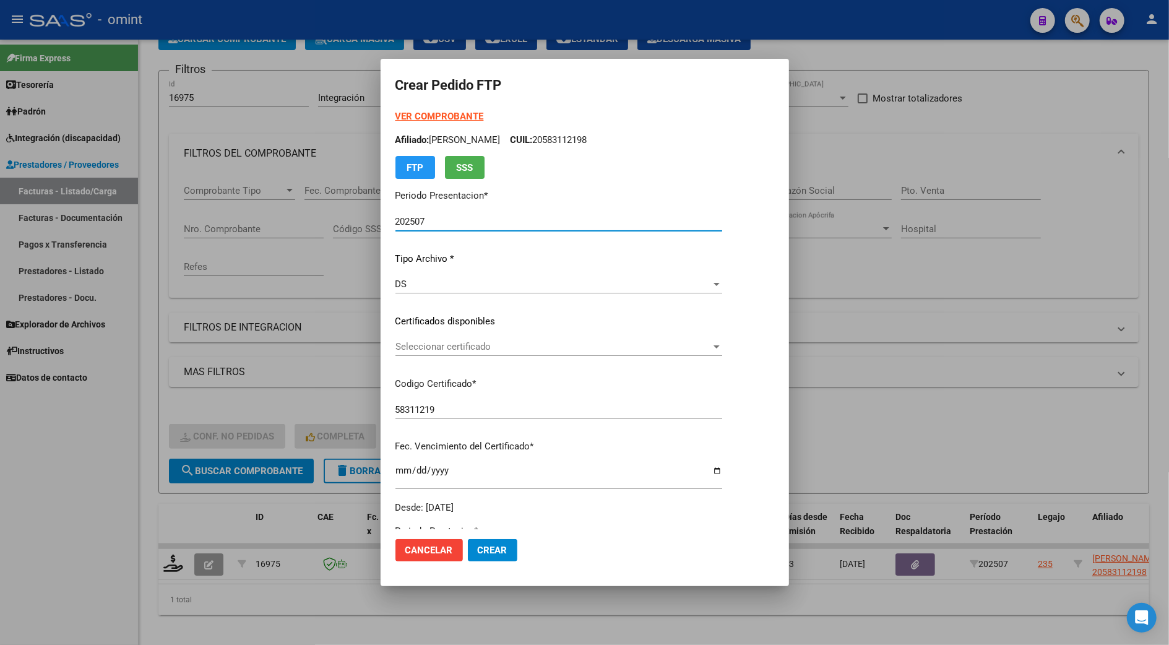
click at [442, 285] on div "DS" at bounding box center [554, 284] width 316 height 11
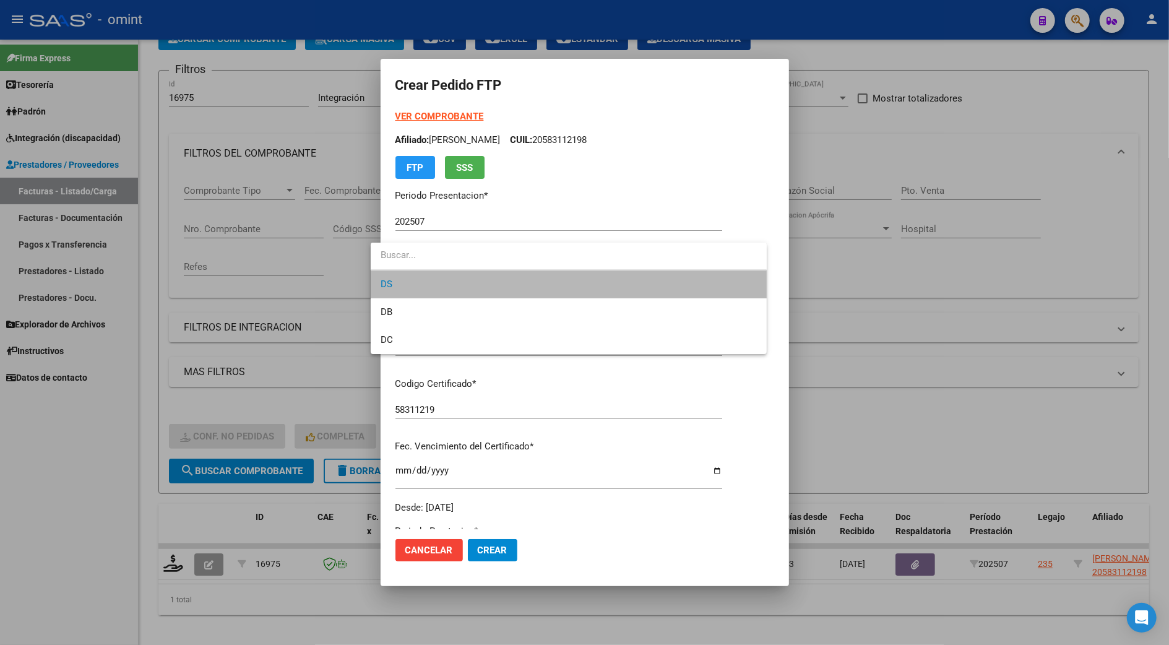
click at [442, 285] on span "DS" at bounding box center [569, 284] width 376 height 28
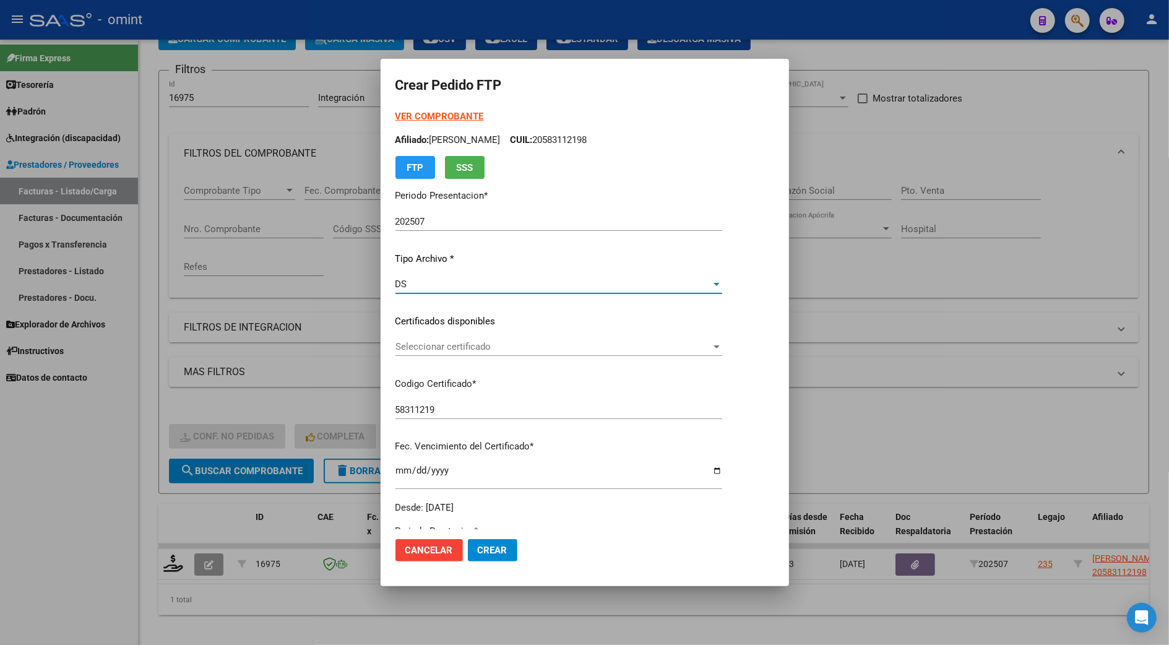
click at [442, 285] on div "DS" at bounding box center [554, 284] width 316 height 11
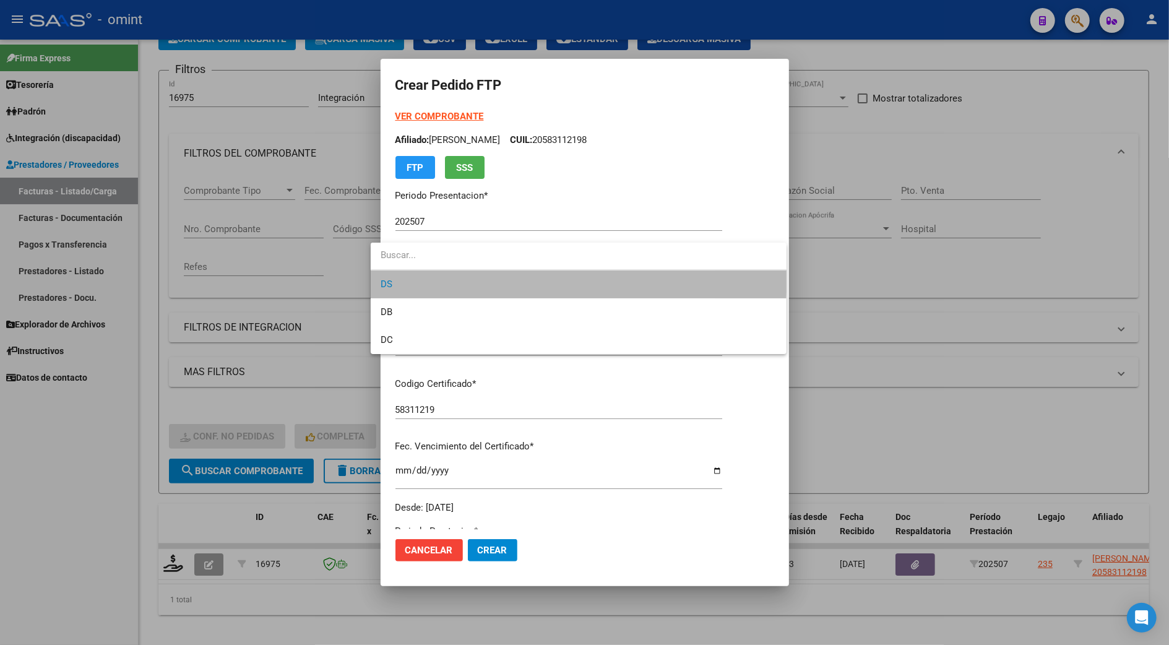
click at [436, 273] on span "DS" at bounding box center [579, 284] width 396 height 28
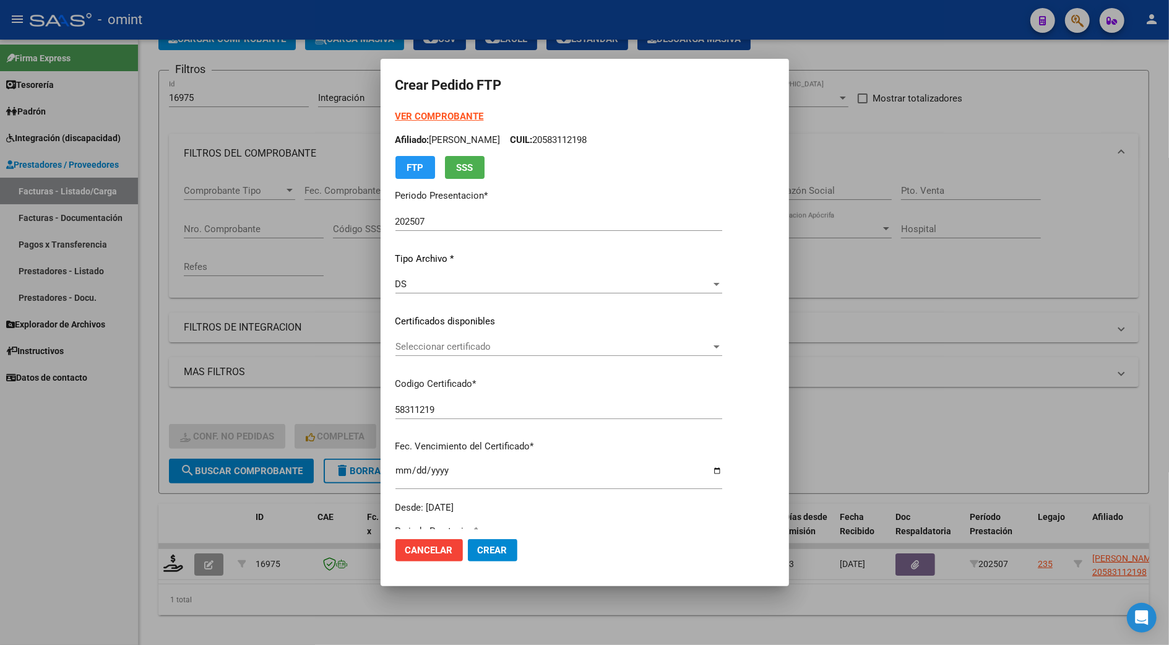
click at [427, 331] on div "VER COMPROBANTE ARCA Padrón Afiliado: CAMERTONI LORENZO SIMON CUIL: 20583112198…" at bounding box center [559, 312] width 327 height 405
click at [432, 342] on span "Seleccionar certificado" at bounding box center [554, 346] width 316 height 11
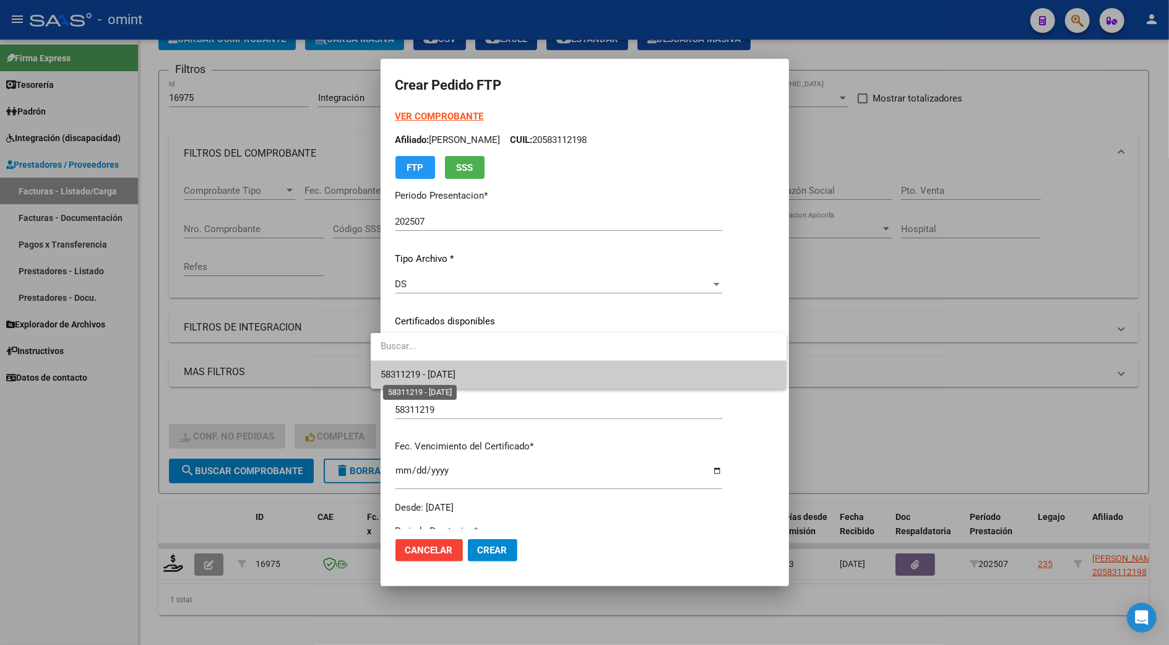
click at [424, 375] on span "58311219 - [DATE]" at bounding box center [418, 374] width 75 height 11
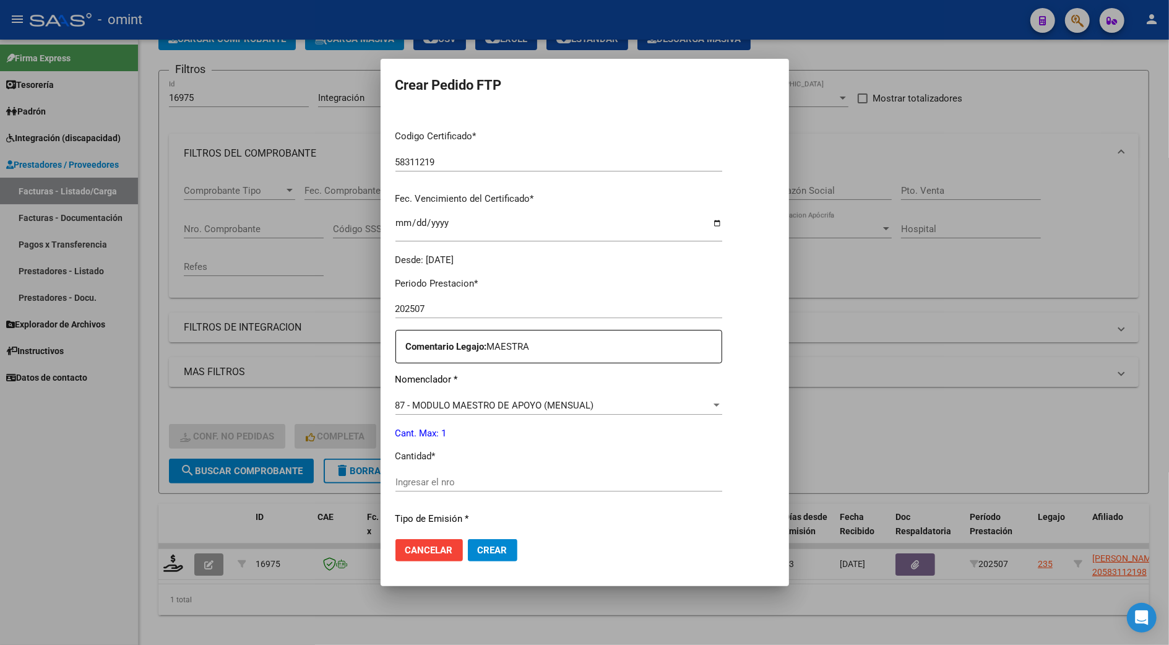
scroll to position [330, 0]
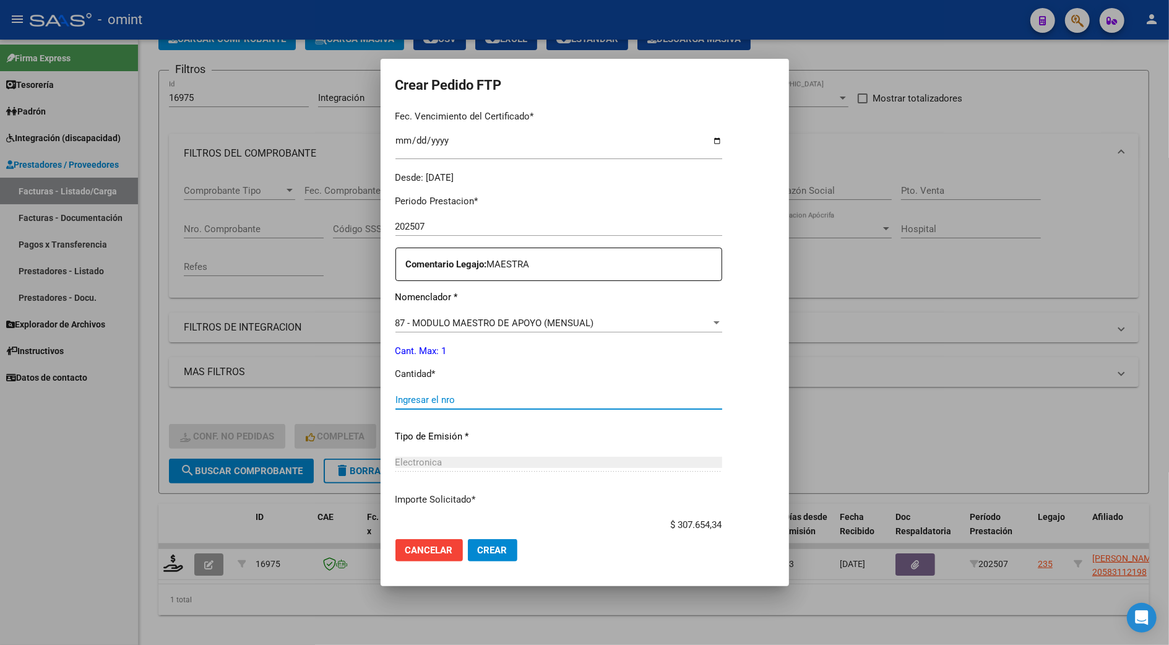
click at [402, 402] on input "Ingresar el nro" at bounding box center [559, 399] width 327 height 11
type input "1"
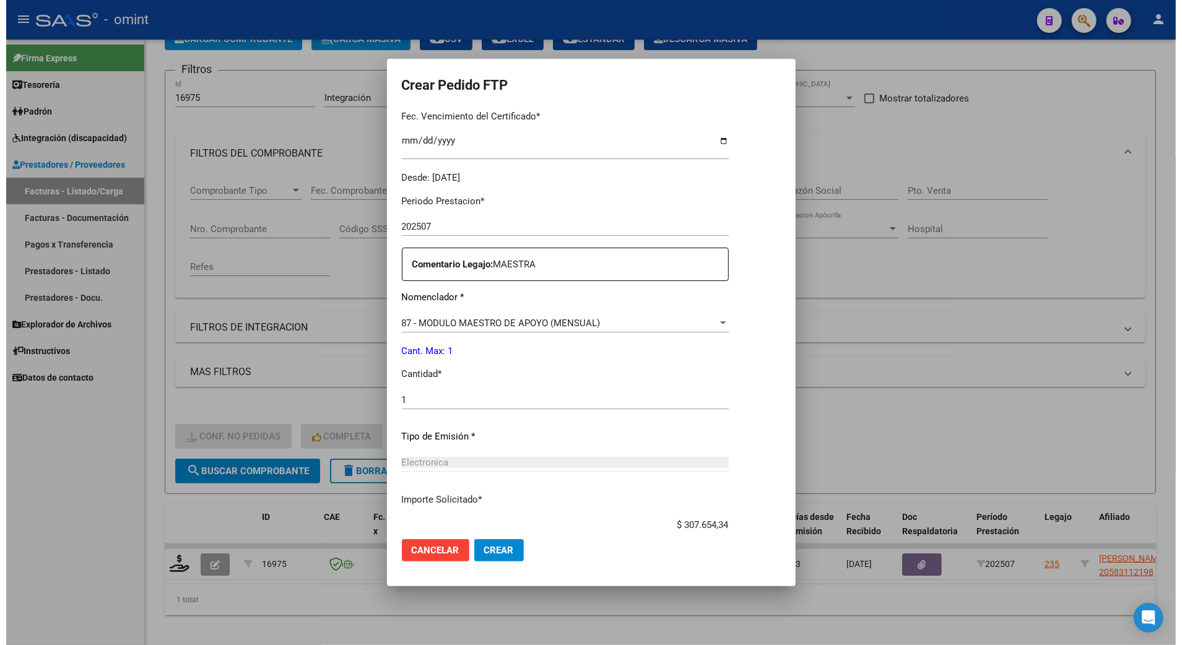
scroll to position [409, 0]
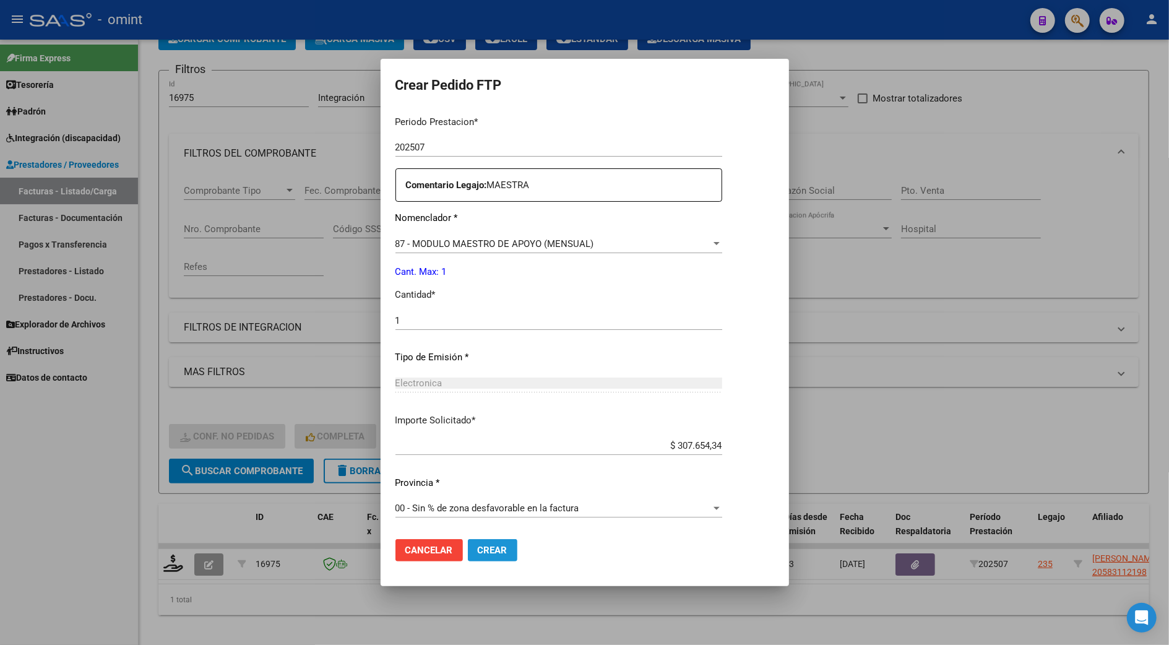
click at [483, 543] on button "Crear" at bounding box center [493, 550] width 50 height 22
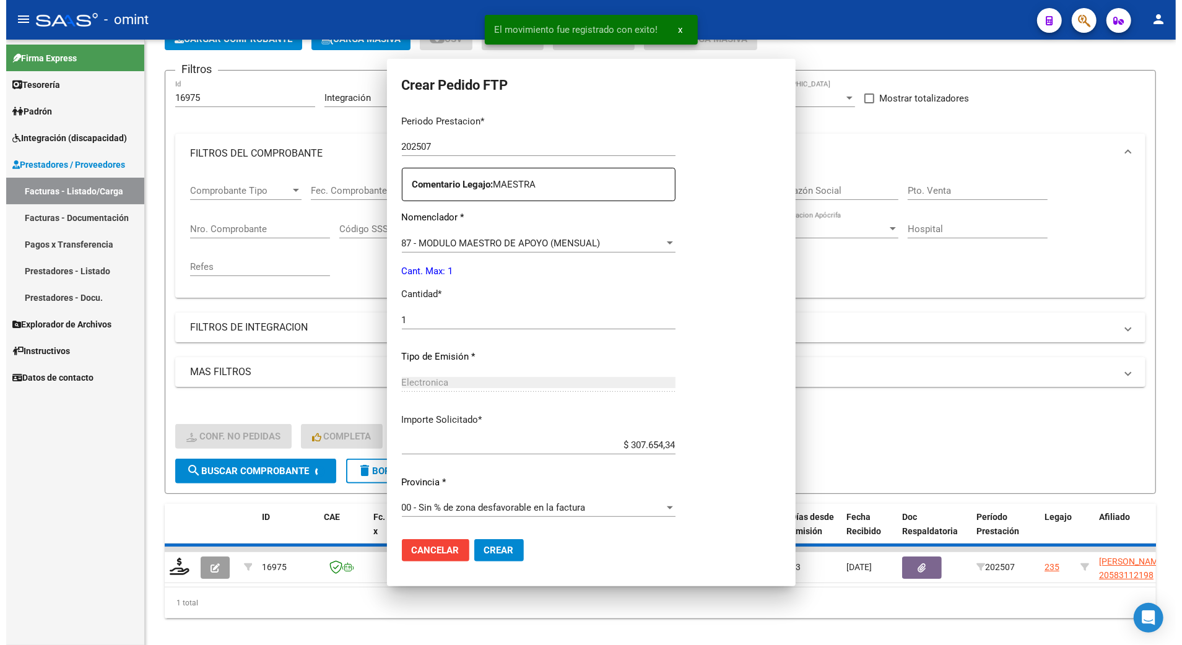
scroll to position [0, 0]
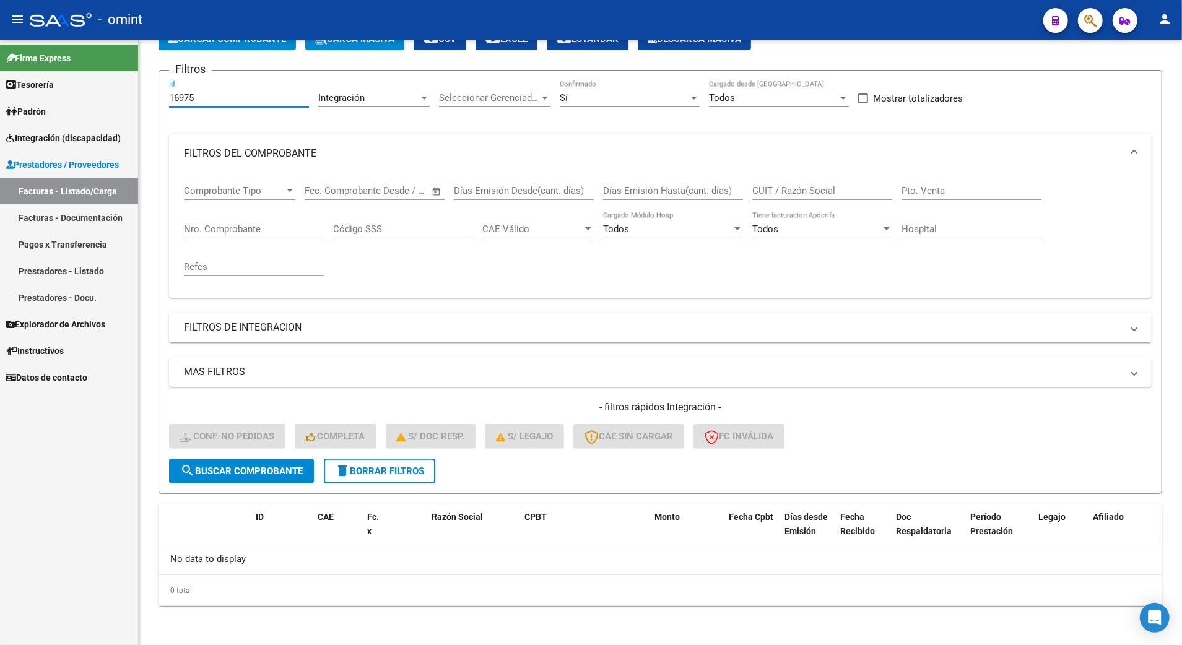
drag, startPoint x: 199, startPoint y: 100, endPoint x: 38, endPoint y: 104, distance: 161.0
click at [38, 104] on mat-sidenav-container "Firma Express Tesorería Extractos Procesados (csv) Extractos Originales (pdf) P…" at bounding box center [591, 342] width 1182 height 605
type input "17709"
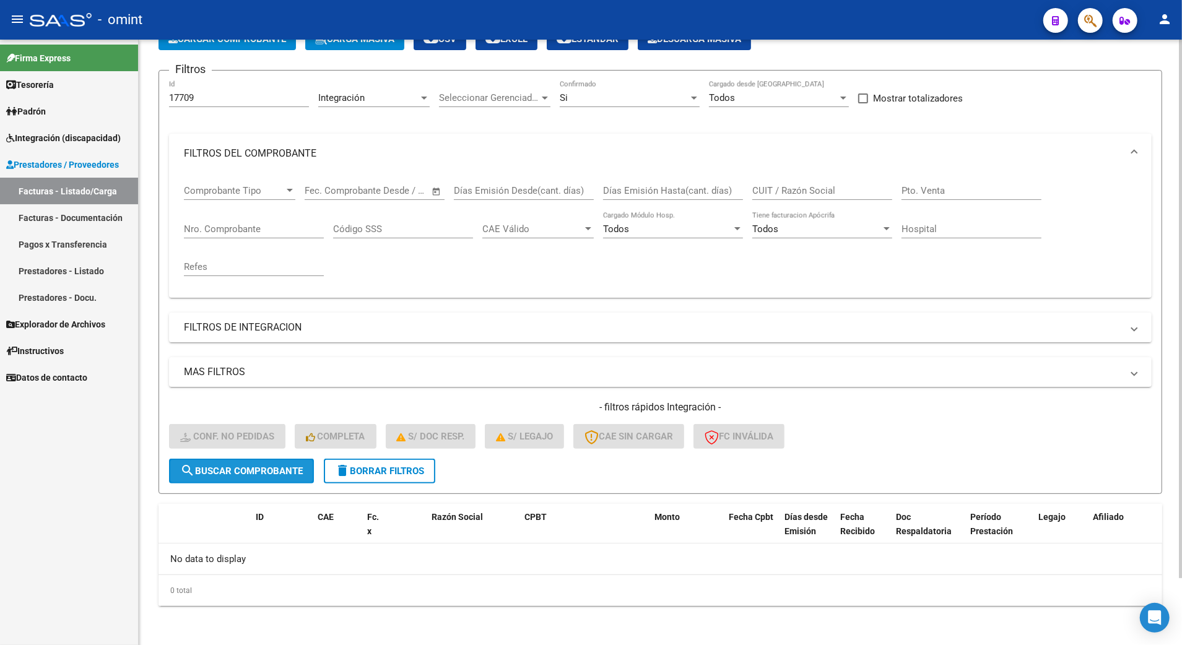
click at [249, 469] on span "search Buscar Comprobante" at bounding box center [241, 470] width 123 height 11
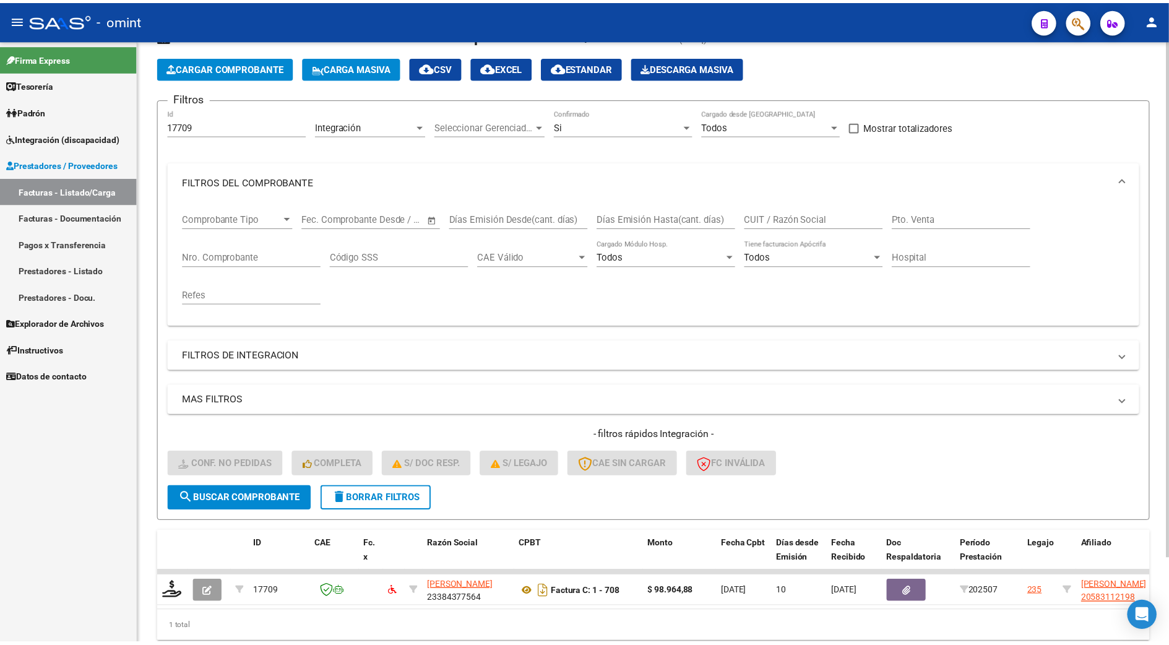
scroll to position [77, 0]
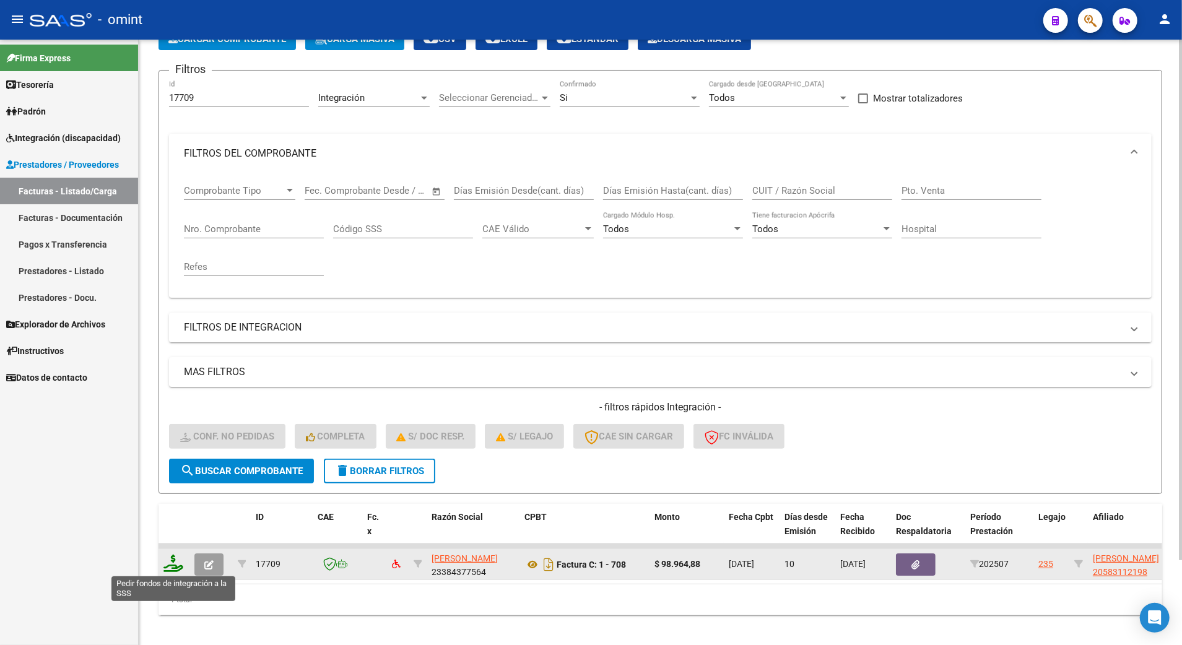
click at [170, 565] on icon at bounding box center [173, 563] width 20 height 17
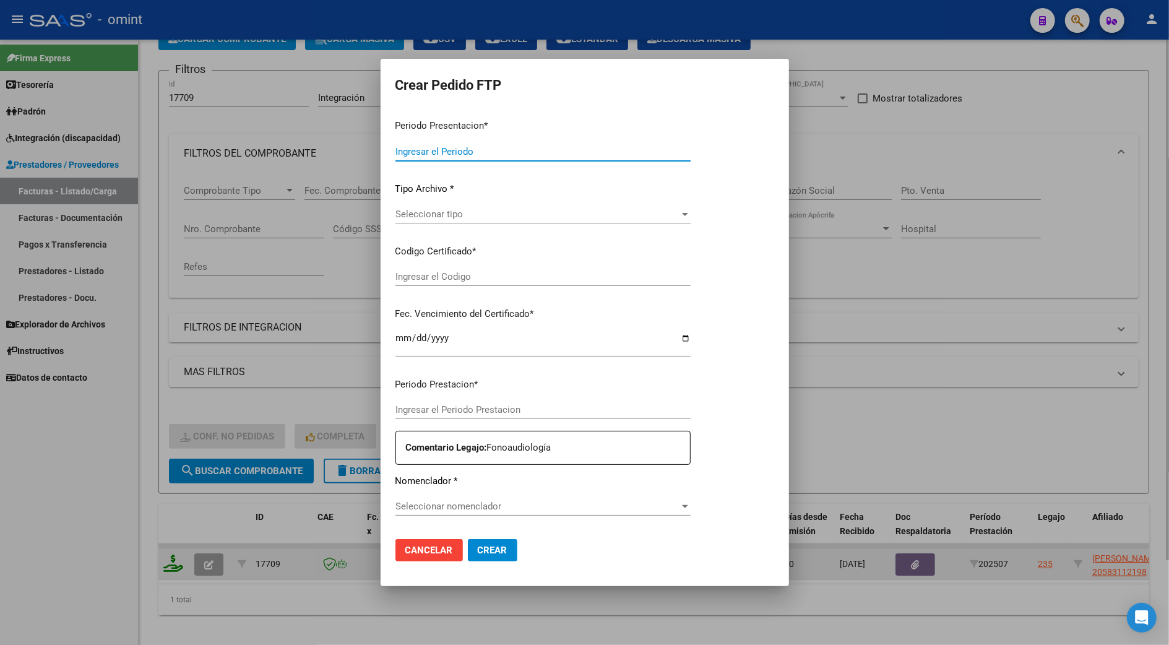
type input "202507"
type input "$ 98.964,88"
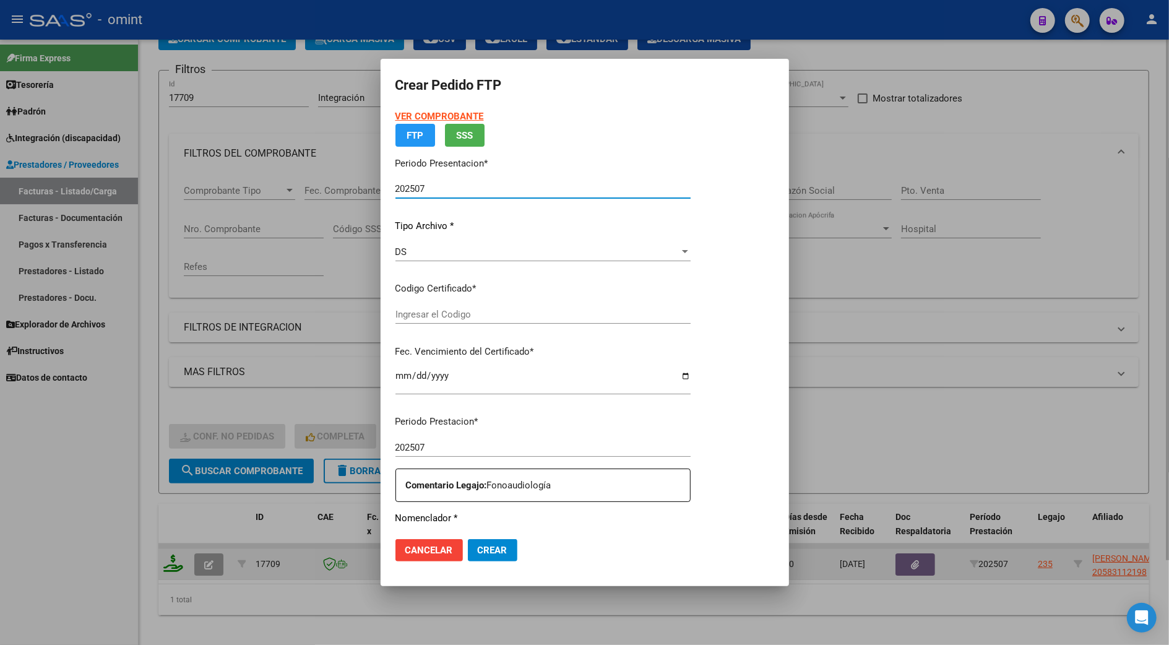
type input "58311219"
type input "[DATE]"
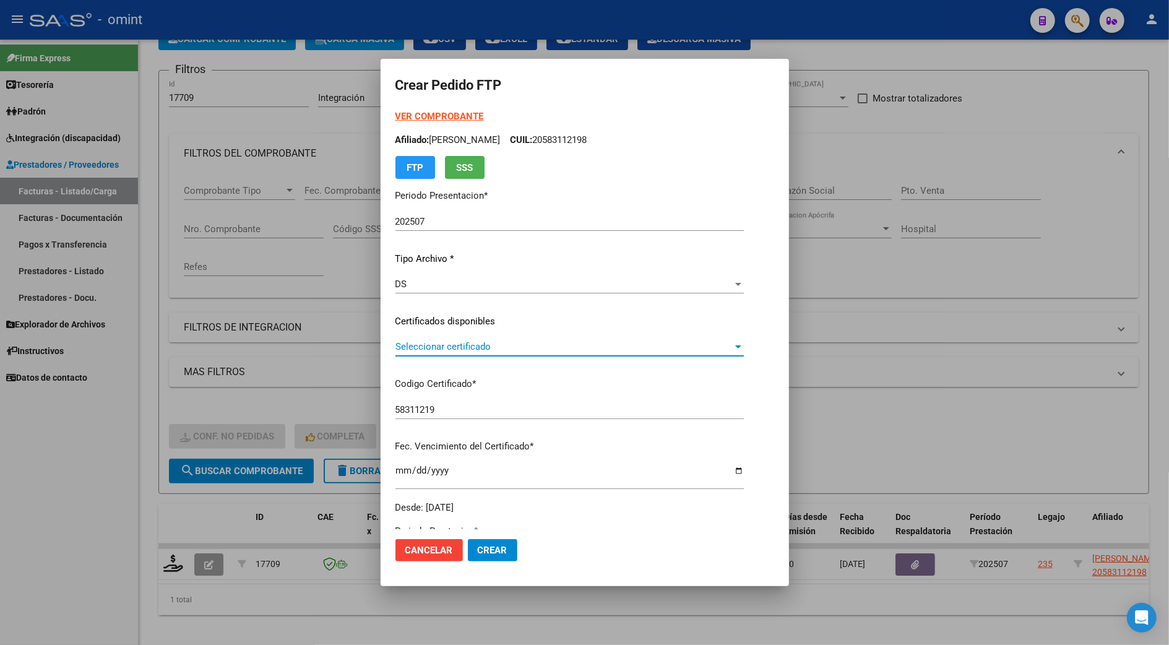
click at [424, 347] on span "Seleccionar certificado" at bounding box center [564, 346] width 337 height 11
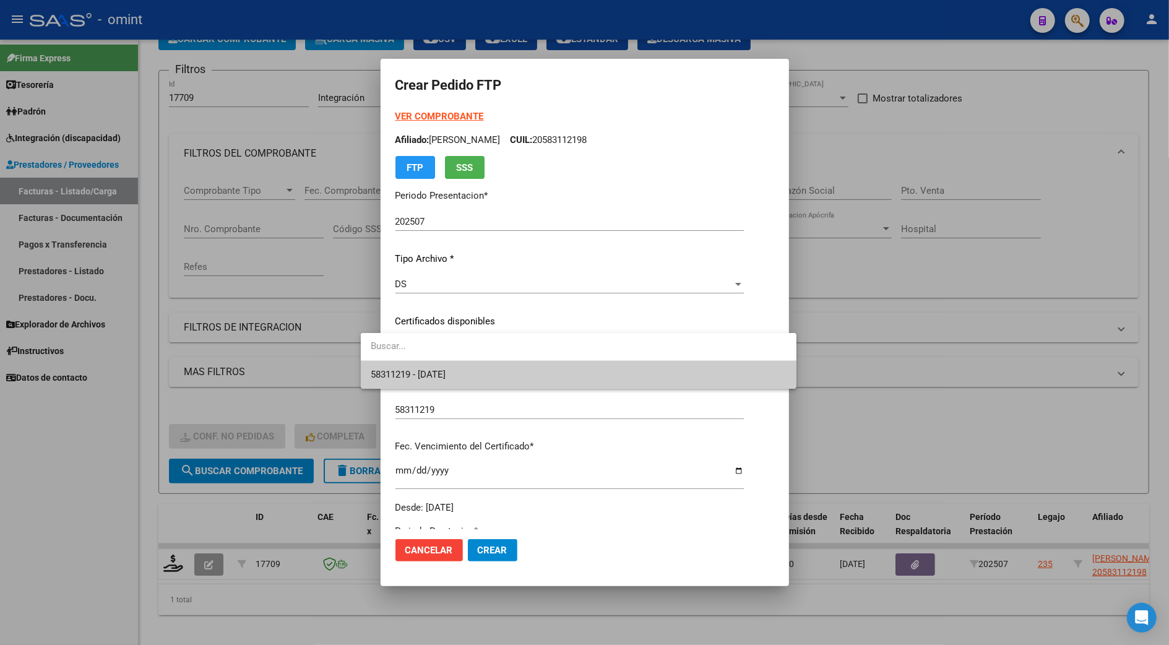
drag, startPoint x: 424, startPoint y: 347, endPoint x: 438, endPoint y: 375, distance: 31.8
click at [438, 375] on span "58311219 - [DATE]" at bounding box center [408, 374] width 75 height 11
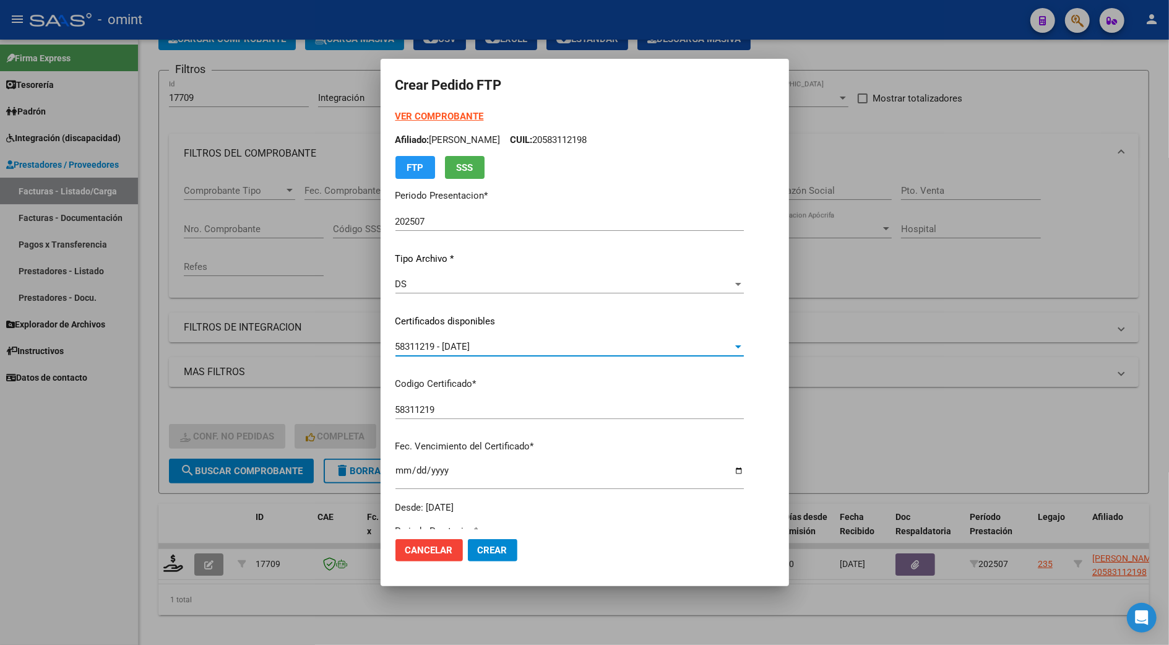
scroll to position [330, 0]
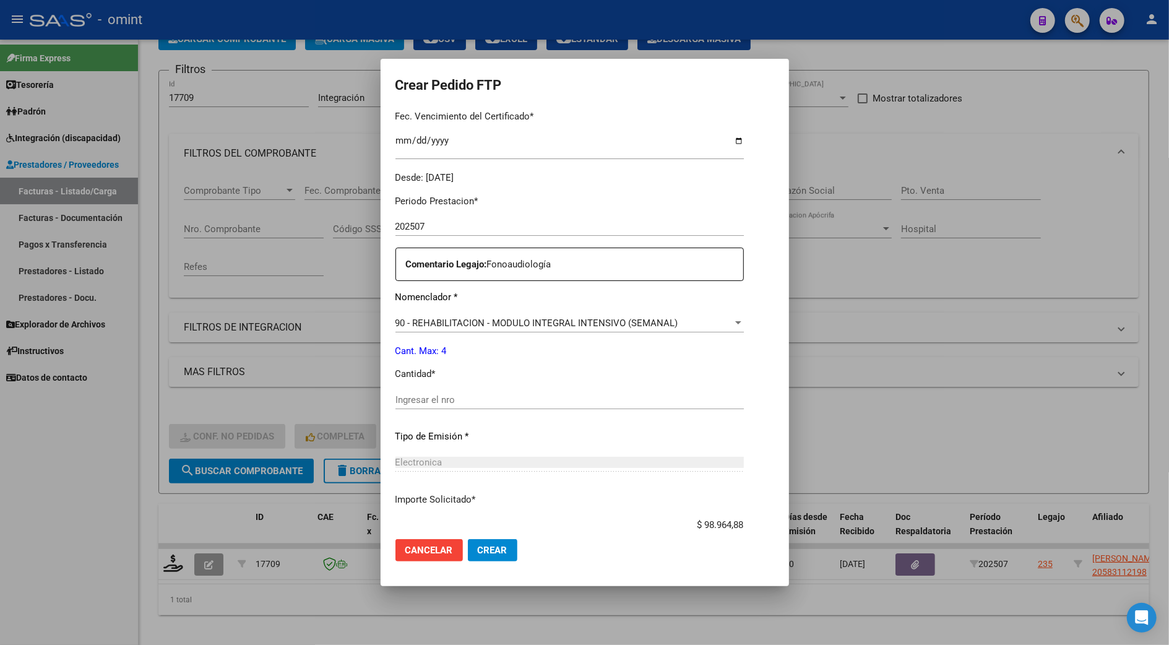
click at [409, 406] on div "Ingresar el nro" at bounding box center [570, 400] width 348 height 19
type input "4"
click at [478, 546] on span "Crear" at bounding box center [493, 550] width 30 height 11
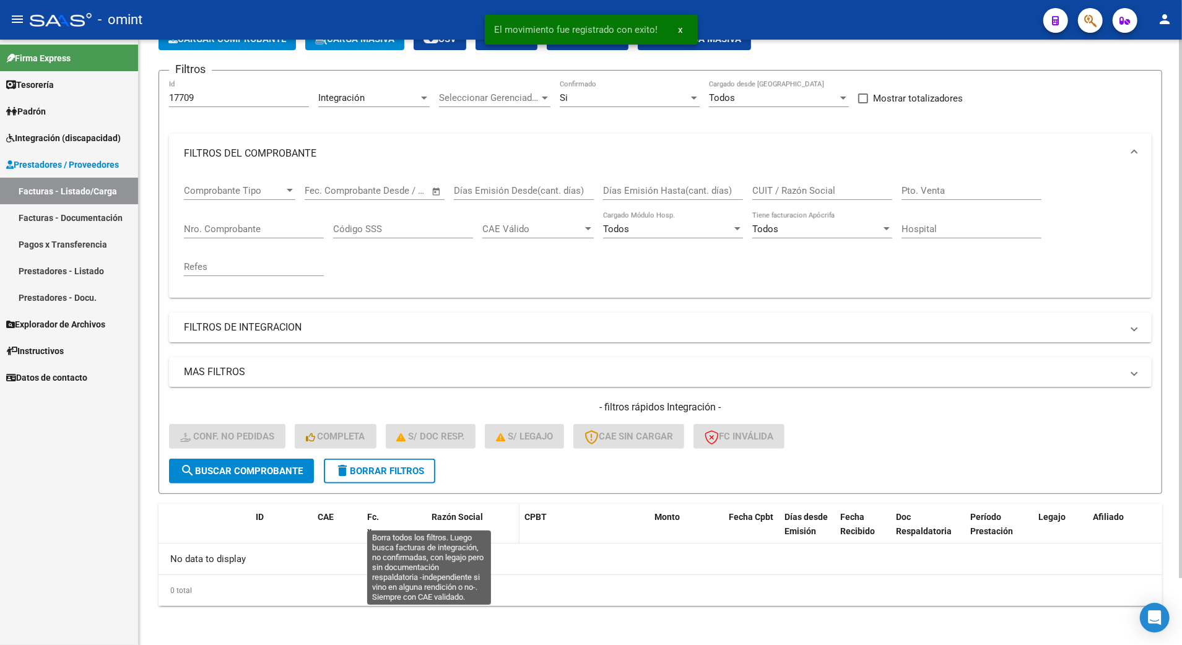
scroll to position [0, 0]
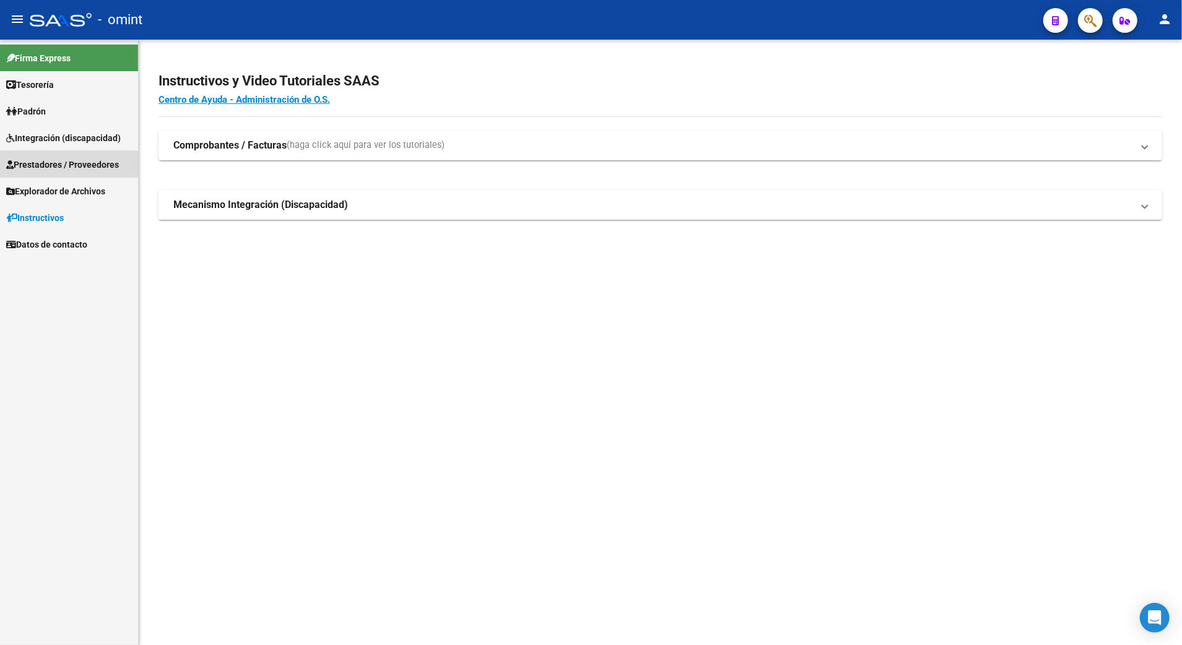
click at [53, 162] on span "Prestadores / Proveedores" at bounding box center [62, 165] width 113 height 14
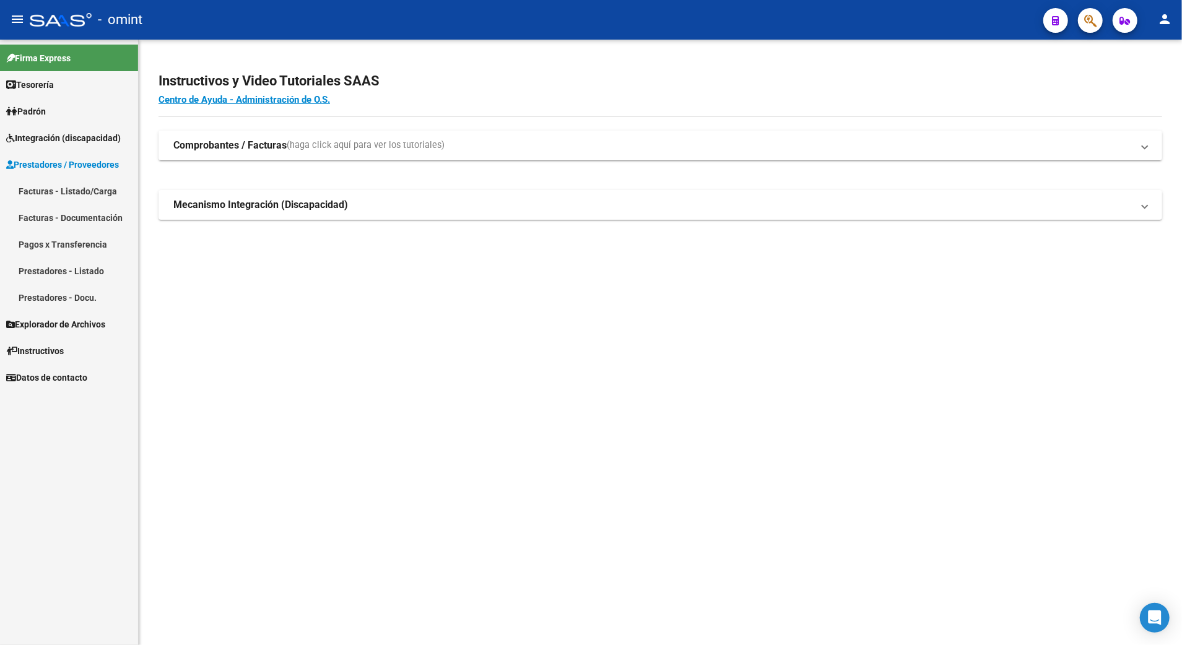
click at [80, 186] on link "Facturas - Listado/Carga" at bounding box center [69, 191] width 138 height 27
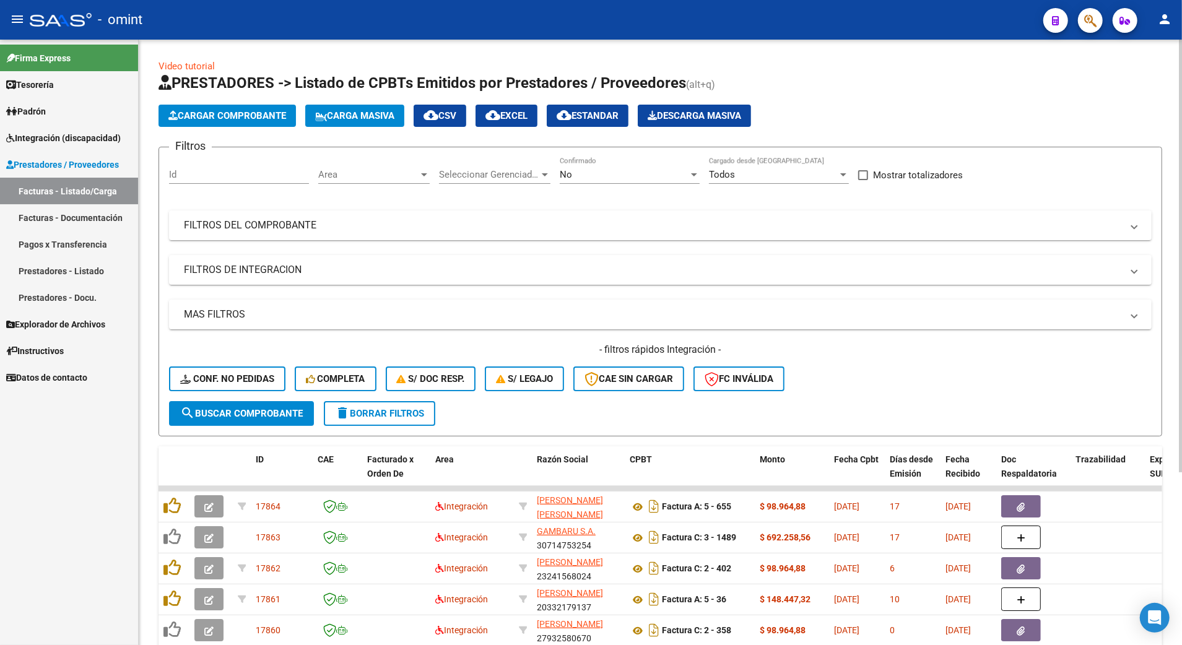
drag, startPoint x: 368, startPoint y: 412, endPoint x: 238, endPoint y: 392, distance: 131.6
click at [238, 402] on form "Filtros Id Area Area Seleccionar Gerenciador Seleccionar Gerenciador No Confirm…" at bounding box center [659, 292] width 1003 height 290
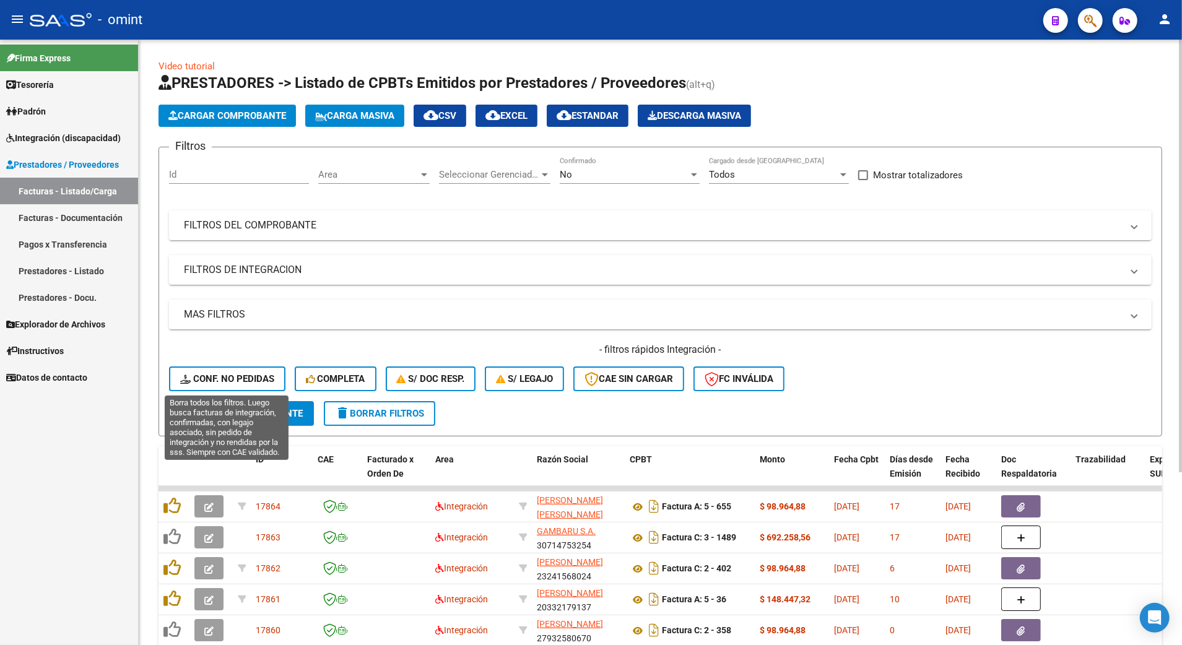
click at [236, 384] on span "Conf. no pedidas" at bounding box center [227, 378] width 94 height 11
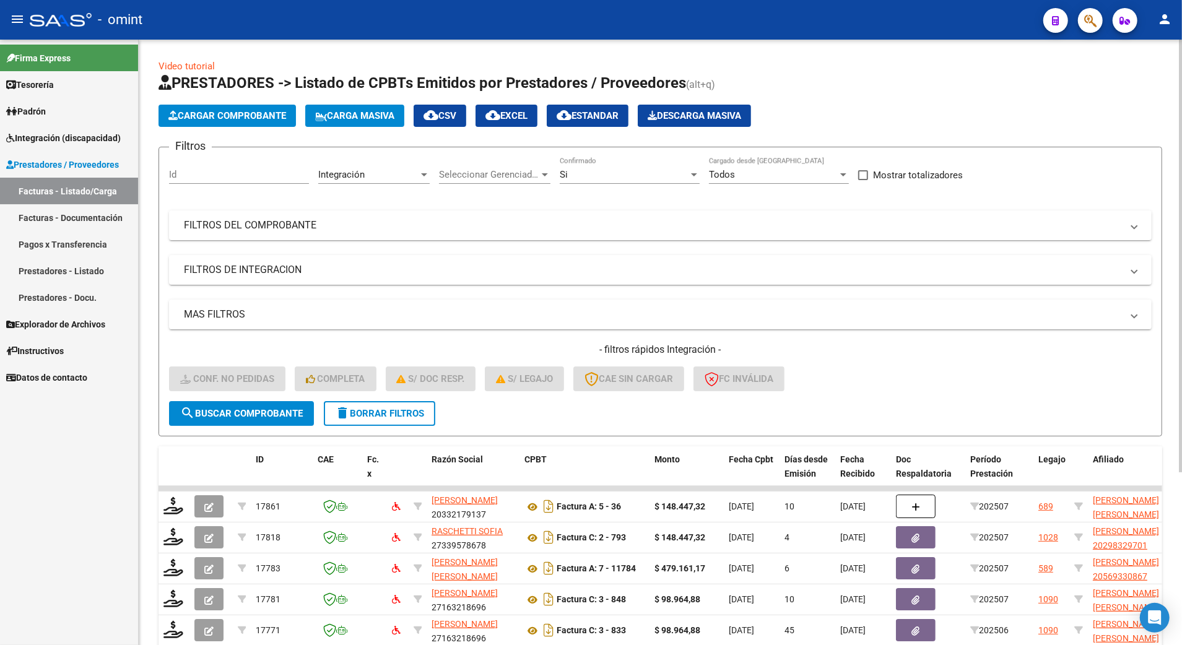
click at [171, 181] on div "Id" at bounding box center [239, 170] width 140 height 27
click at [193, 174] on input "Id" at bounding box center [239, 174] width 140 height 11
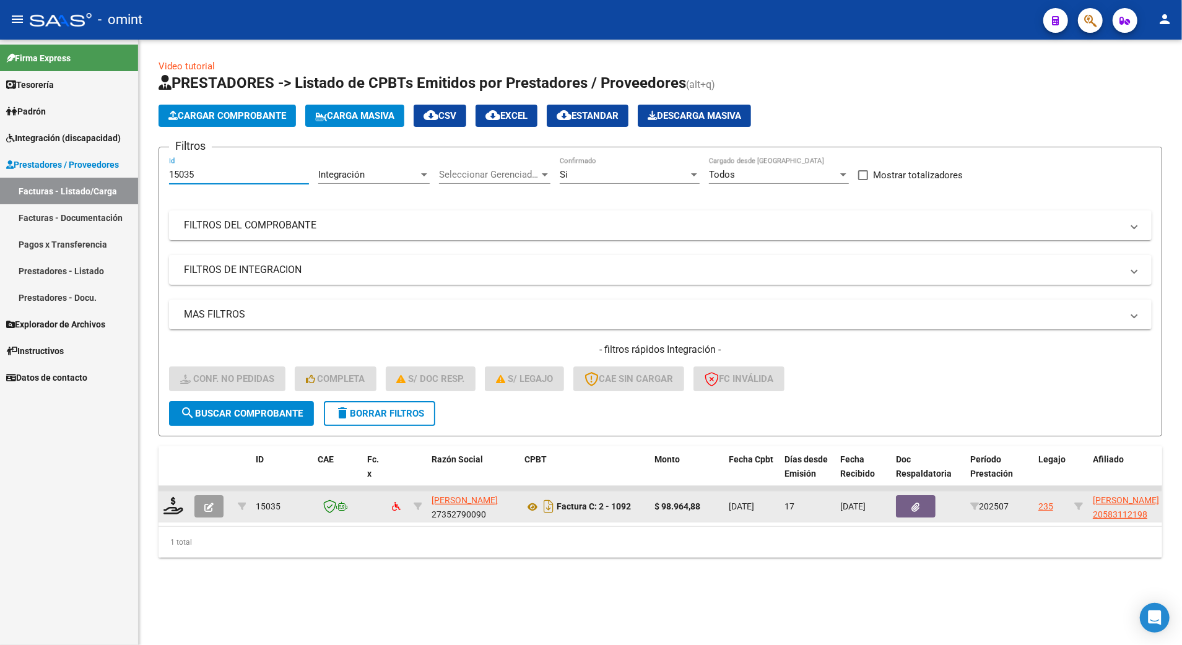
type input "15035"
click at [171, 513] on div at bounding box center [173, 506] width 21 height 19
click at [172, 510] on icon at bounding box center [173, 505] width 20 height 17
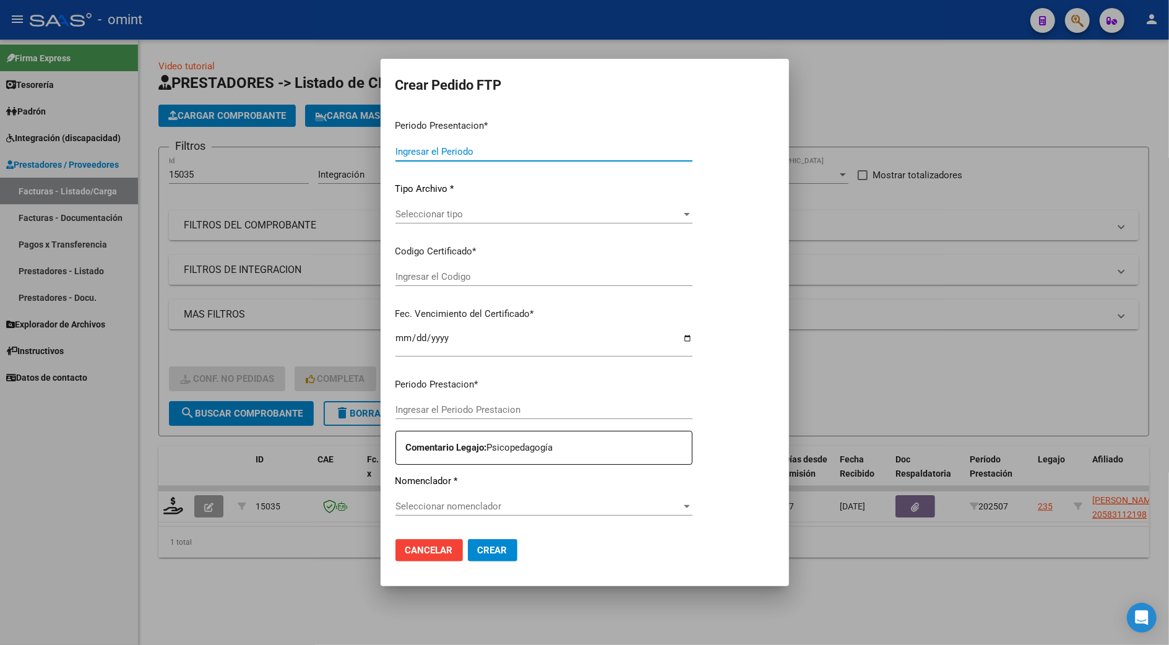
type input "202507"
type input "$ 98.964,88"
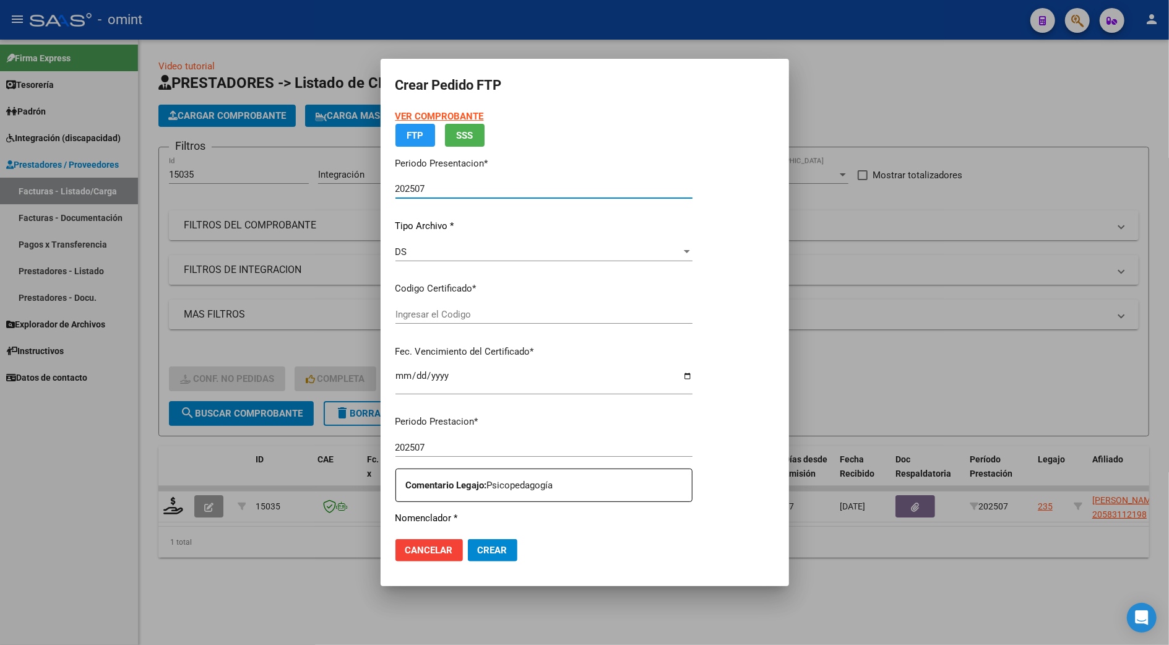
type input "58311219"
type input "[DATE]"
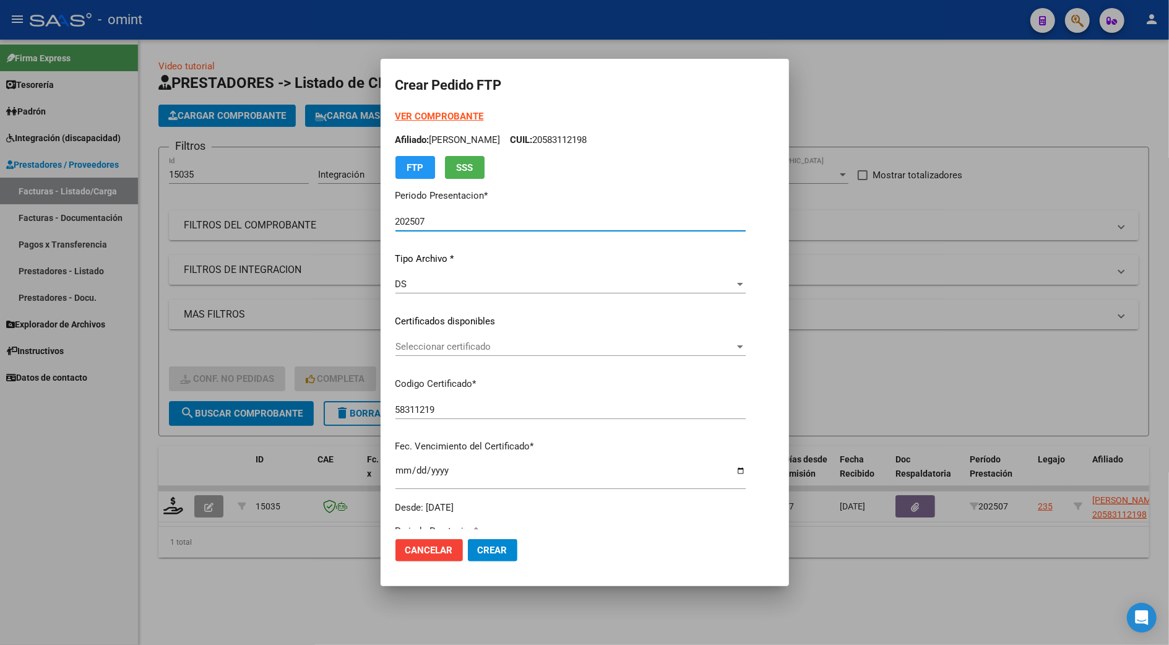
click at [404, 343] on span "Seleccionar certificado" at bounding box center [565, 346] width 339 height 11
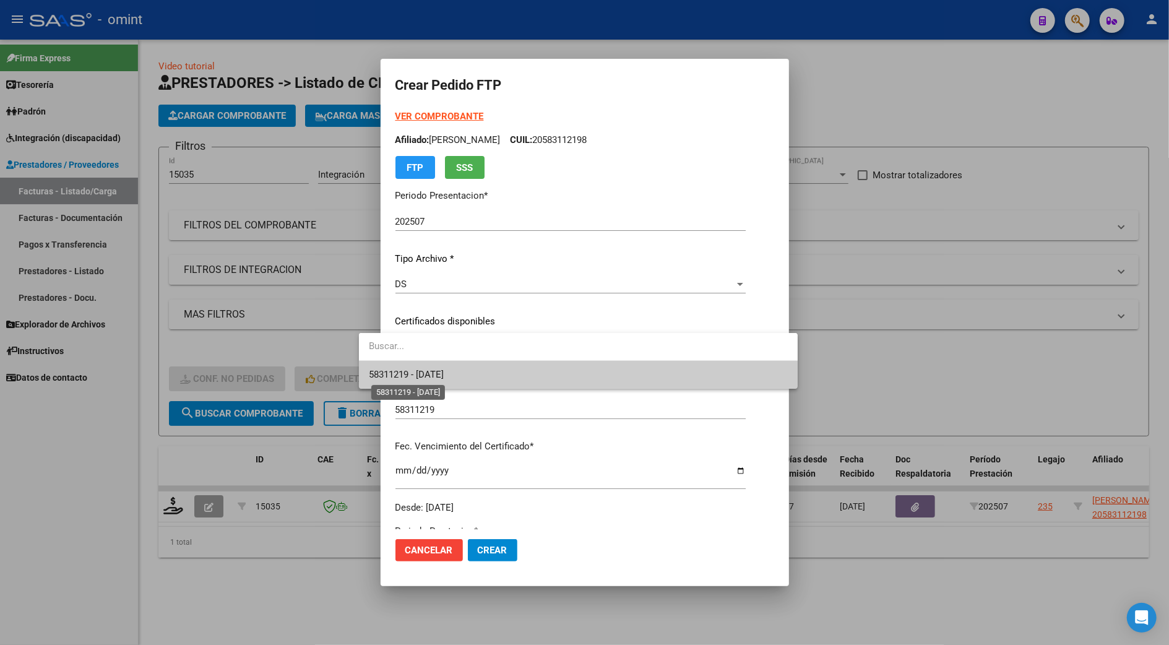
click at [404, 369] on span "58311219 - [DATE]" at bounding box center [406, 374] width 75 height 11
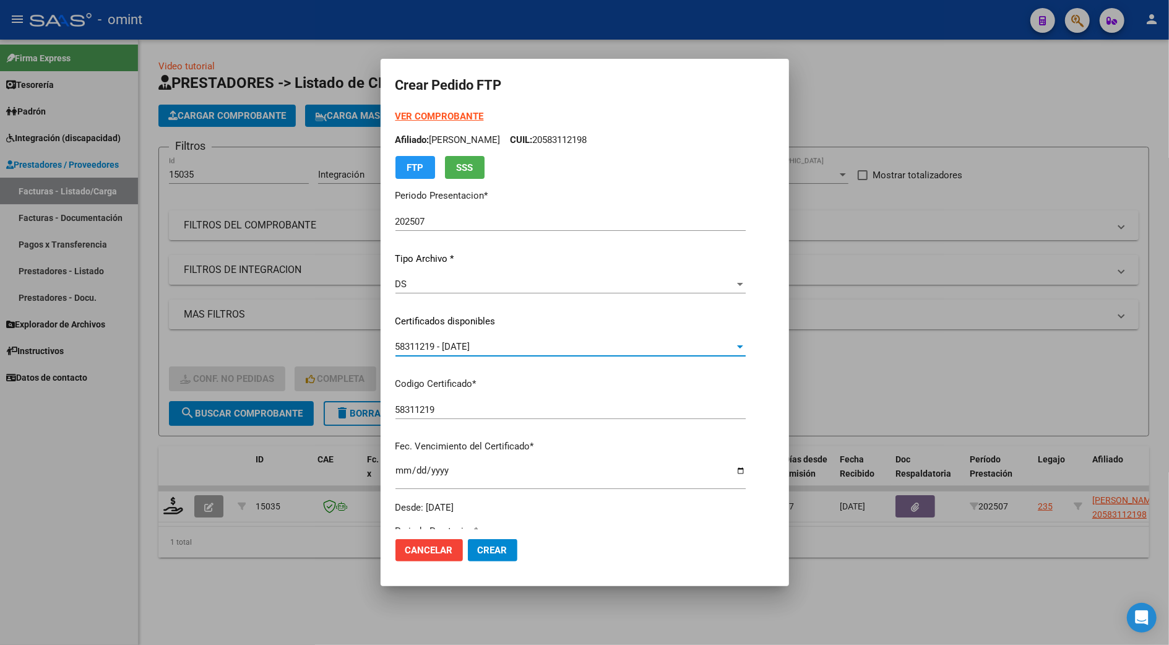
scroll to position [330, 0]
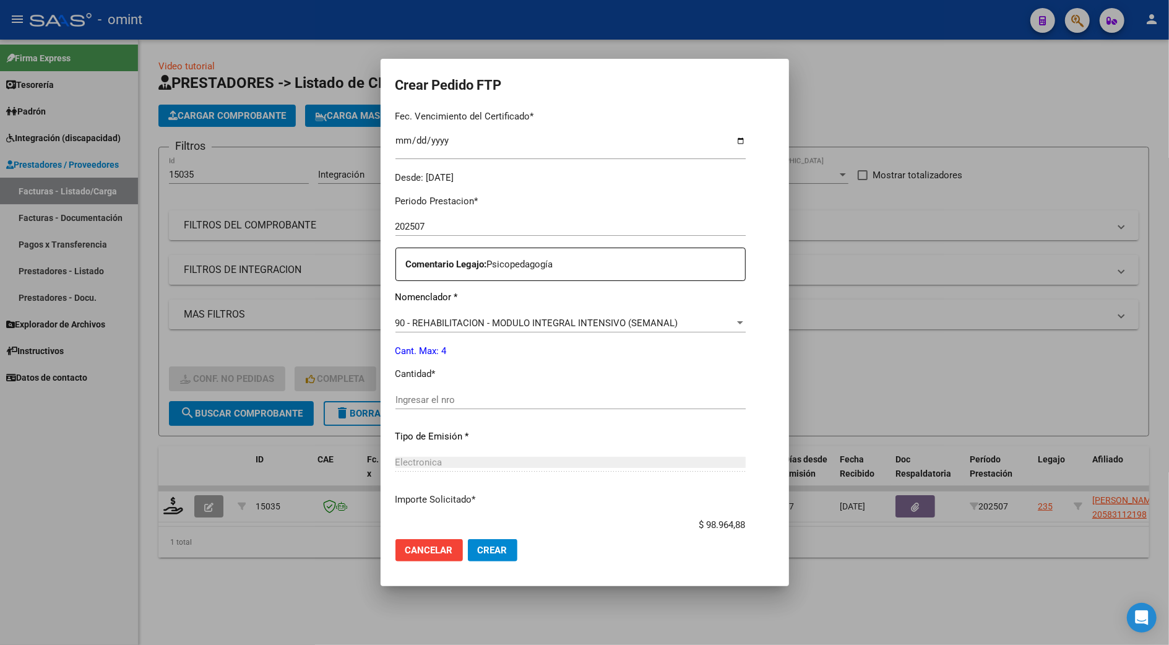
click at [413, 394] on input "Ingresar el nro" at bounding box center [571, 399] width 350 height 11
type input "4"
click at [478, 545] on span "Crear" at bounding box center [493, 550] width 30 height 11
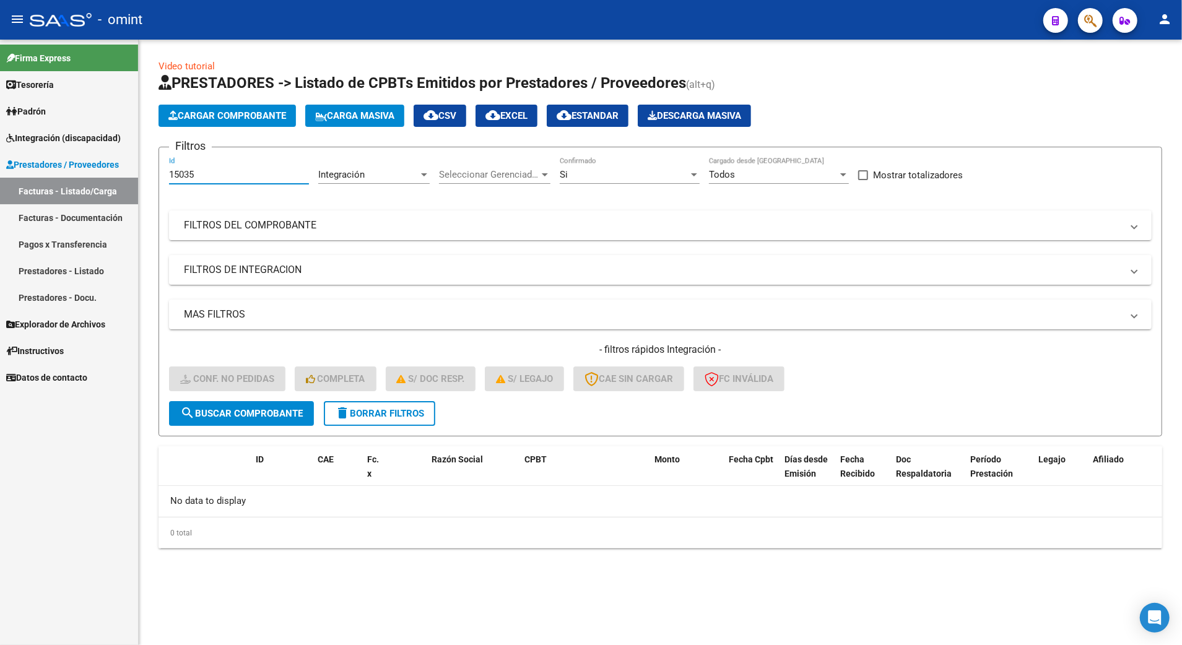
drag, startPoint x: 194, startPoint y: 171, endPoint x: 120, endPoint y: 170, distance: 73.7
click at [120, 170] on mat-sidenav-container "Firma Express Tesorería Extractos Procesados (csv) Extractos Originales (pdf) P…" at bounding box center [591, 342] width 1182 height 605
click at [270, 417] on span "search Buscar Comprobante" at bounding box center [241, 413] width 123 height 11
click at [223, 171] on input "17535" at bounding box center [239, 174] width 140 height 11
type input "17513"
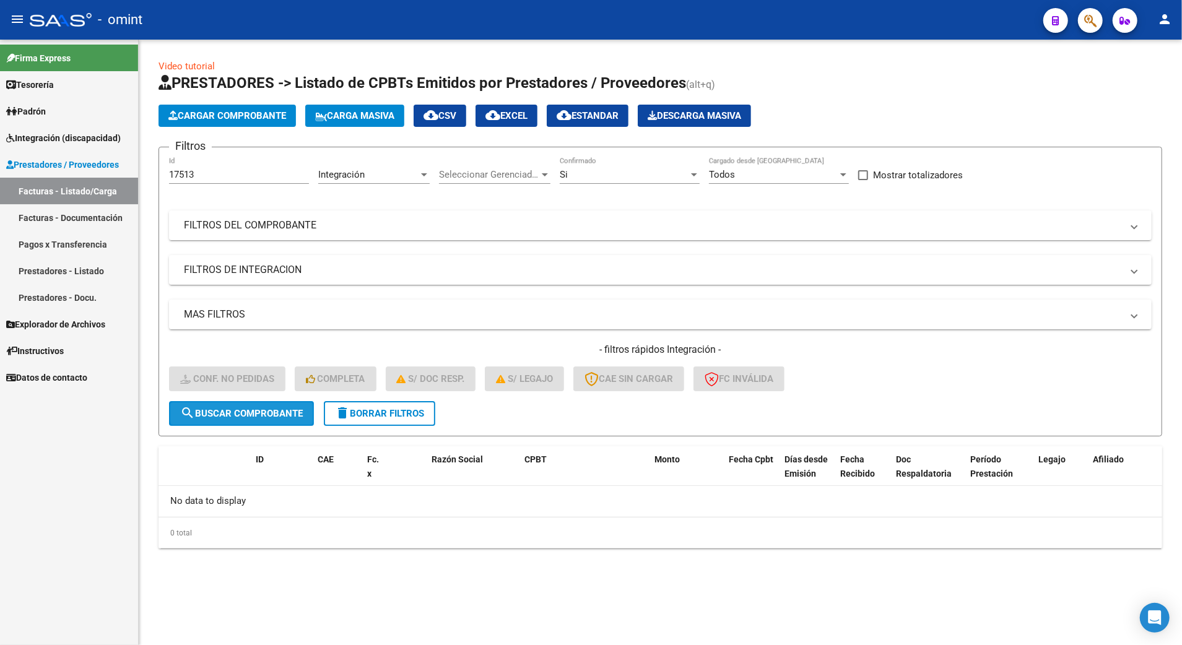
click at [283, 409] on span "search Buscar Comprobante" at bounding box center [241, 413] width 123 height 11
click at [417, 409] on span "delete Borrar Filtros" at bounding box center [379, 413] width 89 height 11
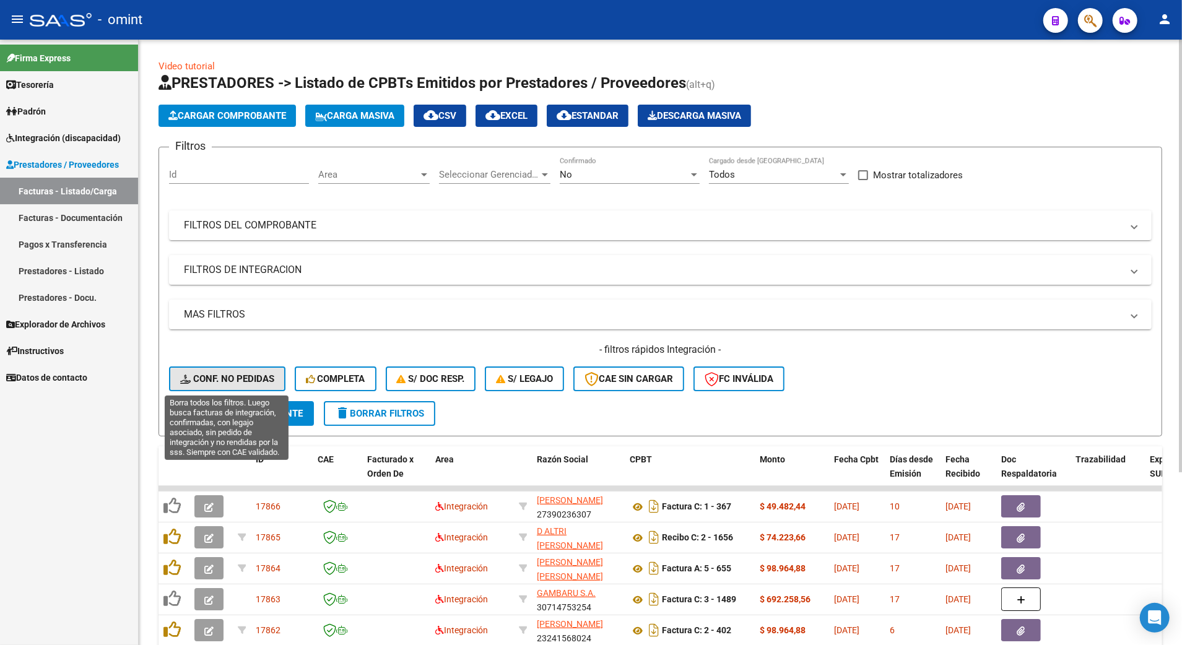
click at [250, 380] on span "Conf. no pedidas" at bounding box center [227, 378] width 94 height 11
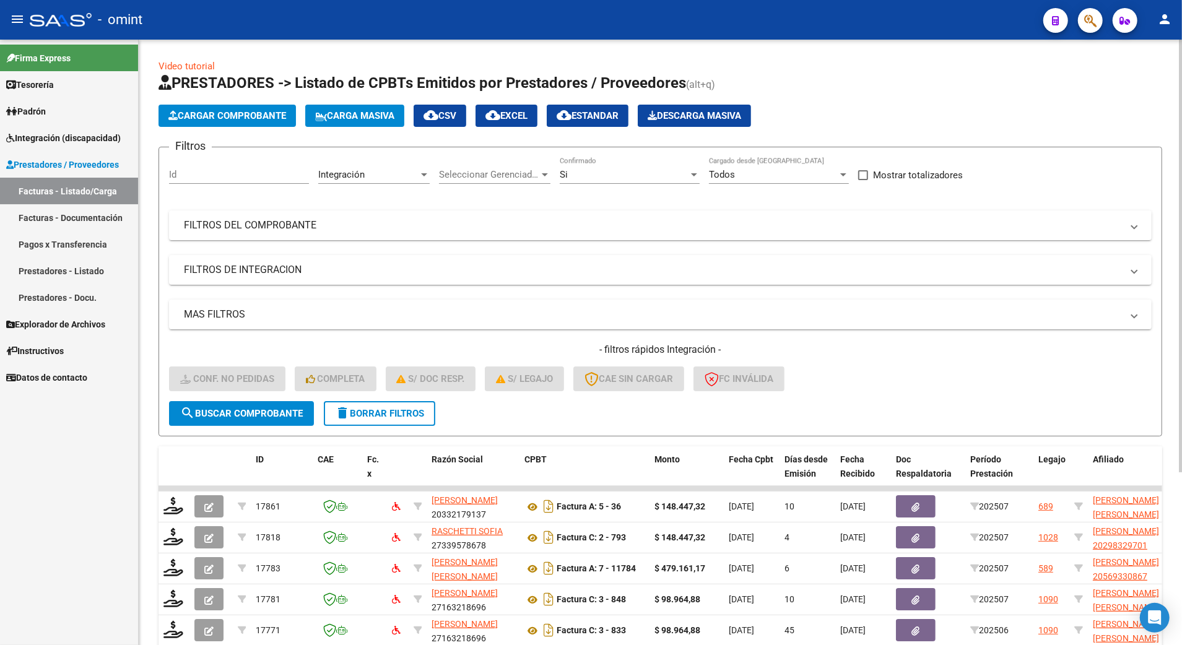
click at [194, 178] on input "Id" at bounding box center [239, 174] width 140 height 11
click at [298, 410] on span "search Buscar Comprobante" at bounding box center [241, 413] width 123 height 11
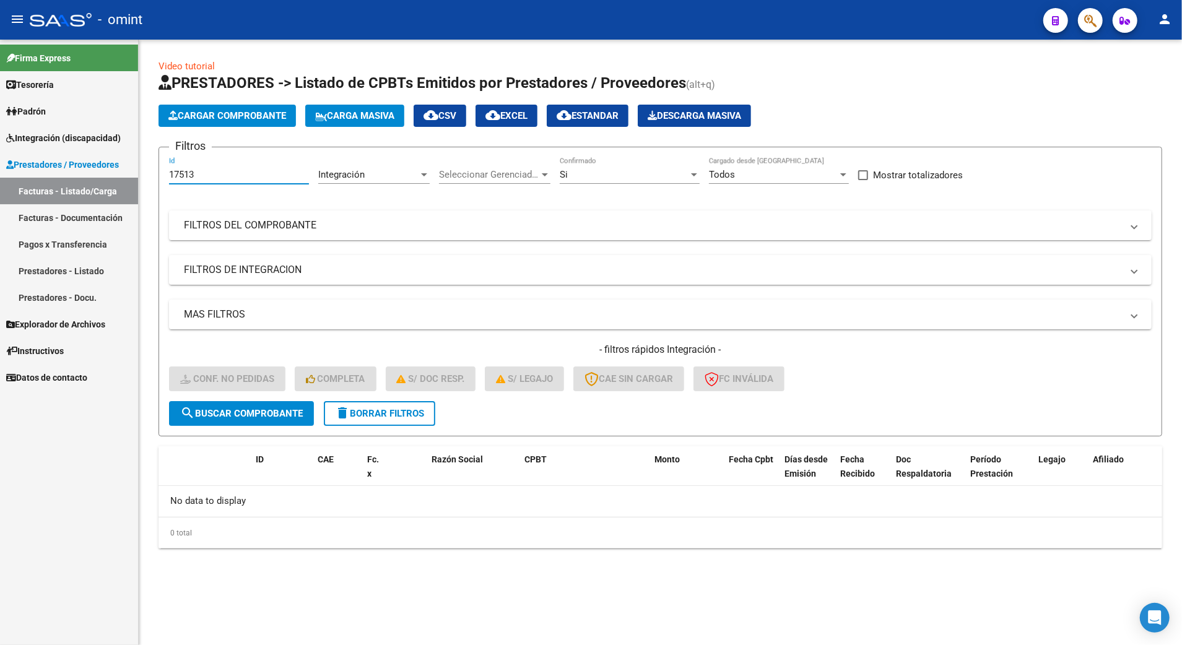
drag, startPoint x: 213, startPoint y: 170, endPoint x: 181, endPoint y: 173, distance: 31.8
click at [181, 173] on input "17513" at bounding box center [239, 174] width 140 height 11
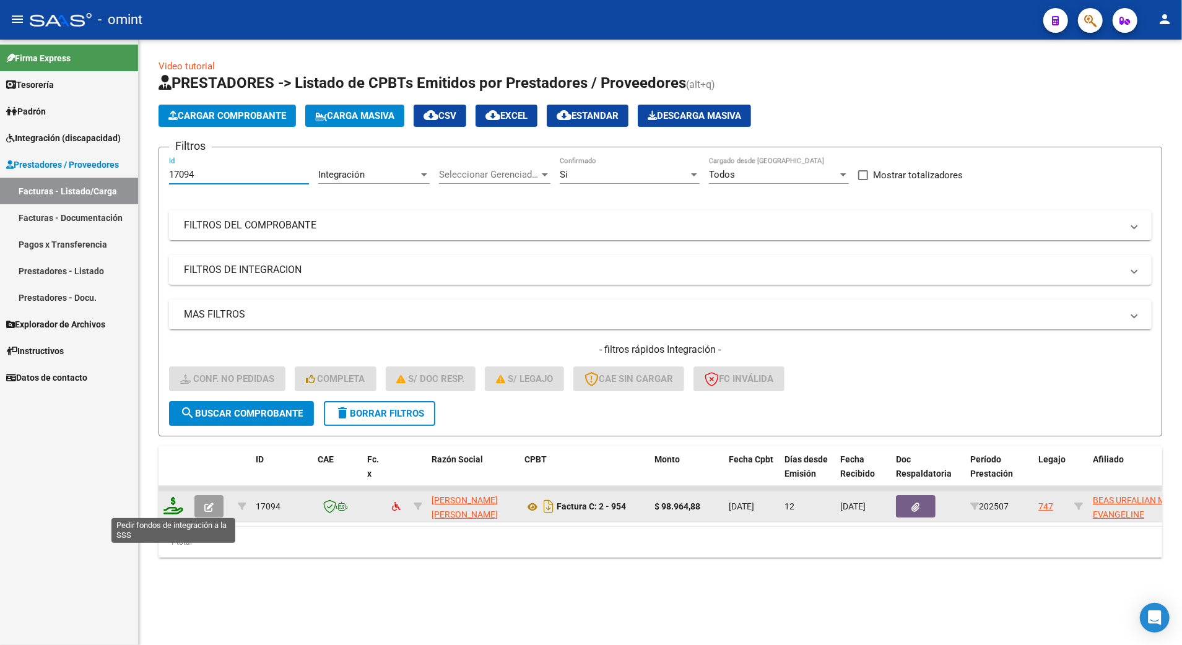
type input "17094"
click at [169, 504] on icon at bounding box center [173, 505] width 20 height 17
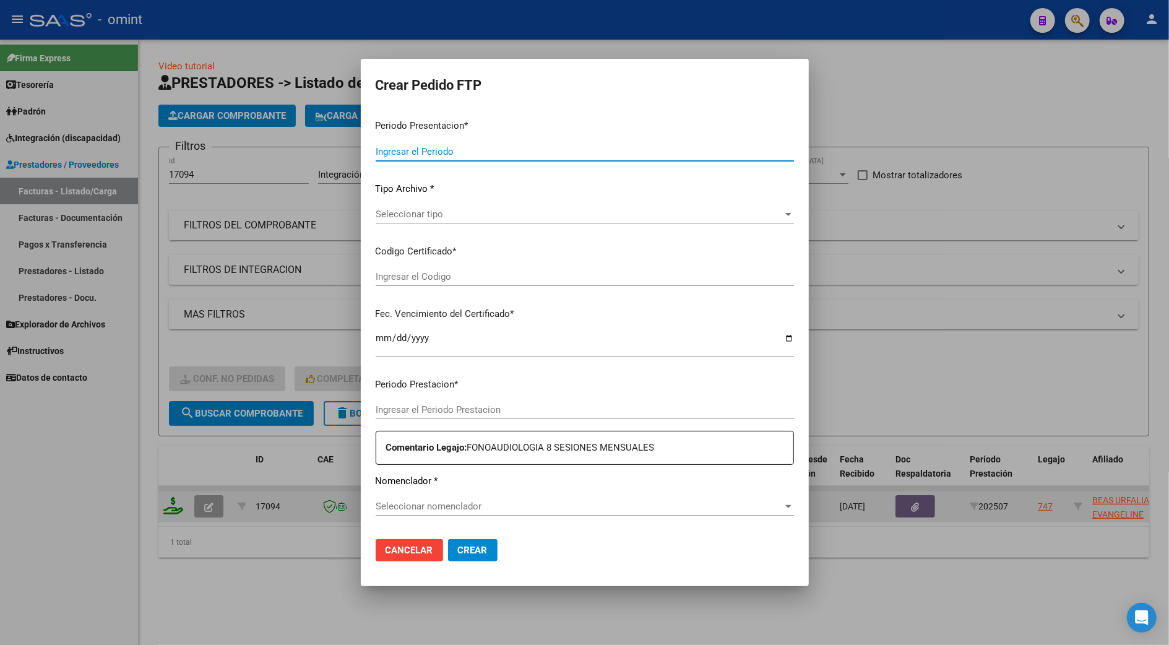
type input "202507"
type input "$ 98.964,88"
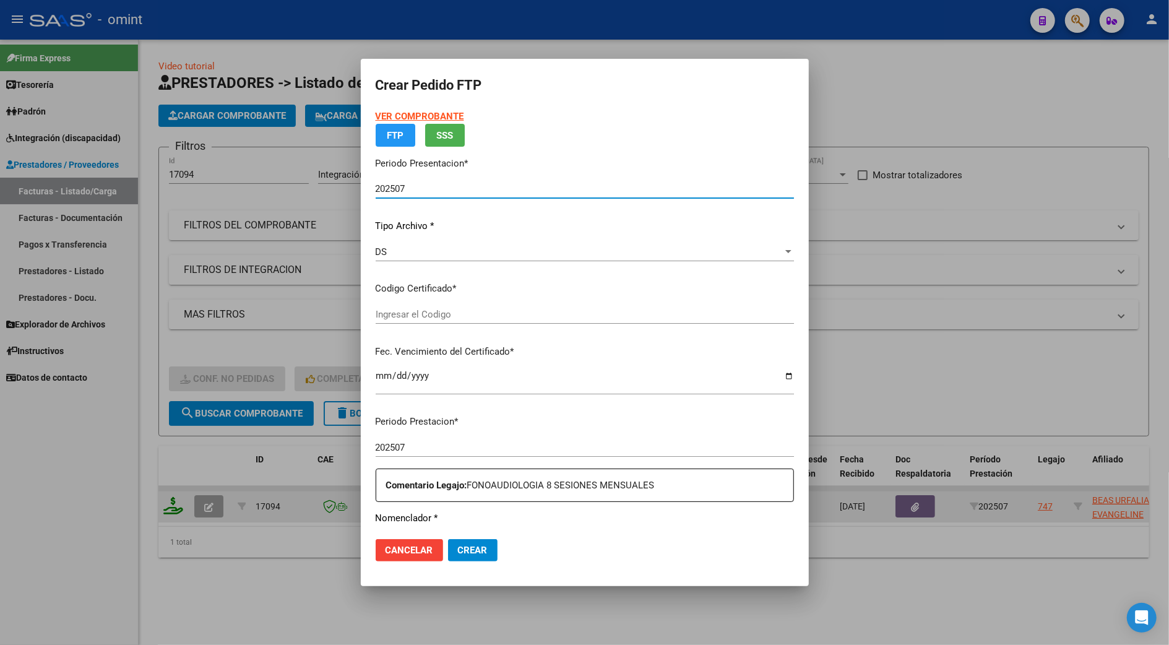
type input "3916904311"
type input "[DATE]"
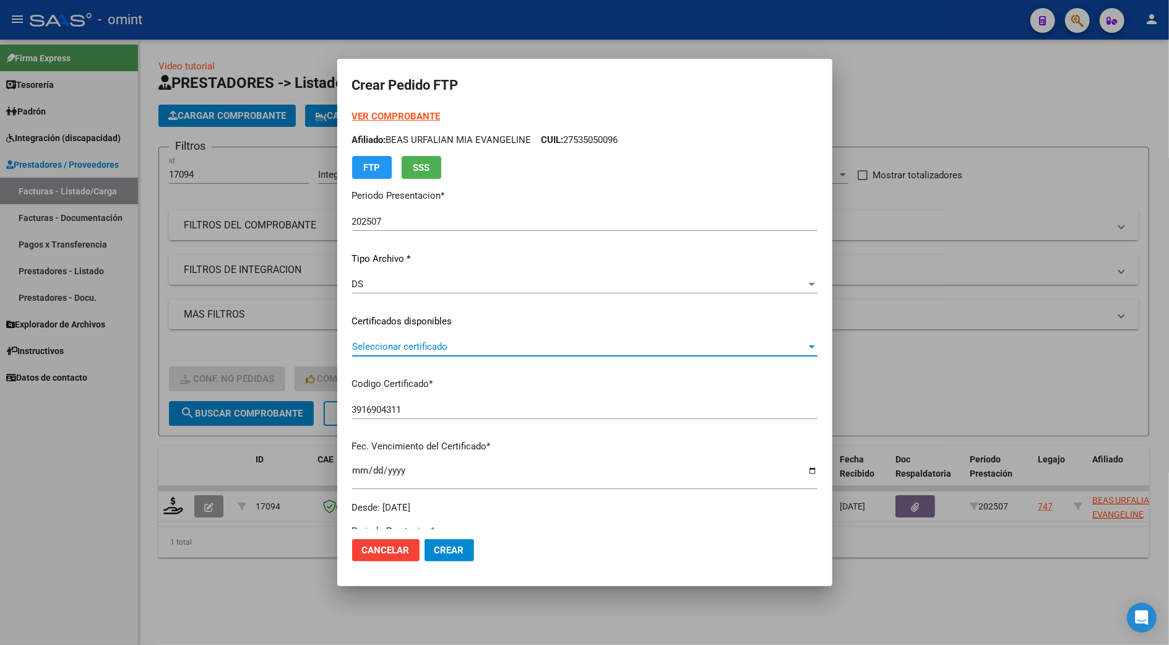
click at [394, 352] on span "Seleccionar certificado" at bounding box center [579, 346] width 454 height 11
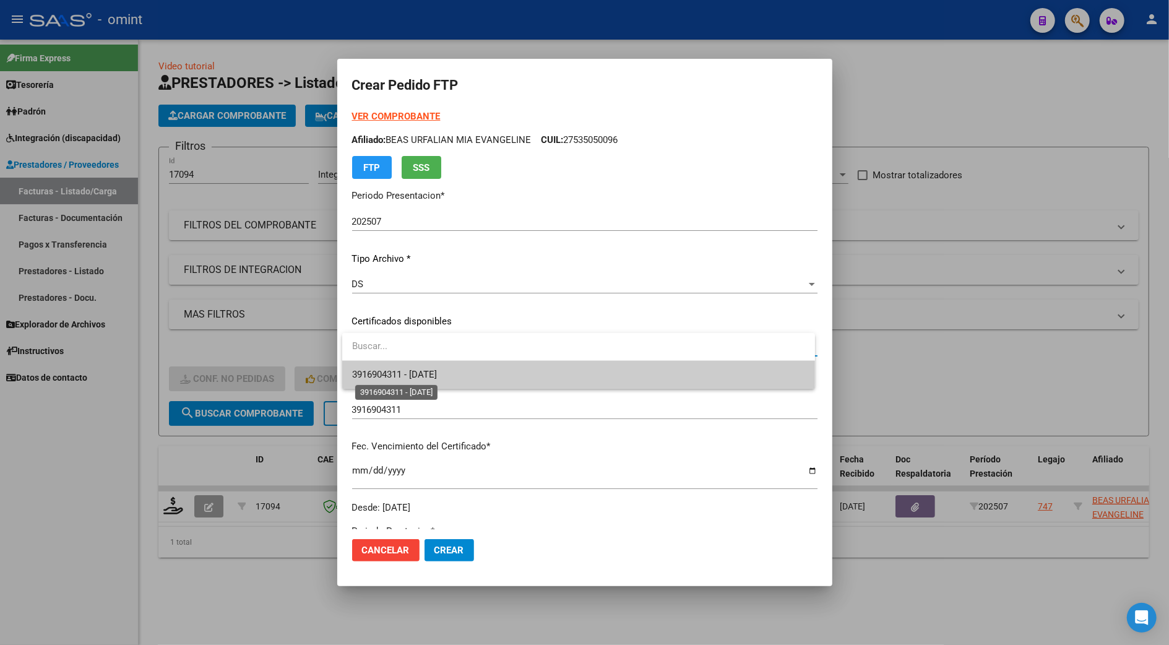
click at [391, 376] on span "3916904311 - [DATE]" at bounding box center [394, 374] width 85 height 11
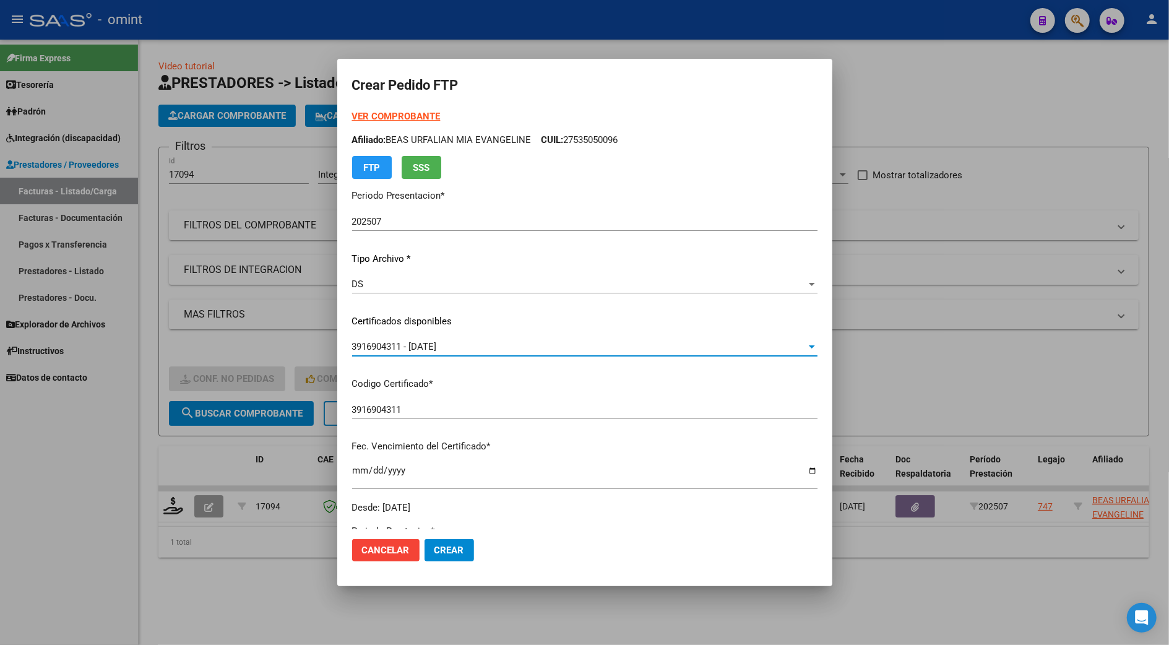
scroll to position [248, 0]
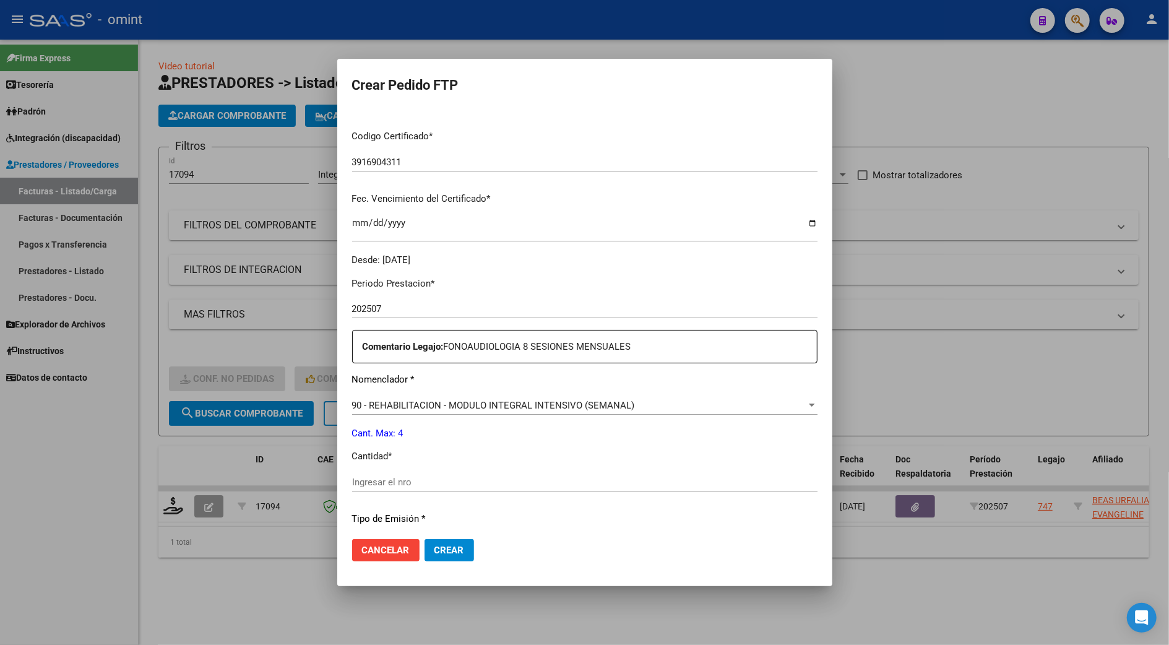
click at [379, 483] on input "Ingresar el nro" at bounding box center [584, 482] width 465 height 11
type input "4"
click at [706, 456] on p "Cantidad *" at bounding box center [584, 456] width 465 height 14
click at [451, 541] on button "Crear" at bounding box center [450, 550] width 50 height 22
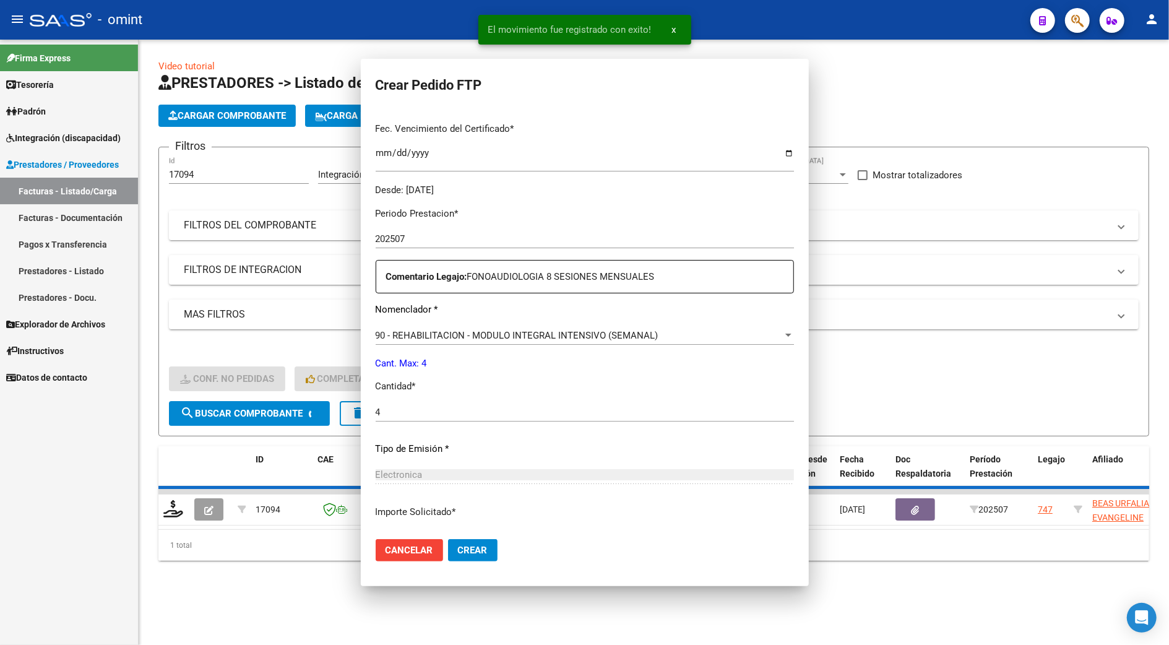
scroll to position [0, 0]
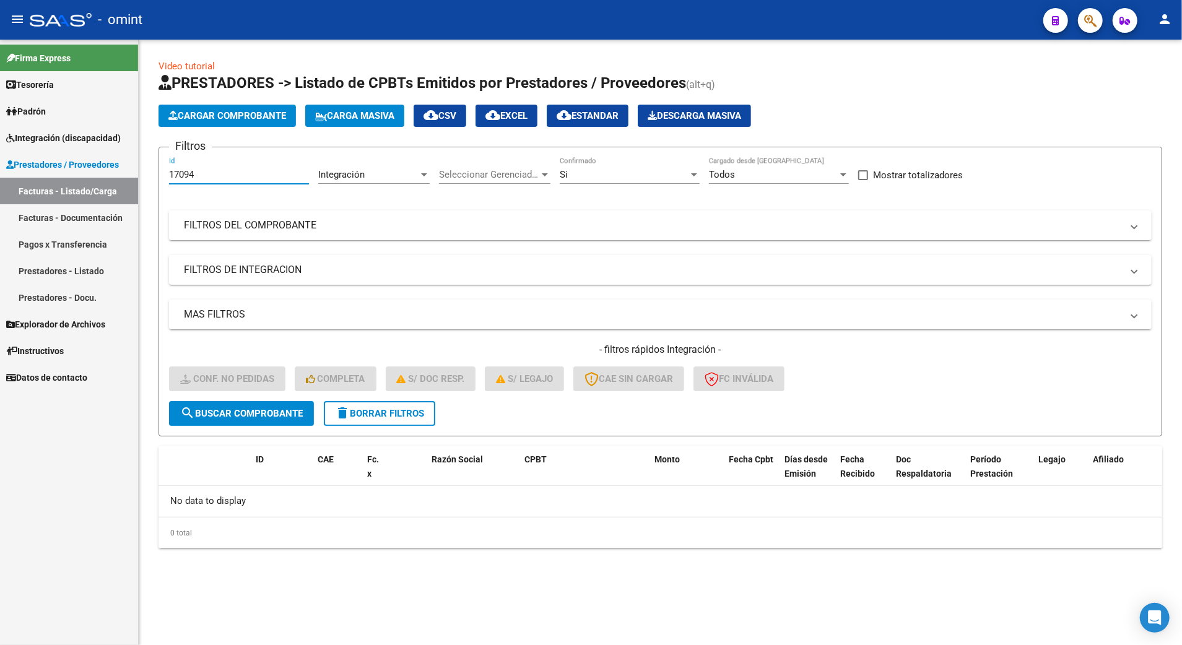
click at [201, 177] on input "17094" at bounding box center [239, 174] width 140 height 11
type input "17548"
click at [274, 410] on span "search Buscar Comprobante" at bounding box center [241, 413] width 123 height 11
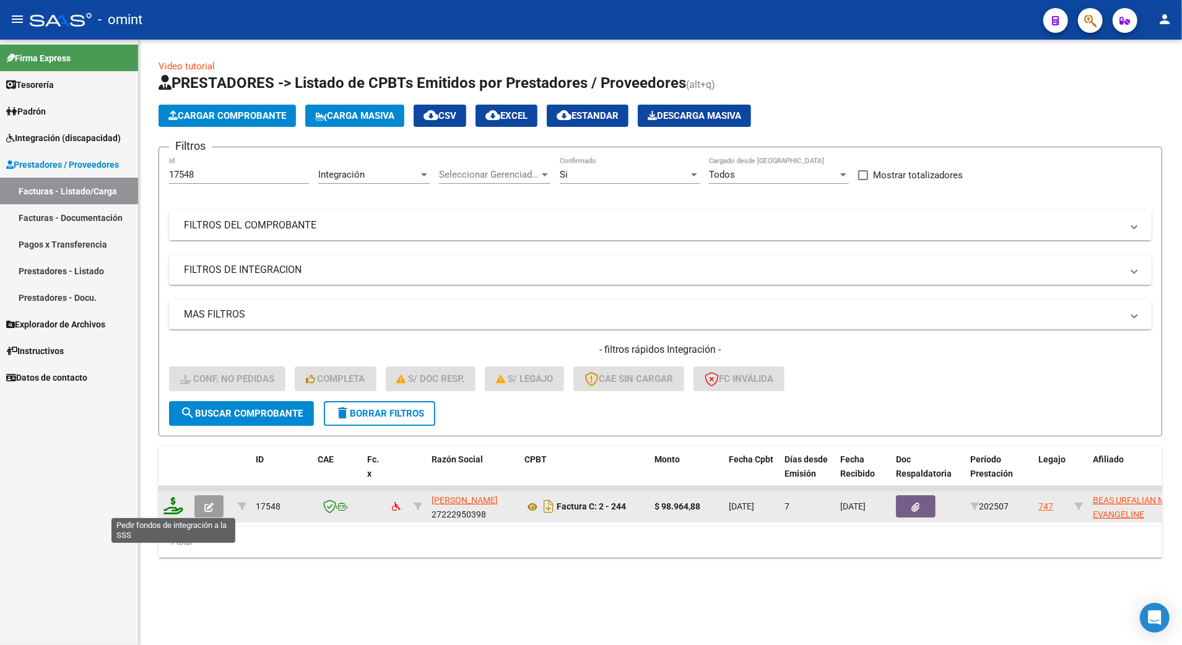
click at [171, 505] on icon at bounding box center [173, 505] width 20 height 17
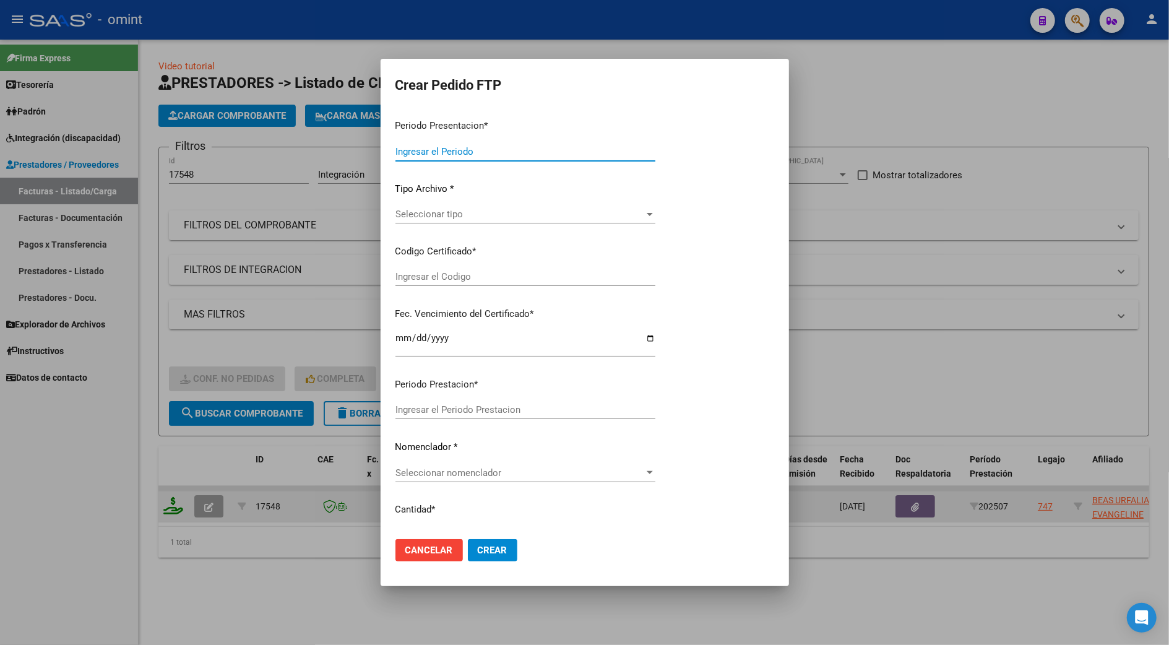
type input "202507"
type input "$ 98.964,88"
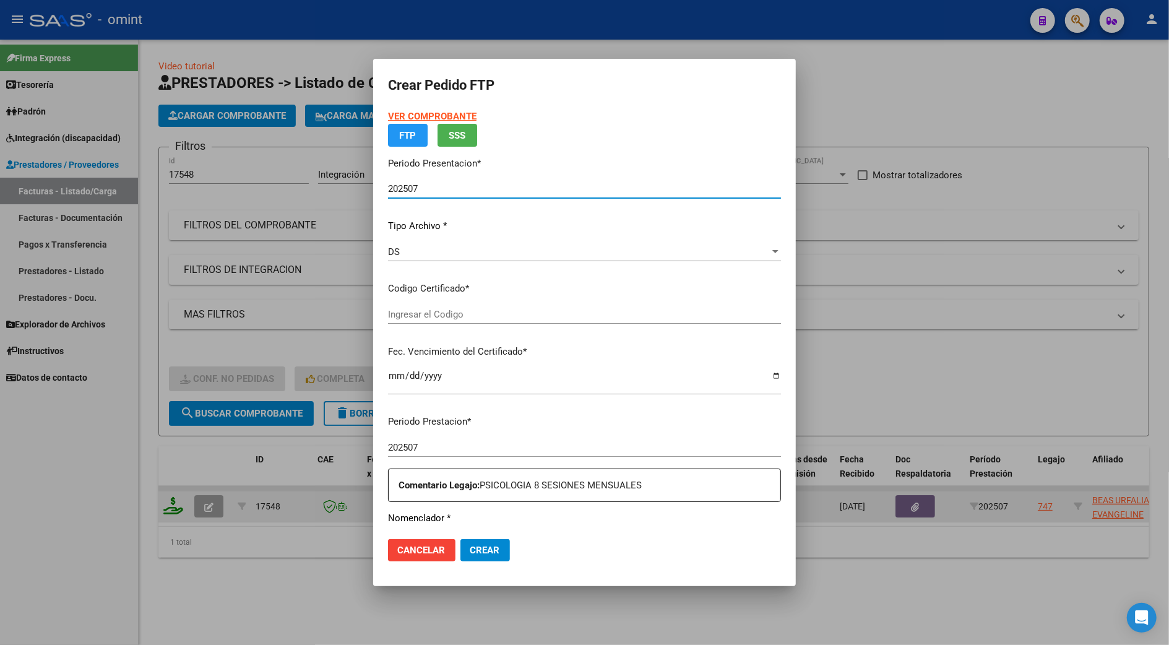
type input "3916904311"
type input "[DATE]"
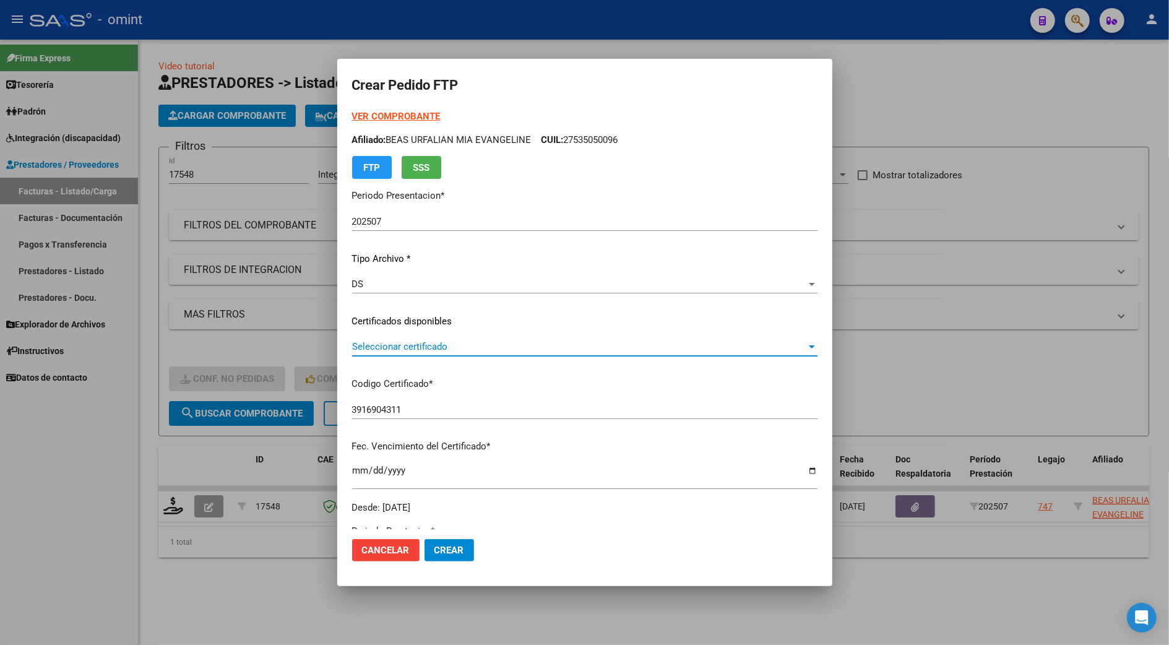
click at [404, 342] on span "Seleccionar certificado" at bounding box center [579, 346] width 454 height 11
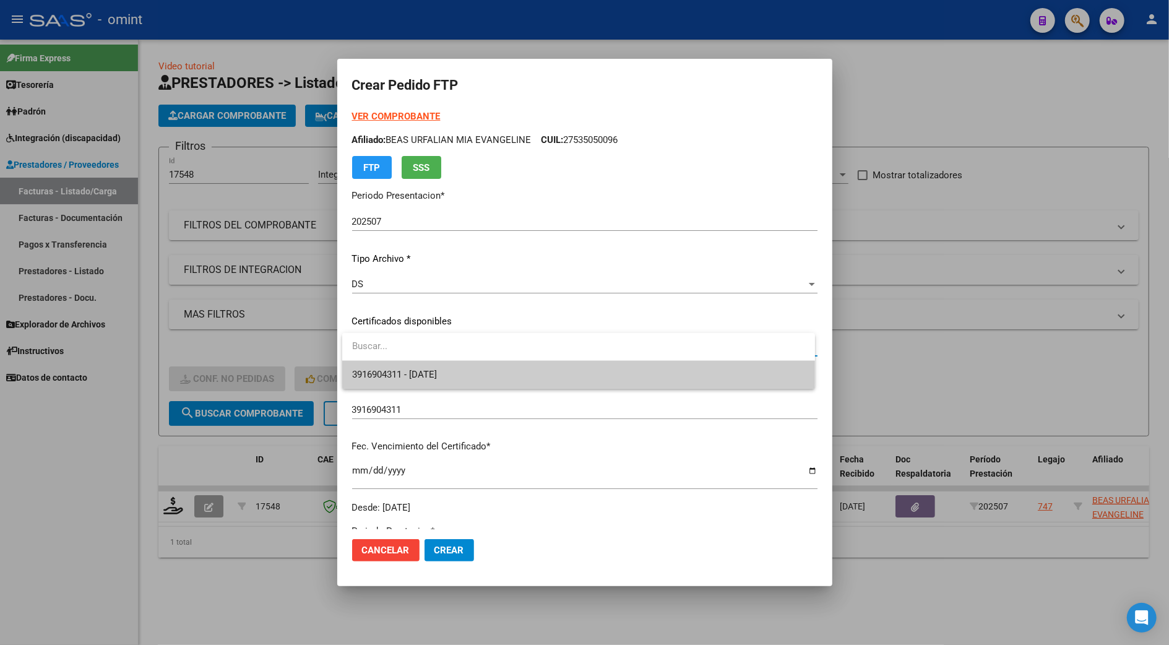
click at [412, 368] on span "3916904311 - [DATE]" at bounding box center [578, 375] width 453 height 28
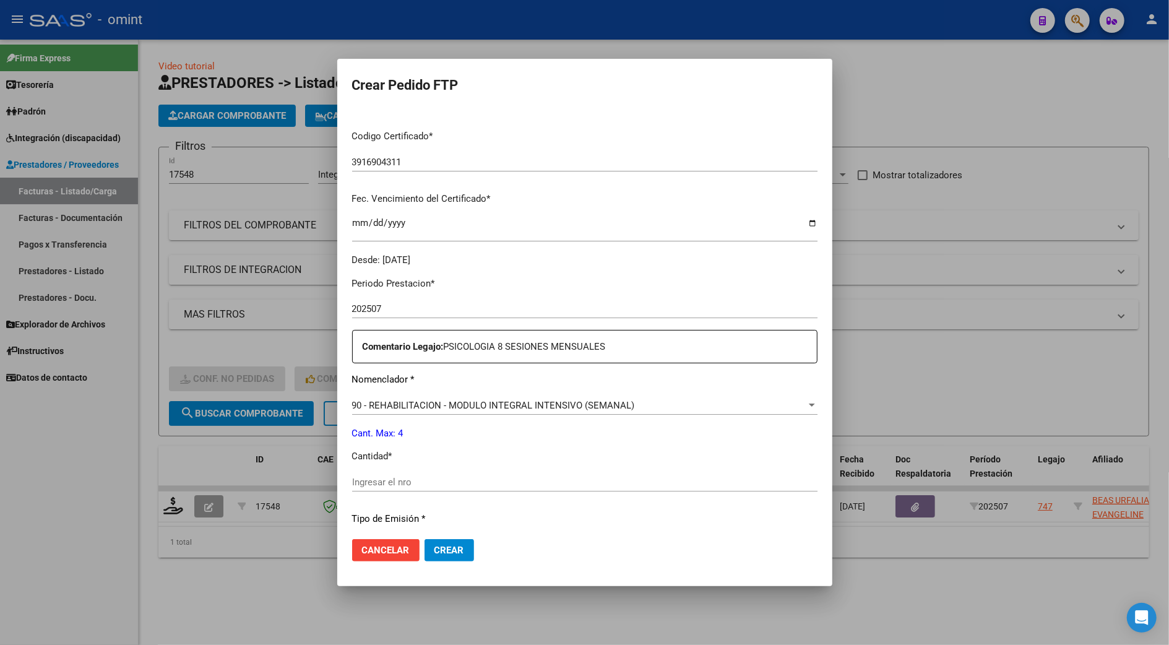
scroll to position [409, 0]
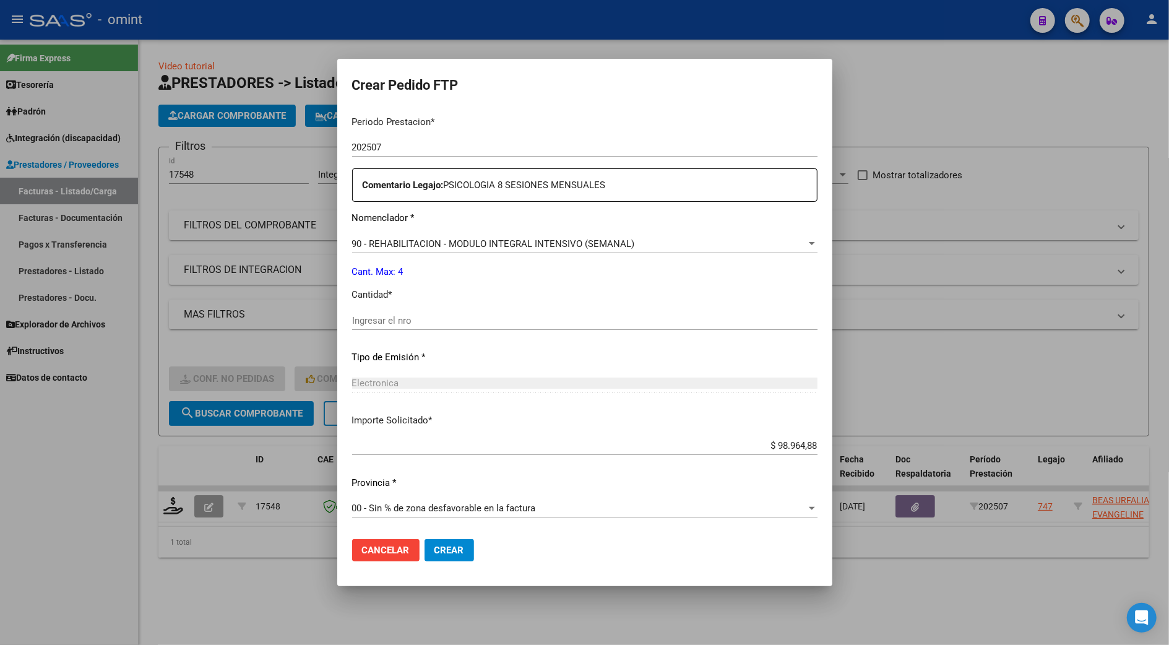
click at [384, 315] on input "Ingresar el nro" at bounding box center [584, 320] width 465 height 11
type input "4"
click at [451, 545] on span "Crear" at bounding box center [450, 550] width 30 height 11
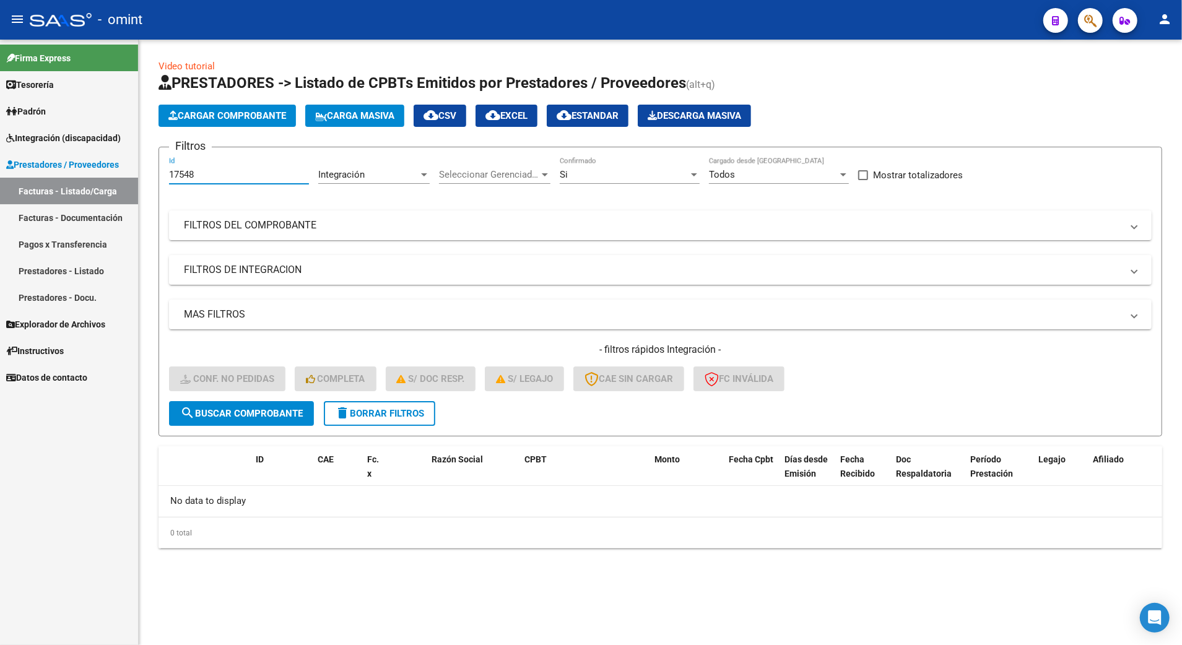
drag, startPoint x: 201, startPoint y: 174, endPoint x: 65, endPoint y: 186, distance: 136.1
click at [65, 186] on mat-sidenav-container "Firma Express Tesorería Extractos Procesados (csv) Extractos Originales (pdf) P…" at bounding box center [591, 342] width 1182 height 605
type input "16935"
click at [263, 419] on button "search Buscar Comprobante" at bounding box center [241, 413] width 145 height 25
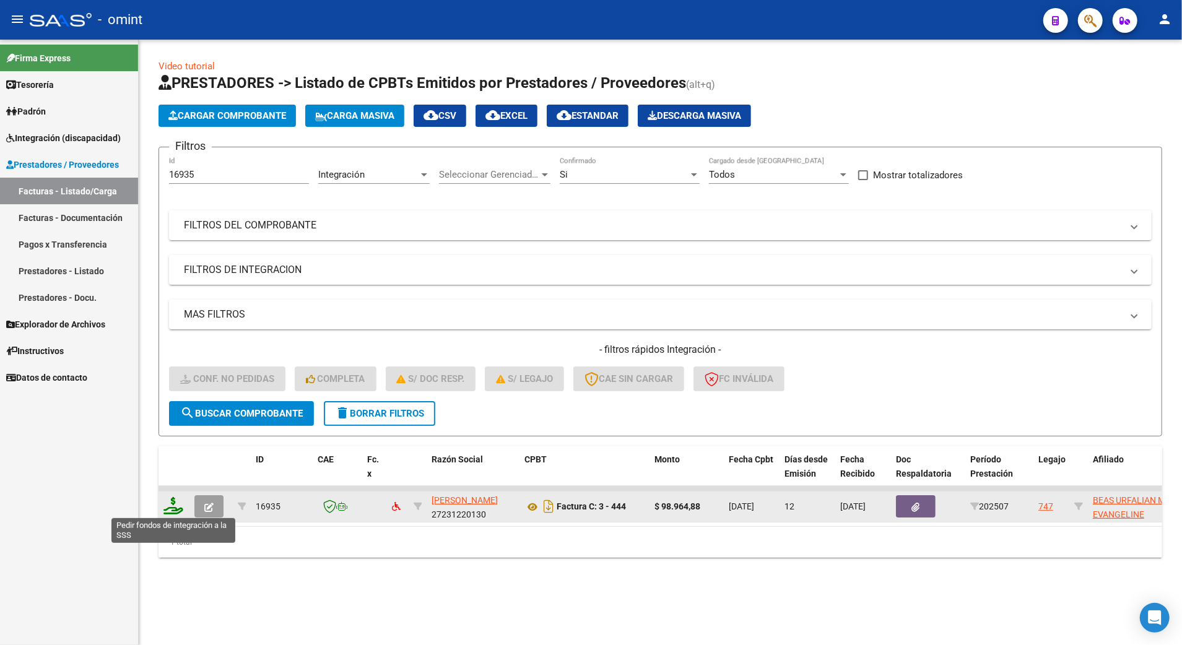
click at [176, 504] on icon at bounding box center [173, 505] width 20 height 17
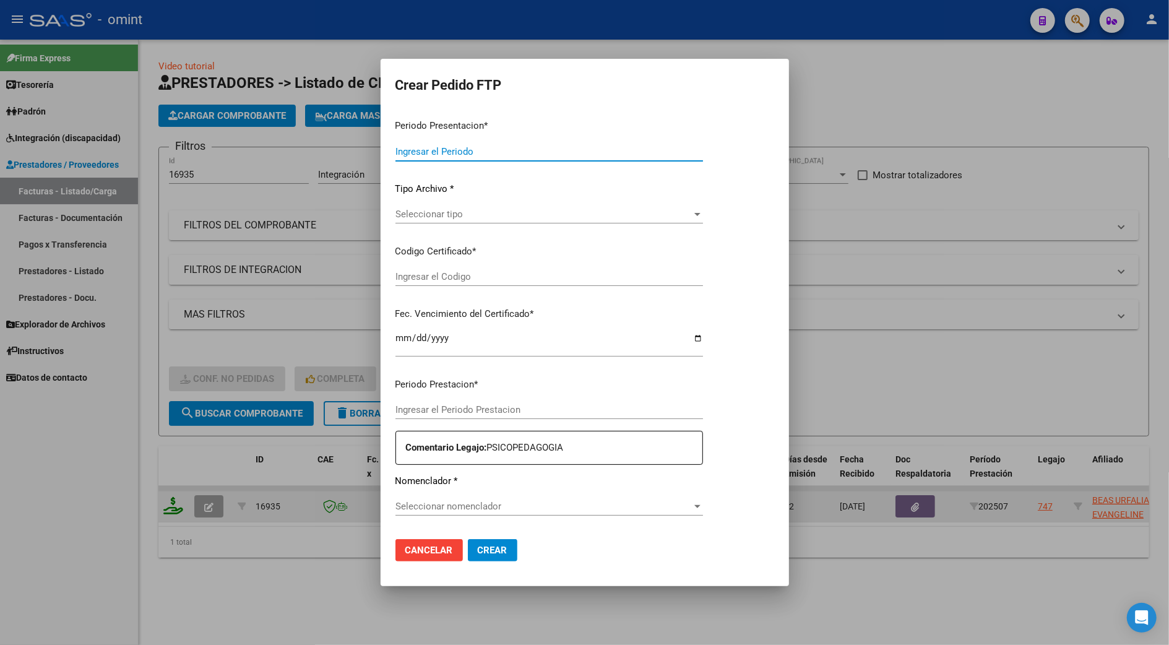
type input "202507"
type input "$ 98.964,88"
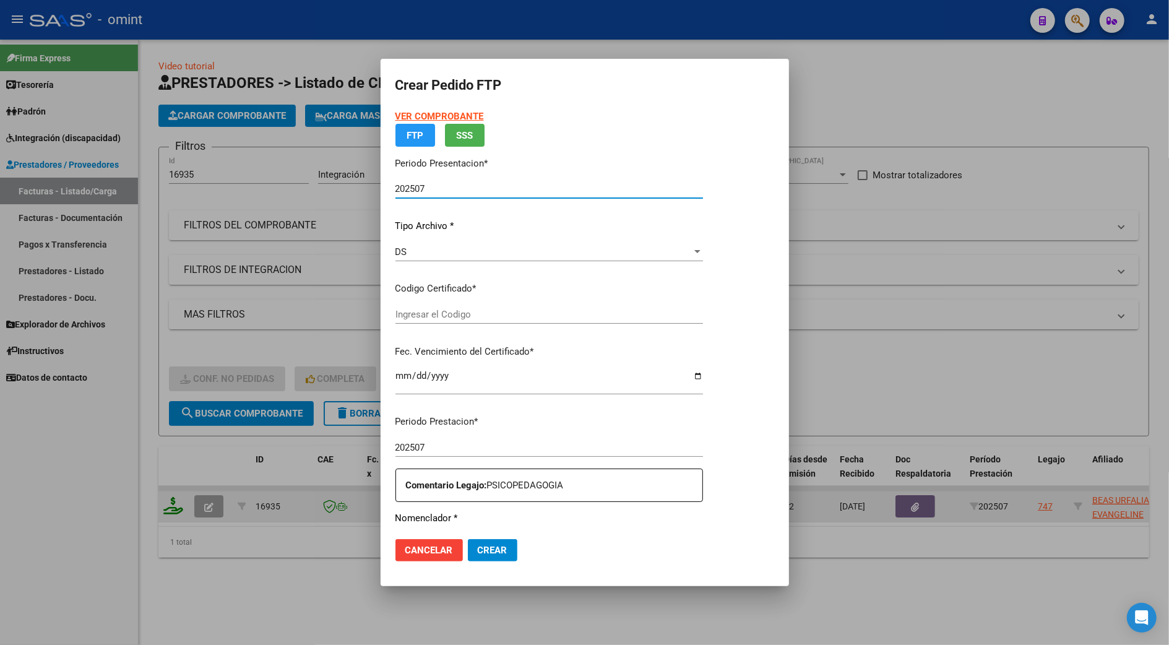
type input "3916904311"
type input "[DATE]"
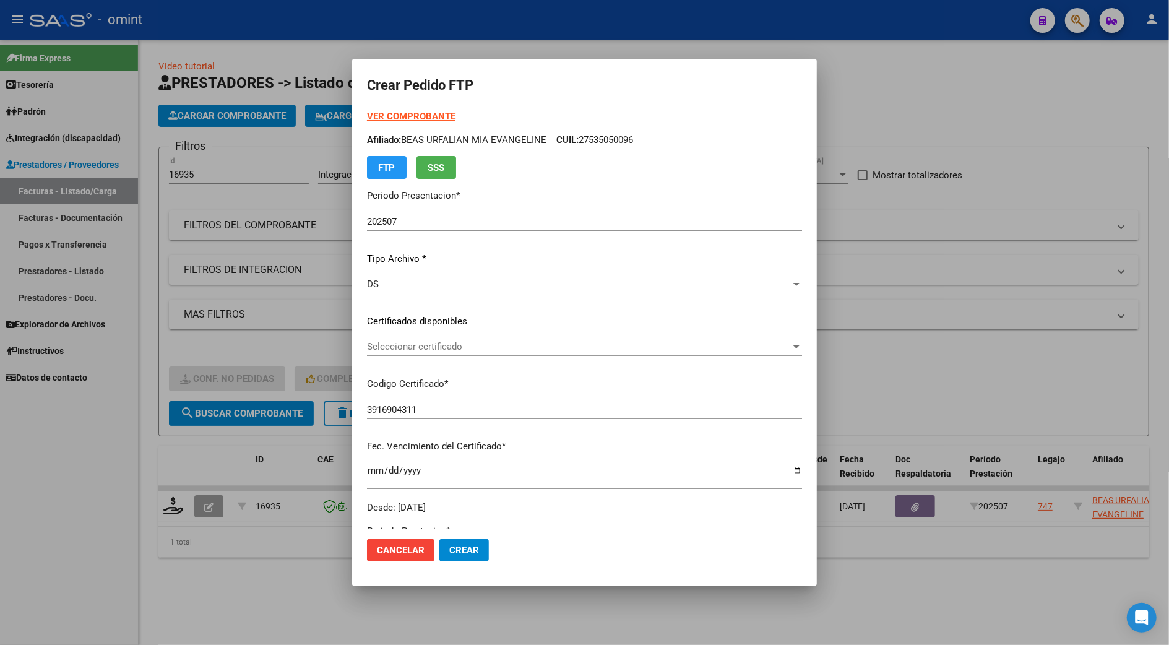
click at [417, 327] on p "Certificados disponibles" at bounding box center [584, 321] width 435 height 14
click at [417, 342] on span "Seleccionar certificado" at bounding box center [579, 346] width 424 height 11
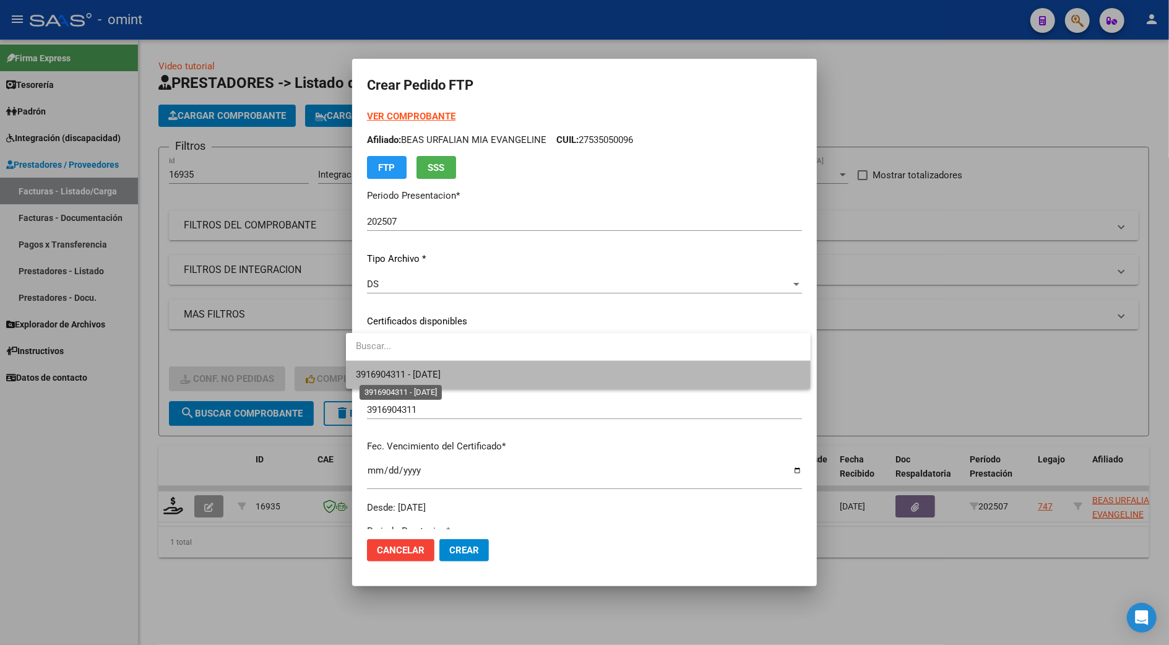
click at [415, 371] on span "3916904311 - [DATE]" at bounding box center [398, 374] width 85 height 11
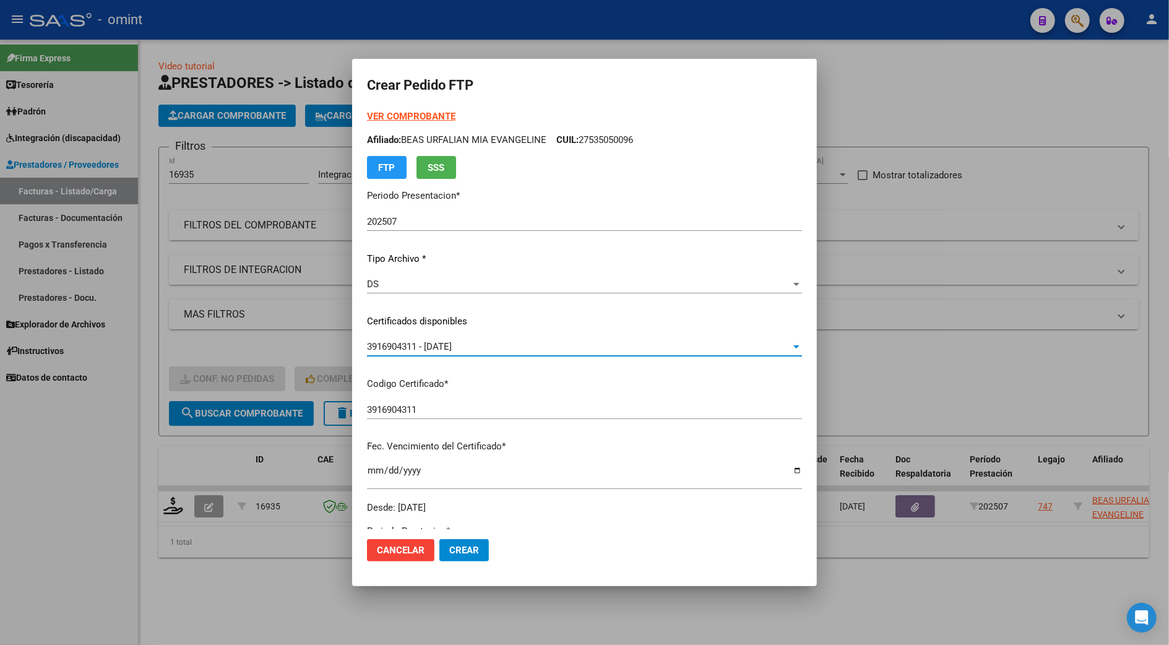
scroll to position [330, 0]
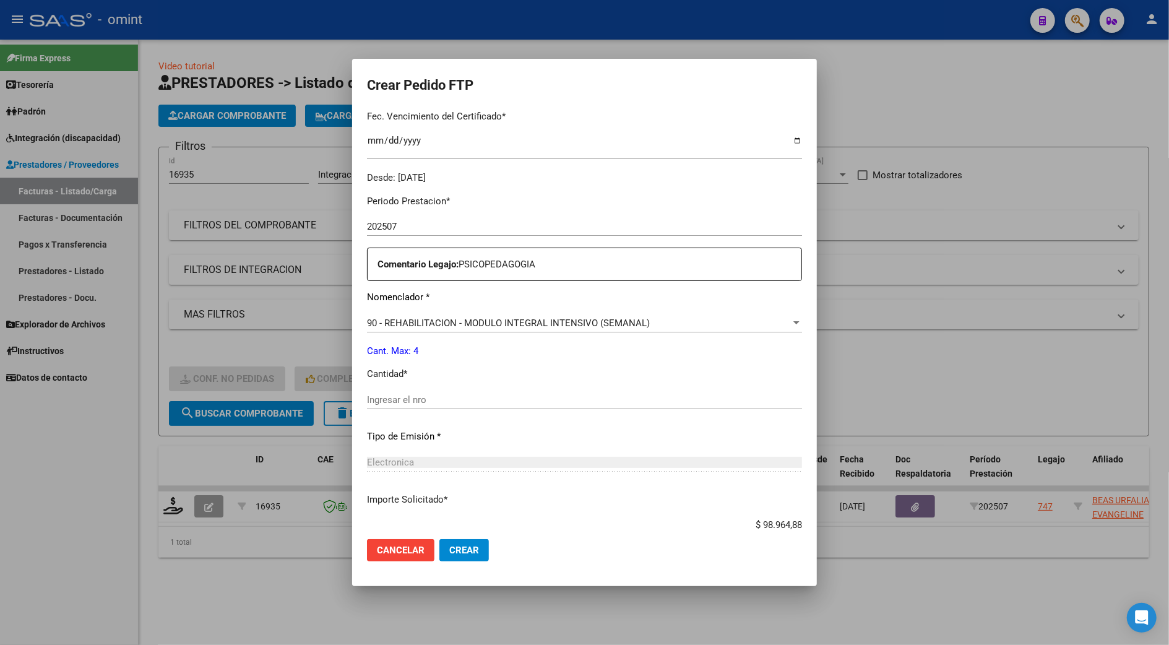
click at [390, 396] on input "Ingresar el nro" at bounding box center [584, 399] width 435 height 11
type input "4"
drag, startPoint x: 438, startPoint y: 535, endPoint x: 452, endPoint y: 548, distance: 18.8
click at [448, 538] on mat-dialog-actions "Cancelar Crear" at bounding box center [584, 550] width 435 height 42
click at [452, 548] on span "Crear" at bounding box center [464, 550] width 30 height 11
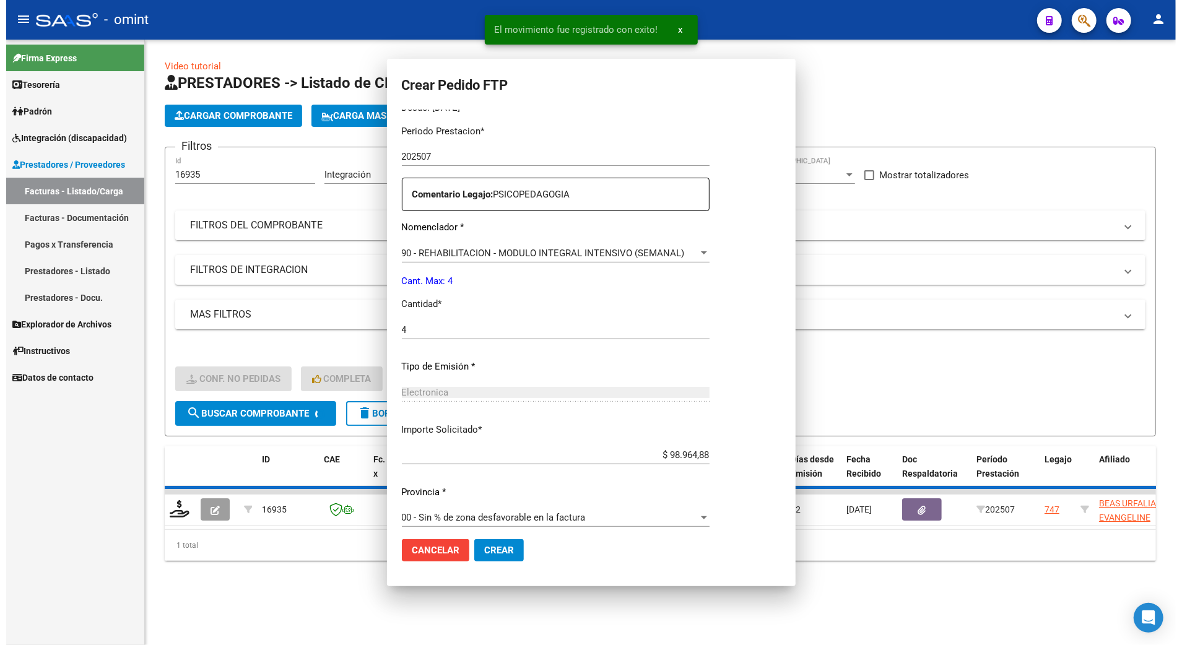
scroll to position [0, 0]
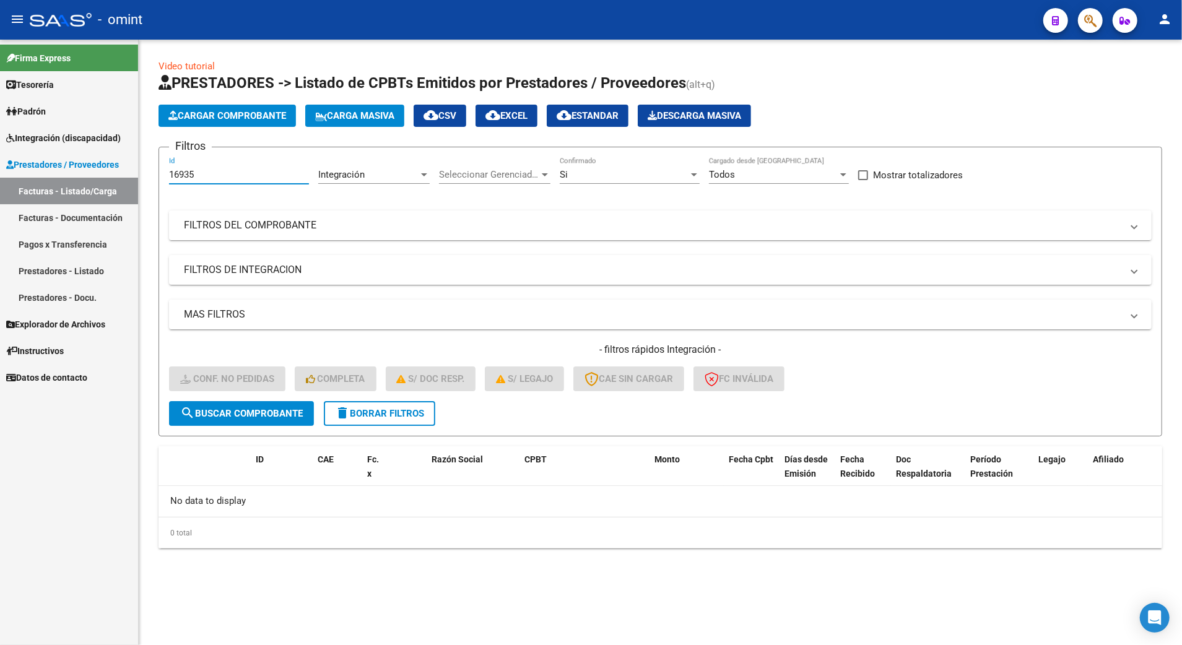
drag, startPoint x: 205, startPoint y: 172, endPoint x: 95, endPoint y: 181, distance: 110.5
click at [95, 181] on mat-sidenav-container "Firma Express Tesorería Extractos Procesados (csv) Extractos Originales (pdf) P…" at bounding box center [591, 342] width 1182 height 605
type input "16956"
click at [290, 413] on span "search Buscar Comprobante" at bounding box center [241, 413] width 123 height 11
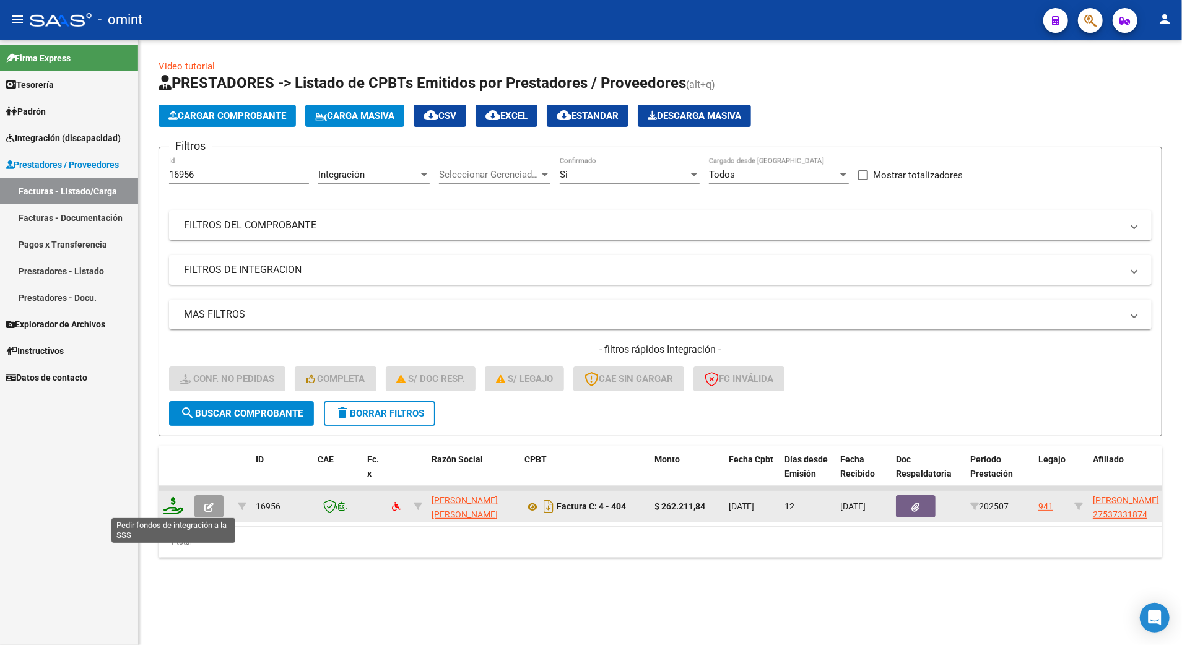
click at [171, 512] on icon at bounding box center [173, 505] width 20 height 17
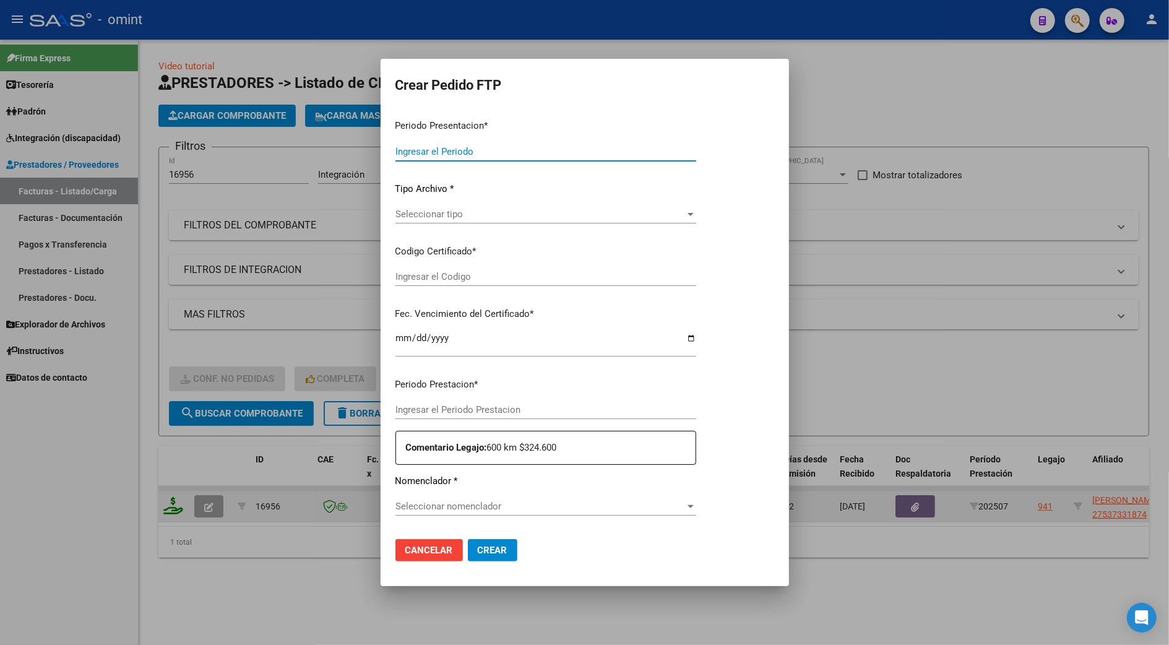
type input "202507"
type input "$ 262.211,84"
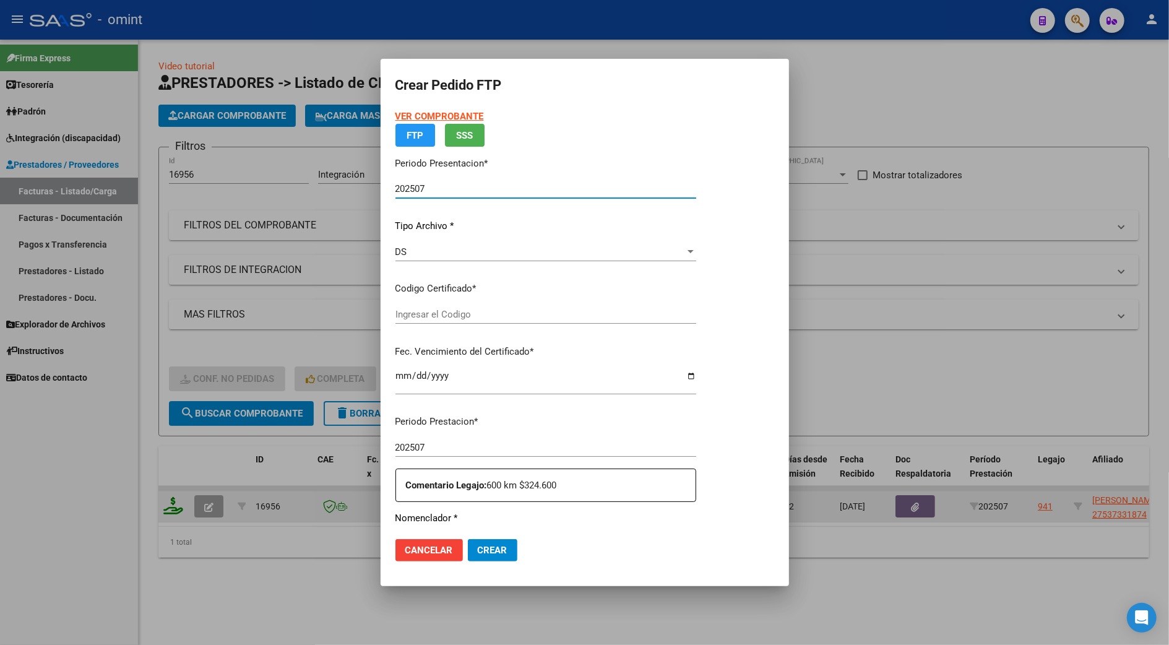
type input "9514984774"
type input "2025-07-25"
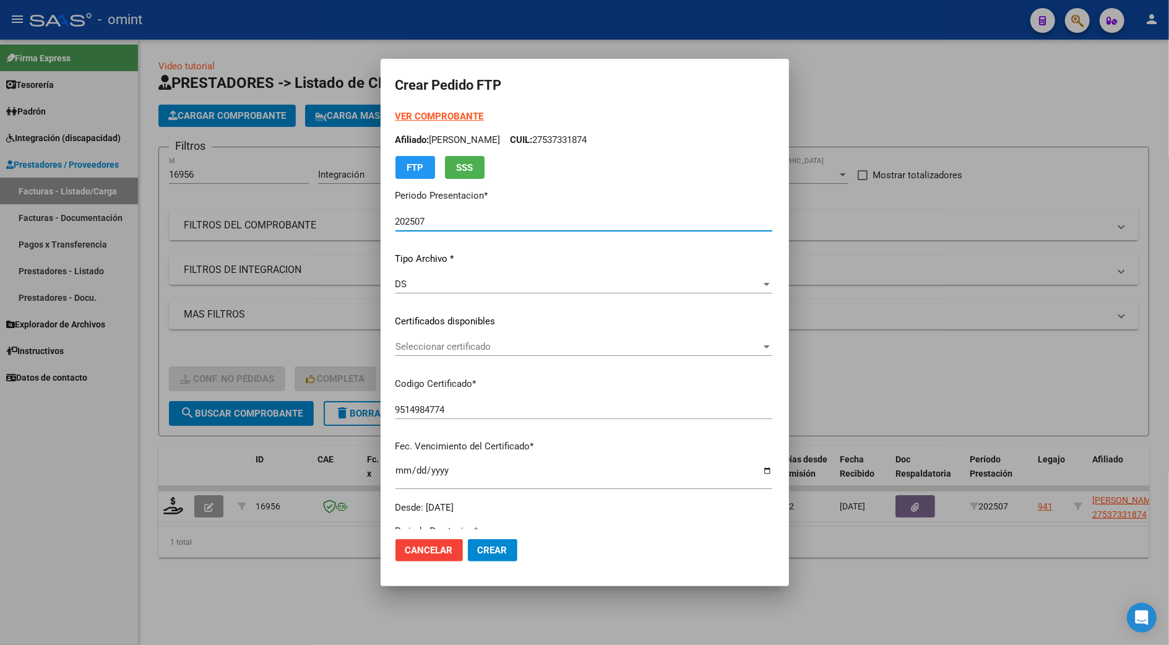
click at [418, 117] on strong "VER COMPROBANTE" at bounding box center [440, 116] width 89 height 11
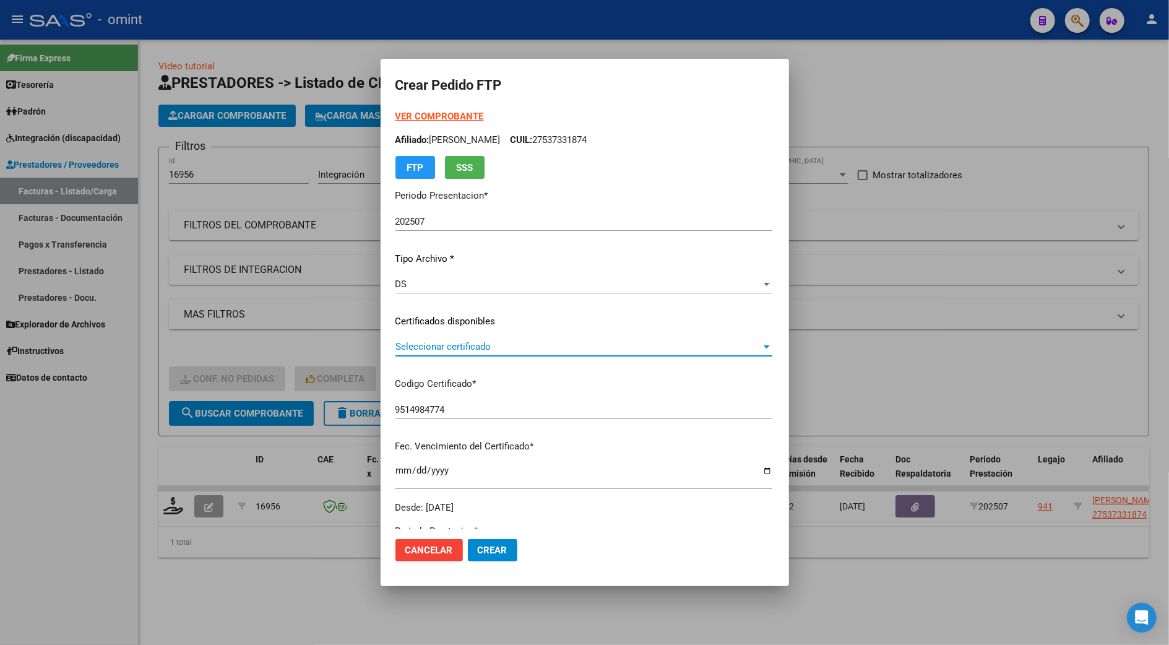
click at [452, 345] on span "Seleccionar certificado" at bounding box center [579, 346] width 366 height 11
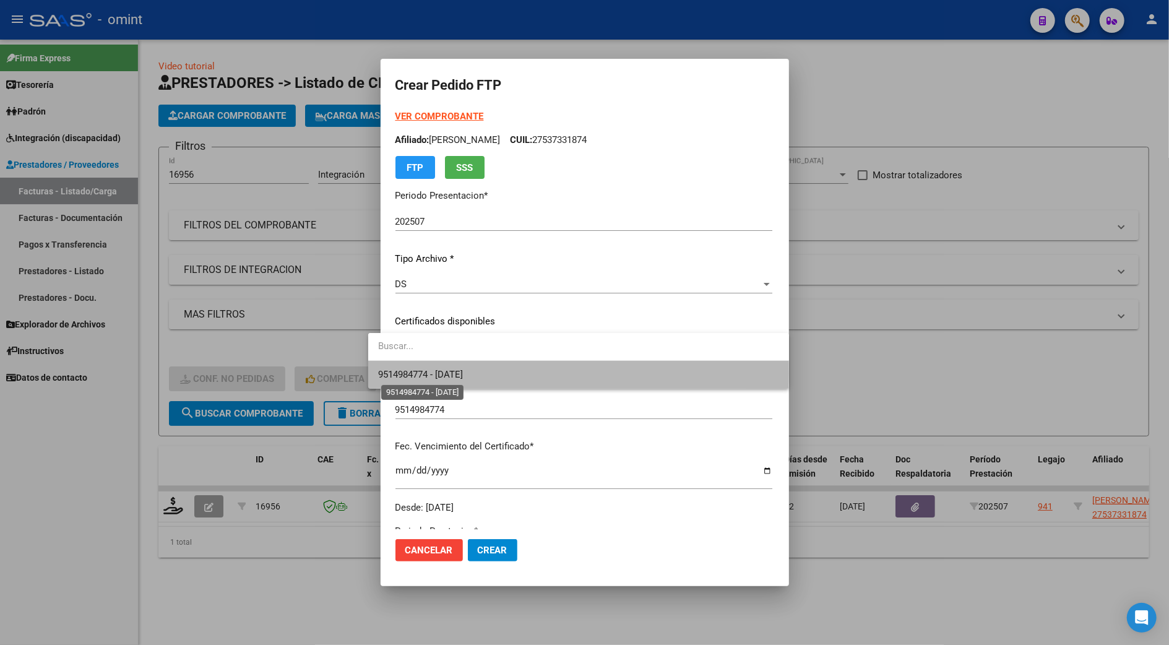
click at [453, 374] on span "9514984774 - 2025-07-25" at bounding box center [420, 374] width 85 height 11
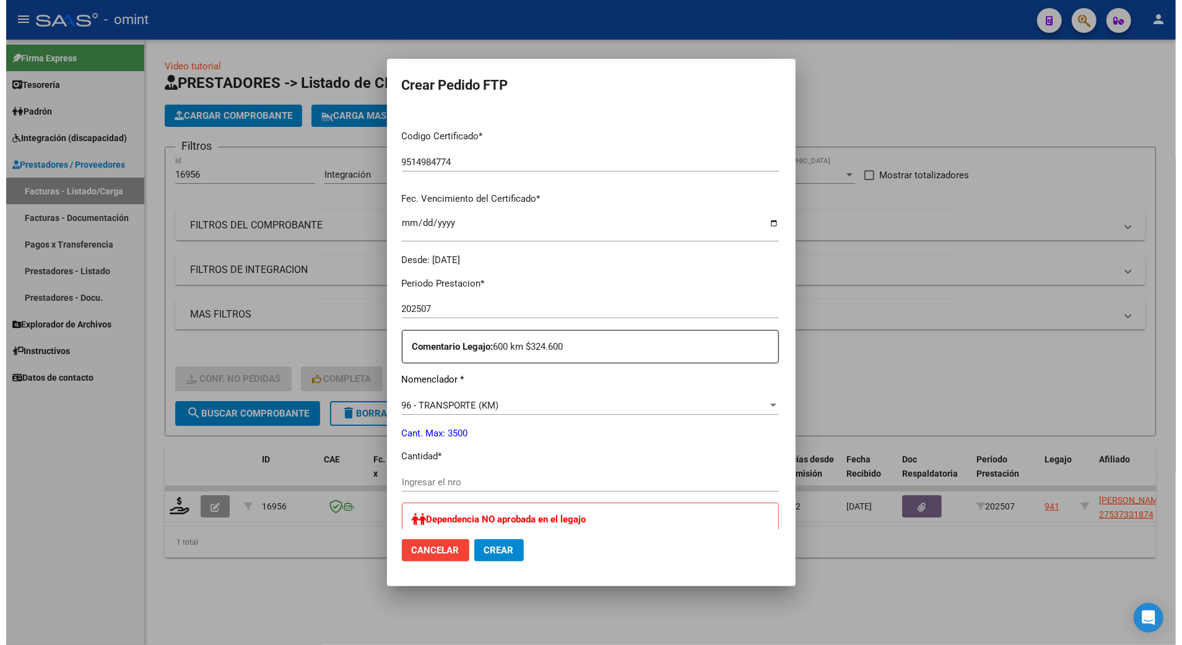
scroll to position [330, 0]
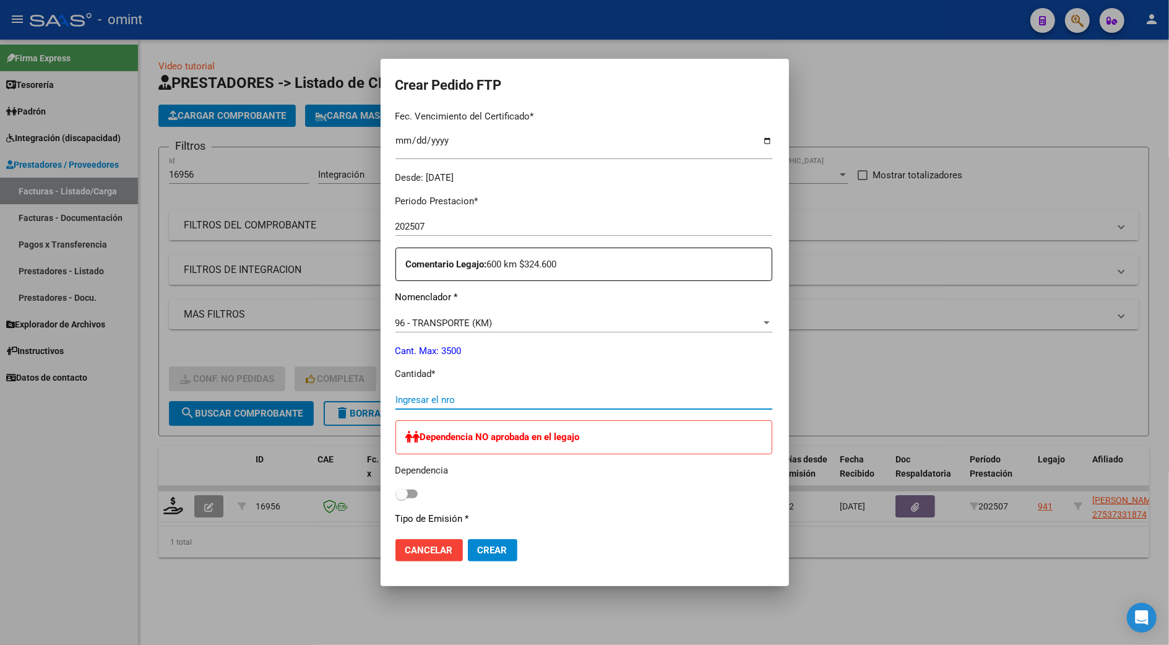
click at [422, 401] on input "Ingresar el nro" at bounding box center [584, 399] width 377 height 11
type input "484"
click at [484, 553] on span "Crear" at bounding box center [493, 550] width 30 height 11
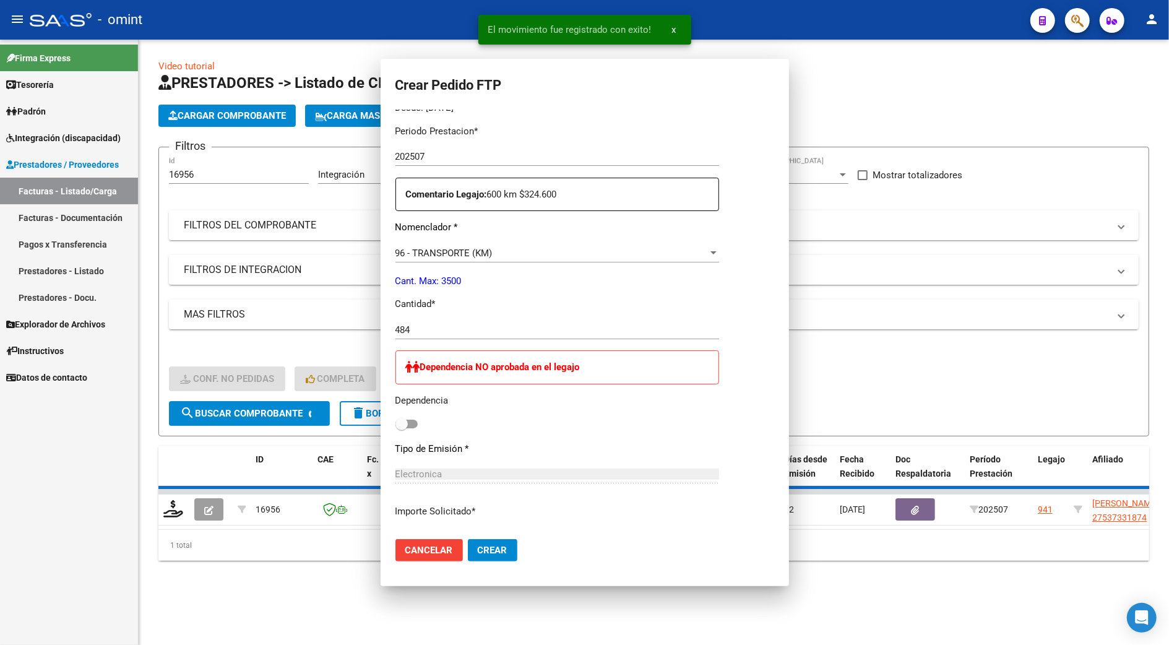
scroll to position [0, 0]
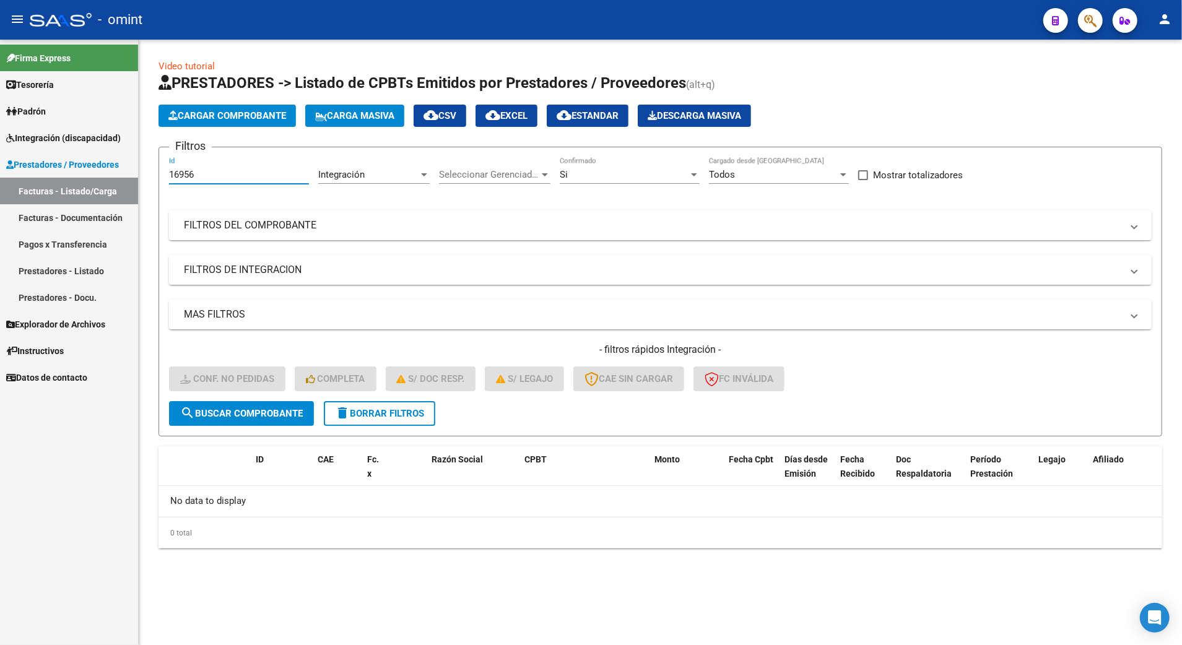
click at [201, 176] on input "16956" at bounding box center [239, 174] width 140 height 11
type input "16959"
click at [273, 418] on button "search Buscar Comprobante" at bounding box center [241, 413] width 145 height 25
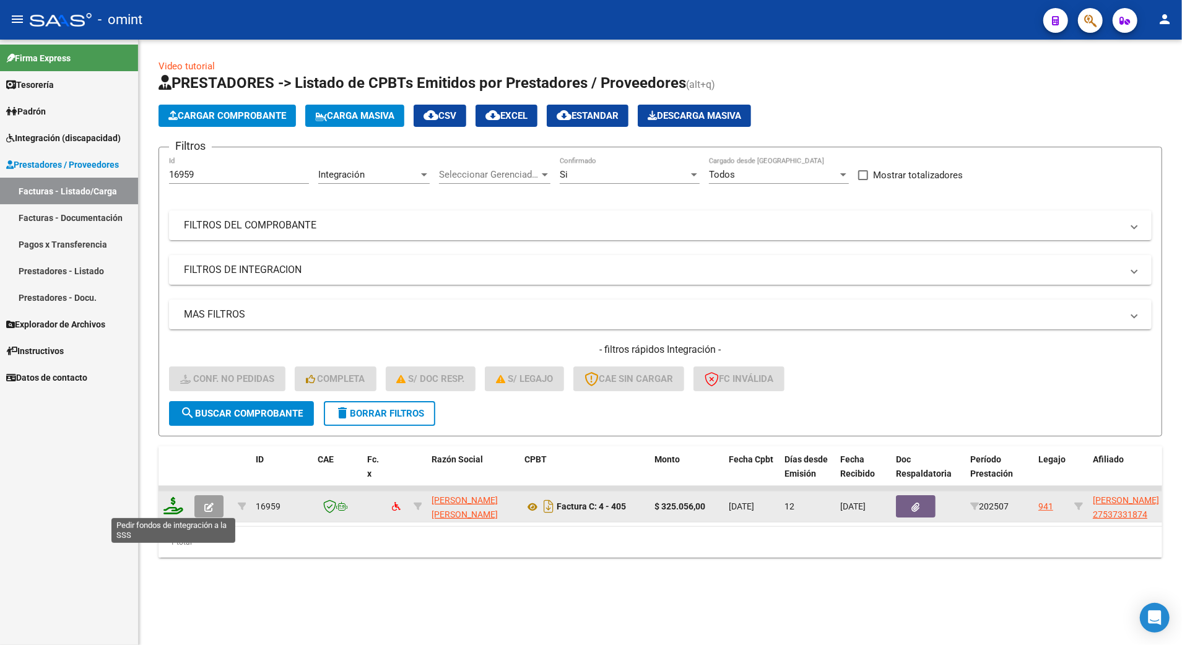
click at [176, 506] on icon at bounding box center [173, 505] width 20 height 17
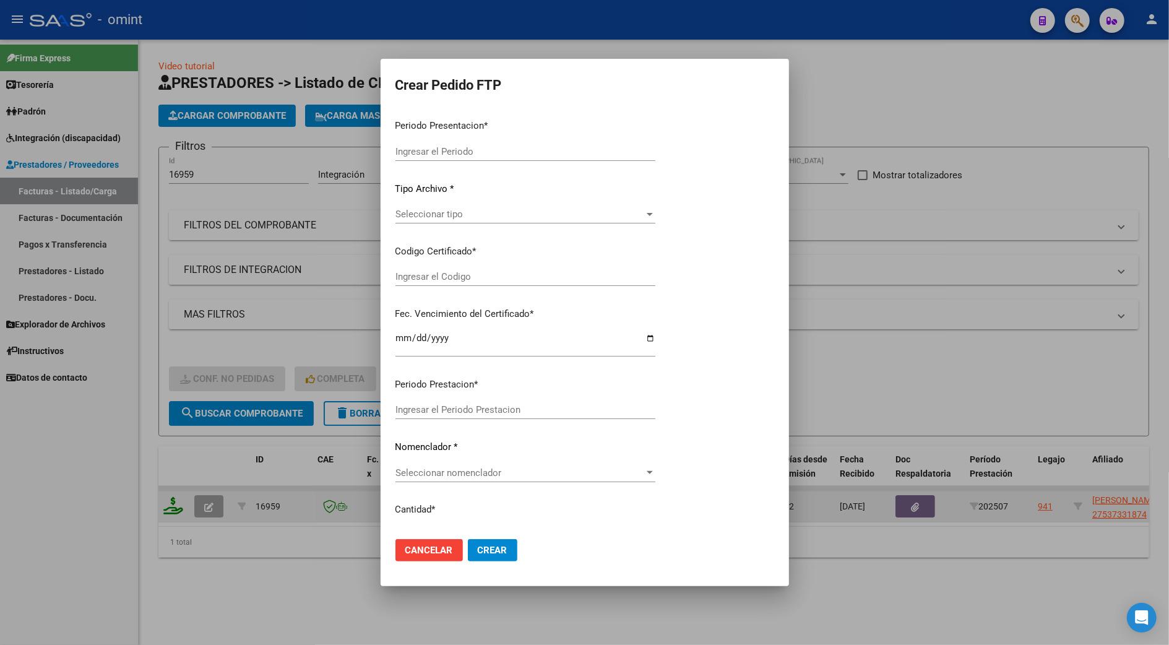
type input "202507"
type input "$ 325.056,00"
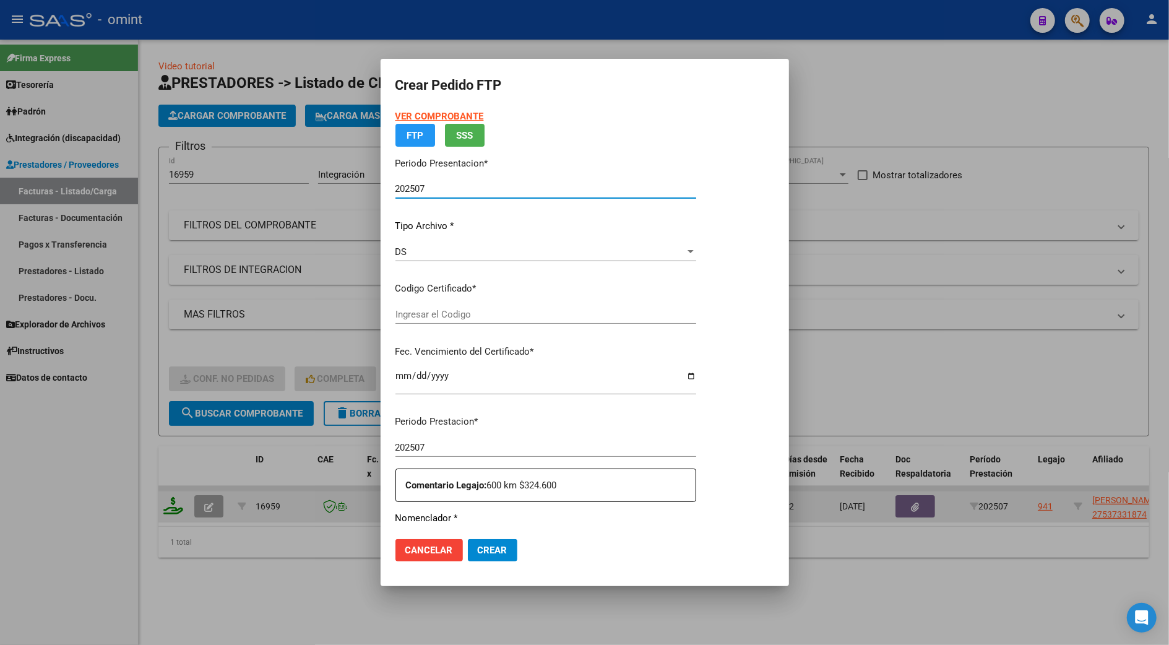
type input "9514984774"
type input "2025-07-25"
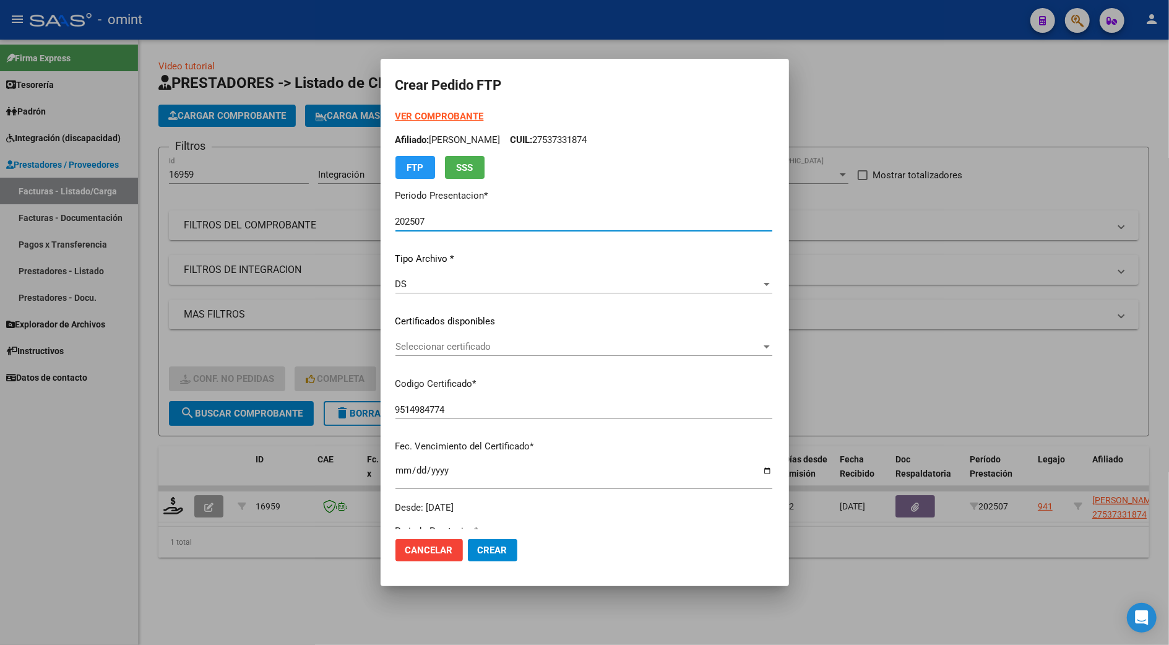
click at [417, 345] on span "Seleccionar certificado" at bounding box center [579, 346] width 366 height 11
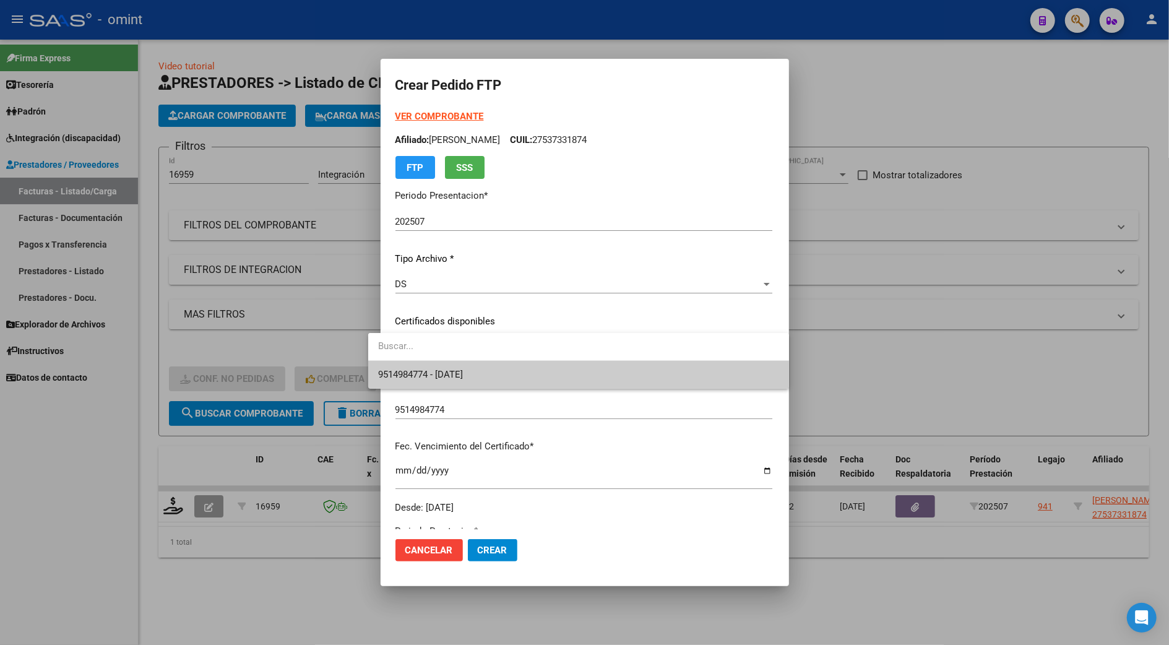
click at [462, 381] on span "9514984774 - 2025-07-25" at bounding box center [578, 375] width 401 height 28
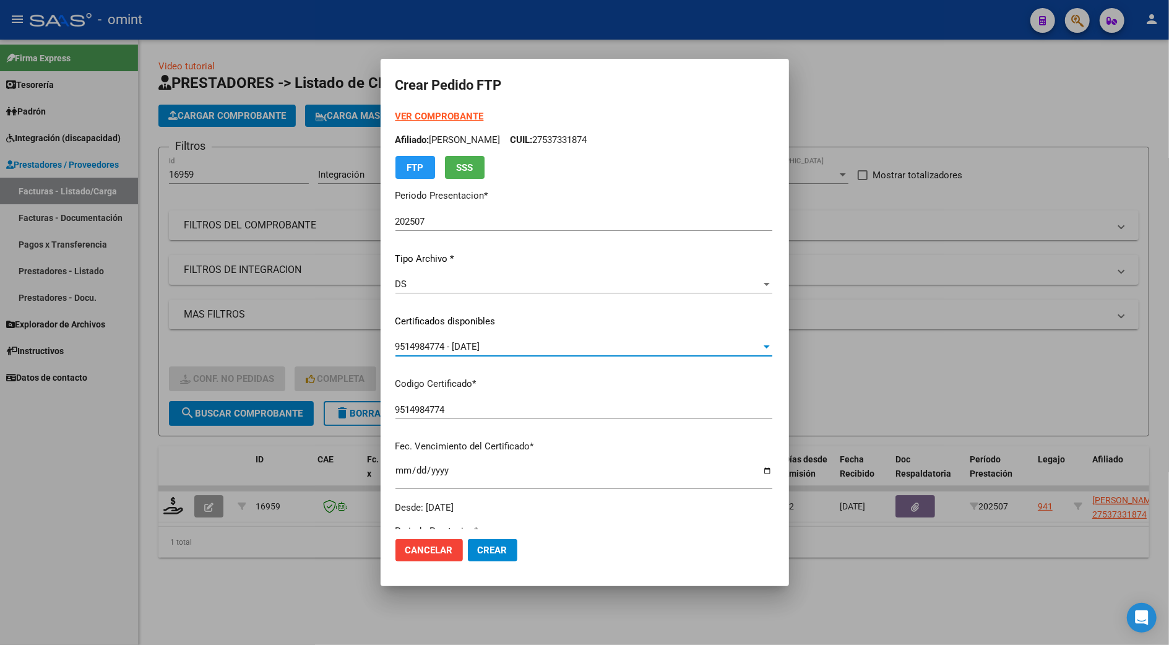
scroll to position [330, 0]
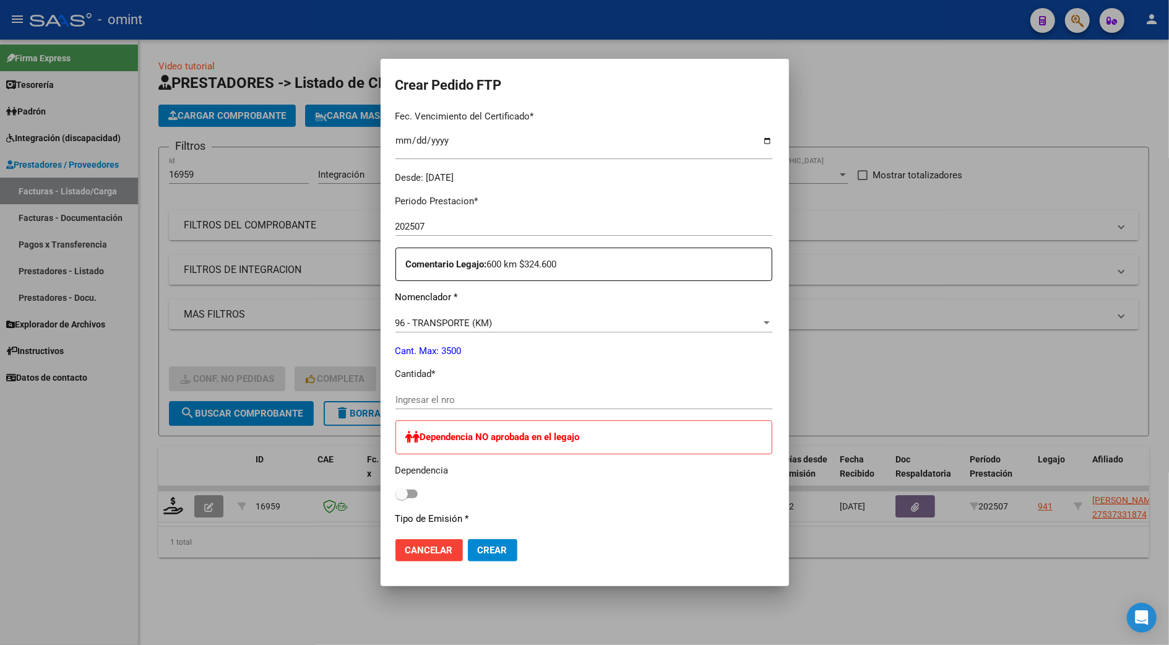
click at [409, 392] on div "Ingresar el nro" at bounding box center [584, 400] width 377 height 19
type input "600"
click at [478, 553] on span "Crear" at bounding box center [493, 550] width 30 height 11
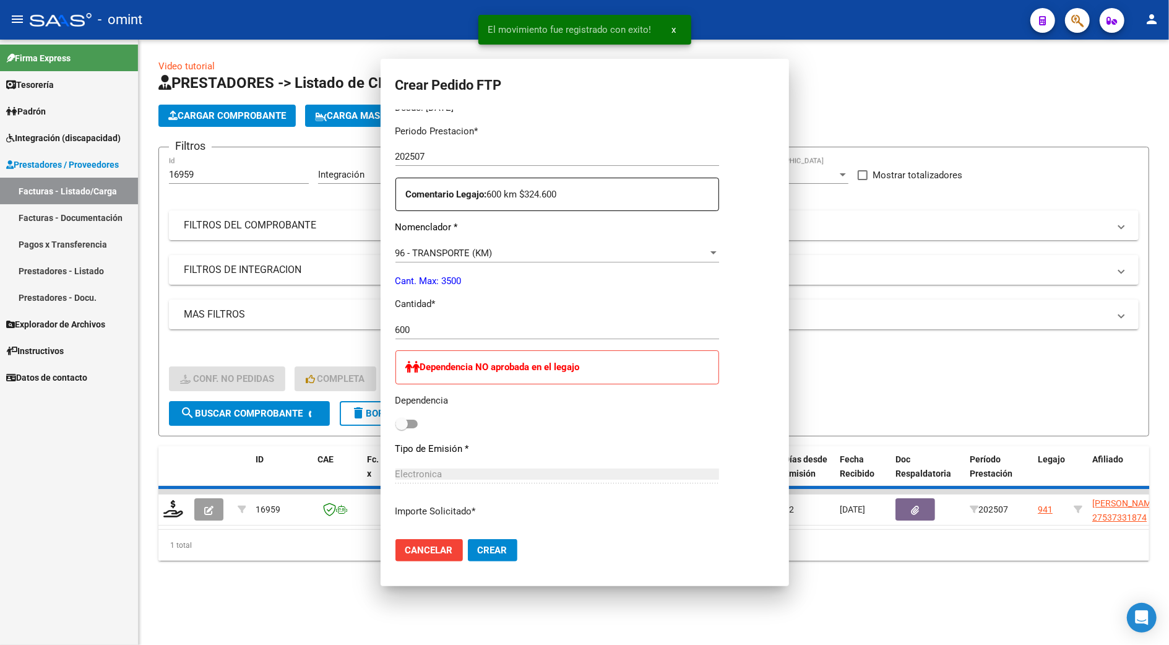
scroll to position [260, 0]
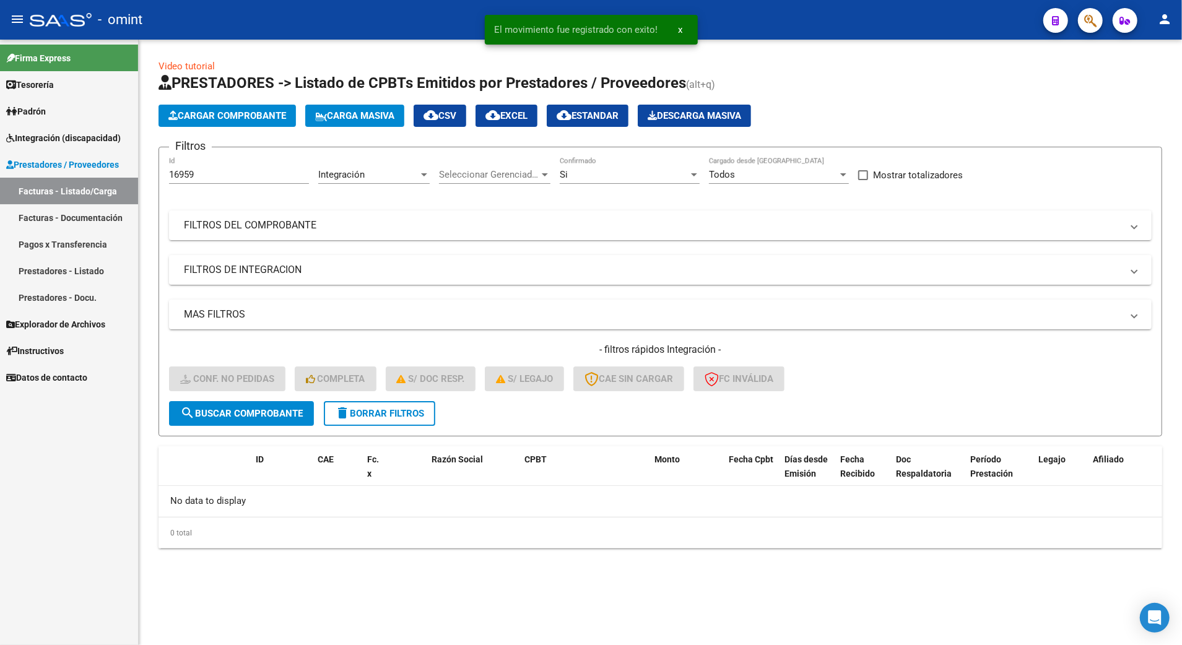
click at [994, 292] on div "Filtros 16959 Id Integración Area Seleccionar Gerenciador Seleccionar Gerenciad…" at bounding box center [660, 279] width 982 height 244
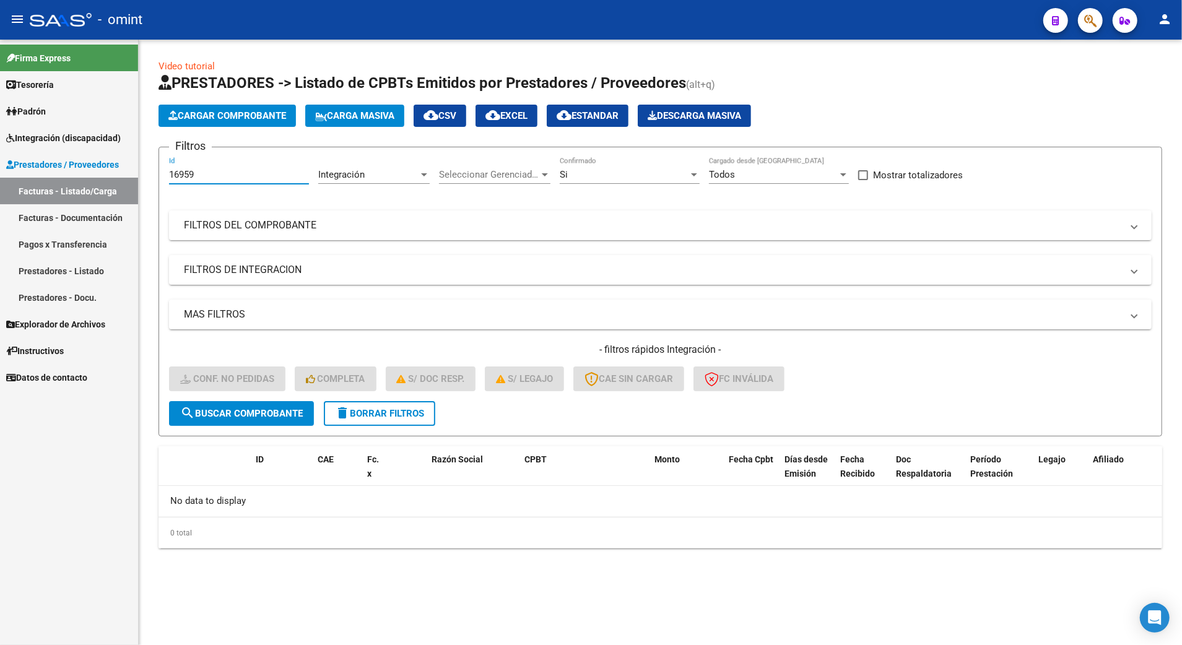
drag, startPoint x: 209, startPoint y: 176, endPoint x: 131, endPoint y: 176, distance: 77.4
click at [131, 176] on mat-sidenav-container "Firma Express Tesorería Extractos Procesados (csv) Extractos Originales (pdf) P…" at bounding box center [591, 342] width 1182 height 605
click at [211, 412] on span "search Buscar Comprobante" at bounding box center [241, 413] width 123 height 11
click at [218, 409] on span "search Buscar Comprobante" at bounding box center [241, 413] width 123 height 11
drag, startPoint x: 209, startPoint y: 173, endPoint x: 139, endPoint y: 174, distance: 70.6
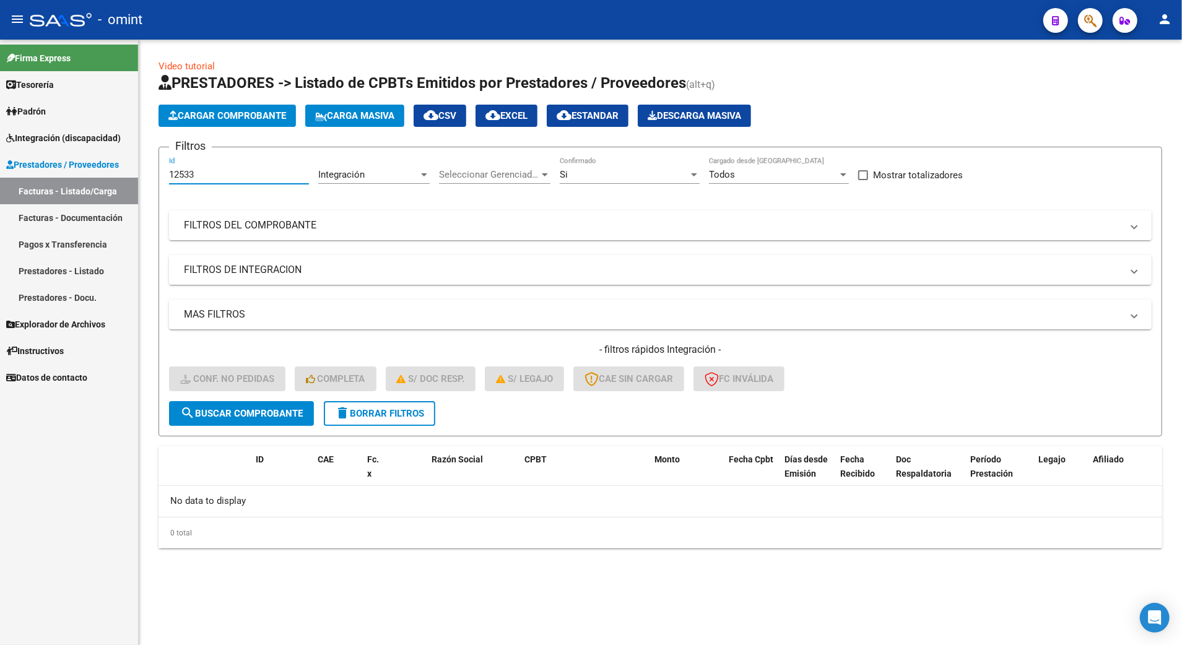
click at [139, 174] on div "Video tutorial PRESTADORES -> Listado de CPBTs Emitidos por Prestadores / Prove…" at bounding box center [660, 314] width 1043 height 548
type input "15233"
click at [256, 417] on span "search Buscar Comprobante" at bounding box center [241, 413] width 123 height 11
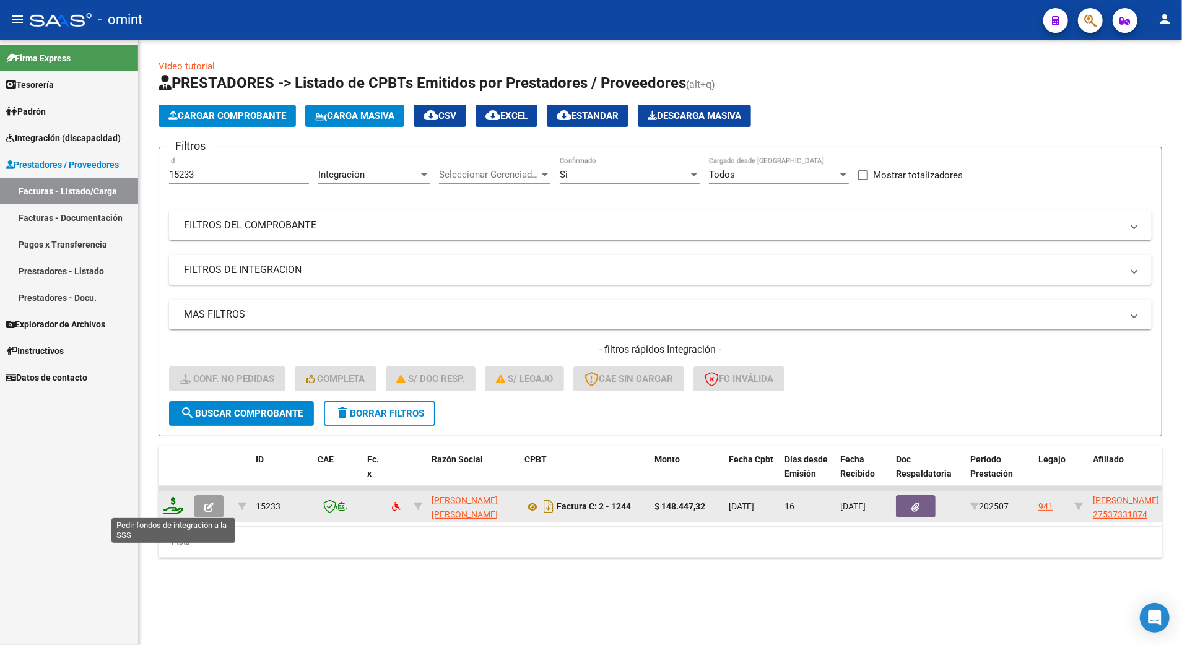
click at [177, 506] on icon at bounding box center [173, 505] width 20 height 17
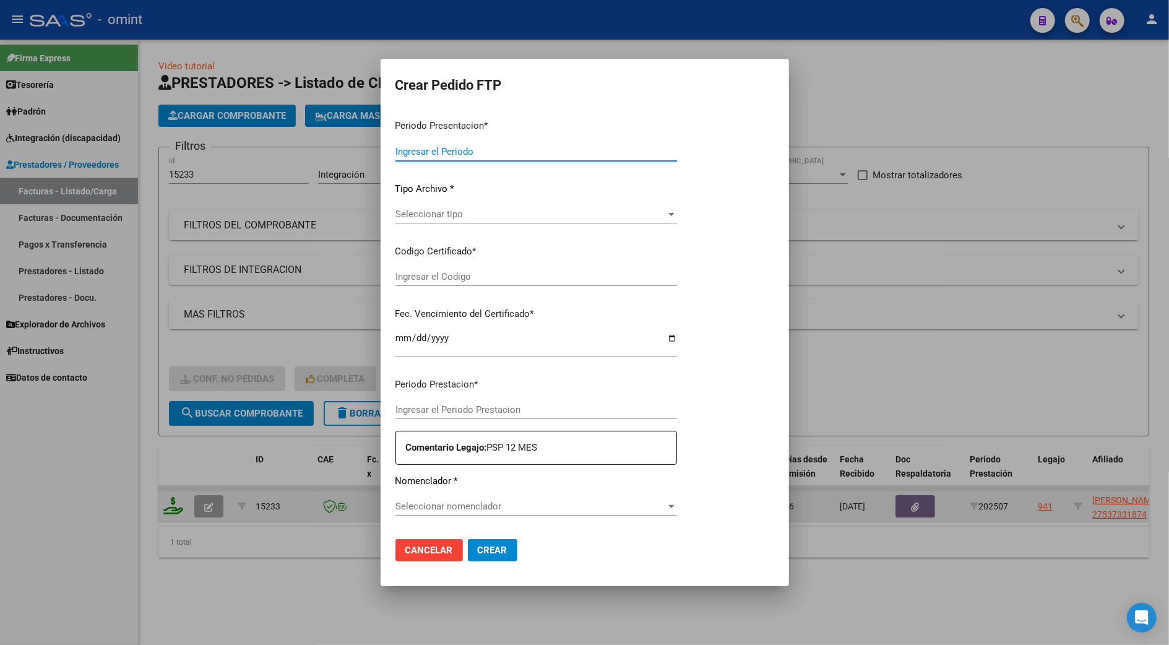
type input "202507"
type input "$ 148.447,32"
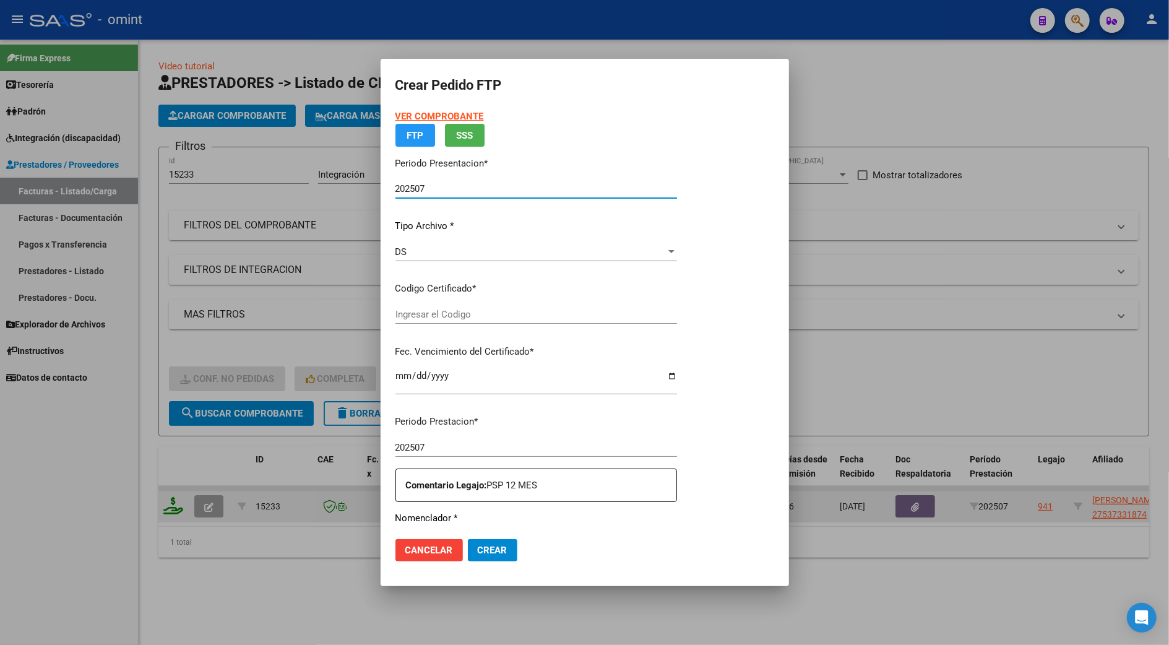
type input "9514984774"
type input "2025-07-25"
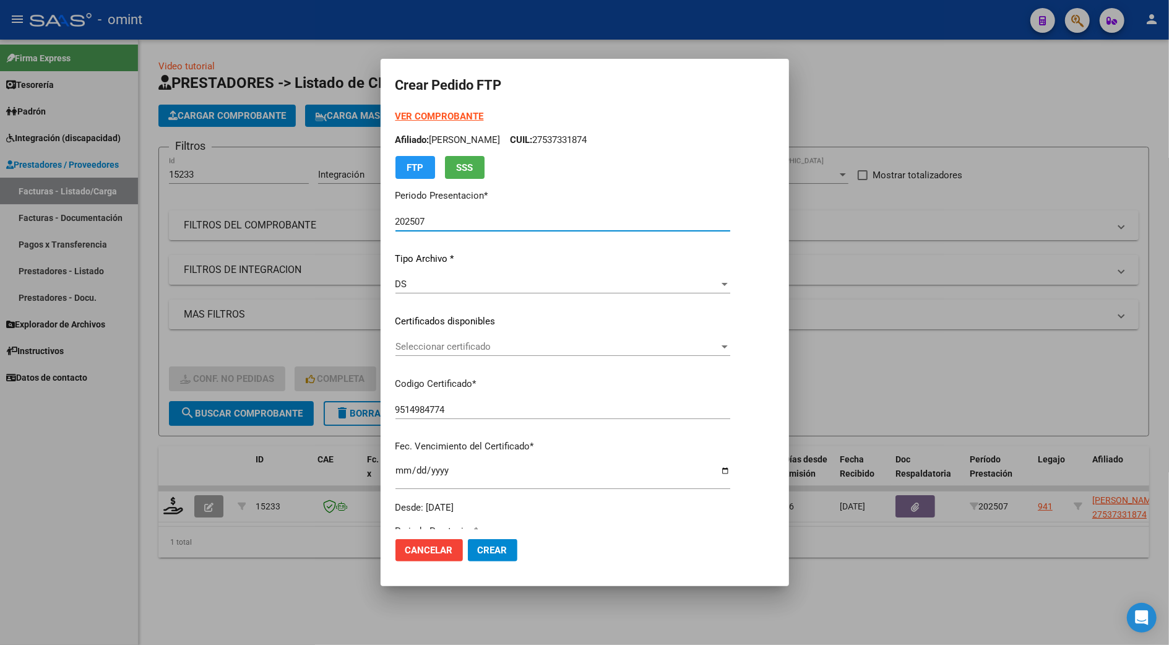
click at [444, 337] on div "Seleccionar certificado Seleccionar certificado" at bounding box center [563, 346] width 335 height 19
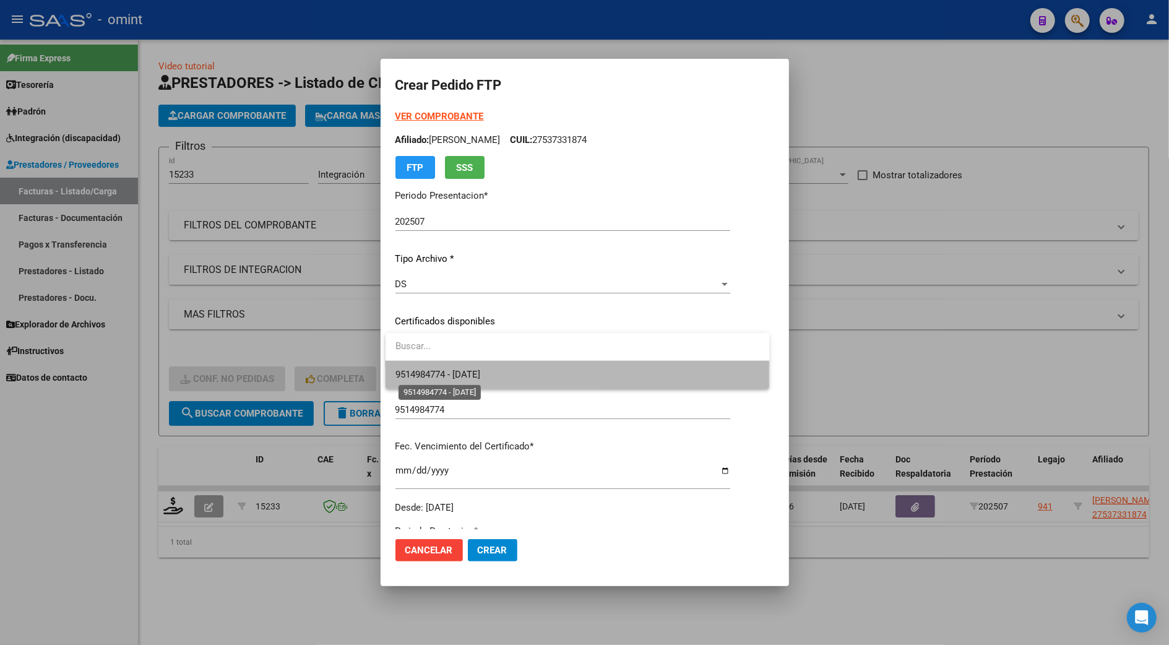
click at [449, 373] on span "9514984774 - 2025-07-25" at bounding box center [438, 374] width 85 height 11
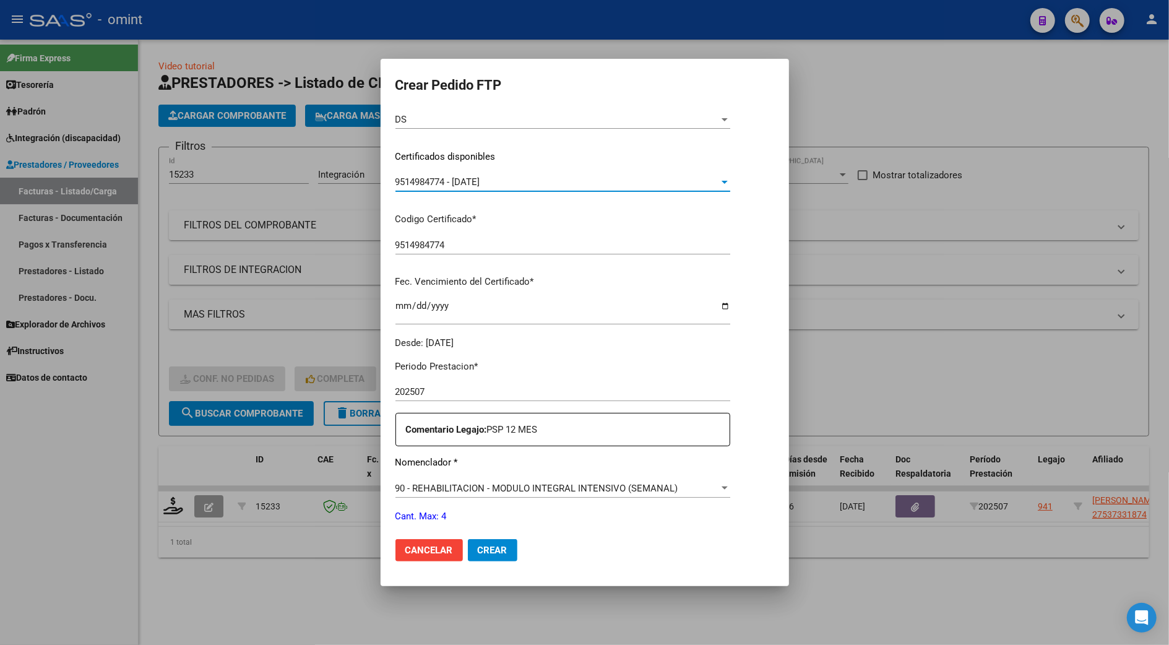
scroll to position [248, 0]
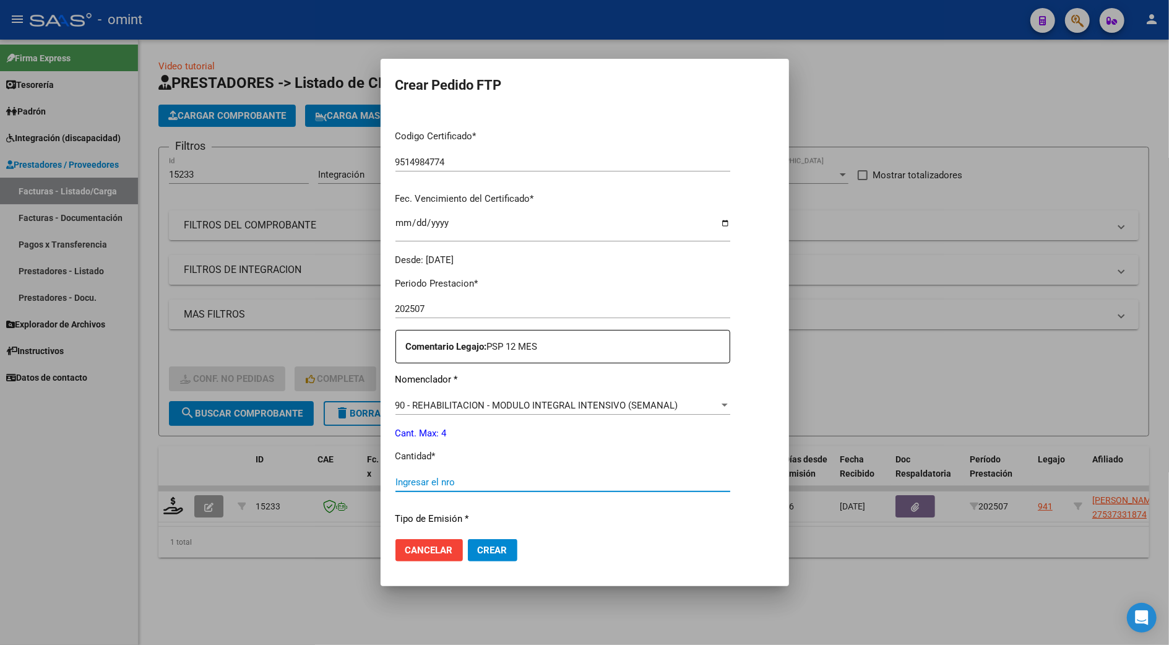
click at [426, 482] on input "Ingresar el nro" at bounding box center [563, 482] width 335 height 11
type input "4"
click at [491, 564] on mat-dialog-actions "Cancelar Crear" at bounding box center [585, 550] width 379 height 42
click at [493, 545] on span "Crear" at bounding box center [493, 550] width 30 height 11
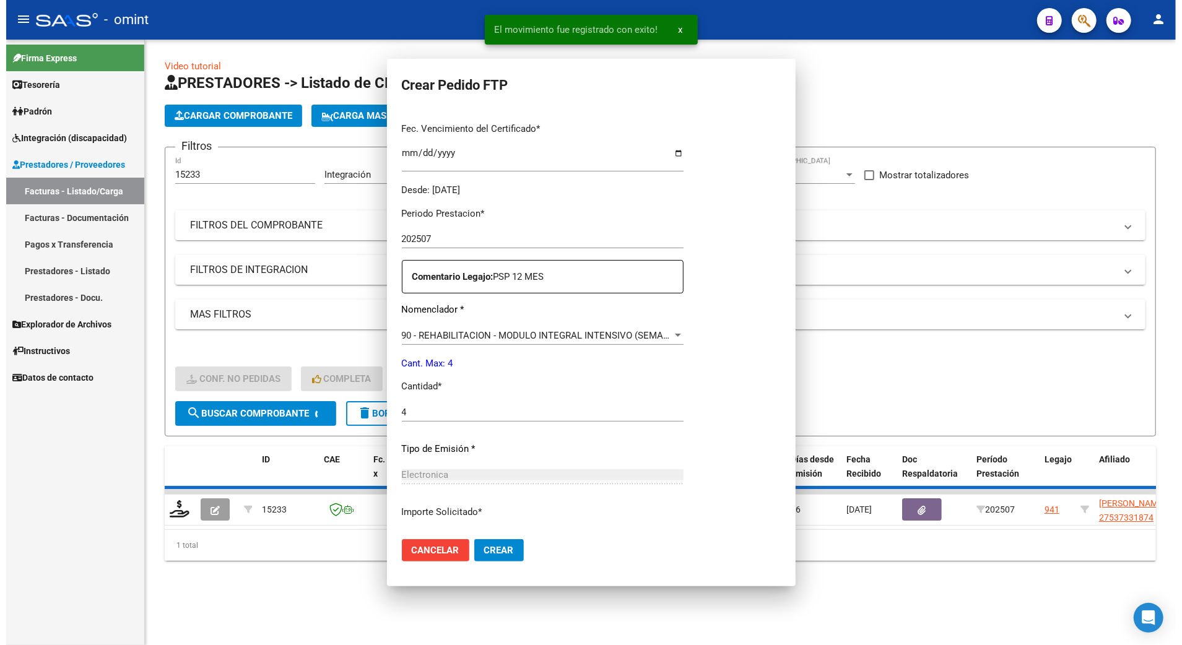
scroll to position [0, 0]
